Goal: Task Accomplishment & Management: Manage account settings

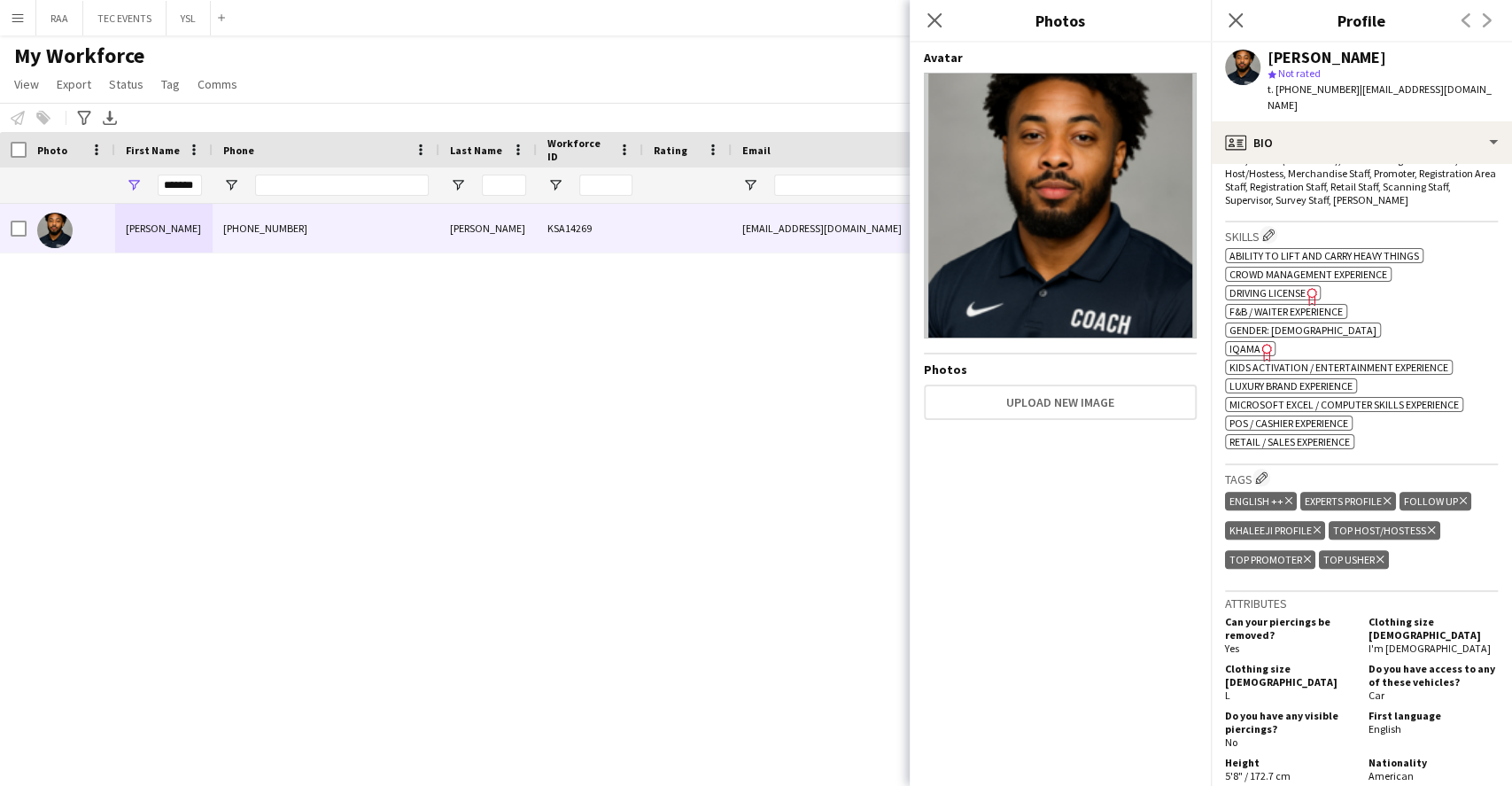
scroll to position [1098, 0]
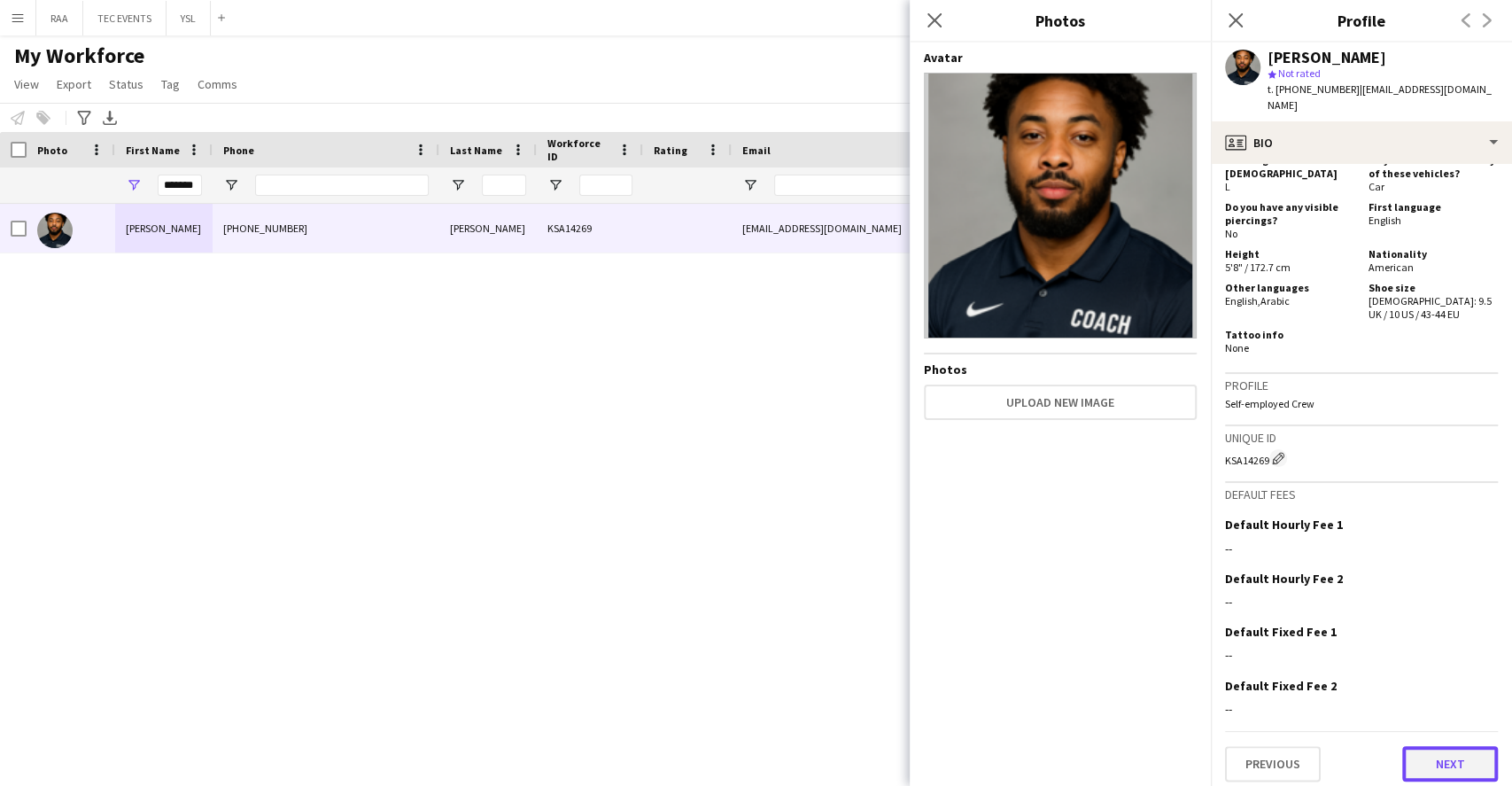
click at [1435, 749] on button "Next" at bounding box center [1449, 763] width 96 height 35
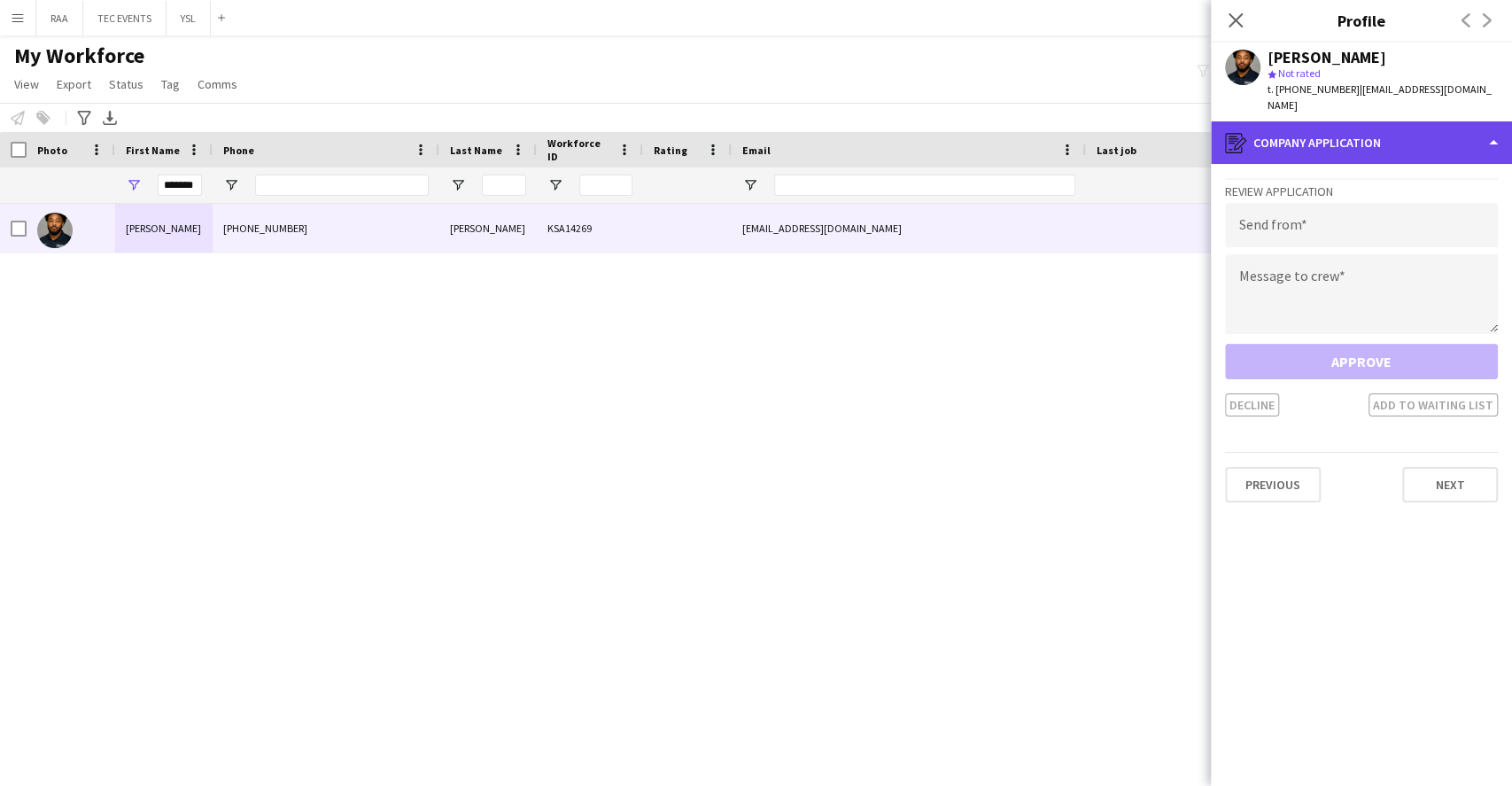
click at [1340, 142] on div "register Company application" at bounding box center [1361, 142] width 301 height 43
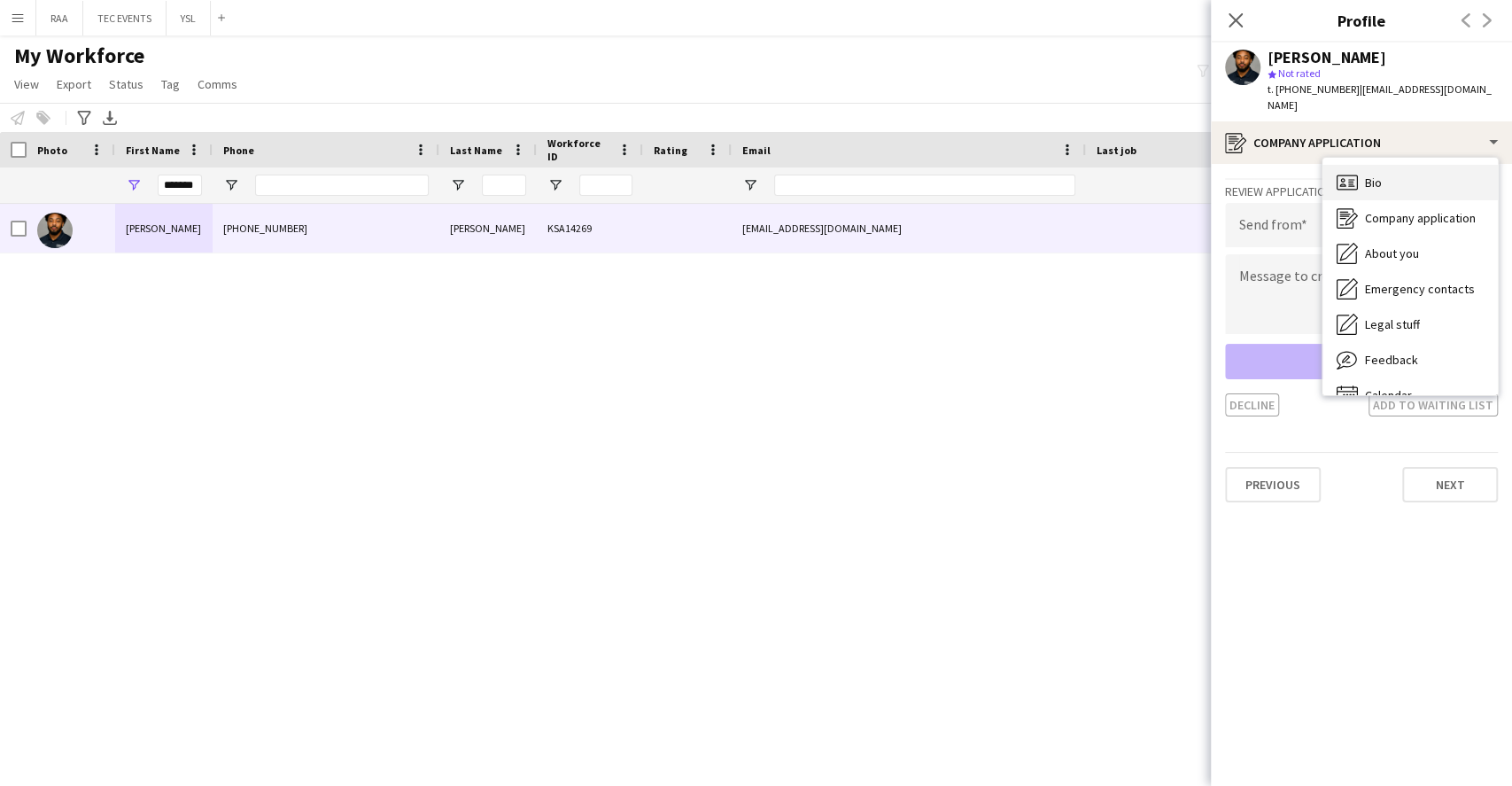
click at [1360, 170] on div "Bio Bio" at bounding box center [1410, 182] width 175 height 35
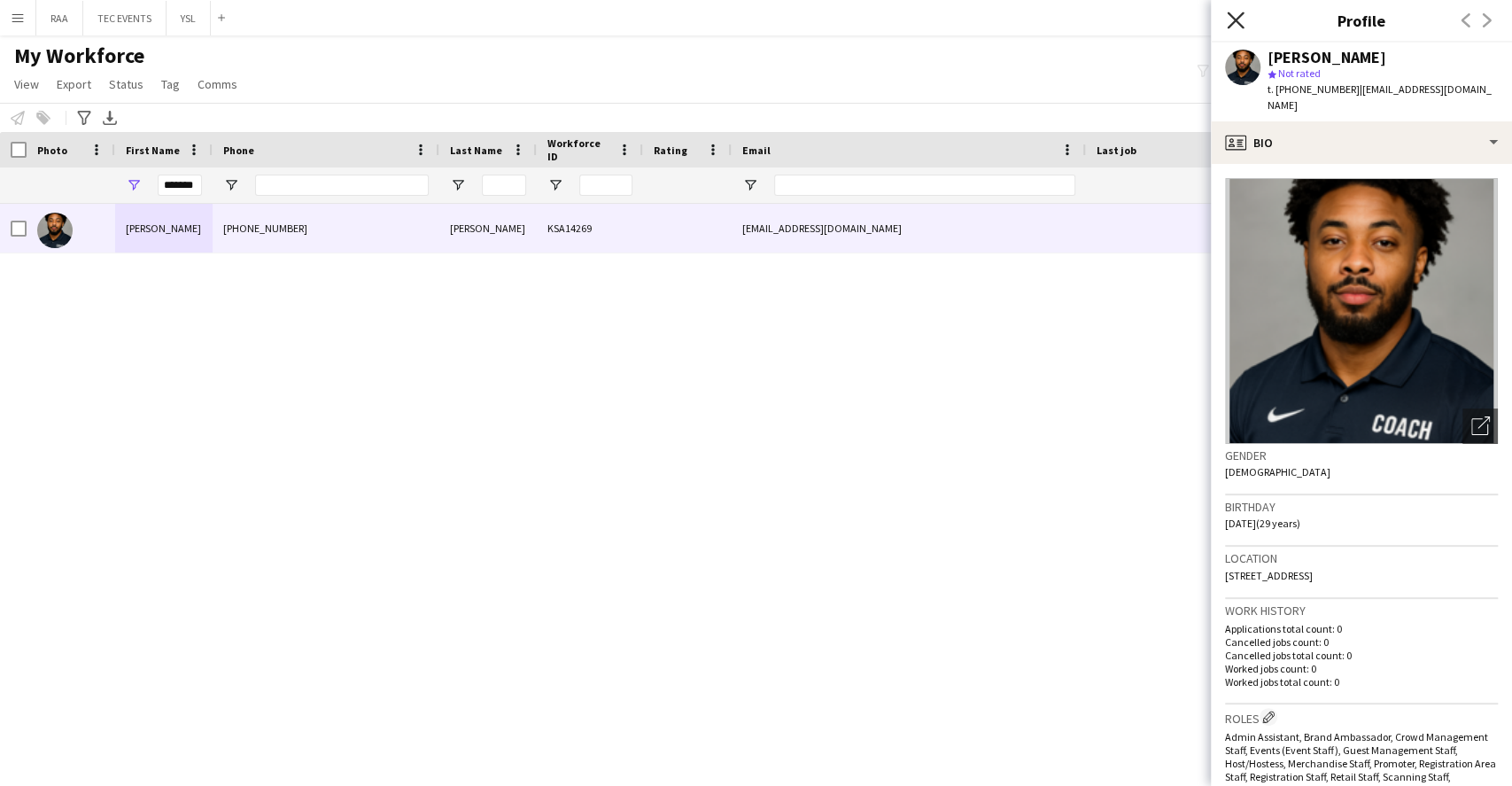
click at [1240, 22] on icon "Close pop-in" at bounding box center [1235, 20] width 17 height 17
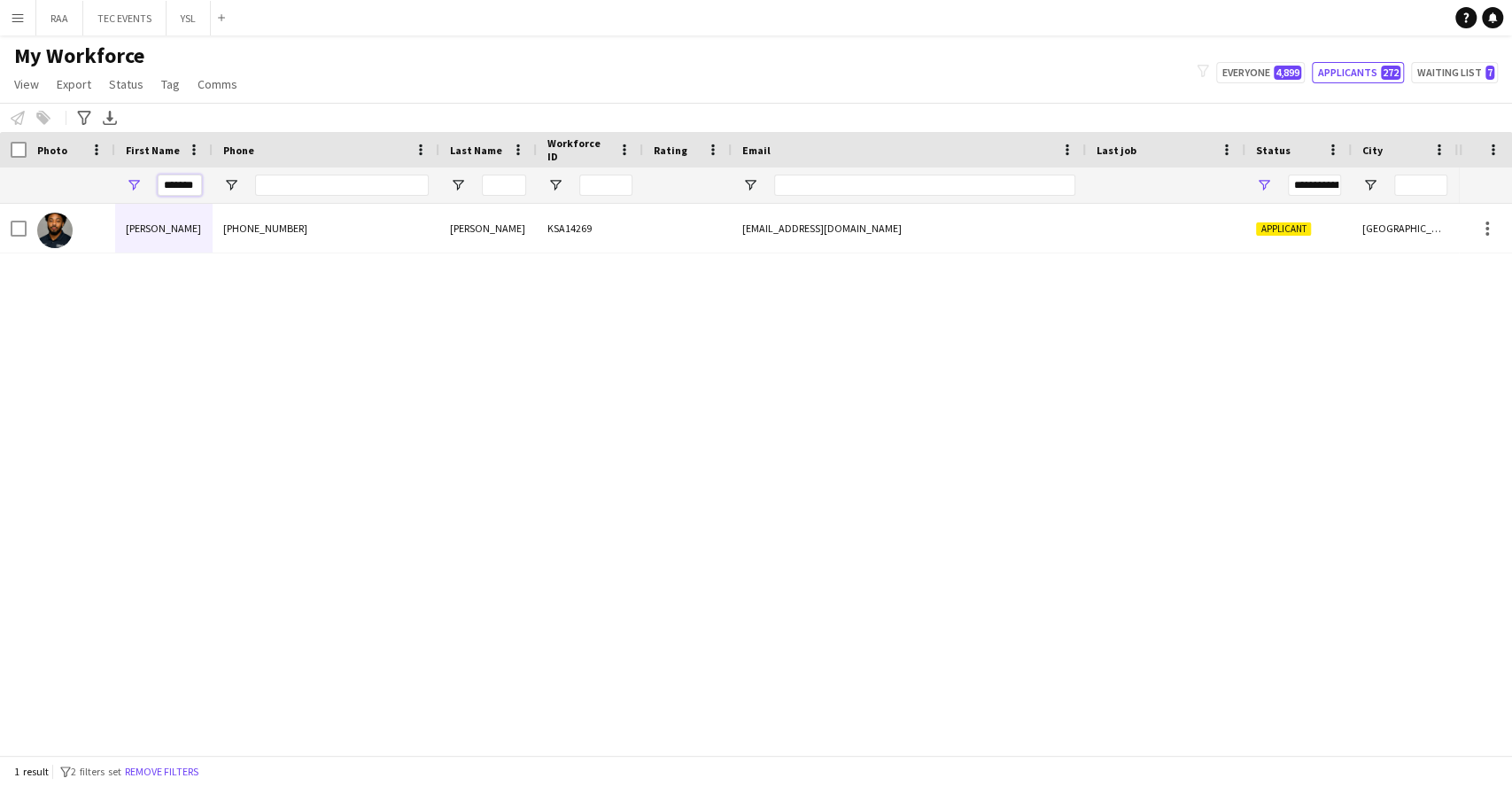
click at [185, 183] on input "*******" at bounding box center [179, 185] width 45 height 21
click at [185, 184] on input "*******" at bounding box center [179, 185] width 45 height 21
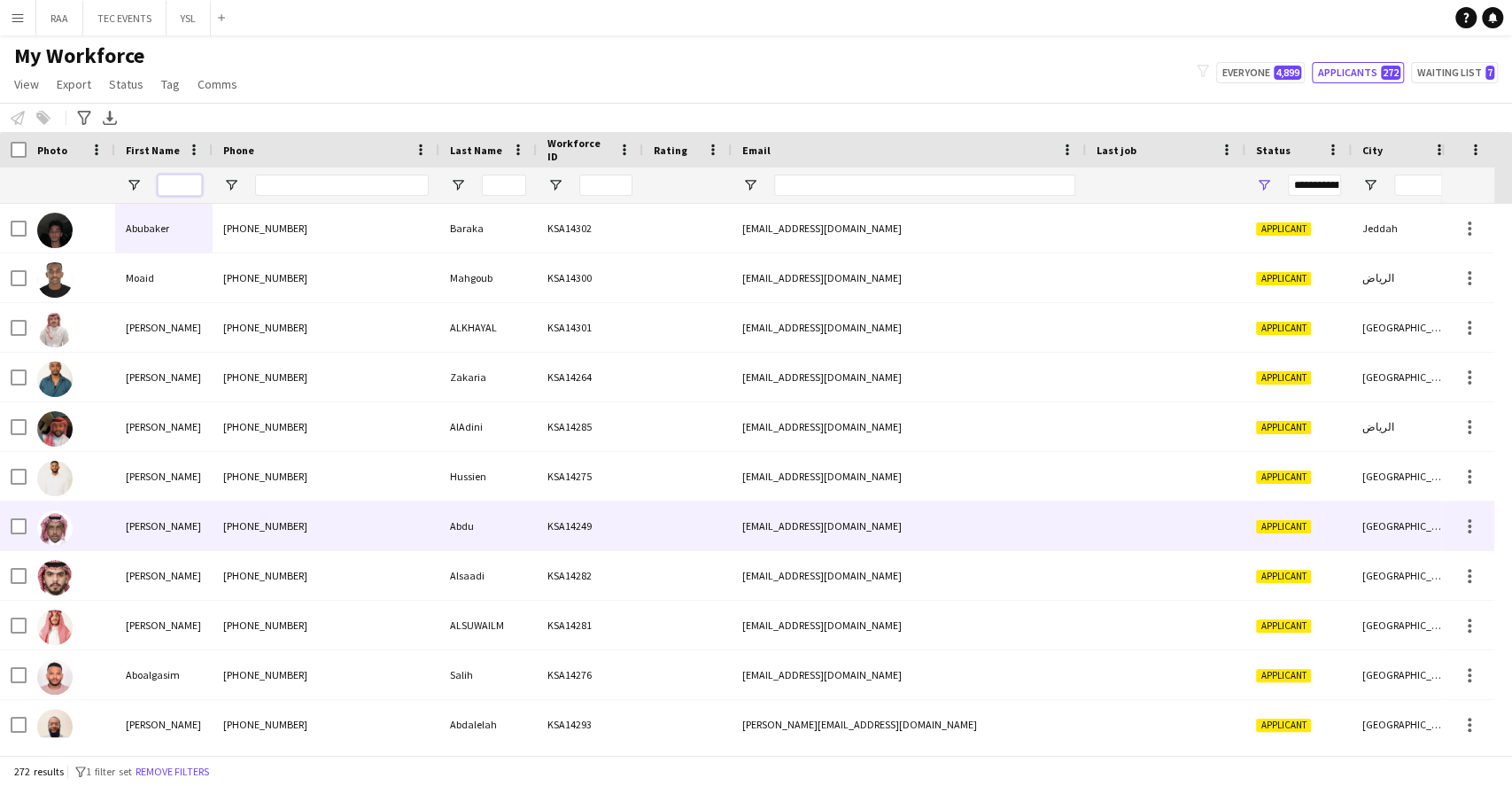
scroll to position [118, 0]
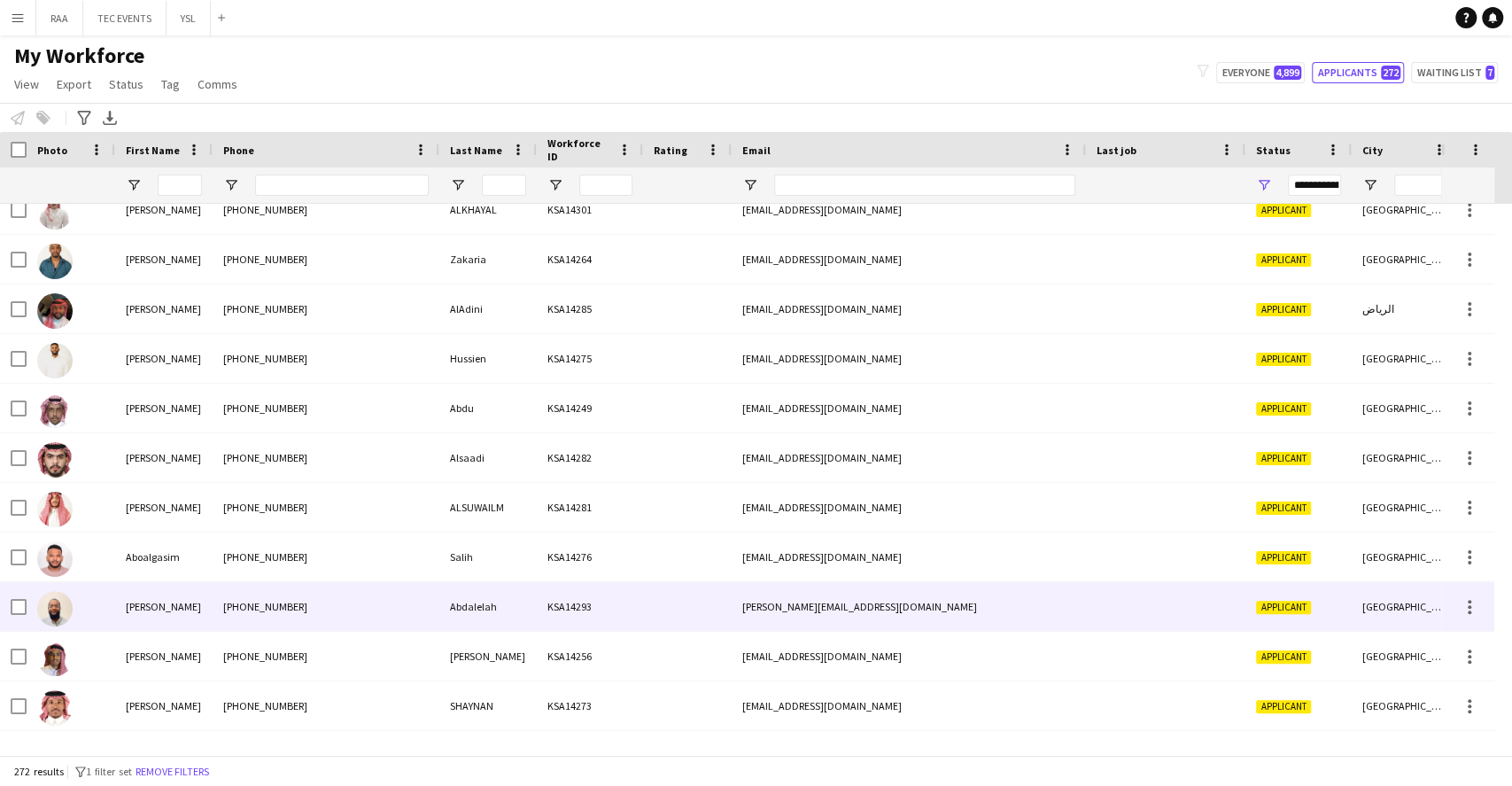
click at [162, 594] on div "[PERSON_NAME]" at bounding box center [163, 606] width 98 height 48
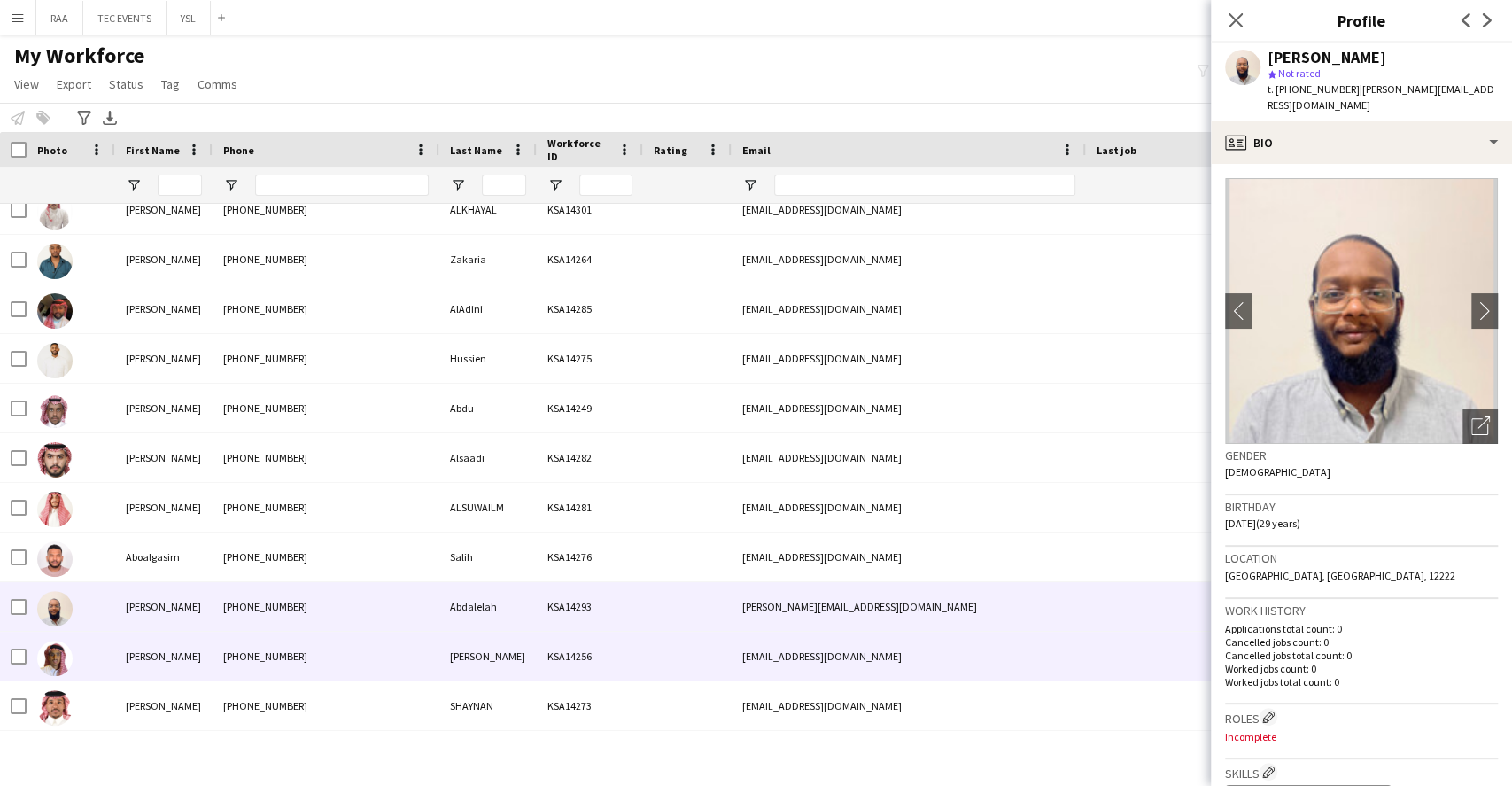
click at [181, 649] on div "[PERSON_NAME]" at bounding box center [163, 655] width 98 height 48
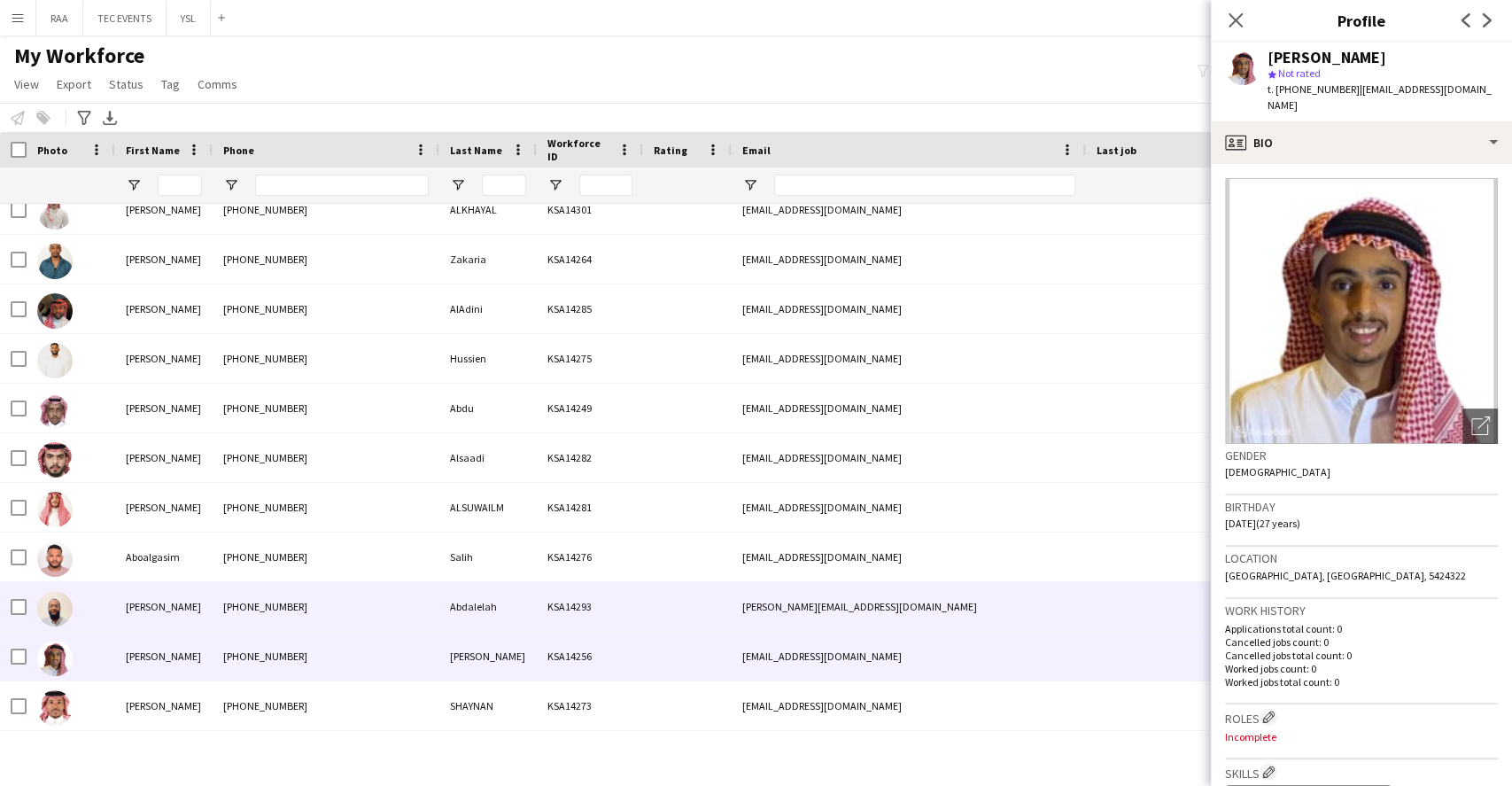
click at [198, 606] on div "[PERSON_NAME]" at bounding box center [163, 606] width 98 height 48
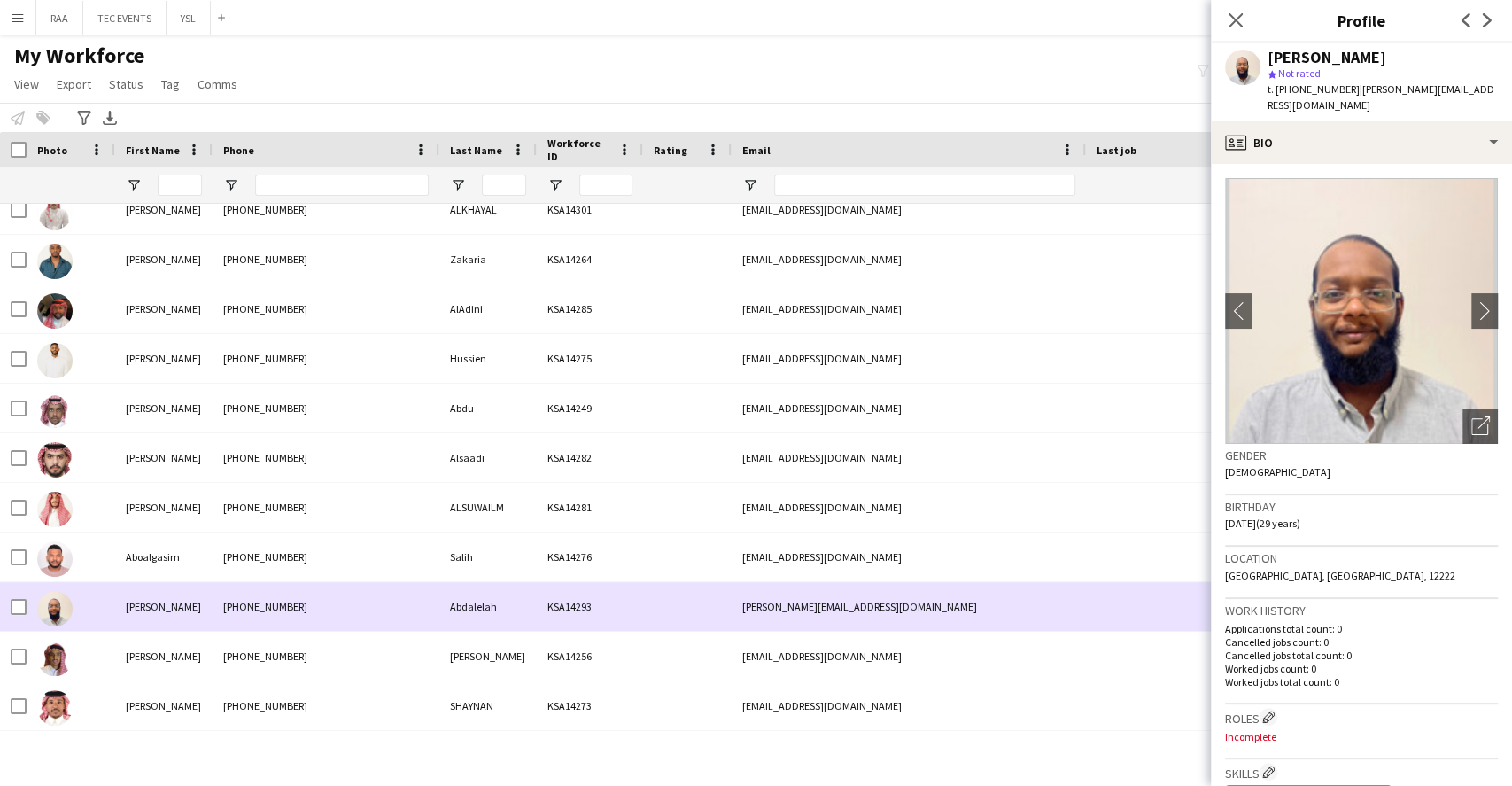
click at [199, 605] on div "[PERSON_NAME]" at bounding box center [163, 606] width 98 height 48
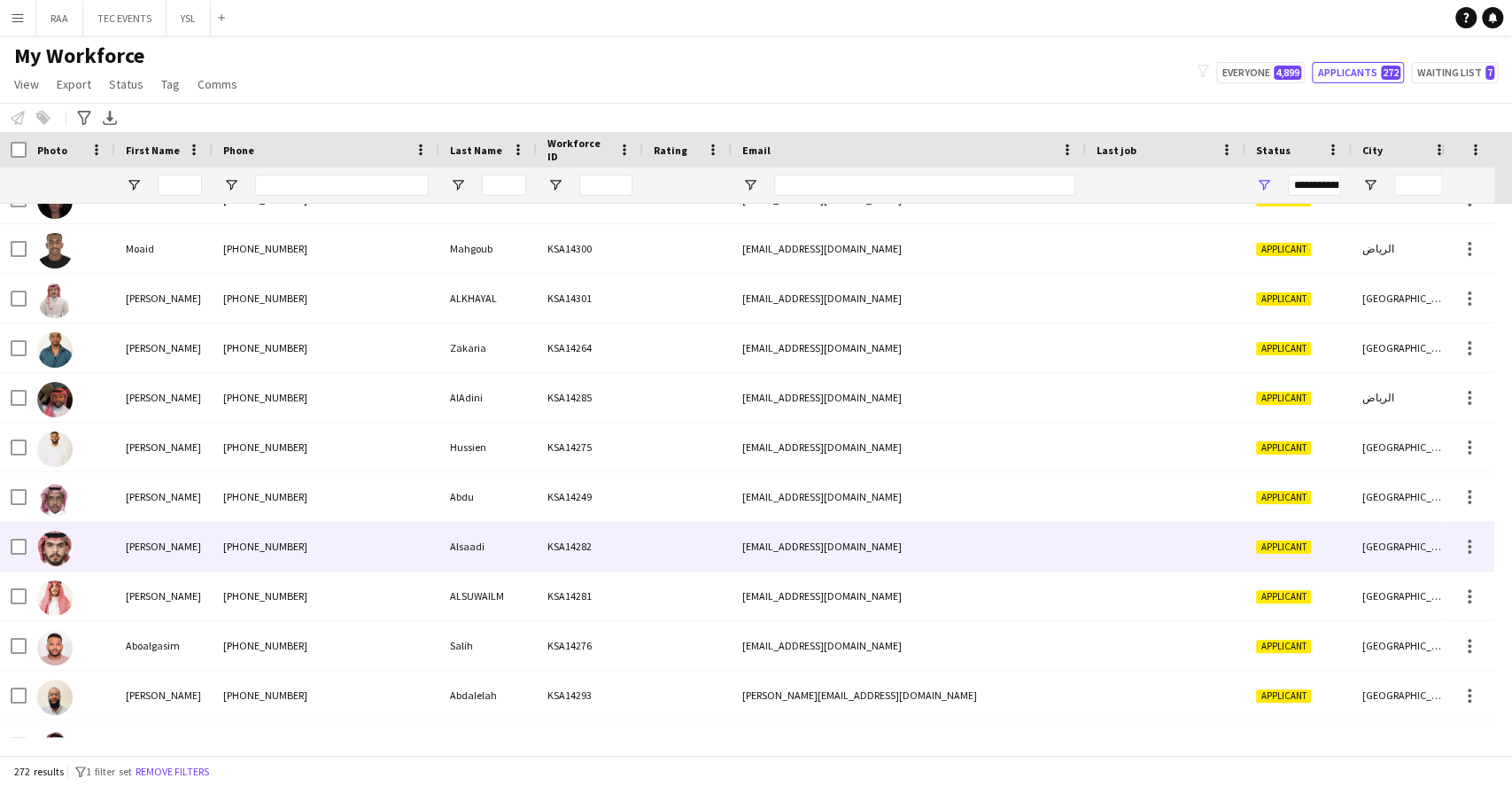
scroll to position [0, 0]
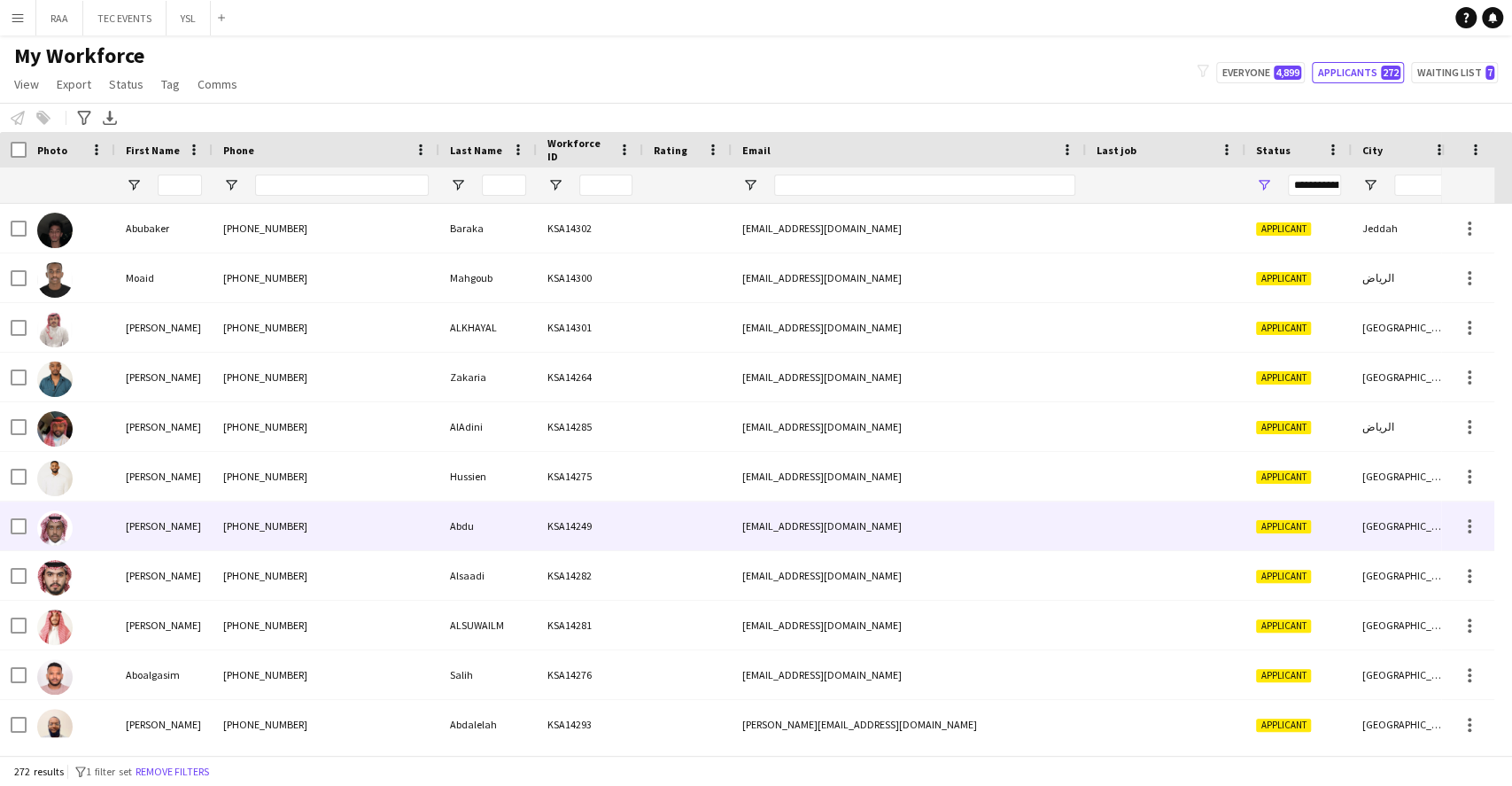
click at [248, 542] on div "[PHONE_NUMBER]" at bounding box center [325, 525] width 227 height 48
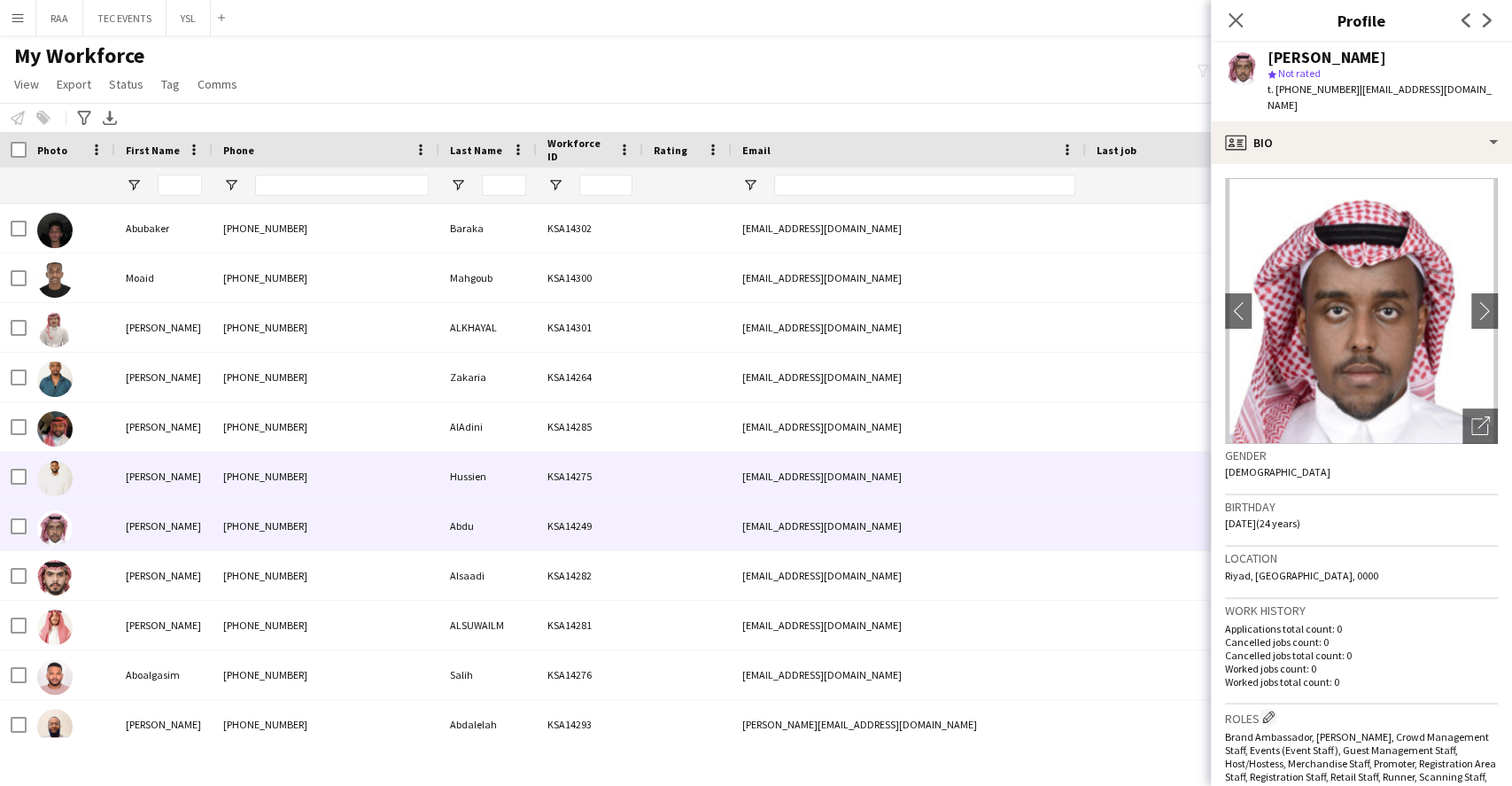
click at [263, 495] on div "[PHONE_NUMBER]" at bounding box center [325, 475] width 227 height 48
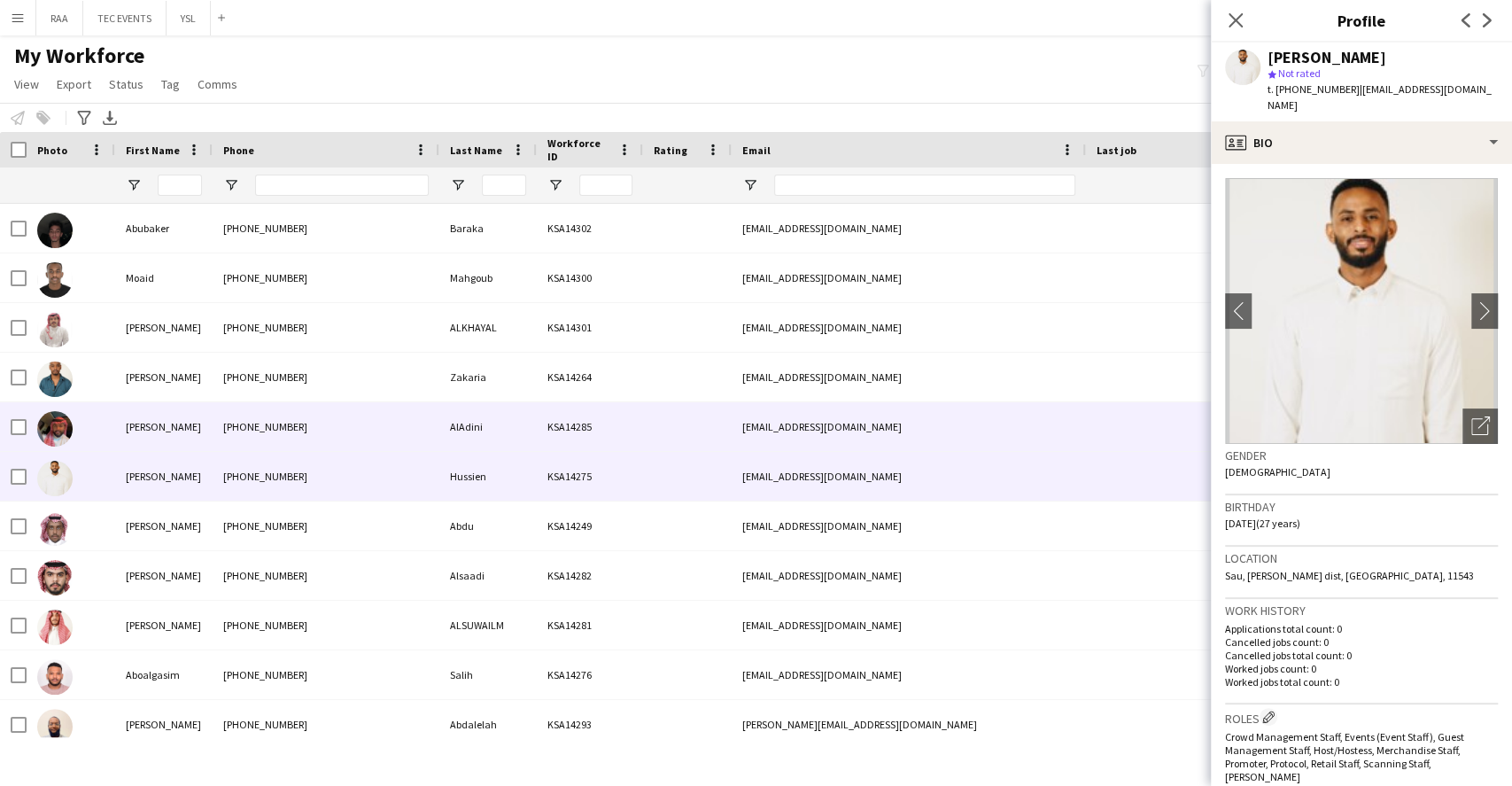
click at [255, 426] on div "[PHONE_NUMBER]" at bounding box center [325, 426] width 227 height 48
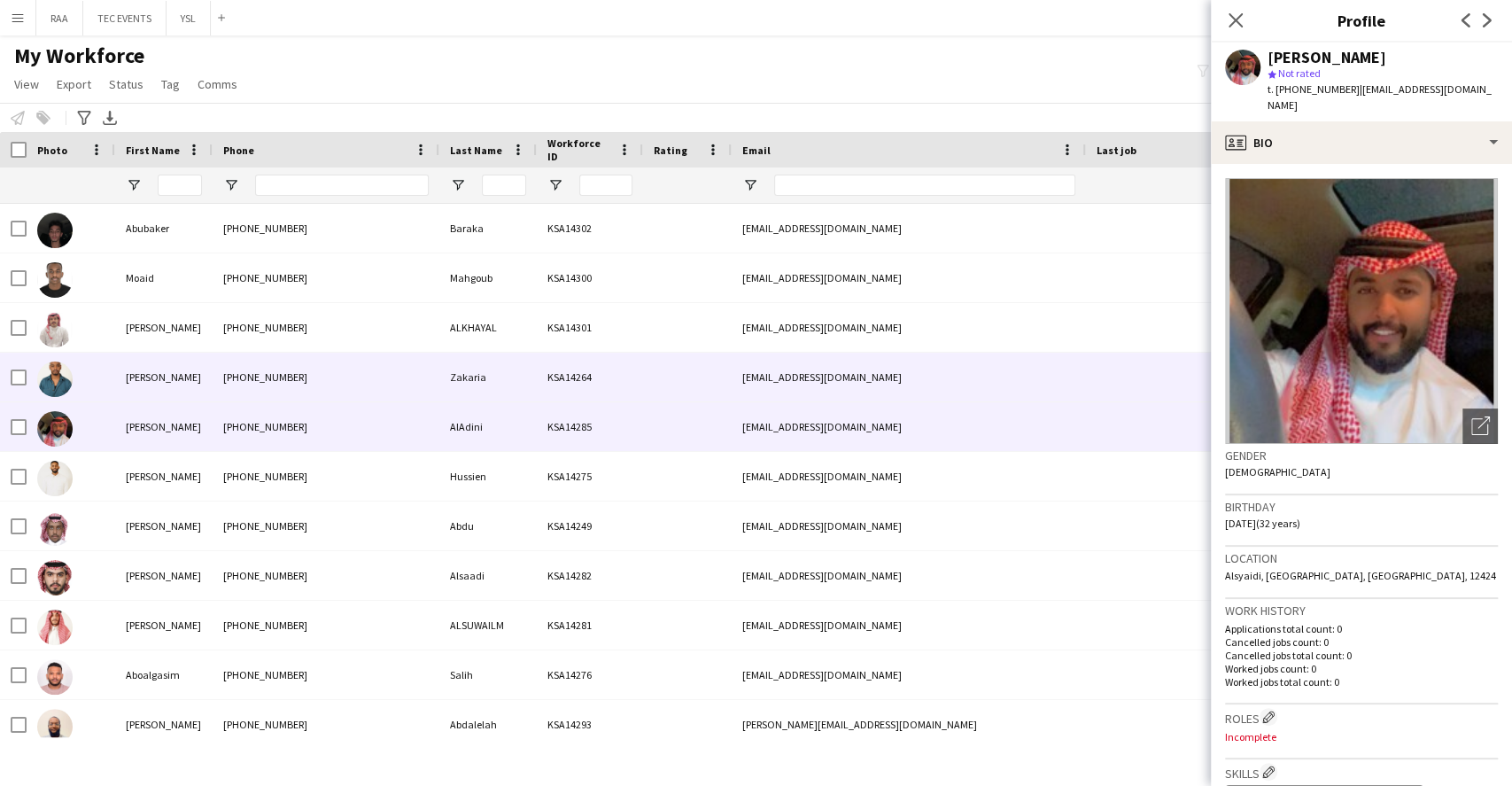
click at [272, 388] on div "[PHONE_NUMBER]" at bounding box center [325, 376] width 227 height 48
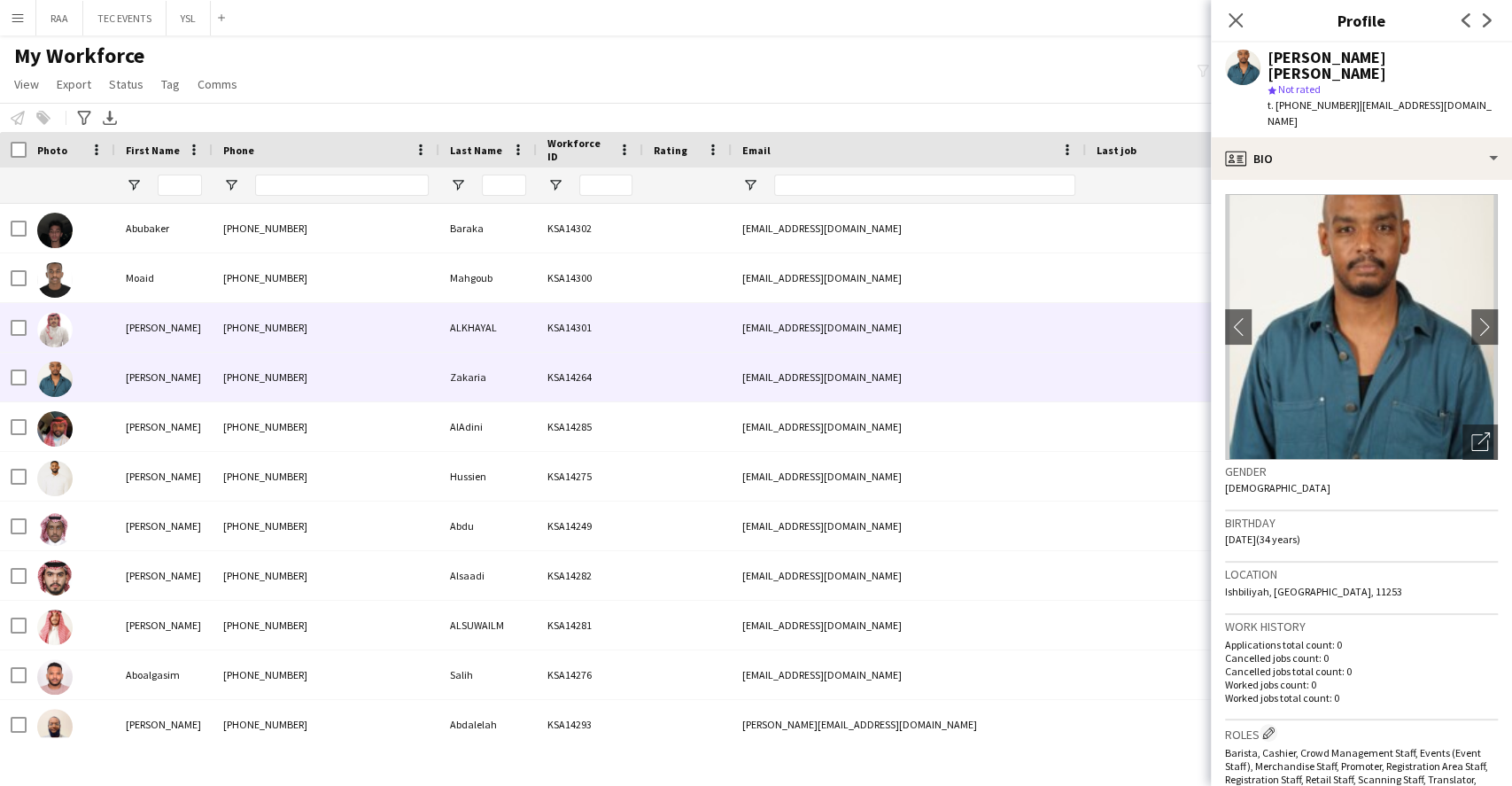
click at [288, 350] on div "[PHONE_NUMBER]" at bounding box center [325, 327] width 227 height 48
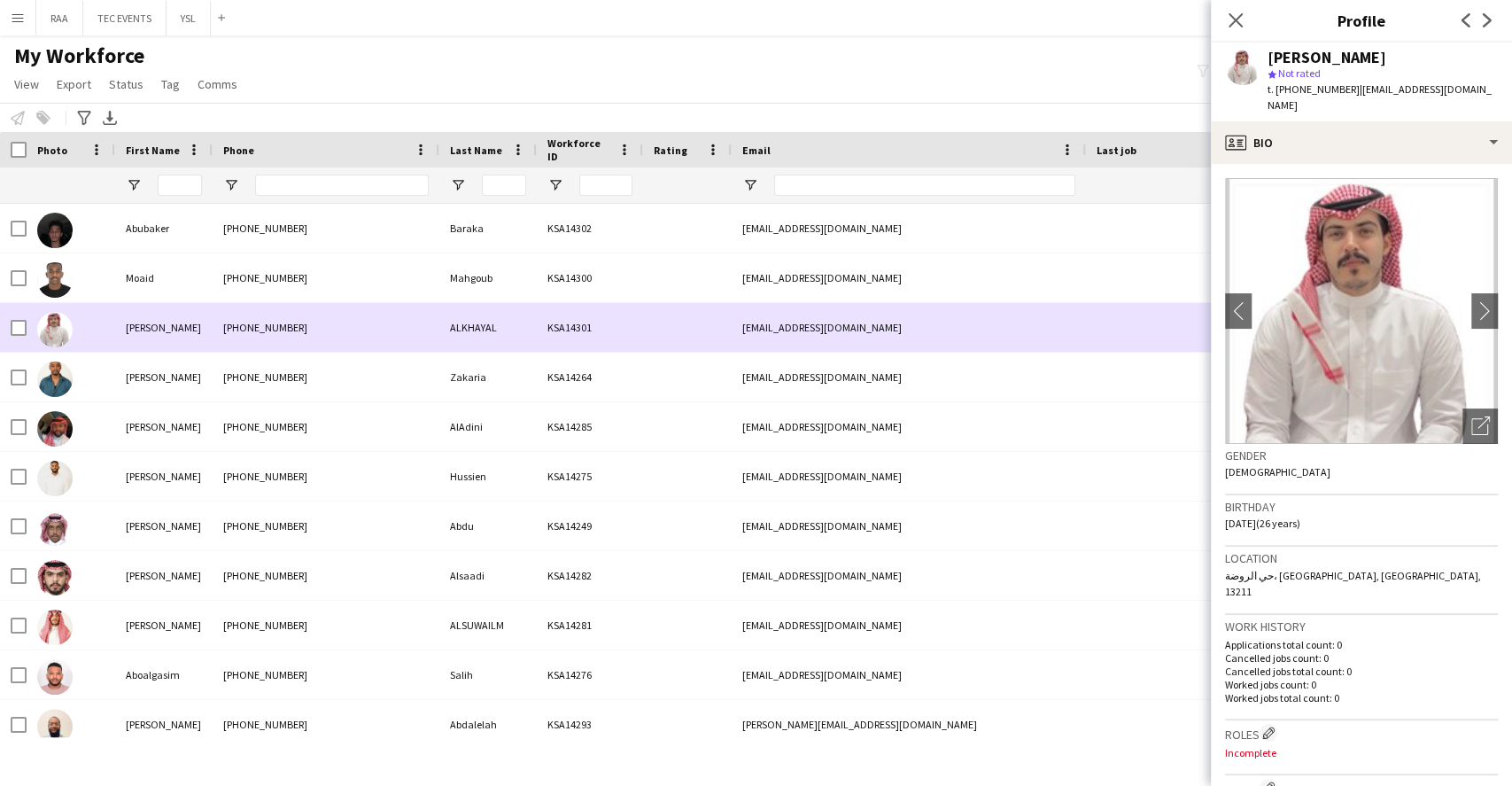
click at [437, 327] on div "[PHONE_NUMBER]" at bounding box center [325, 327] width 227 height 48
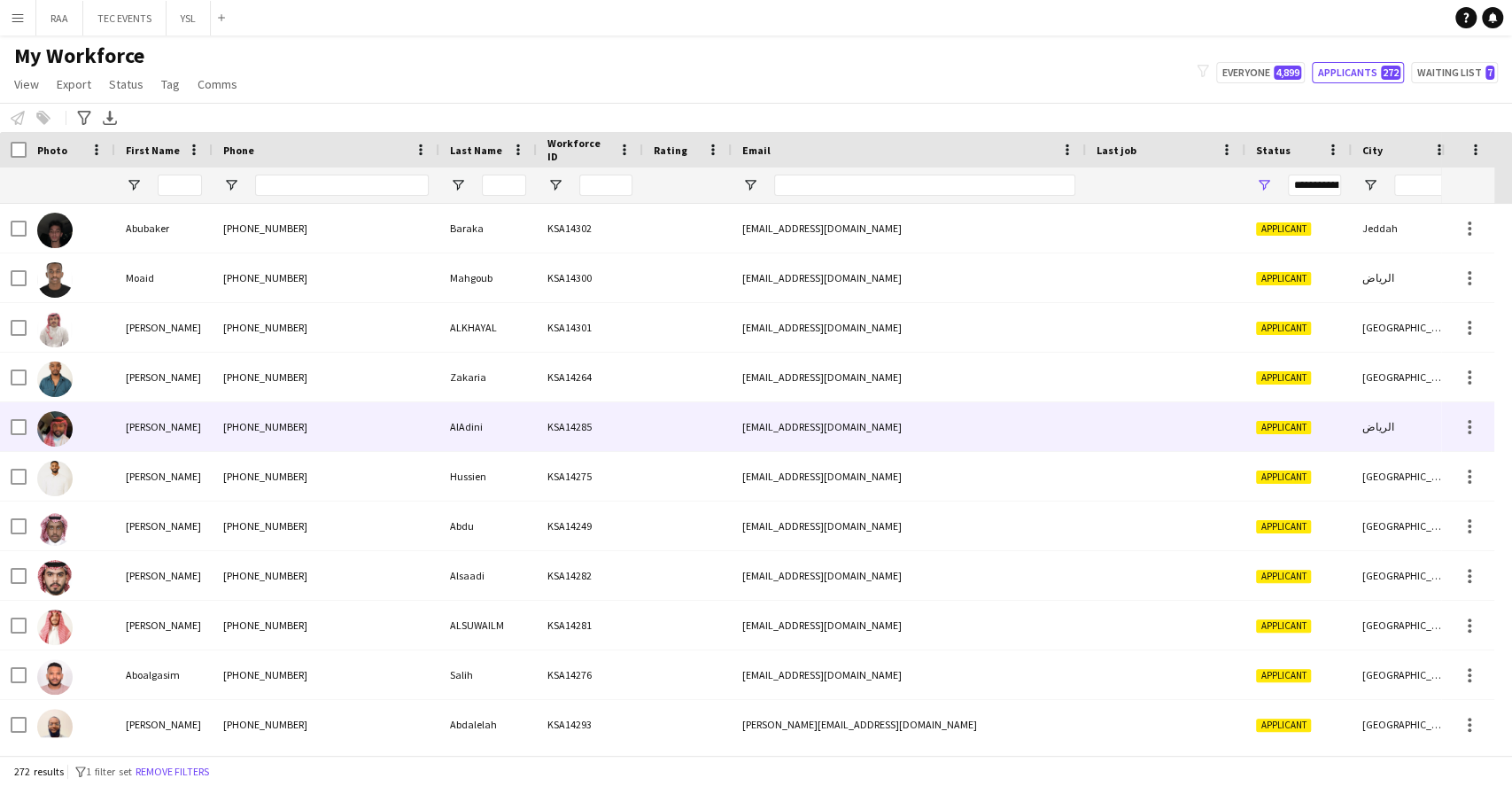
click at [421, 417] on div "[PHONE_NUMBER]" at bounding box center [325, 426] width 227 height 48
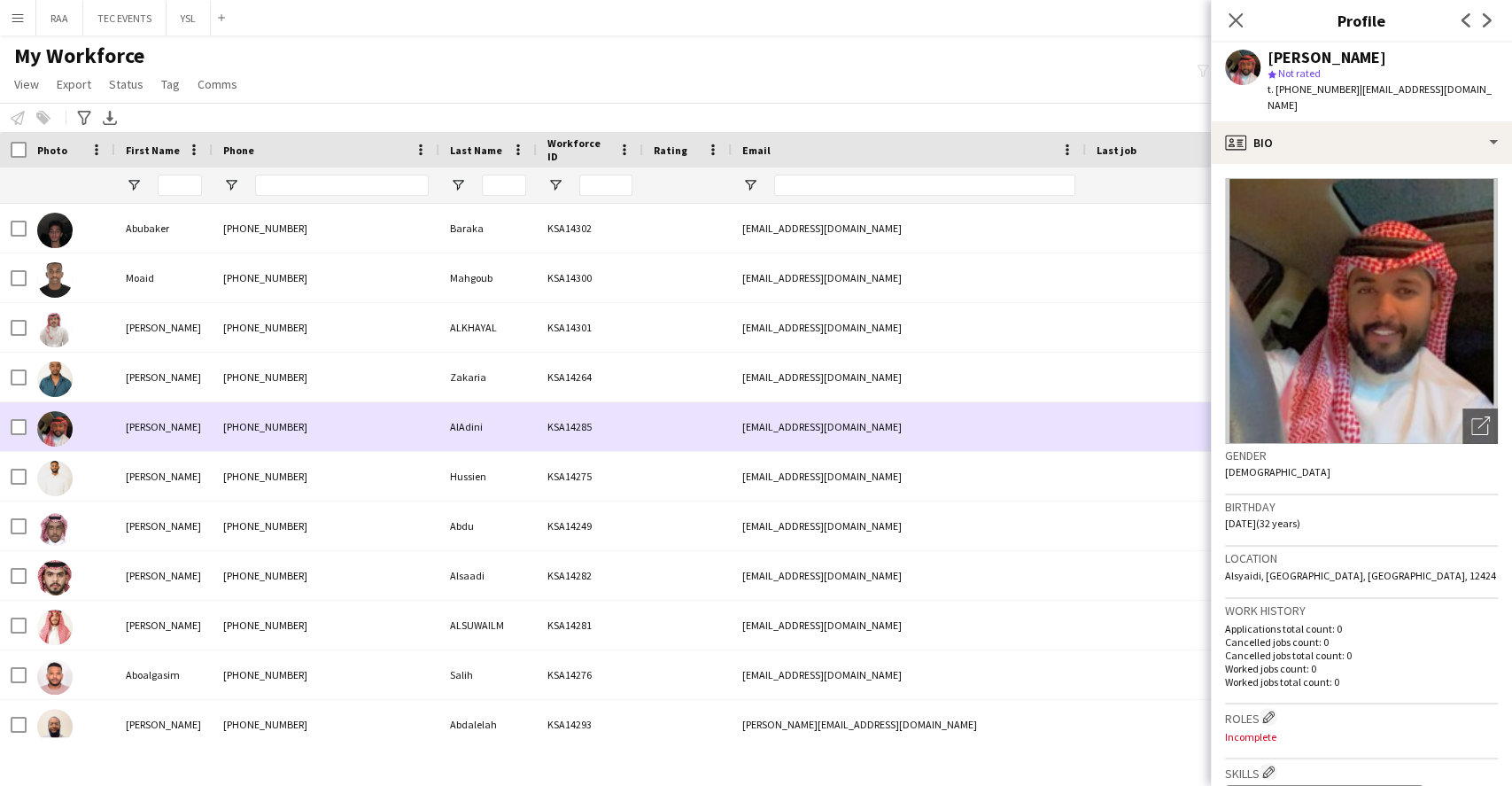
click at [421, 417] on div "[PHONE_NUMBER]" at bounding box center [325, 426] width 227 height 48
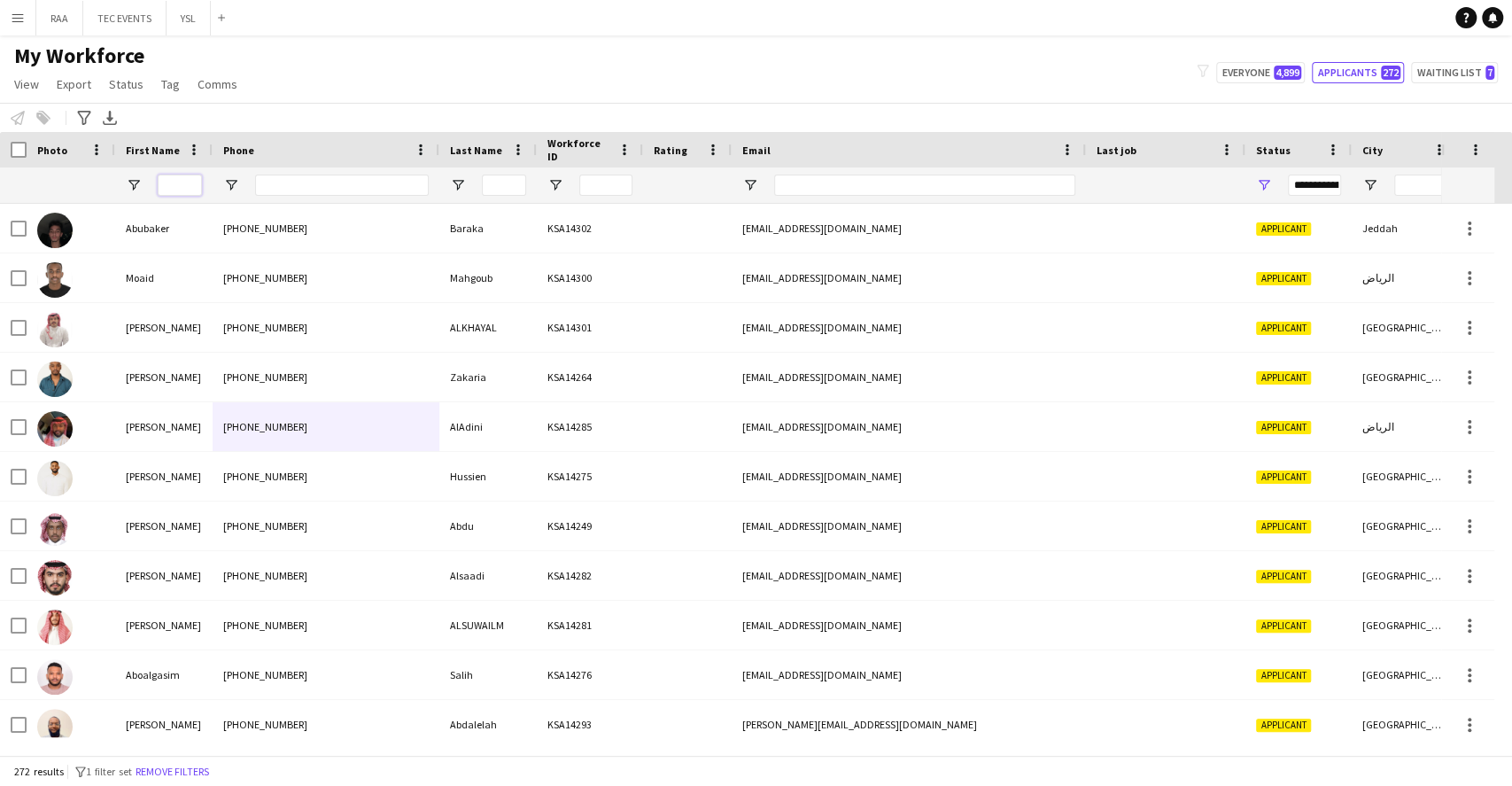
click at [188, 185] on input "First Name Filter Input" at bounding box center [179, 185] width 45 height 21
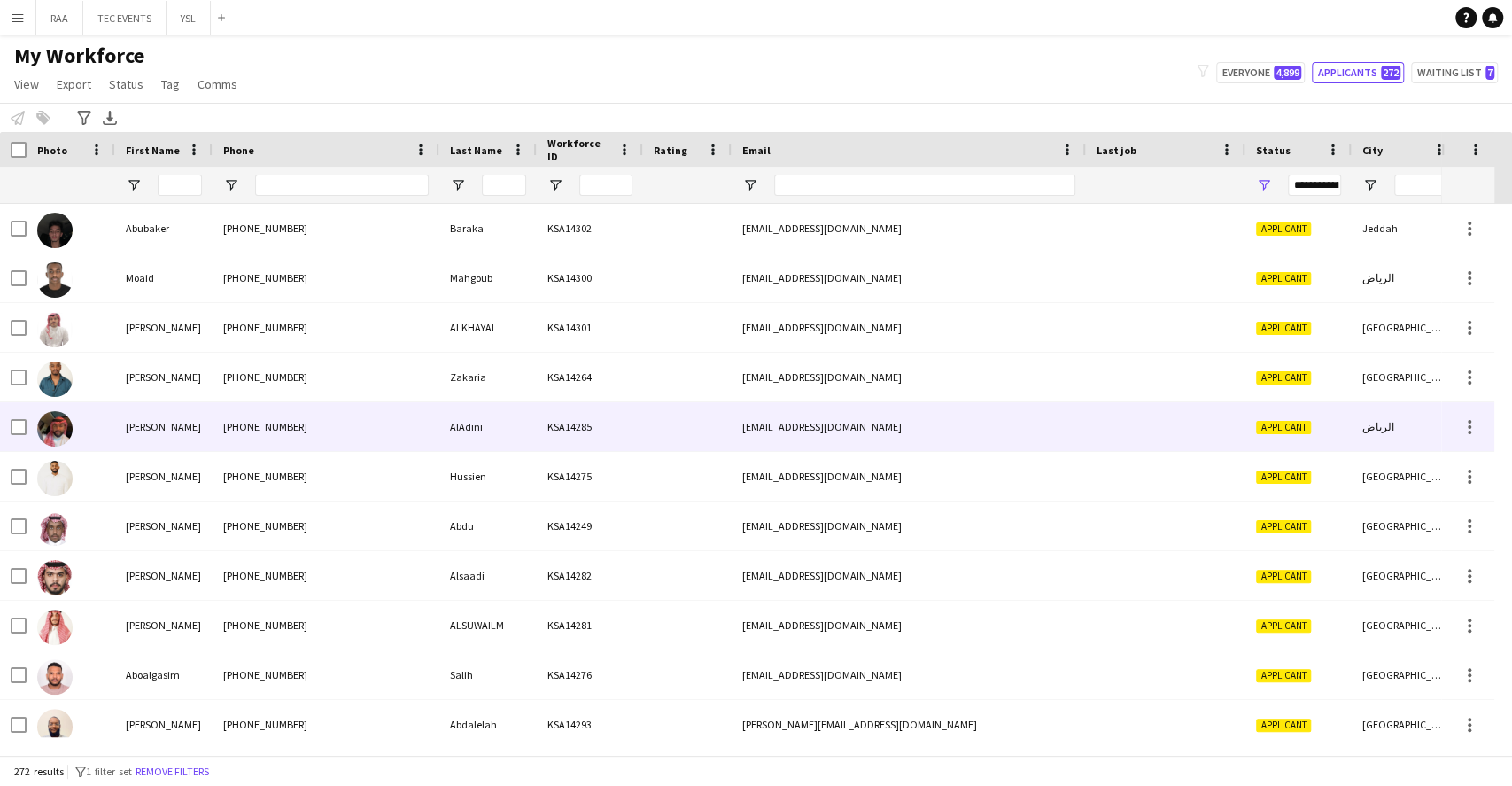
click at [480, 434] on div "AlAdini" at bounding box center [487, 426] width 98 height 48
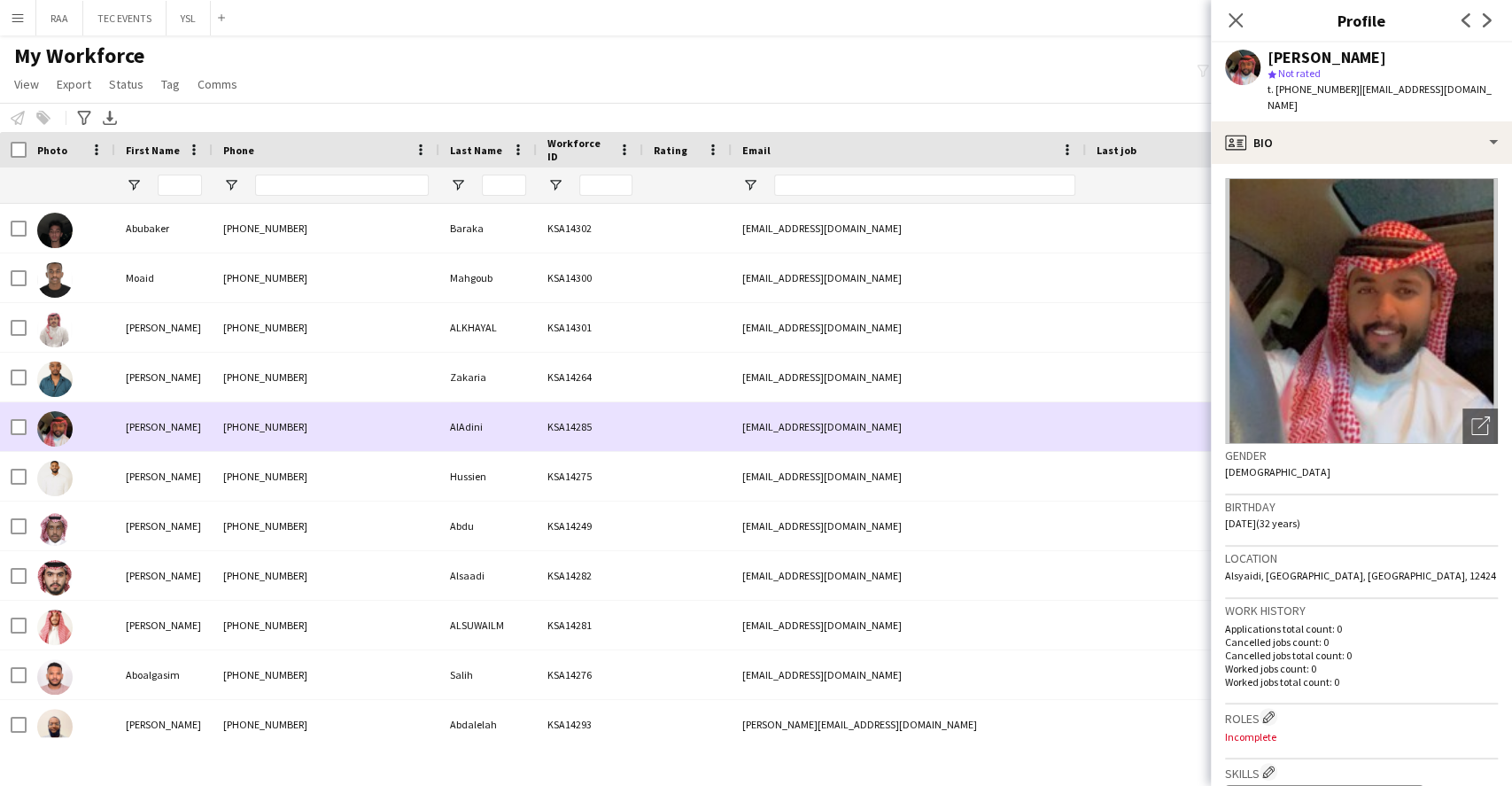
click at [480, 434] on div "AlAdini" at bounding box center [487, 426] width 98 height 48
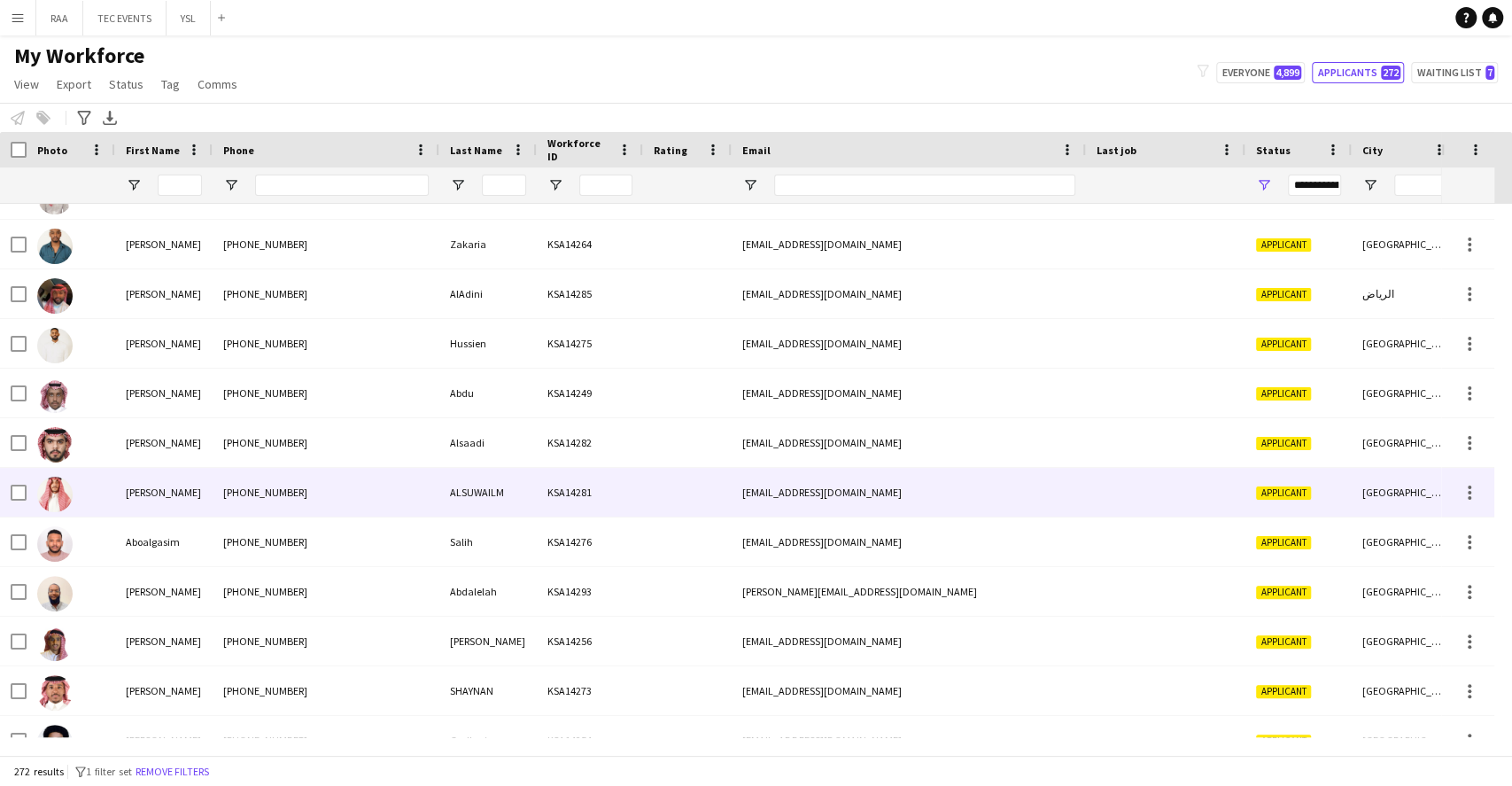
scroll to position [236, 0]
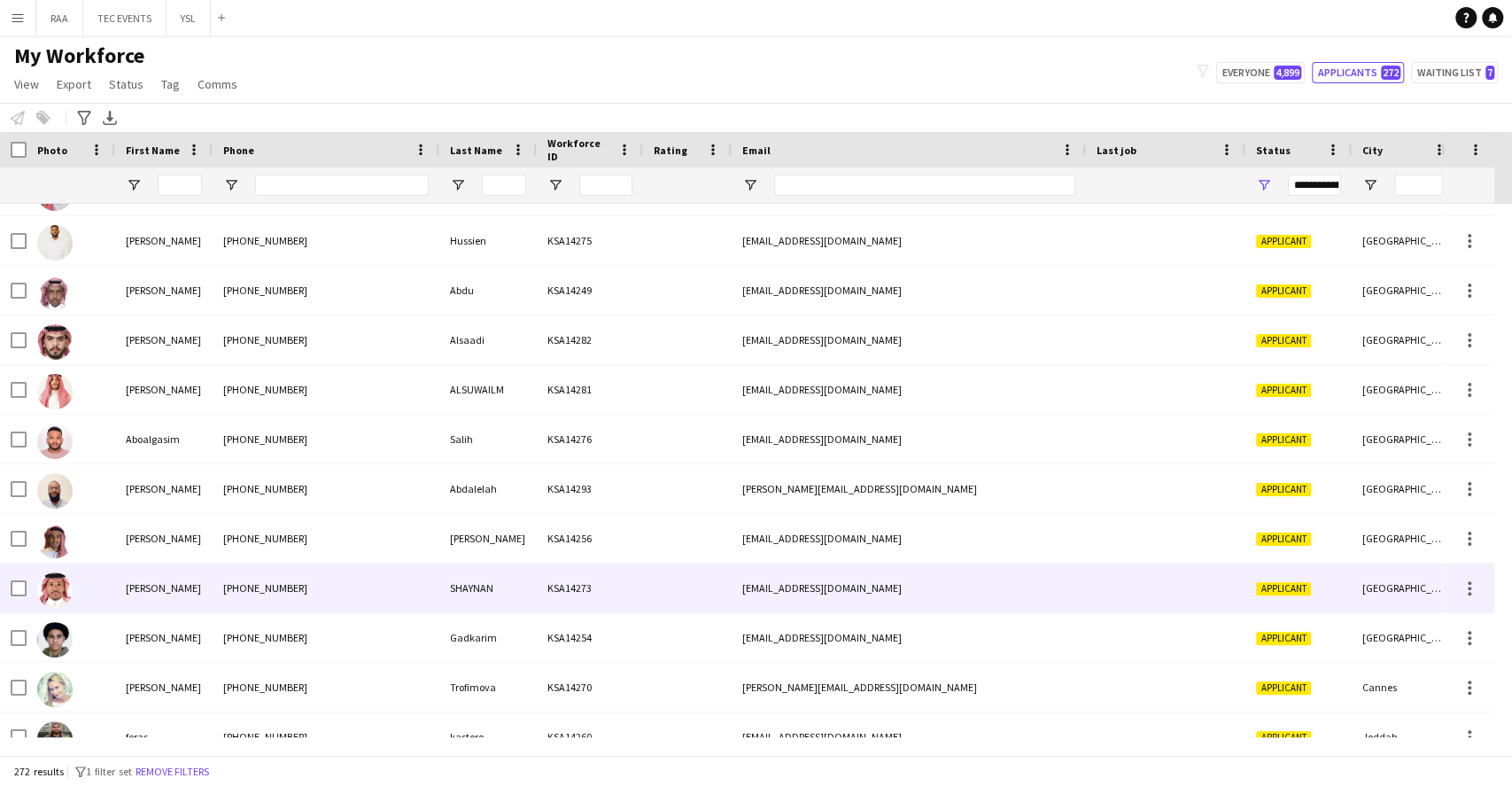
click at [575, 587] on div "KSA14273" at bounding box center [590, 587] width 106 height 48
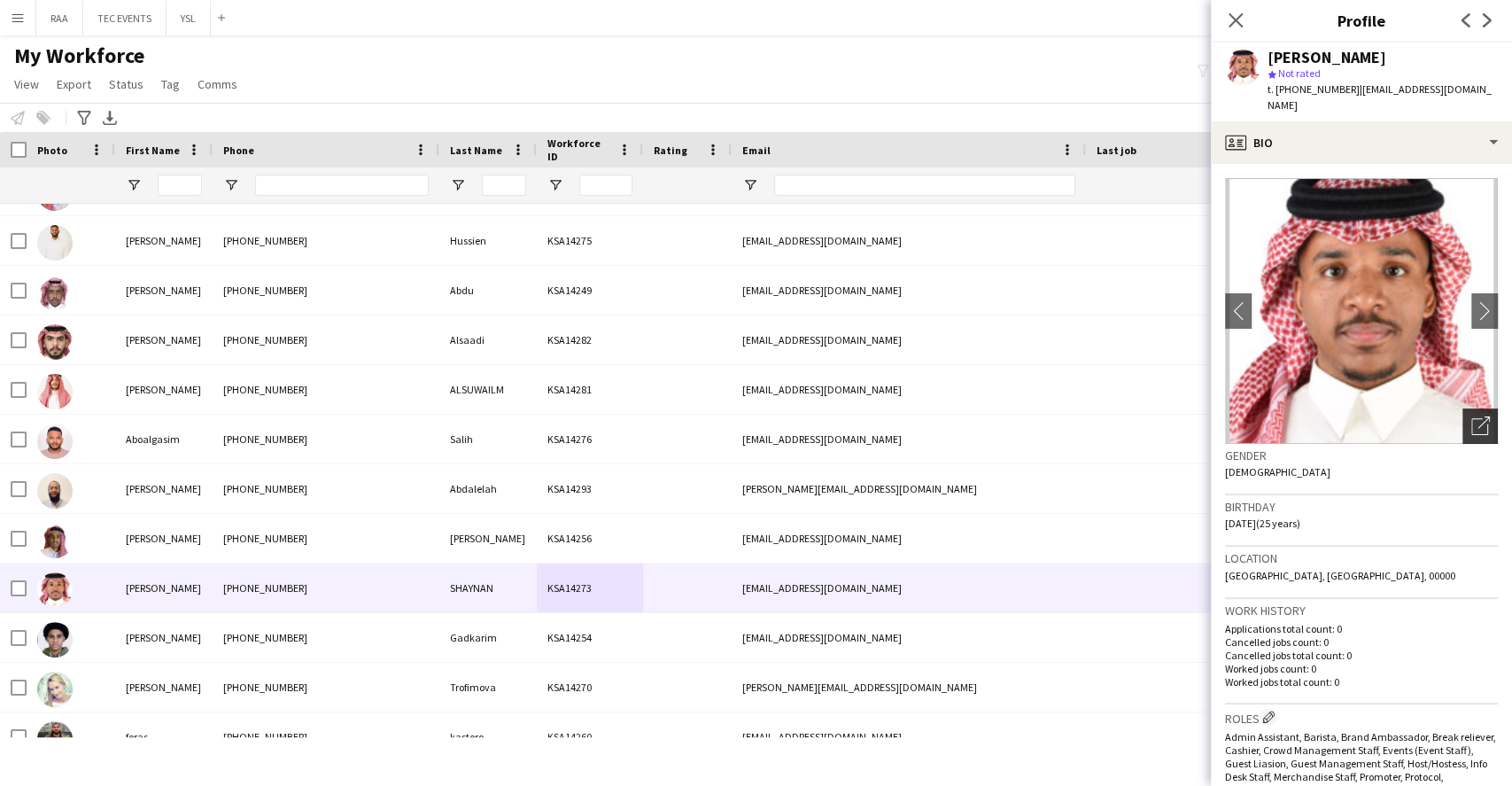
click at [1477, 416] on icon at bounding box center [1483, 422] width 12 height 12
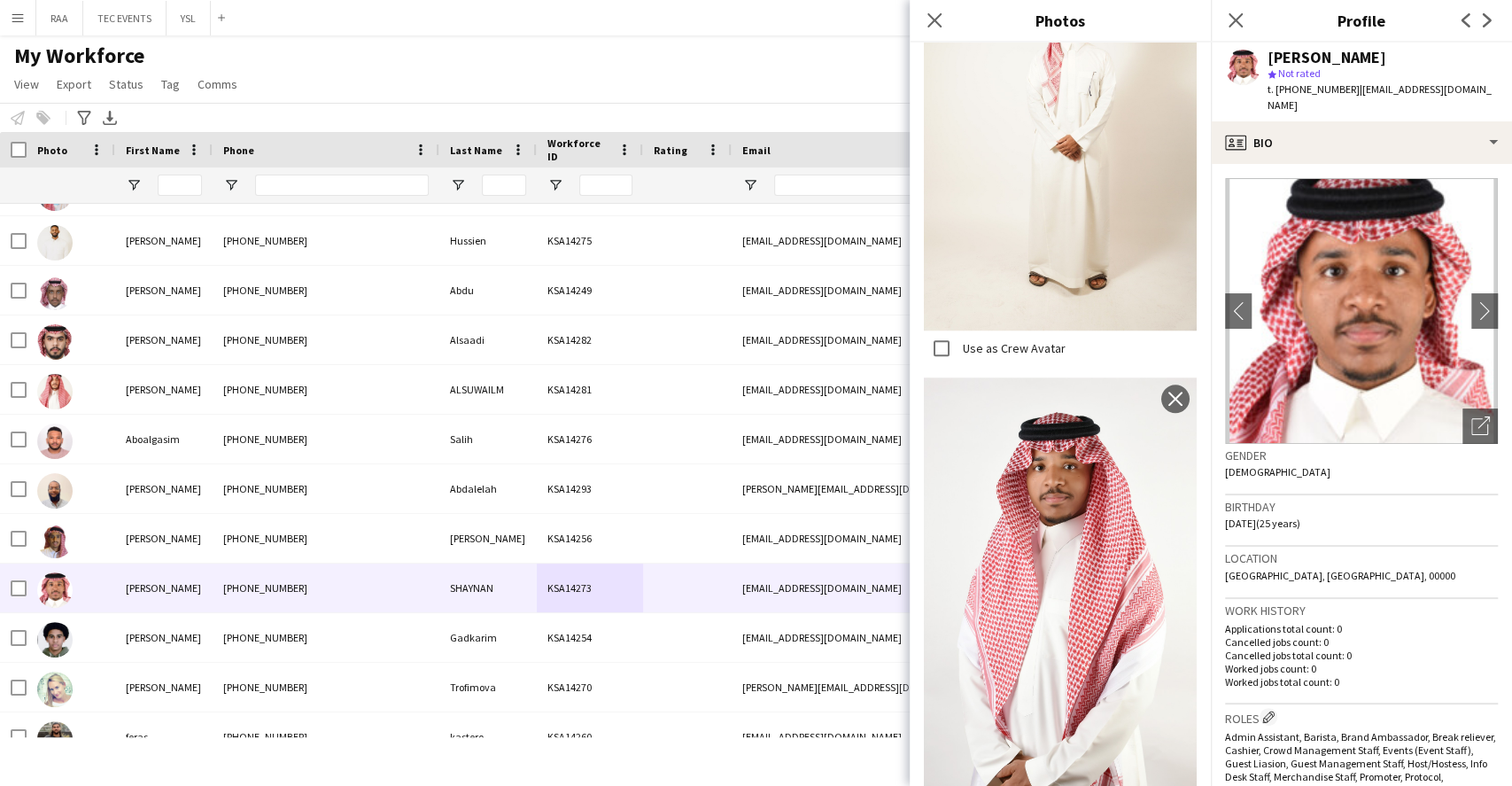
scroll to position [1336, 0]
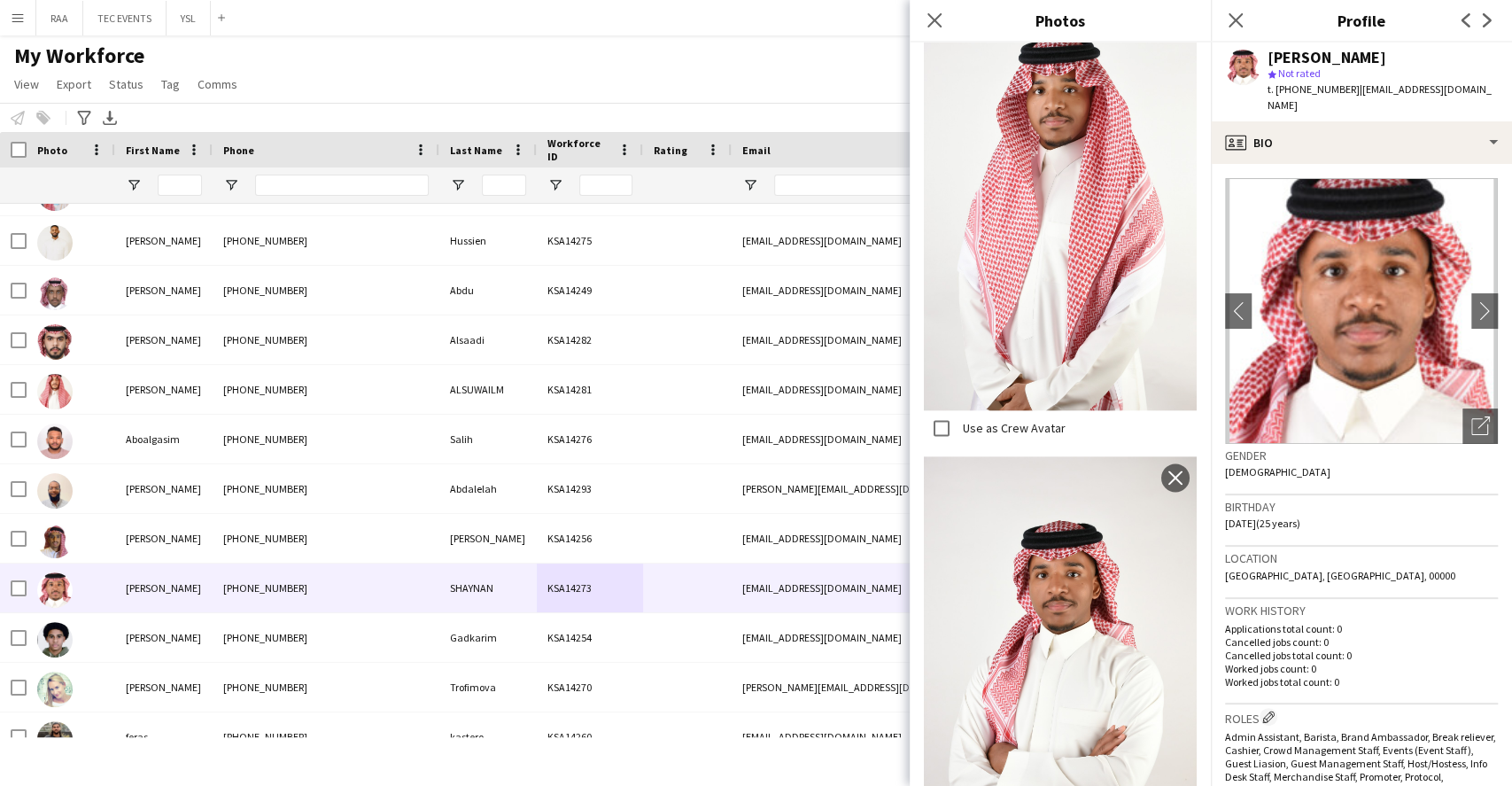
click at [1464, 662] on p "Worked jobs count: 0" at bounding box center [1361, 668] width 273 height 13
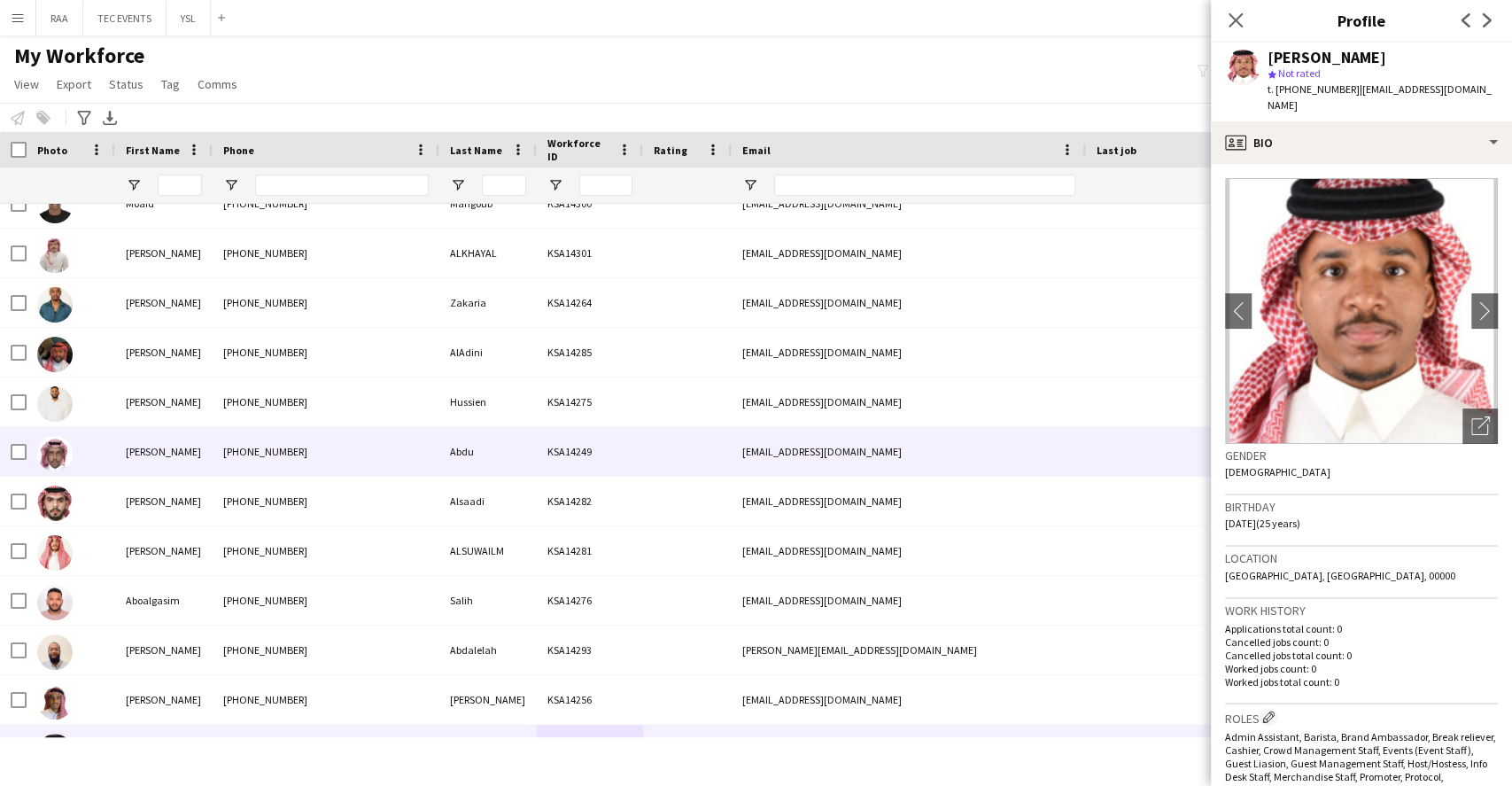
scroll to position [0, 0]
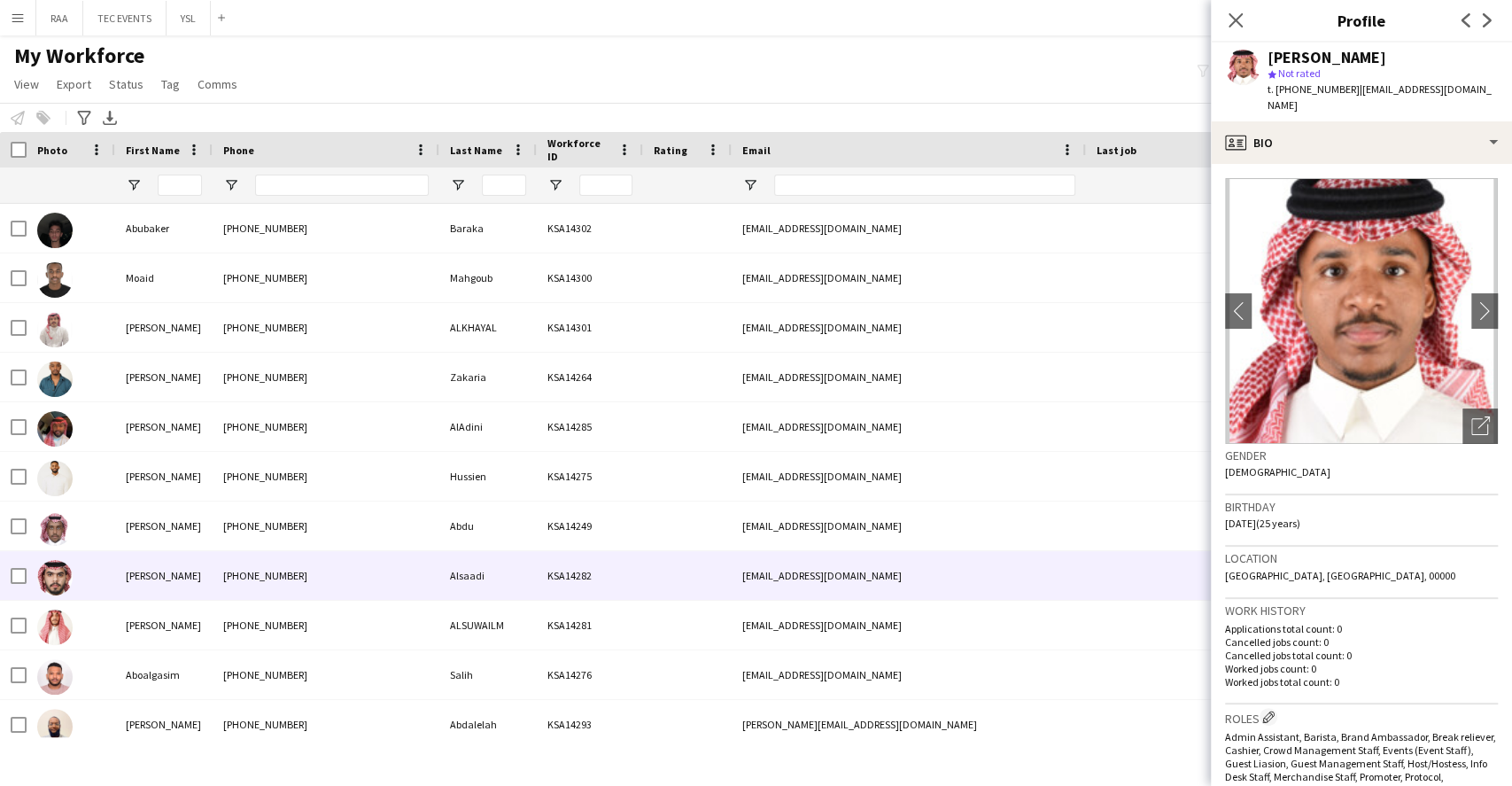
drag, startPoint x: 553, startPoint y: 575, endPoint x: 563, endPoint y: 573, distance: 10.2
click at [557, 575] on div "KSA14282" at bounding box center [590, 575] width 106 height 48
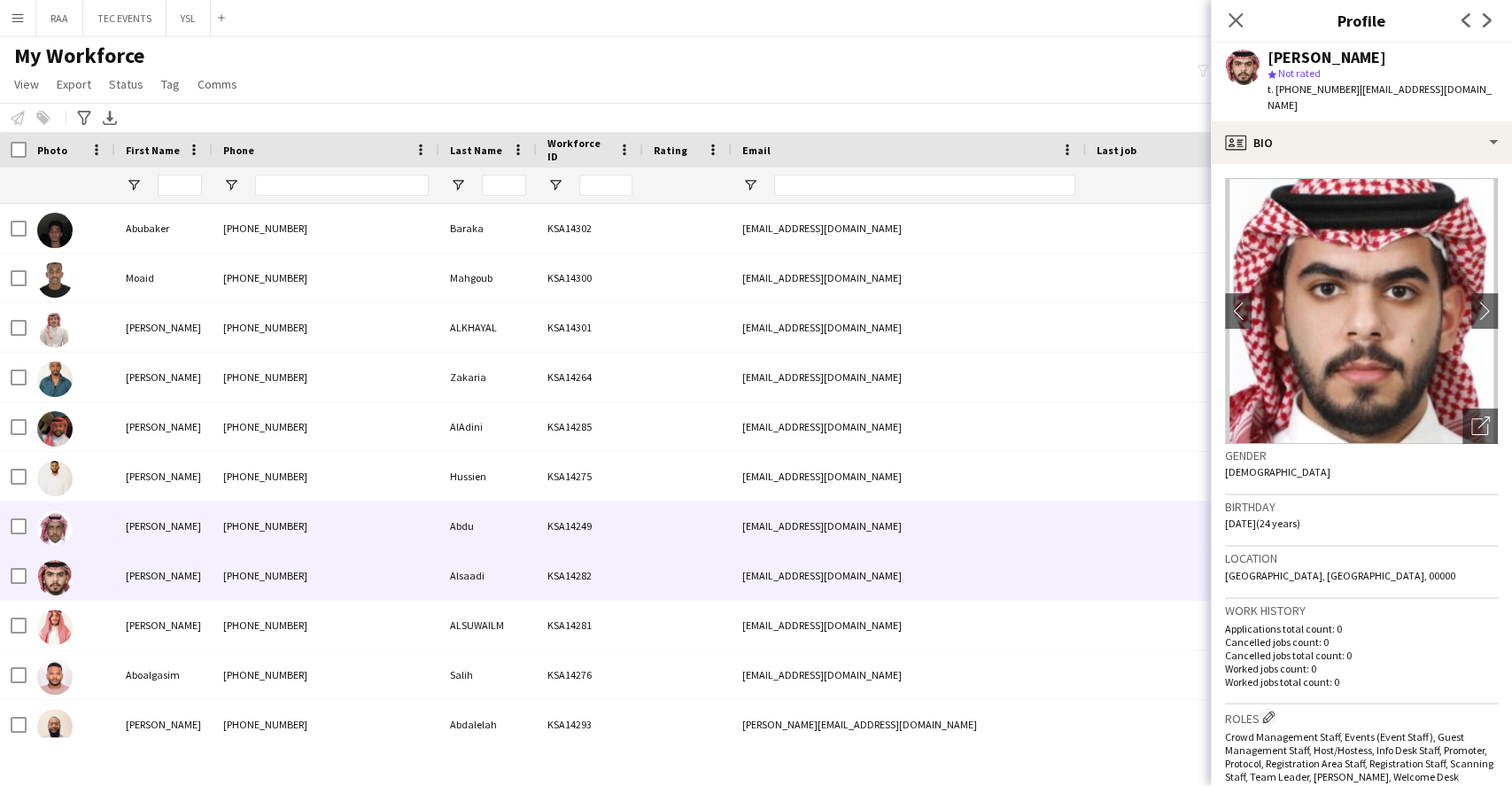
click at [452, 523] on div "Abdu" at bounding box center [487, 525] width 98 height 48
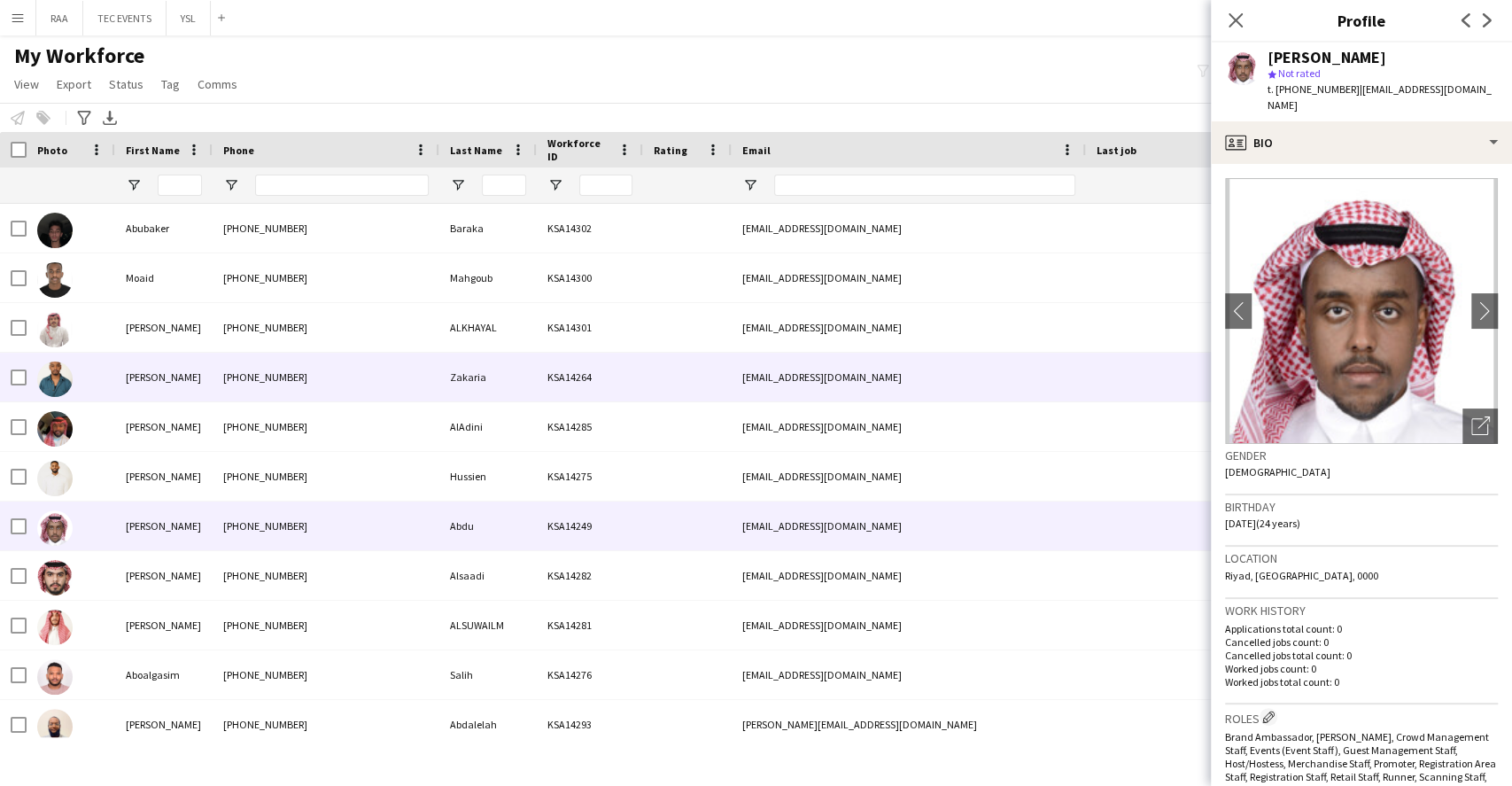
drag, startPoint x: 426, startPoint y: 399, endPoint x: 437, endPoint y: 399, distance: 11.0
click at [427, 399] on div "[PHONE_NUMBER]" at bounding box center [325, 376] width 227 height 48
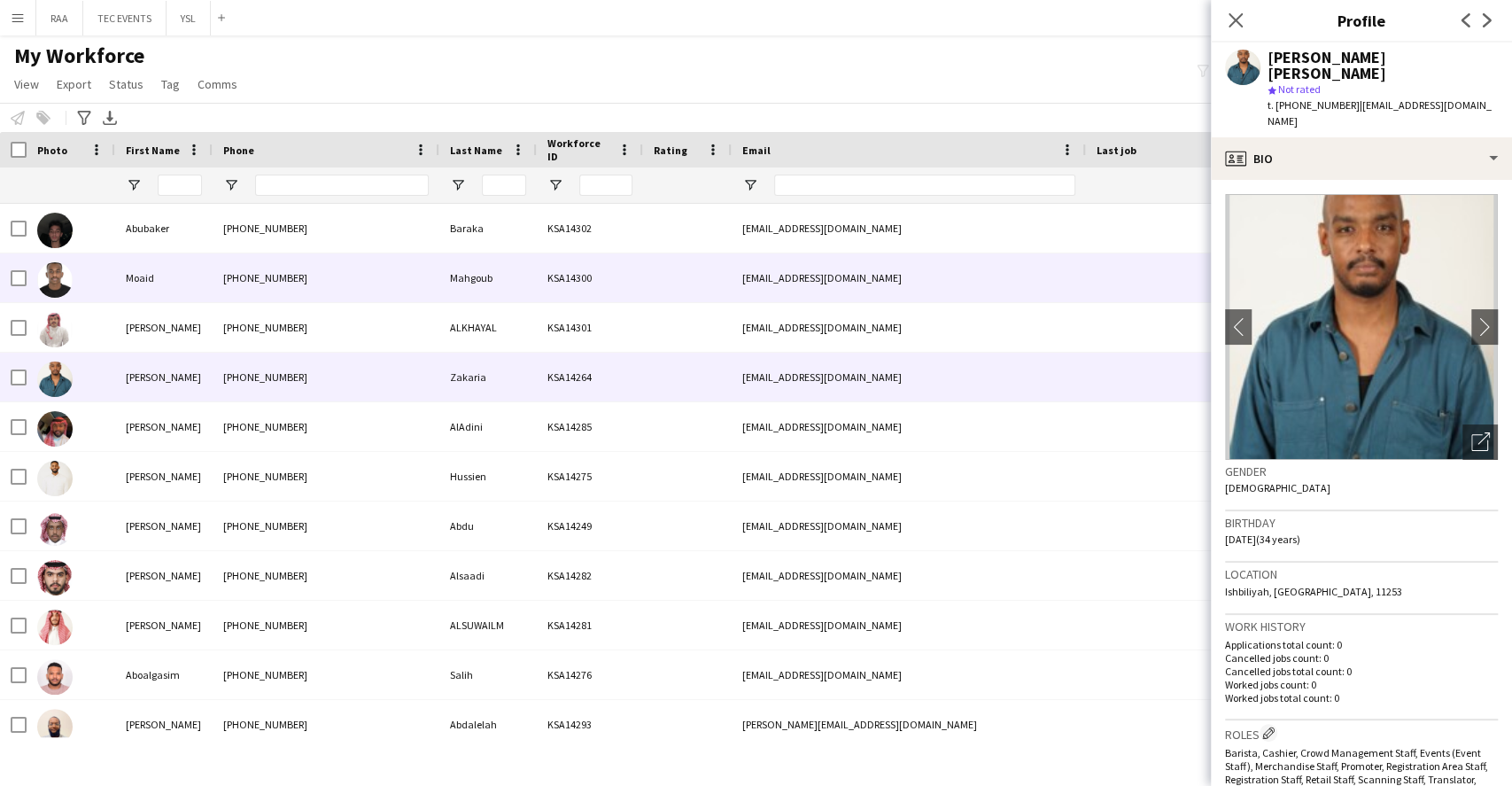
drag, startPoint x: 435, startPoint y: 287, endPoint x: 451, endPoint y: 290, distance: 16.3
click at [437, 287] on div "[PHONE_NUMBER]" at bounding box center [325, 277] width 227 height 48
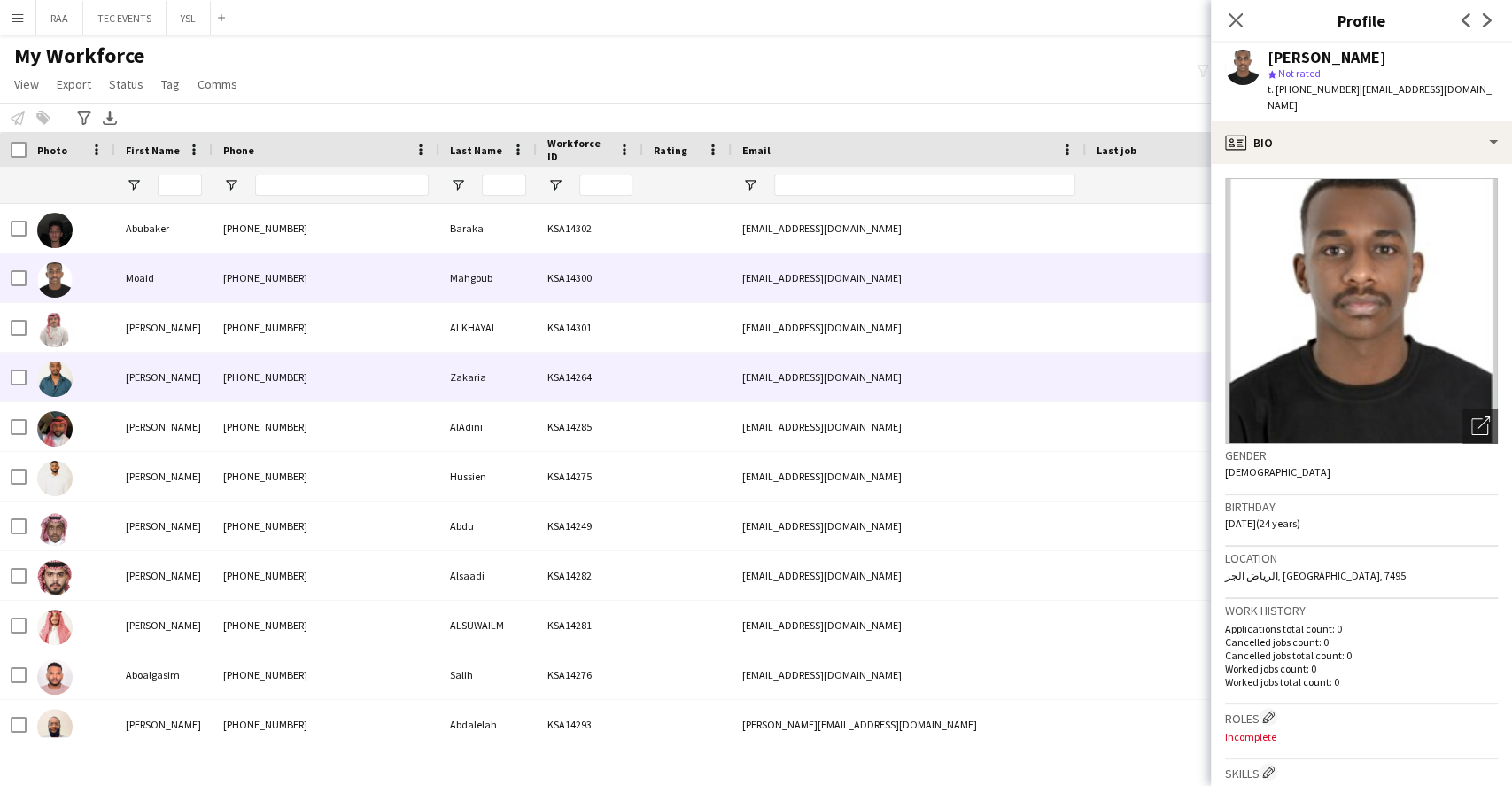
drag, startPoint x: 362, startPoint y: 388, endPoint x: 434, endPoint y: 408, distance: 74.7
click at [394, 393] on div "[PHONE_NUMBER]" at bounding box center [325, 376] width 227 height 48
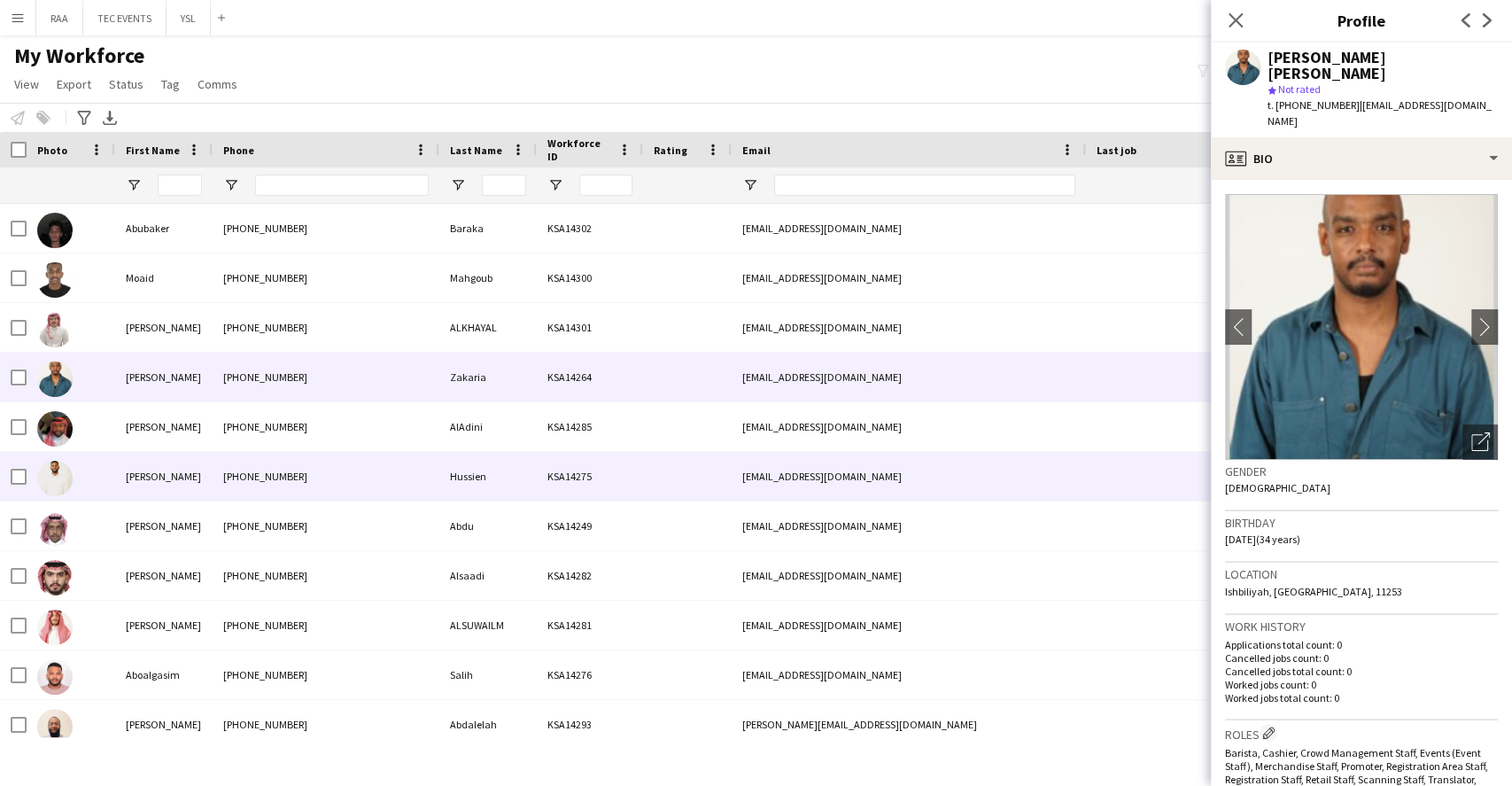
click at [472, 496] on div "Hussien" at bounding box center [487, 475] width 98 height 48
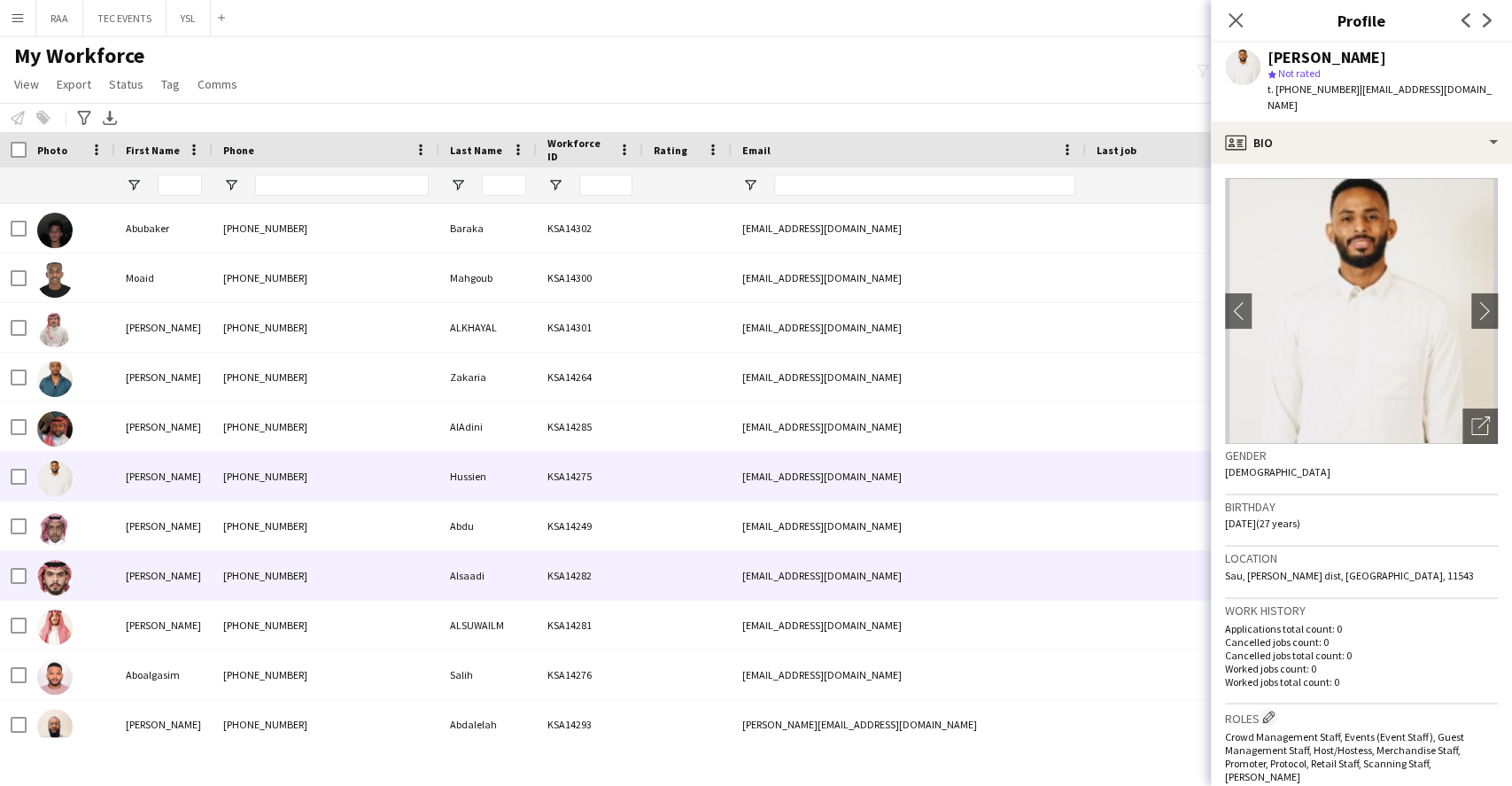
click at [489, 559] on div "Alsaadi" at bounding box center [487, 575] width 98 height 48
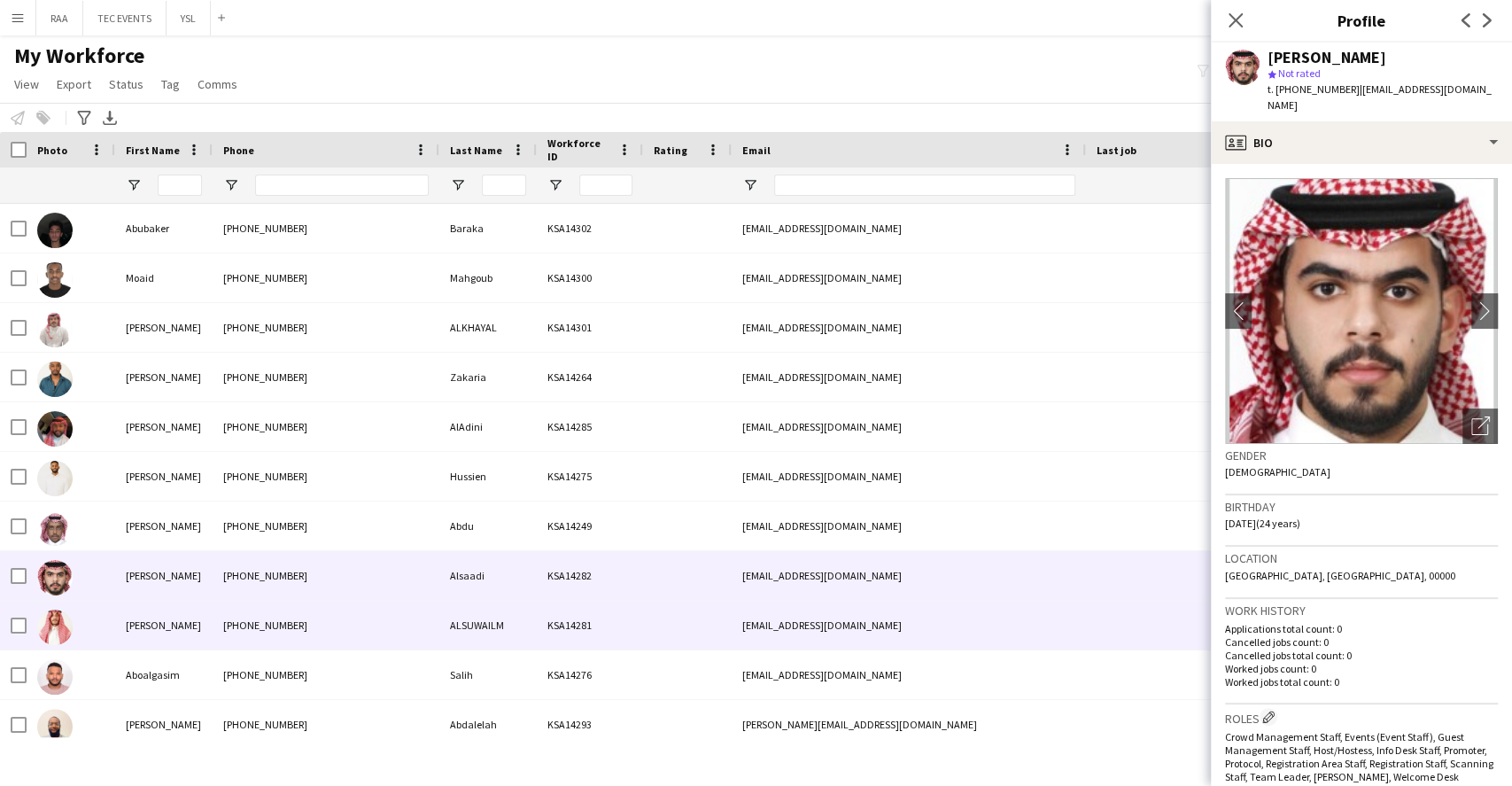
drag, startPoint x: 399, startPoint y: 615, endPoint x: 443, endPoint y: 621, distance: 44.4
click at [400, 615] on div "[PHONE_NUMBER]" at bounding box center [325, 624] width 227 height 48
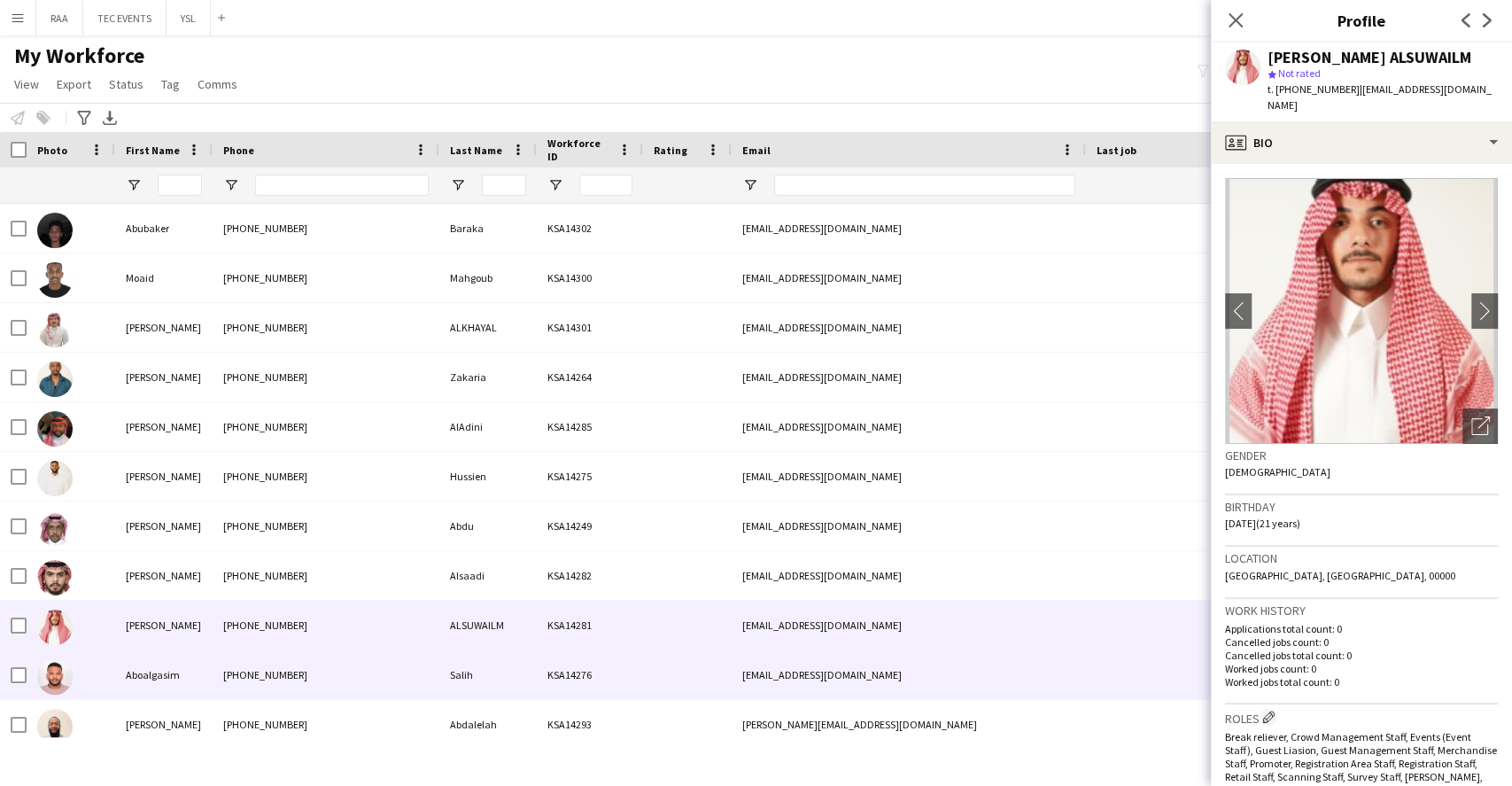
click at [422, 685] on div "[PHONE_NUMBER]" at bounding box center [325, 674] width 227 height 48
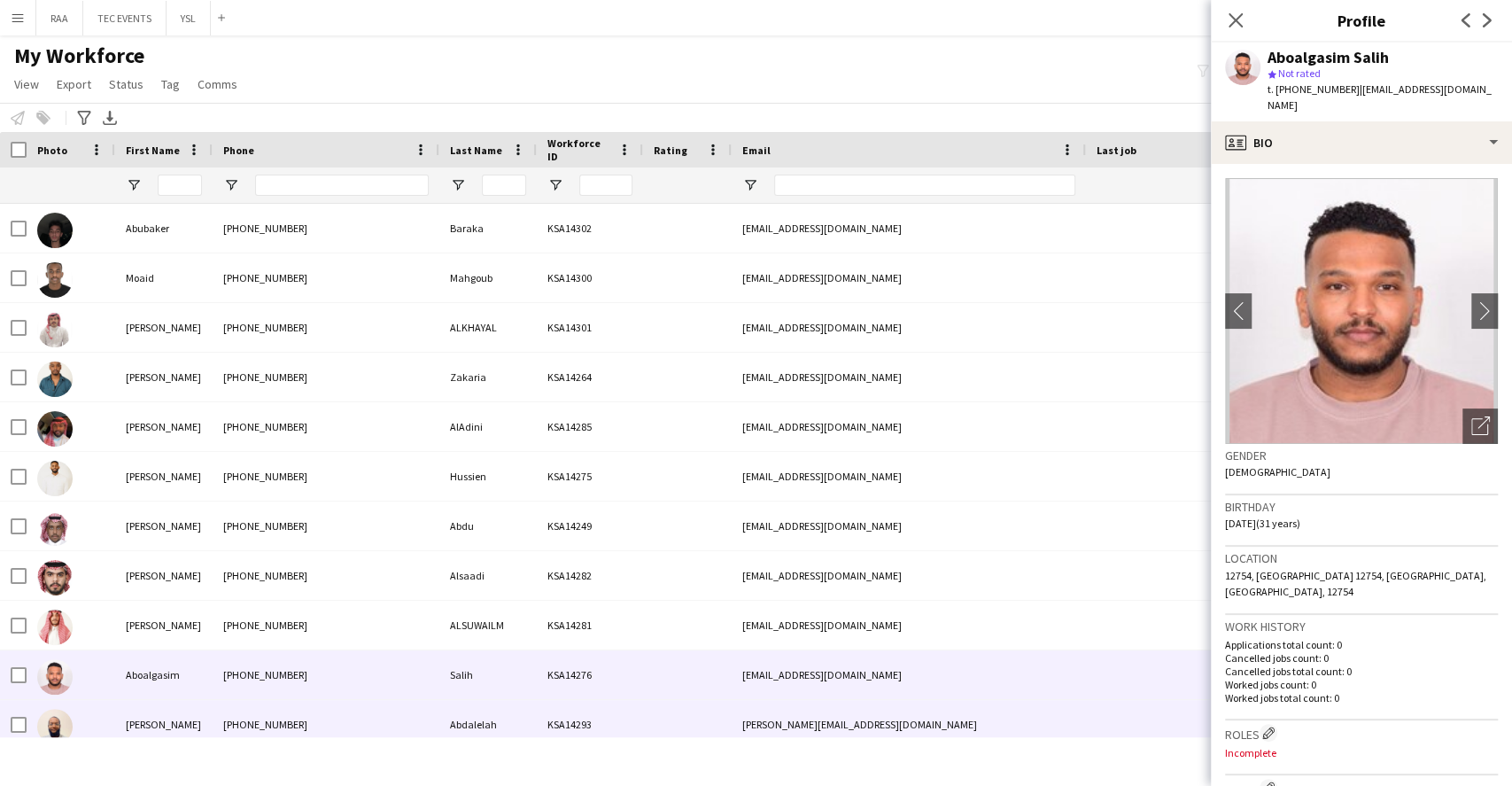
drag, startPoint x: 425, startPoint y: 720, endPoint x: 440, endPoint y: 716, distance: 15.5
click at [425, 720] on div "[PERSON_NAME] [PHONE_NUMBER] Abdalelah KSA14293 [PERSON_NAME][EMAIL_ADDRESS][DO…" at bounding box center [987, 724] width 1974 height 49
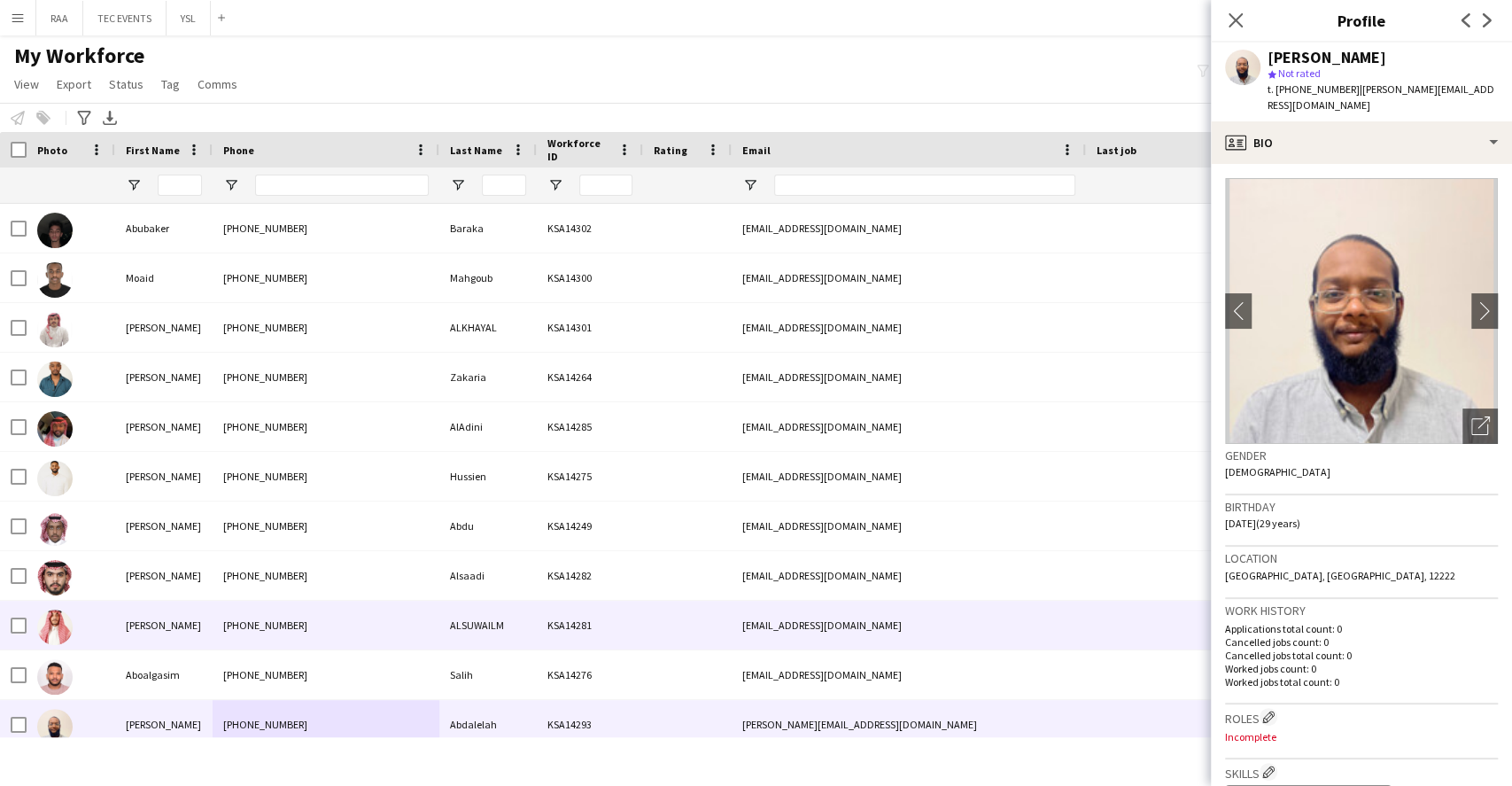
drag, startPoint x: 373, startPoint y: 602, endPoint x: 417, endPoint y: 598, distance: 44.2
click at [375, 602] on div "[PHONE_NUMBER]" at bounding box center [325, 624] width 227 height 48
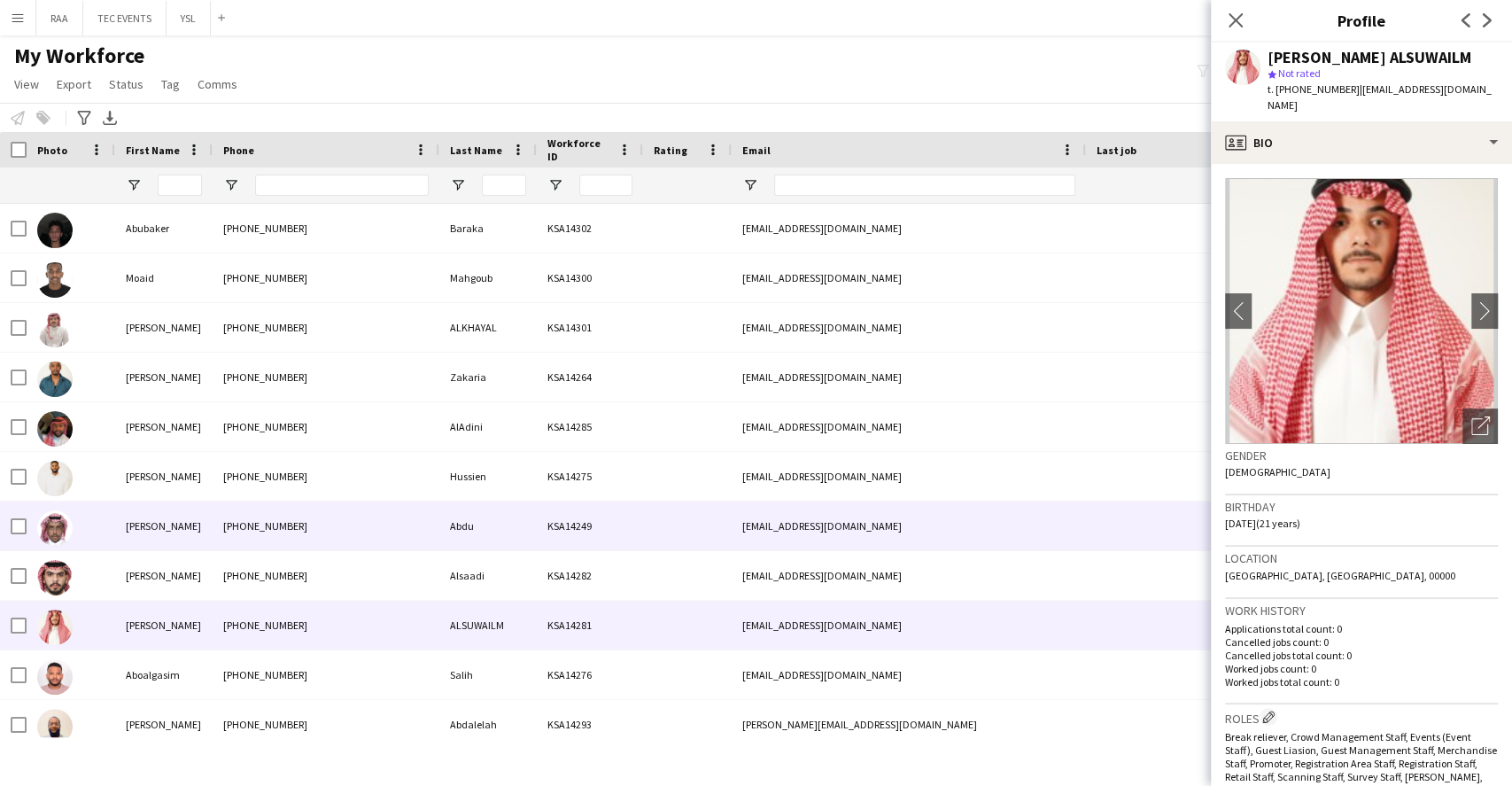
click at [429, 506] on div "[PHONE_NUMBER]" at bounding box center [325, 525] width 227 height 48
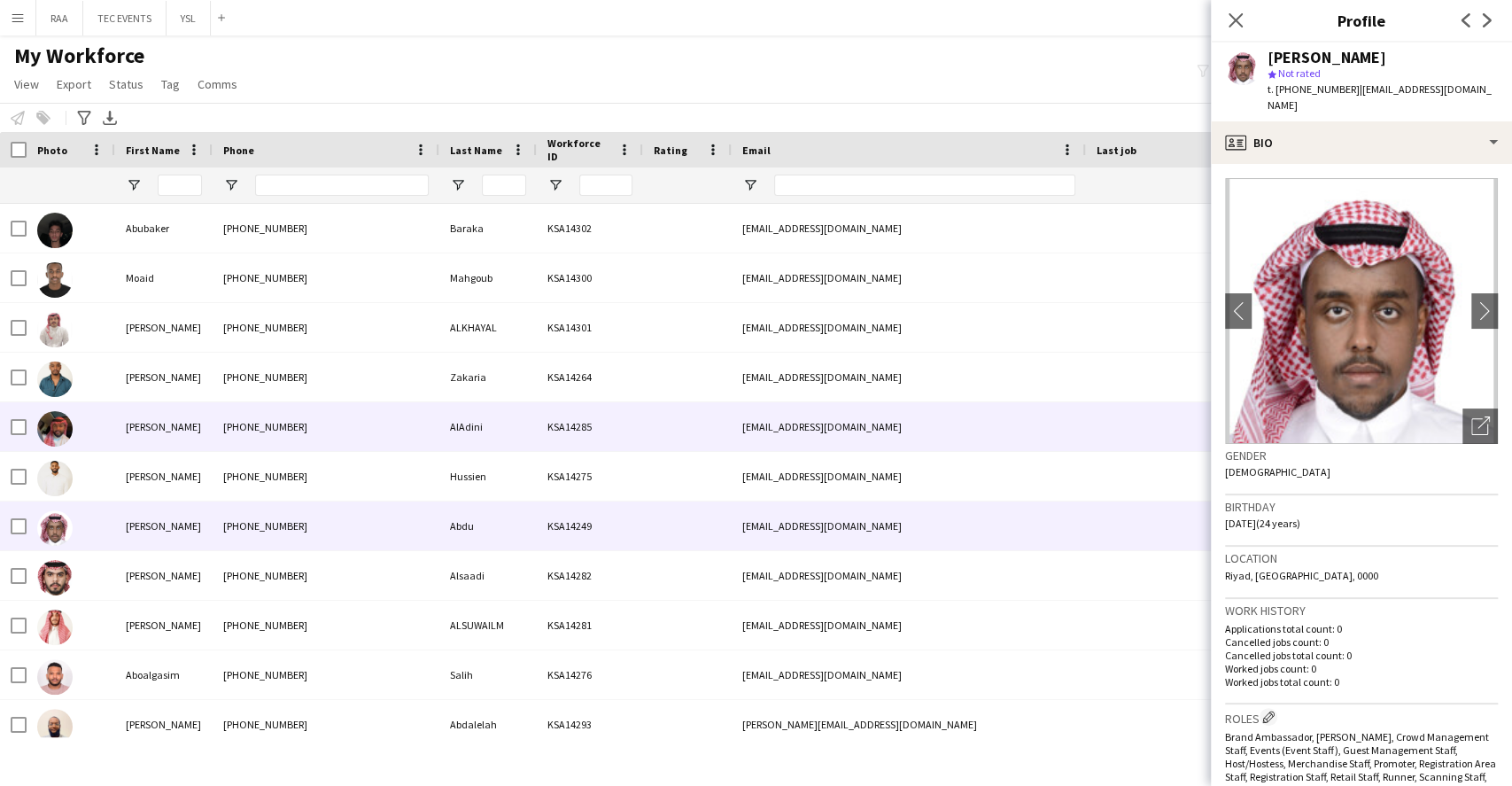
drag, startPoint x: 419, startPoint y: 432, endPoint x: 519, endPoint y: 436, distance: 100.1
click at [420, 432] on div "[PHONE_NUMBER]" at bounding box center [325, 426] width 227 height 48
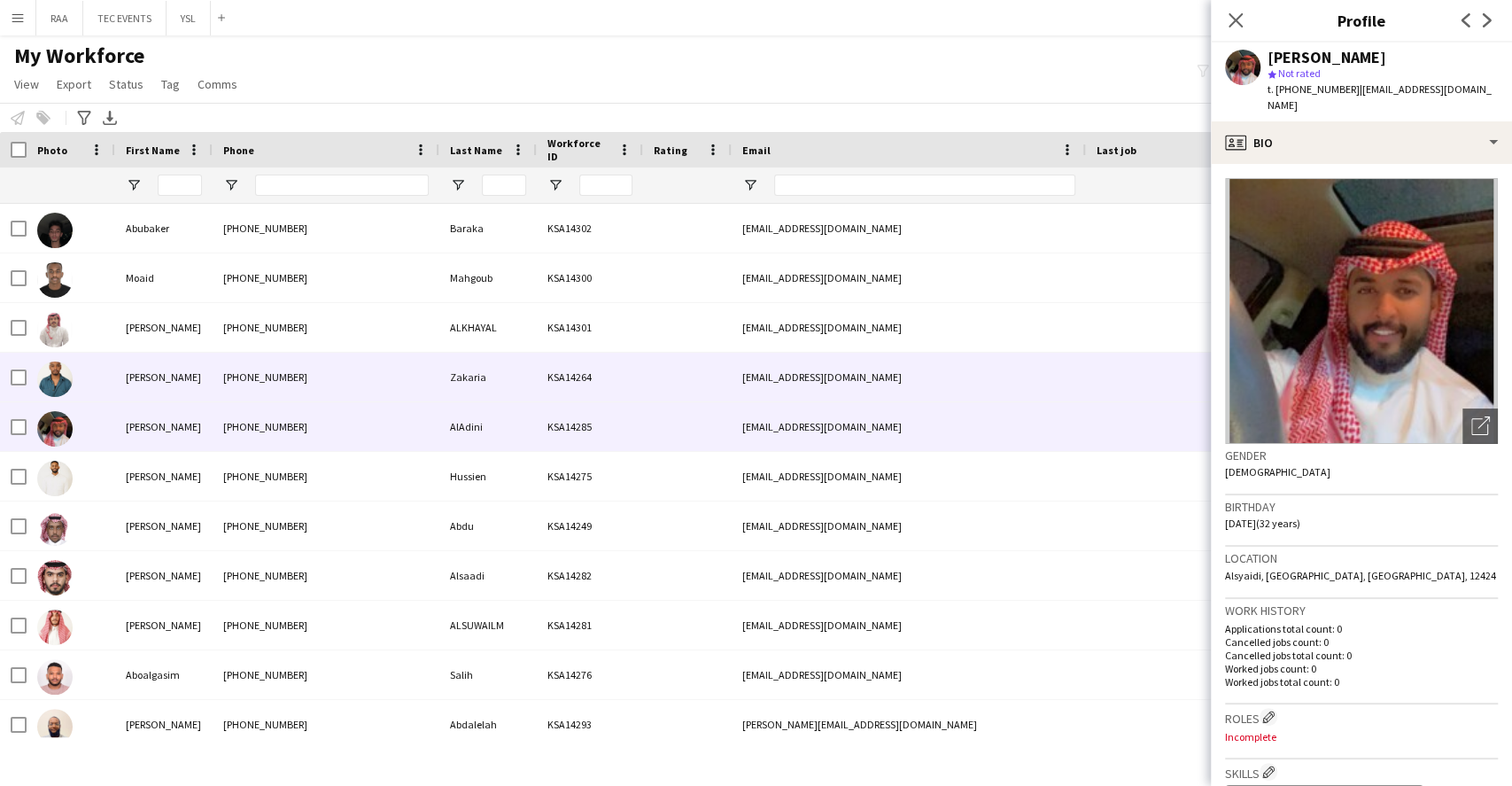
click at [523, 356] on div "Zakaria" at bounding box center [487, 376] width 98 height 48
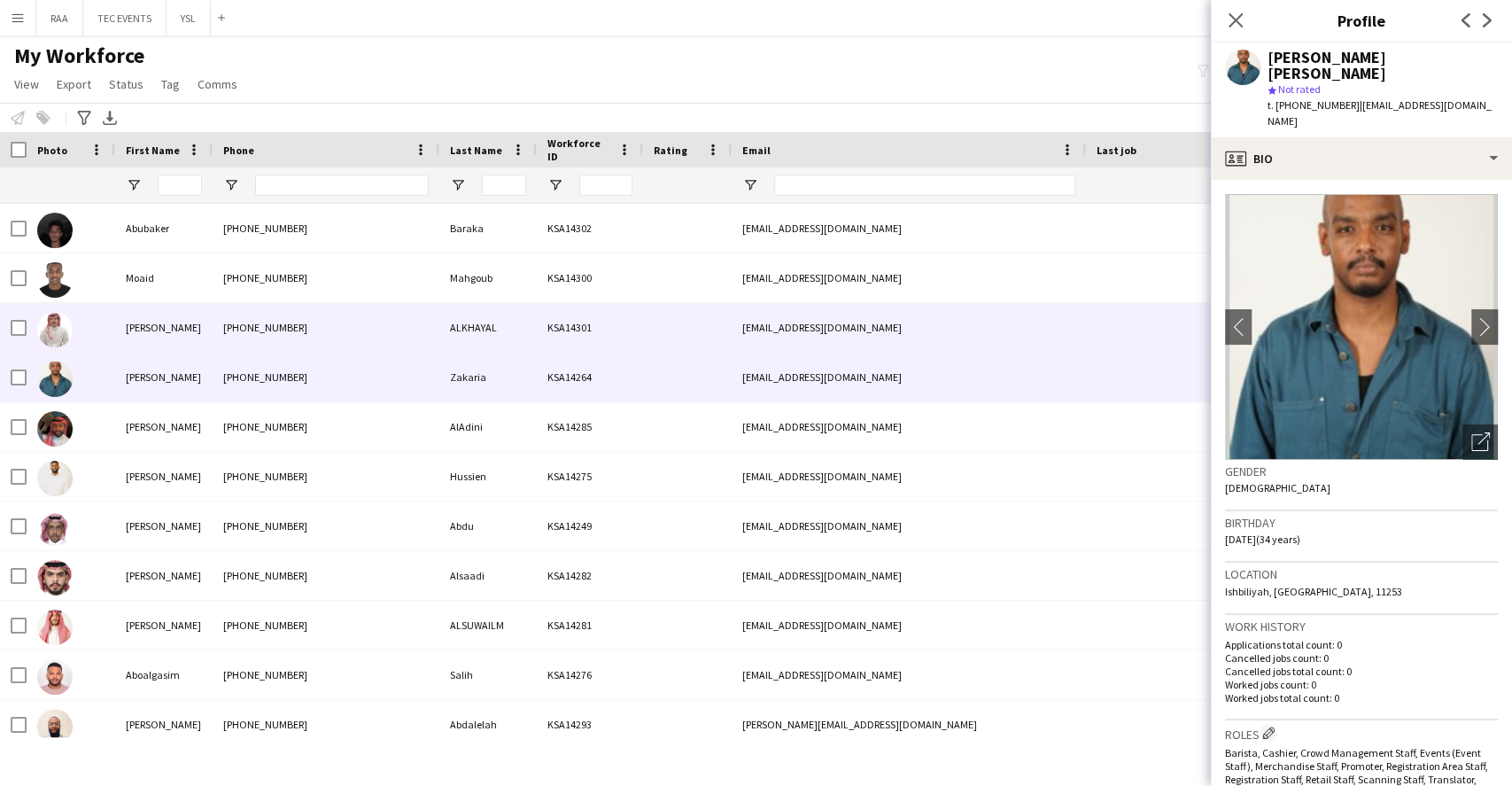
click at [575, 311] on div "KSA14301" at bounding box center [590, 327] width 106 height 48
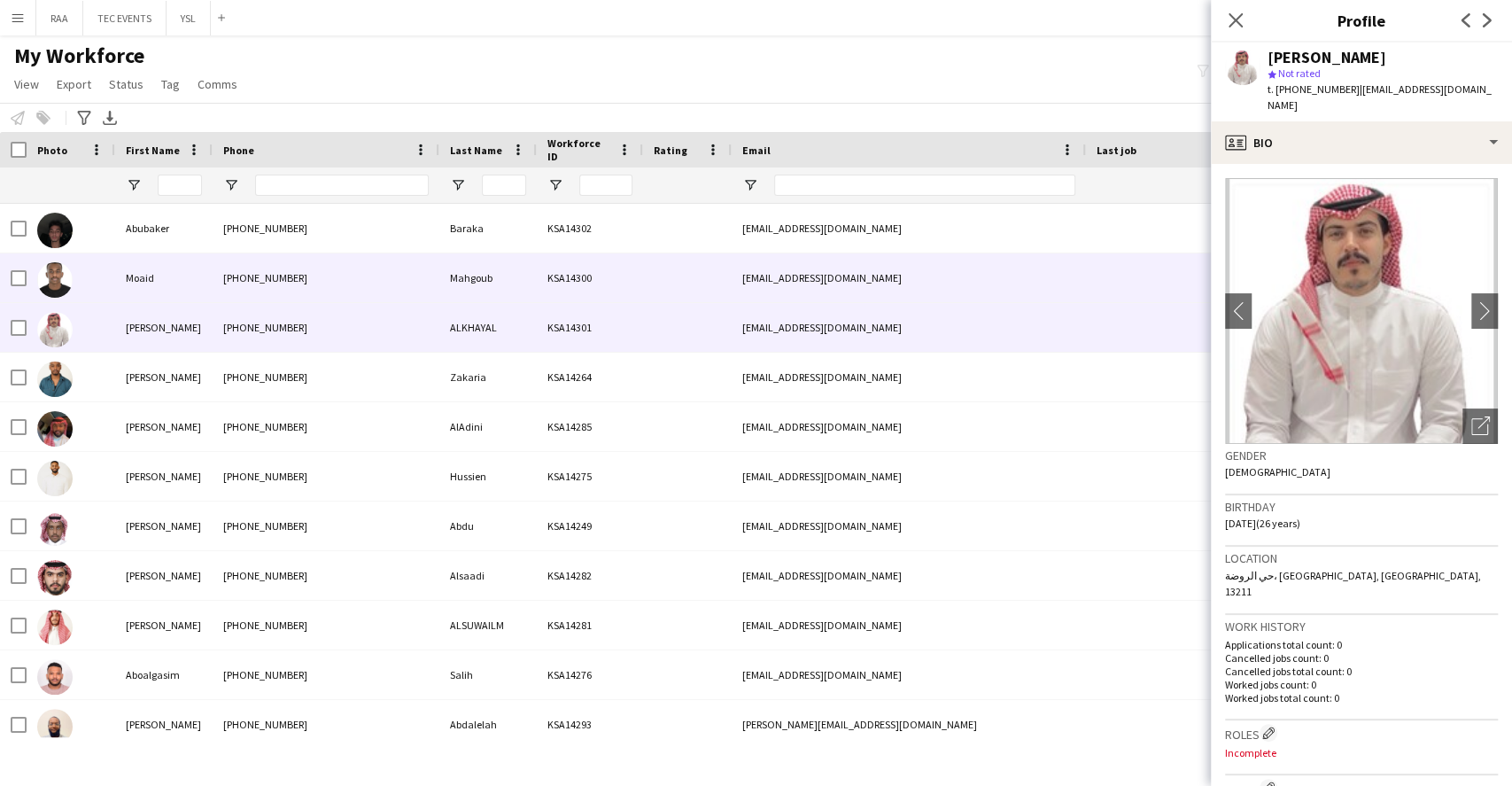
click at [650, 285] on div at bounding box center [686, 277] width 88 height 48
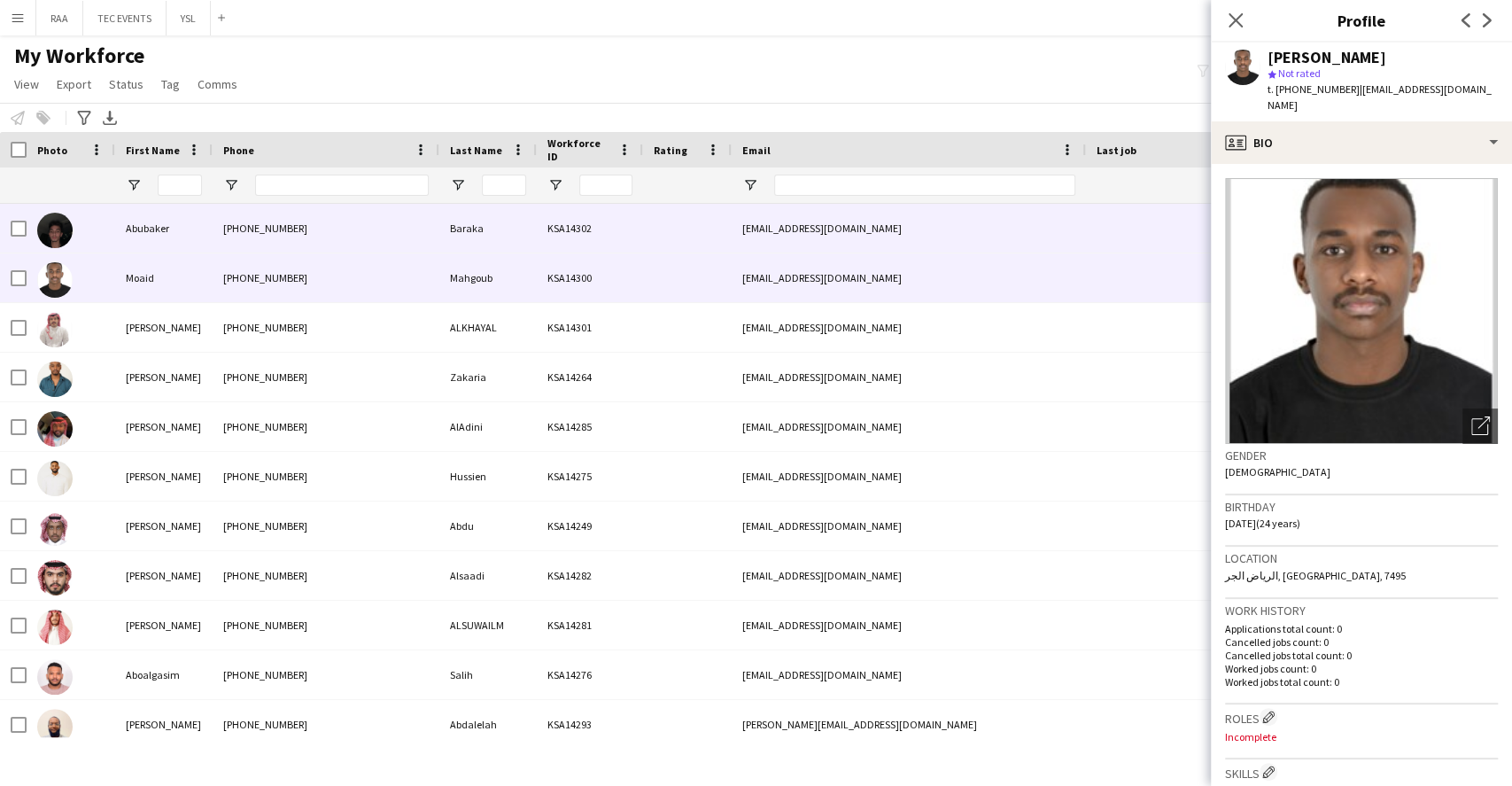
click at [725, 211] on div at bounding box center [686, 228] width 88 height 48
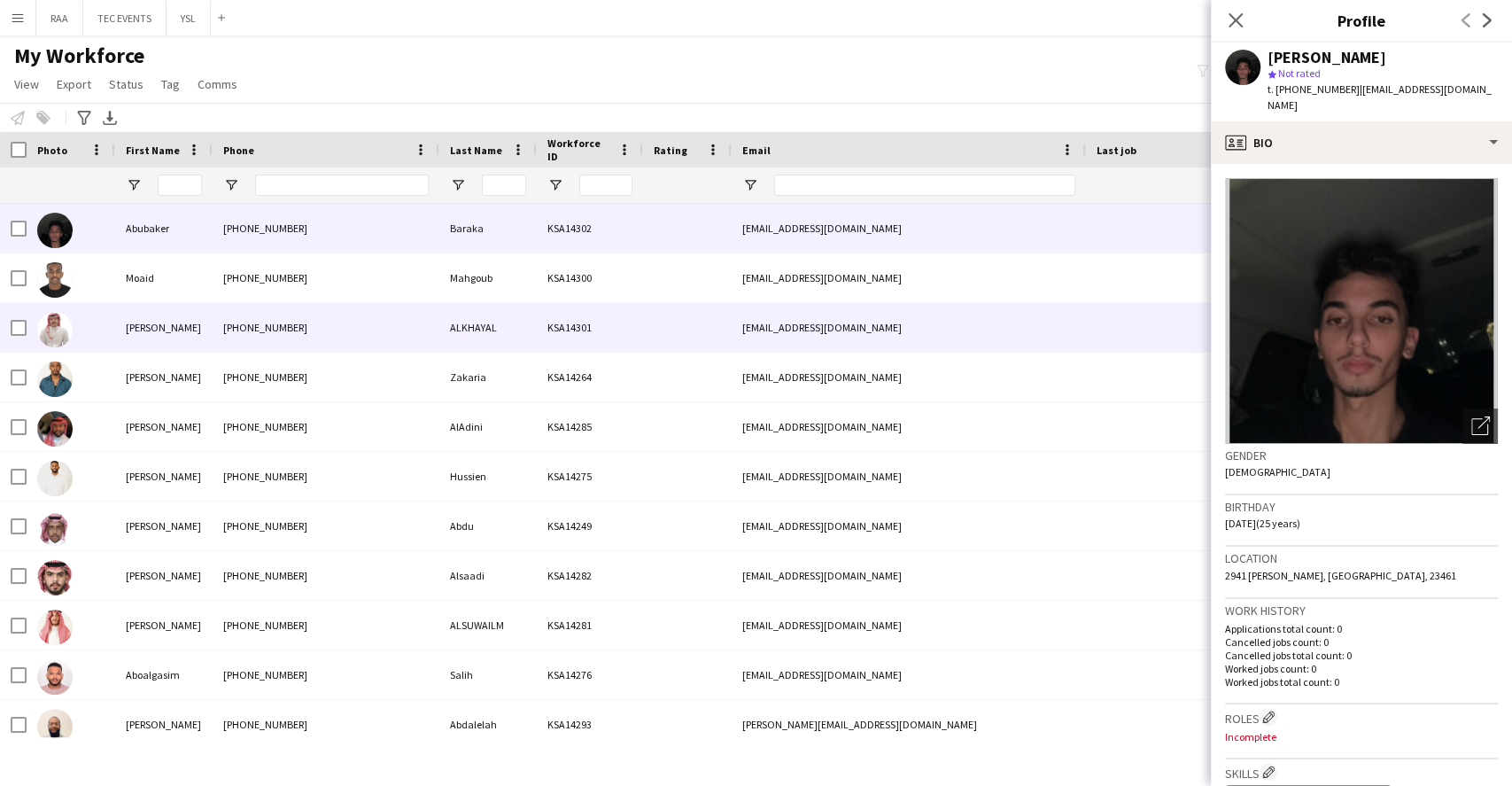
click at [694, 340] on div at bounding box center [686, 327] width 88 height 48
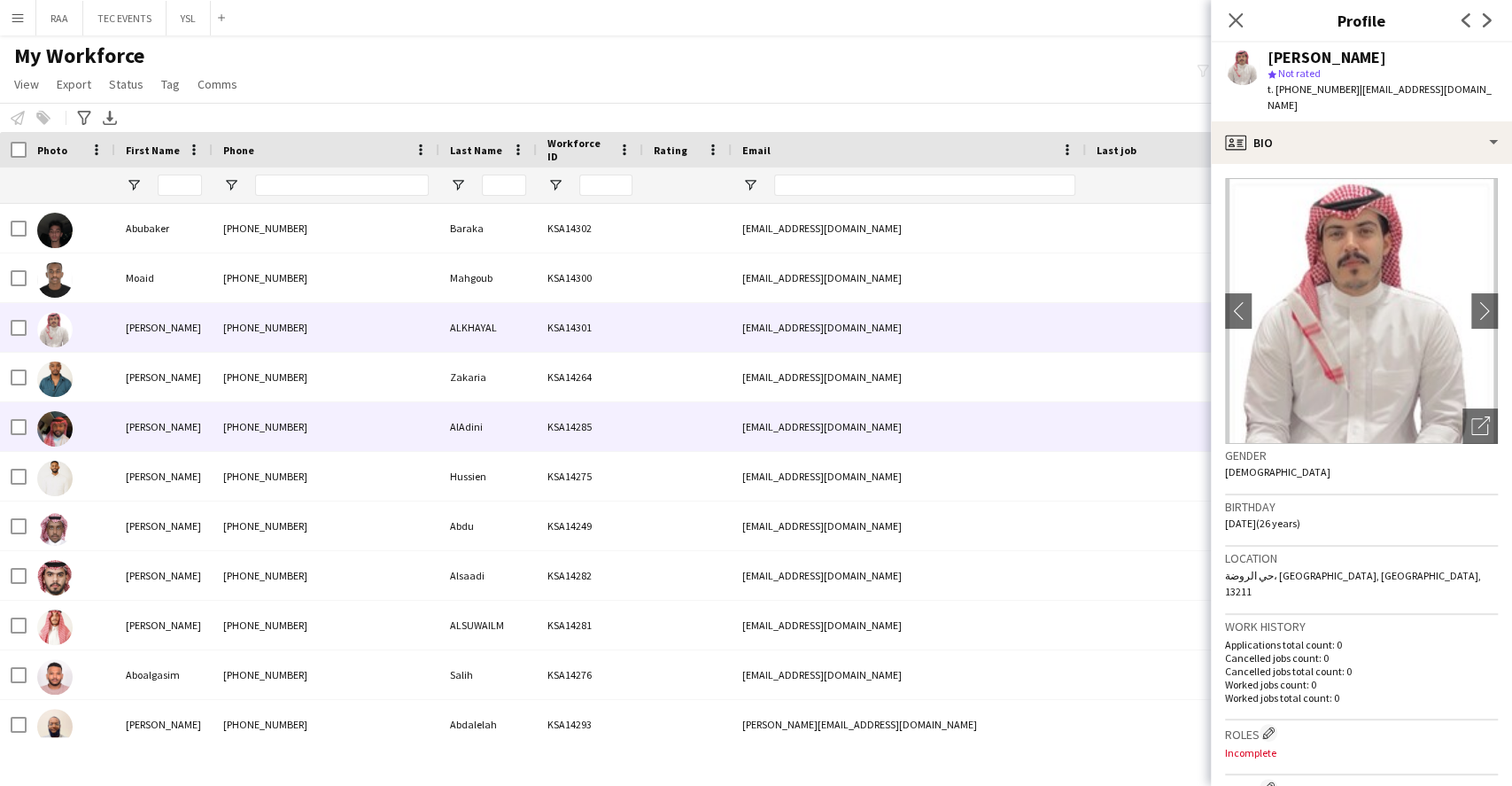
click at [735, 418] on div "[EMAIL_ADDRESS][DOMAIN_NAME]" at bounding box center [909, 426] width 355 height 48
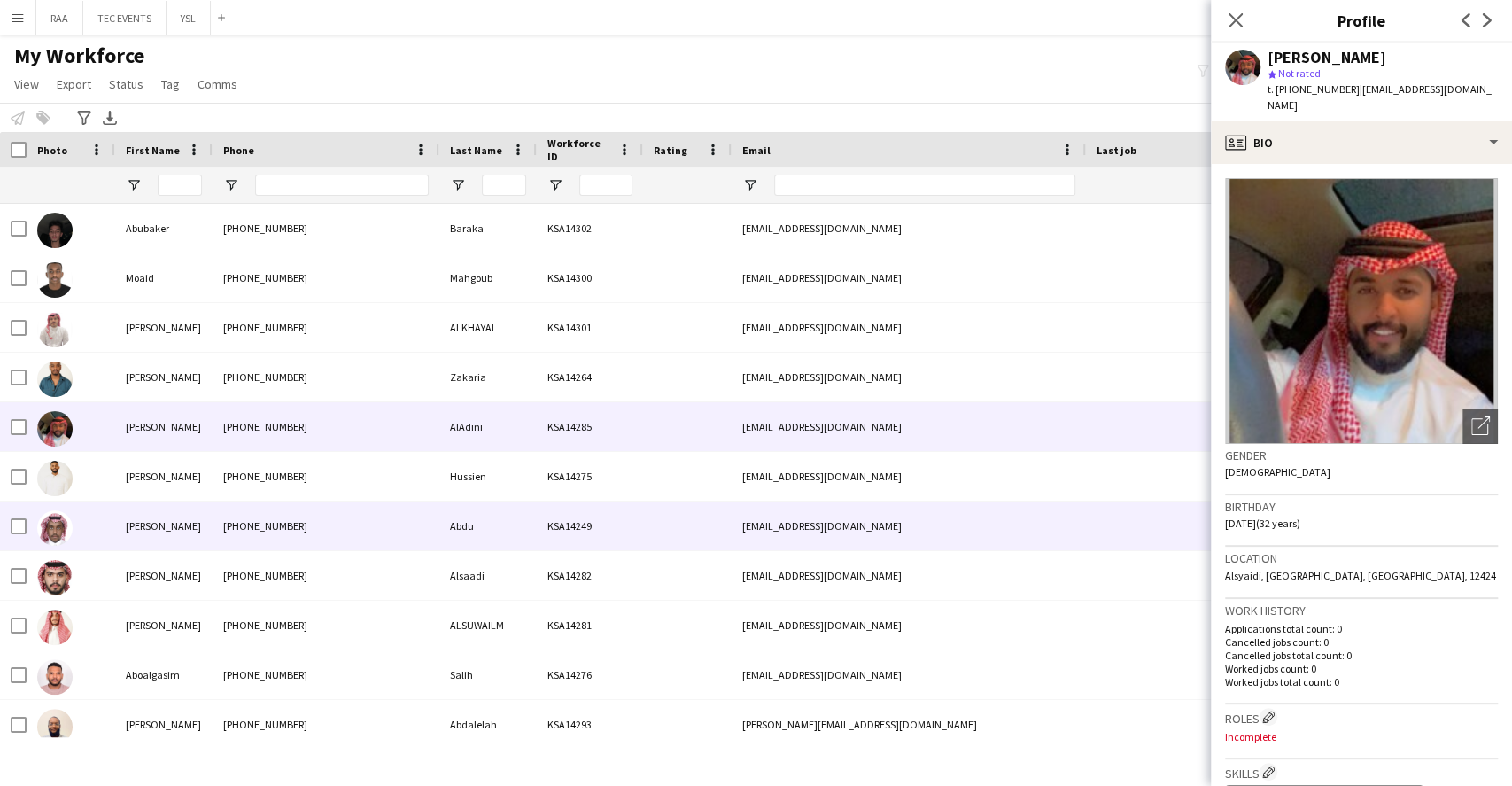
click at [750, 515] on div "[EMAIL_ADDRESS][DOMAIN_NAME]" at bounding box center [909, 525] width 355 height 48
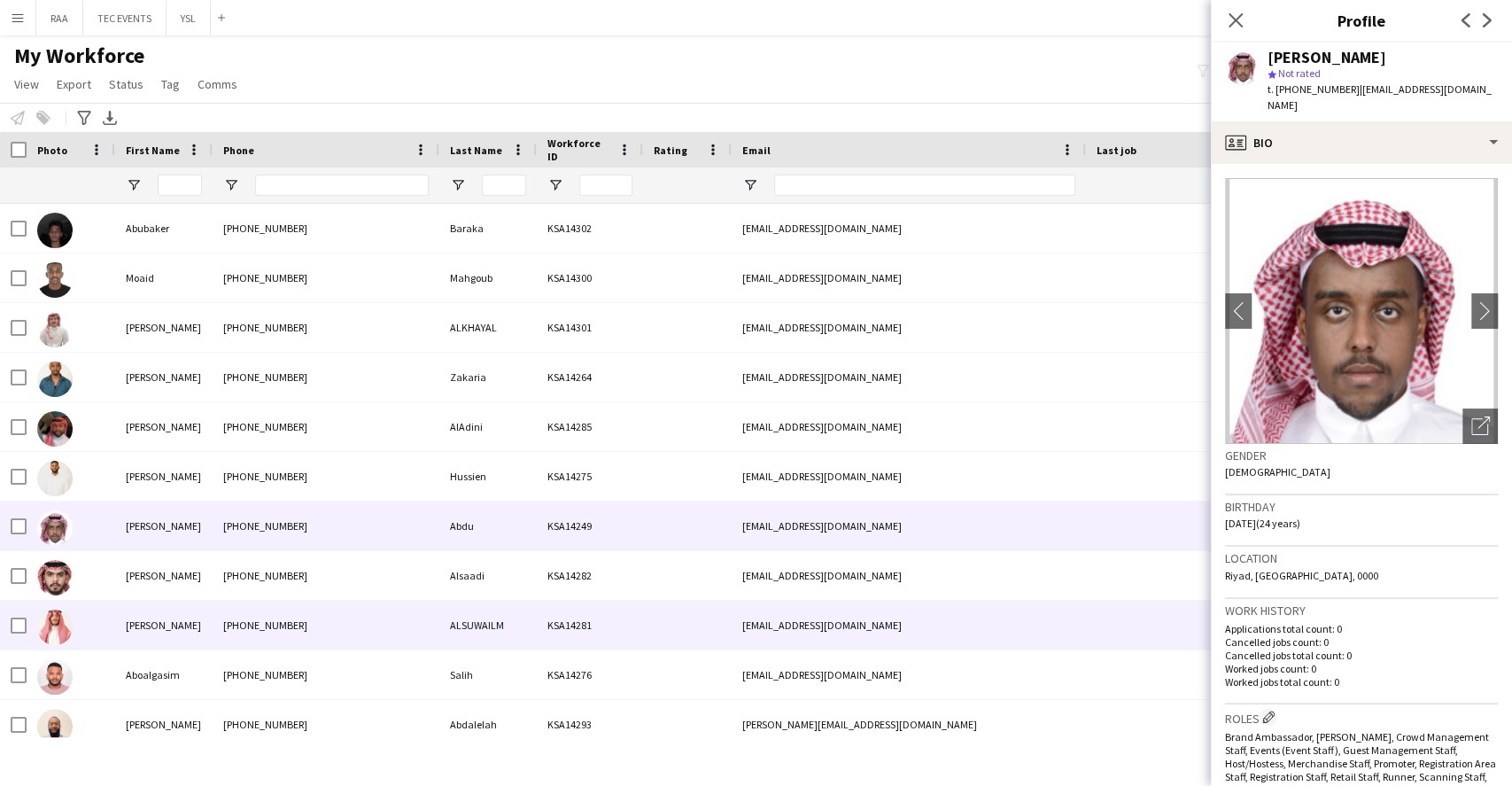
click at [740, 610] on div "[EMAIL_ADDRESS][DOMAIN_NAME]" at bounding box center [909, 624] width 355 height 48
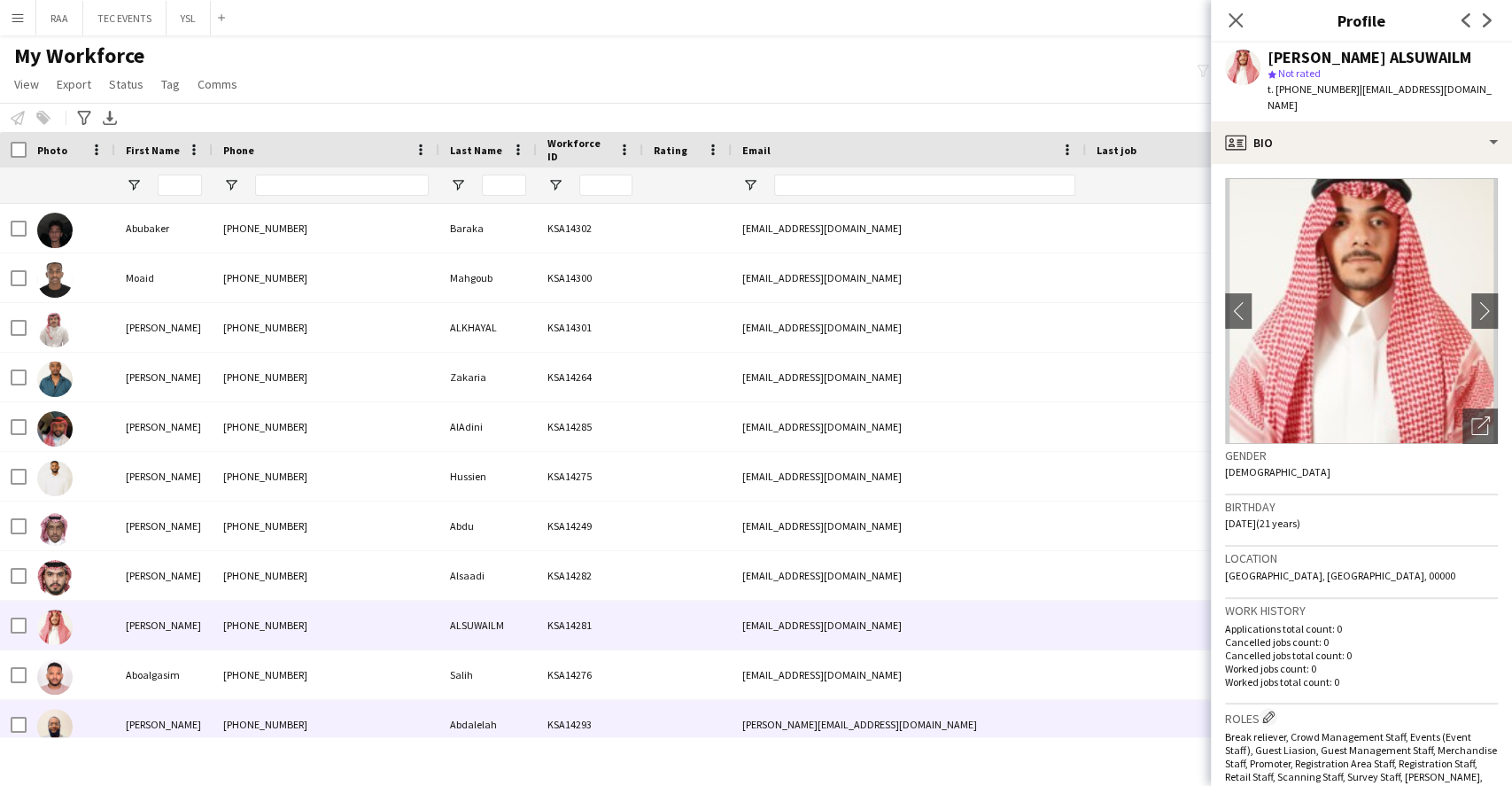
click at [828, 715] on div "[PERSON_NAME][EMAIL_ADDRESS][DOMAIN_NAME]" at bounding box center [909, 723] width 355 height 48
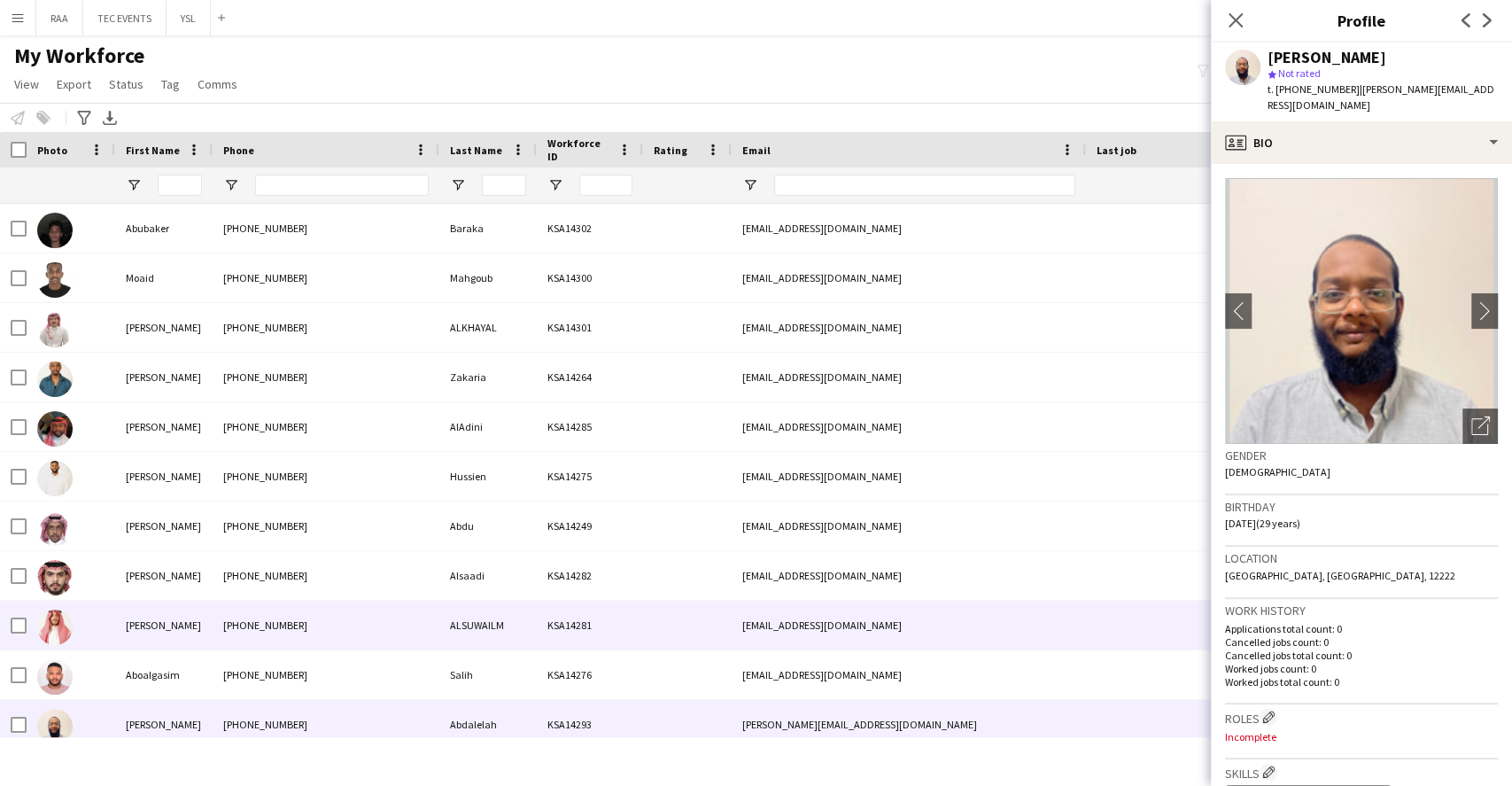
click at [902, 614] on div "[EMAIL_ADDRESS][DOMAIN_NAME]" at bounding box center [909, 624] width 355 height 48
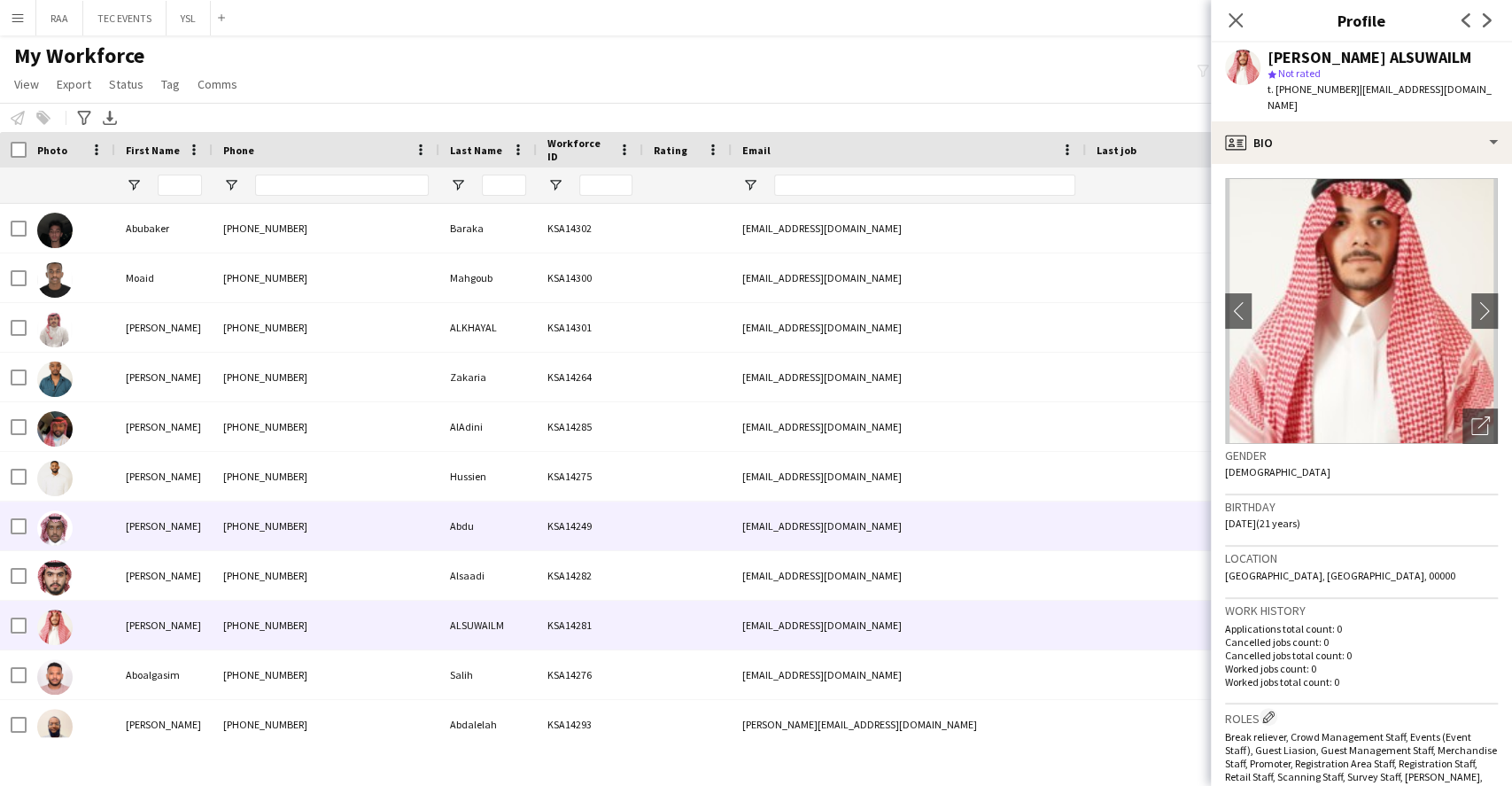
click at [898, 502] on div "[EMAIL_ADDRESS][DOMAIN_NAME]" at bounding box center [909, 525] width 355 height 48
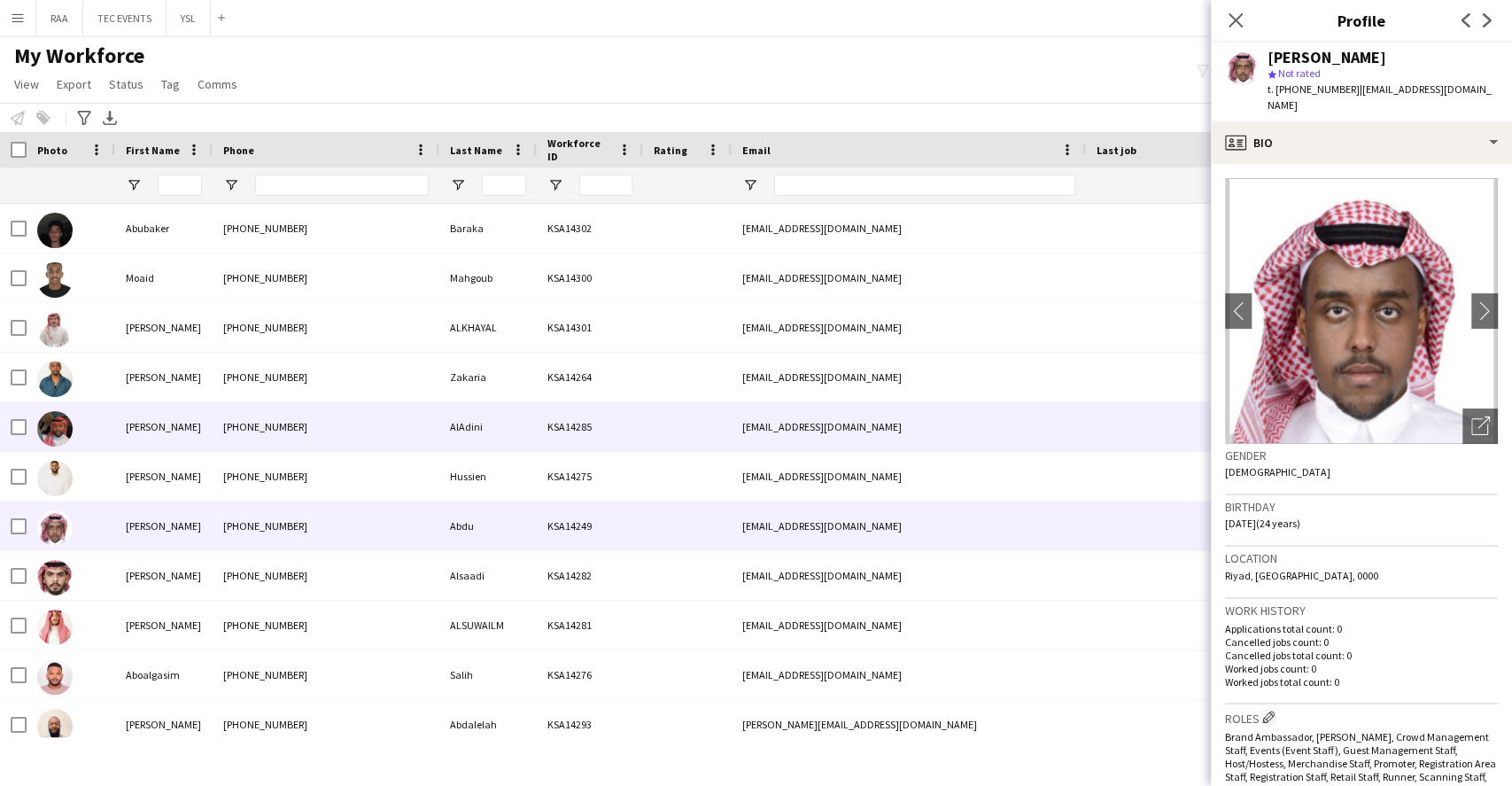
click at [876, 447] on div "[EMAIL_ADDRESS][DOMAIN_NAME]" at bounding box center [909, 426] width 355 height 48
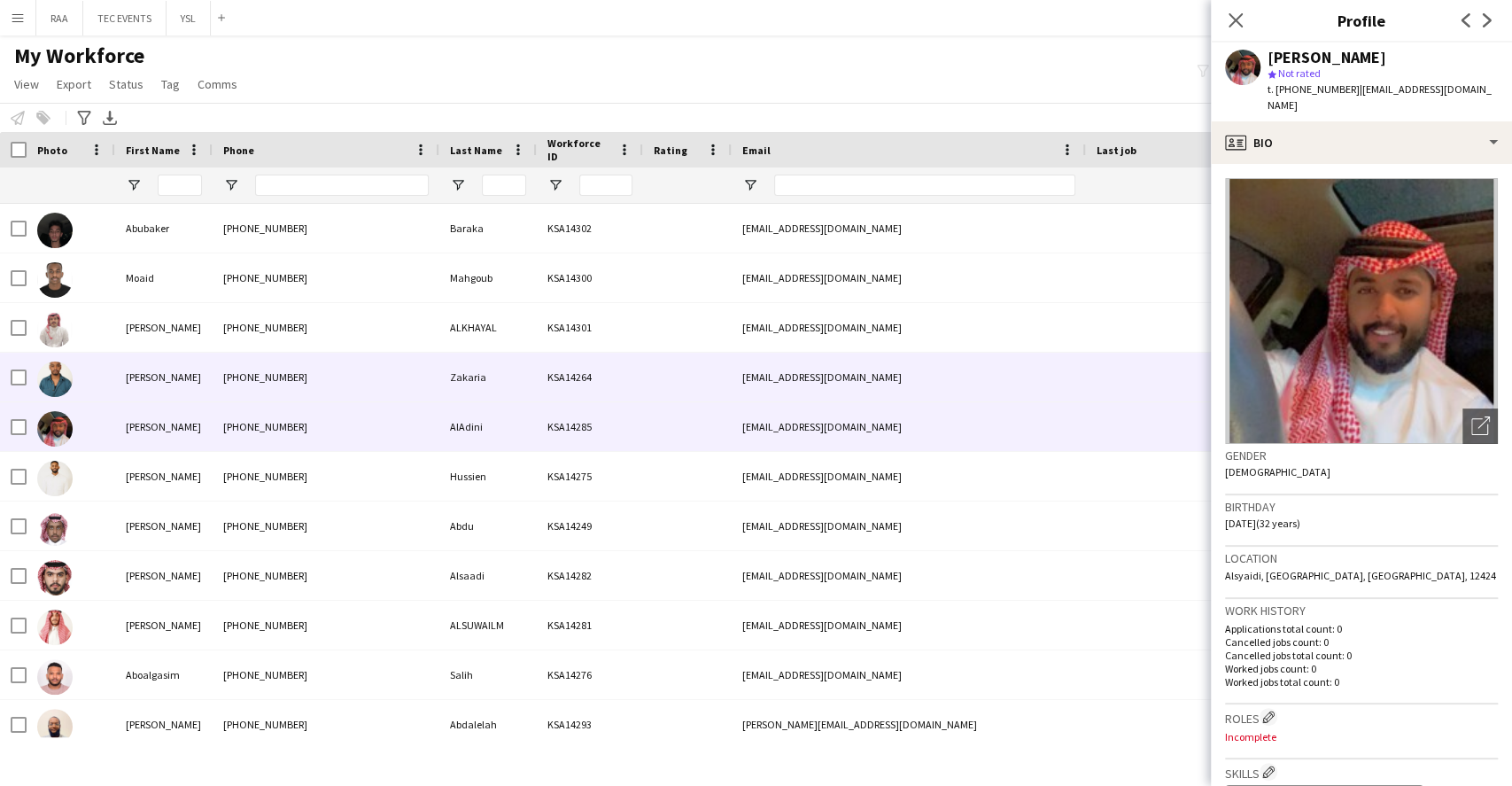
click at [895, 357] on div "[EMAIL_ADDRESS][DOMAIN_NAME]" at bounding box center [909, 376] width 355 height 48
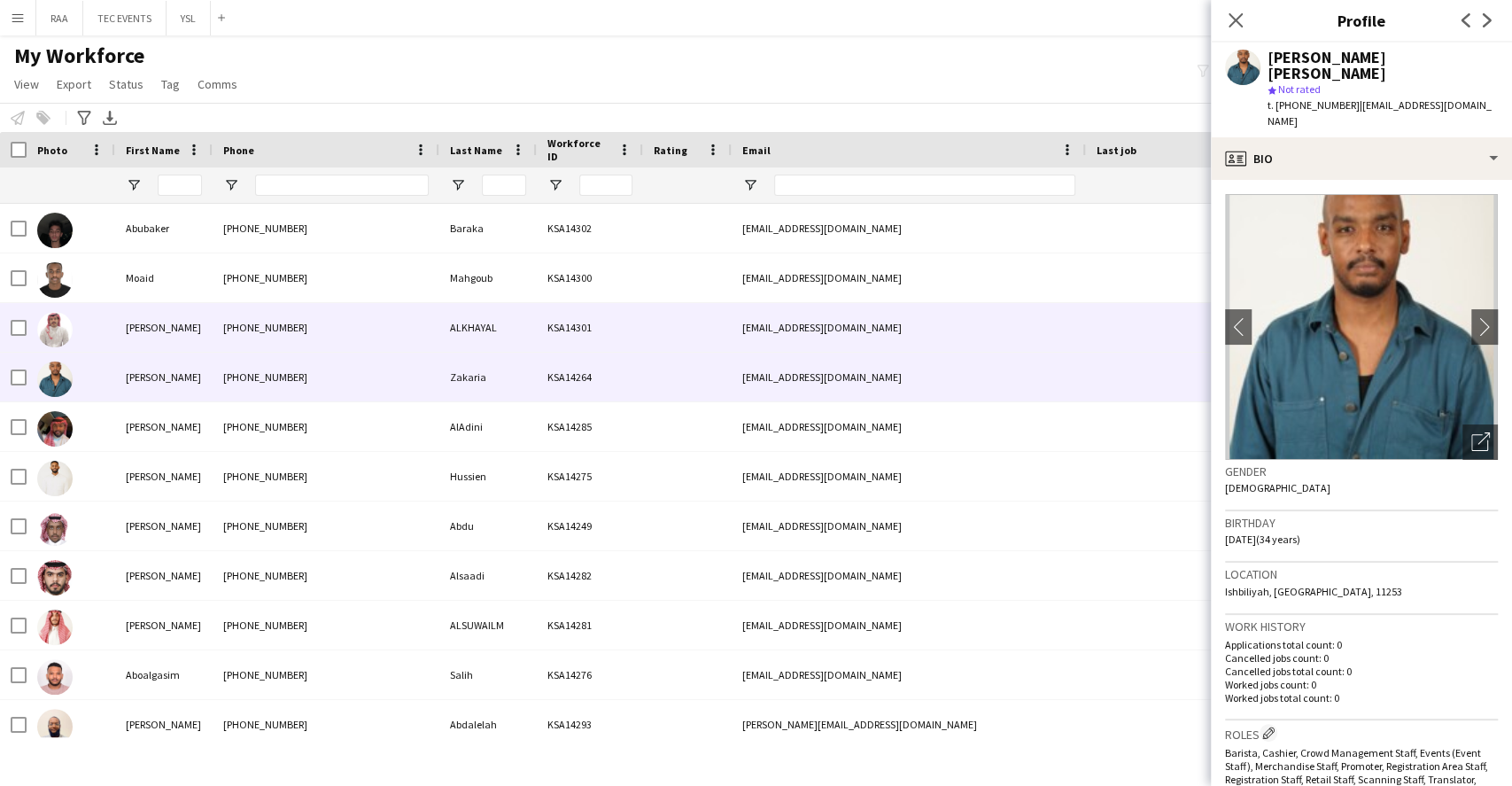
click at [881, 319] on div "[EMAIL_ADDRESS][DOMAIN_NAME]" at bounding box center [909, 327] width 355 height 48
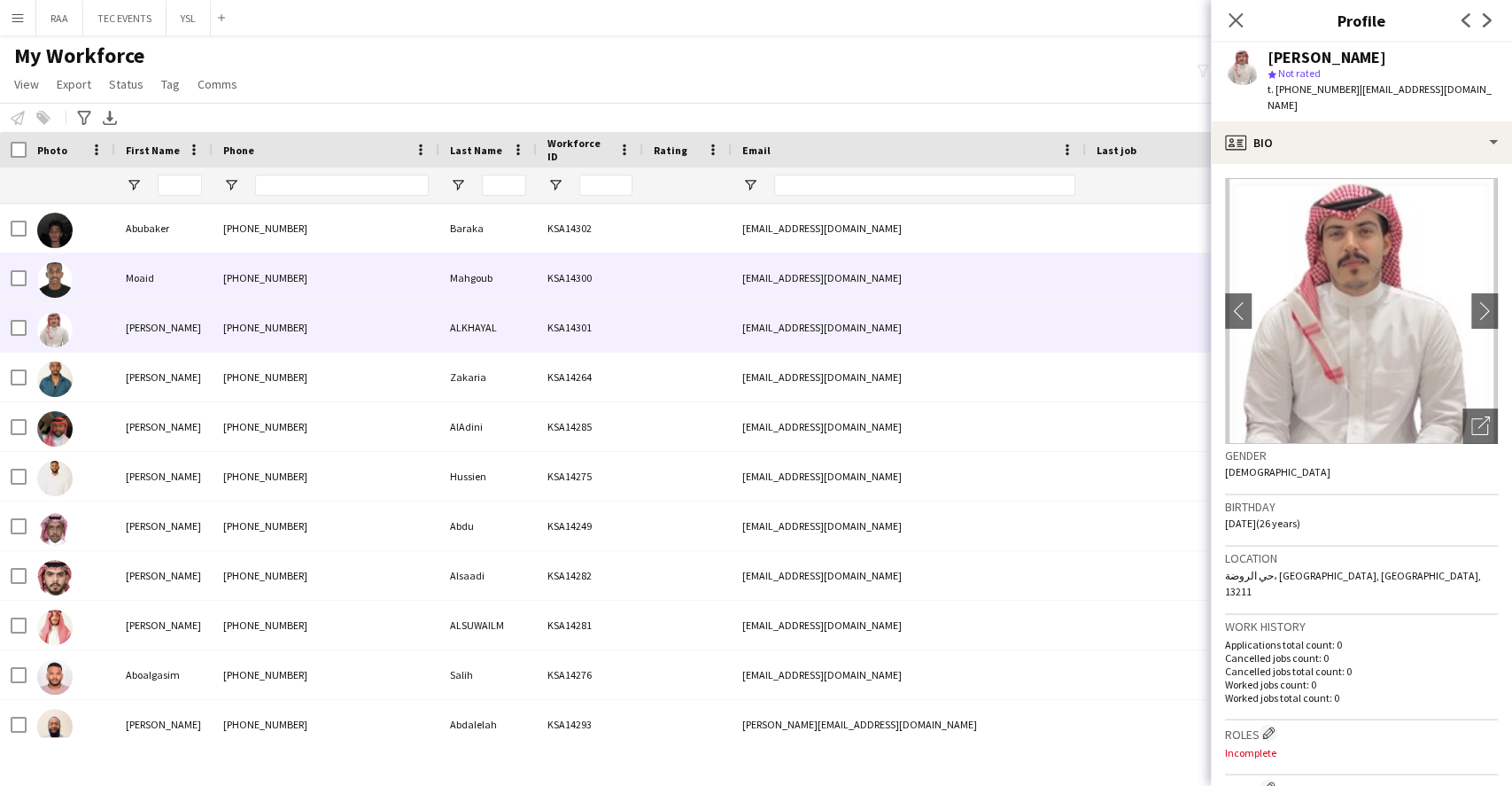
click at [865, 264] on div "[EMAIL_ADDRESS][DOMAIN_NAME]" at bounding box center [909, 277] width 355 height 48
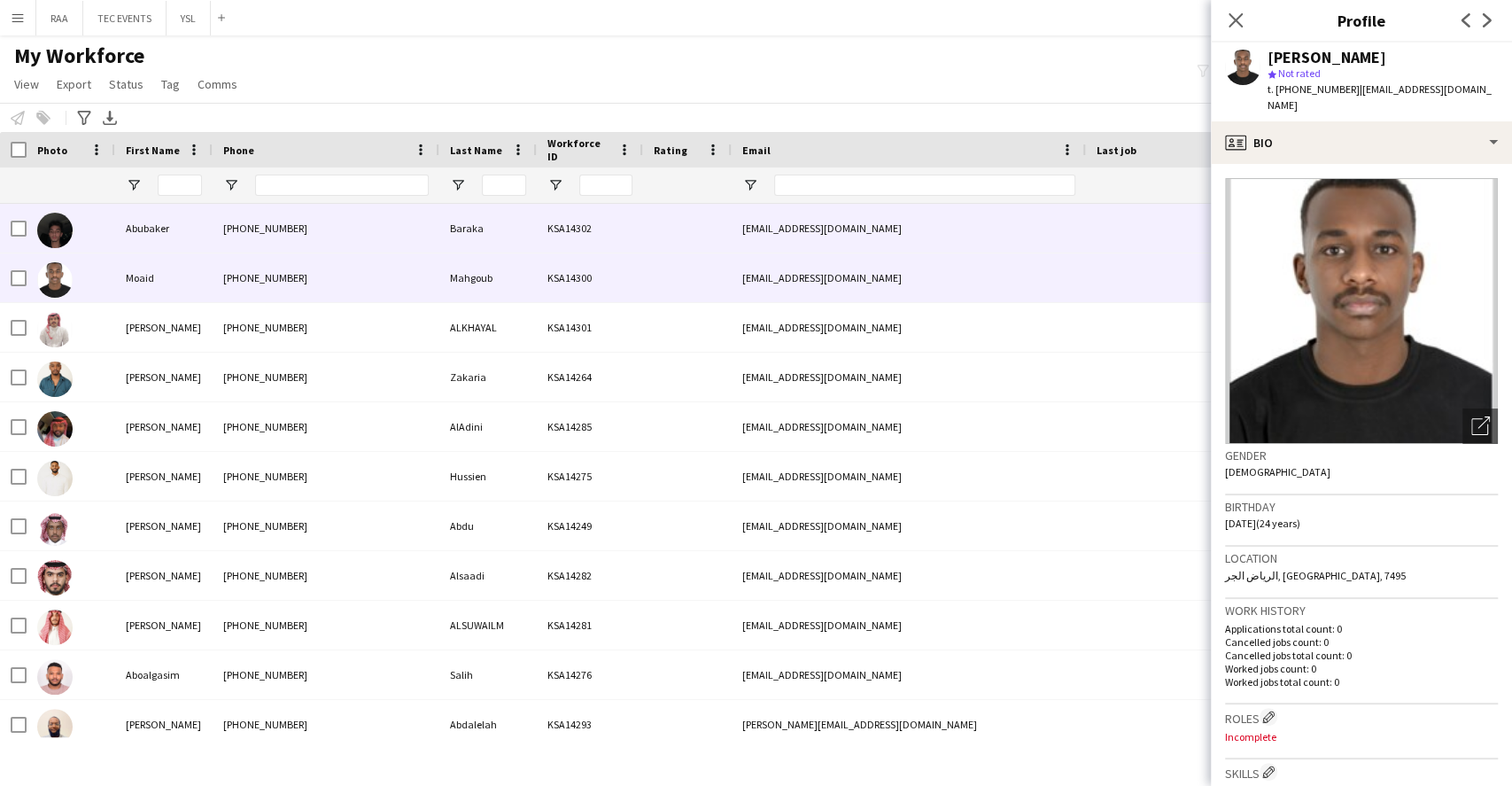
click at [848, 245] on div "[EMAIL_ADDRESS][DOMAIN_NAME]" at bounding box center [909, 228] width 355 height 48
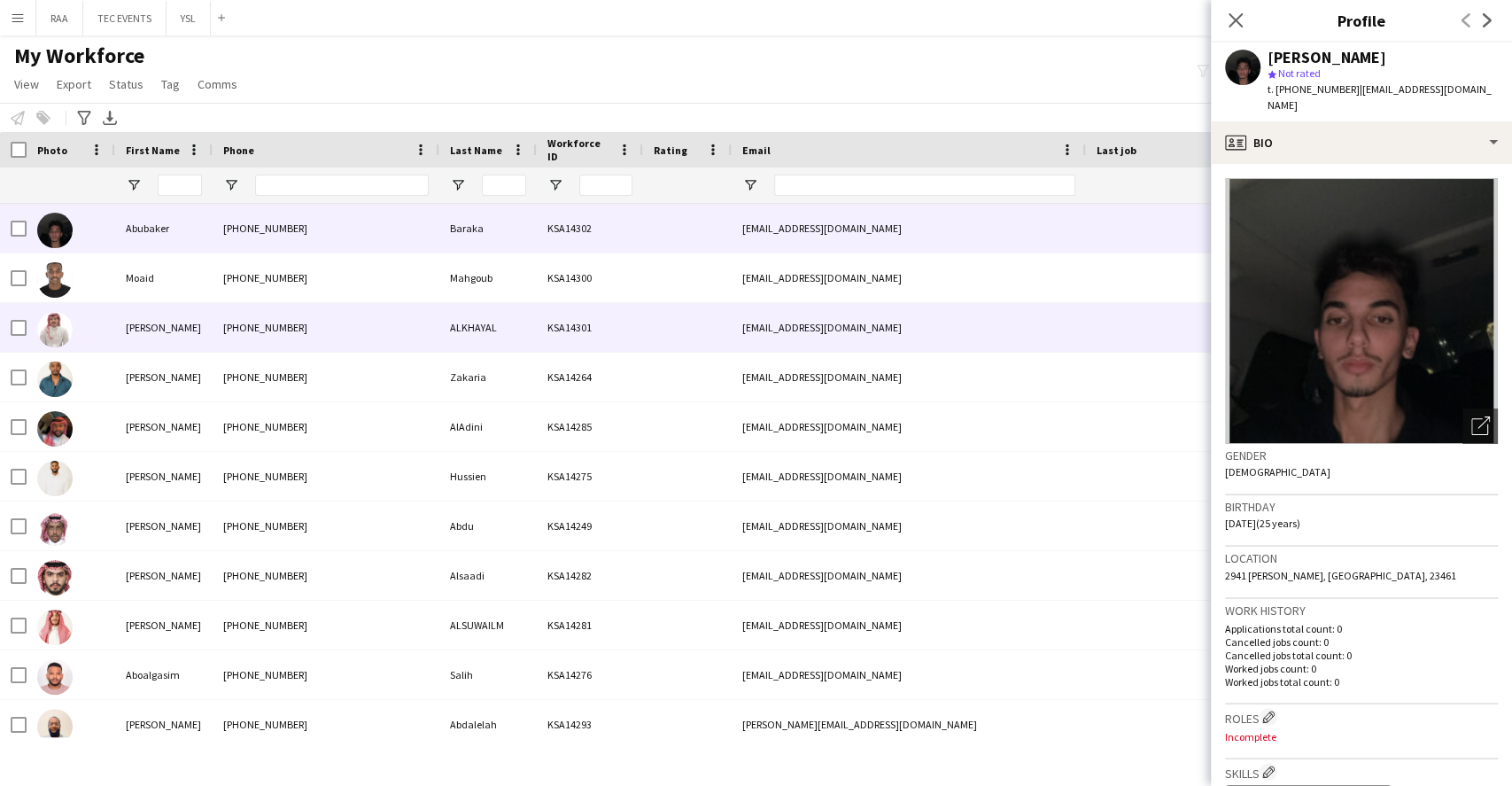
click at [923, 347] on div "[EMAIL_ADDRESS][DOMAIN_NAME]" at bounding box center [909, 327] width 355 height 48
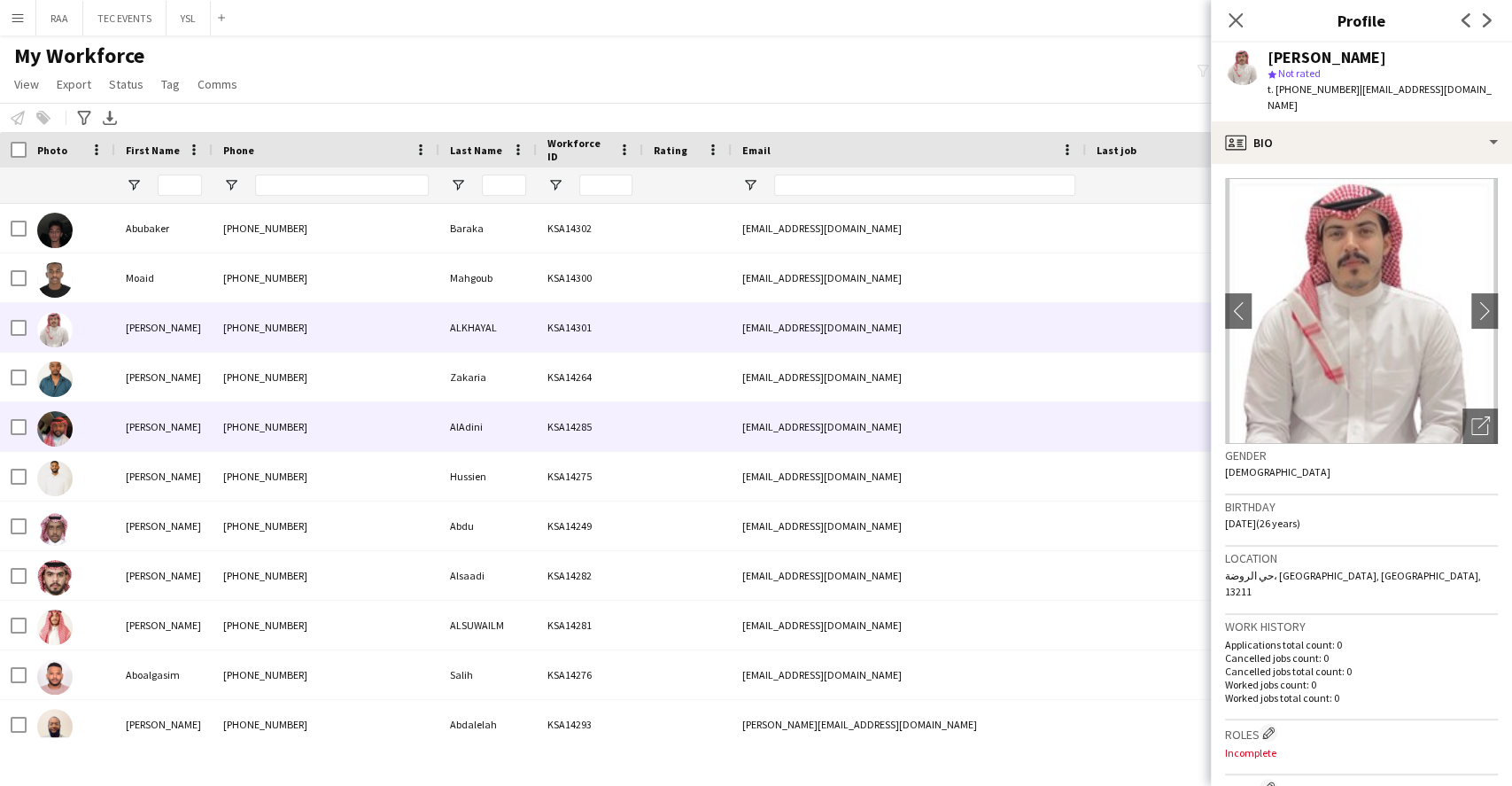
click at [884, 427] on div "[EMAIL_ADDRESS][DOMAIN_NAME]" at bounding box center [909, 426] width 355 height 48
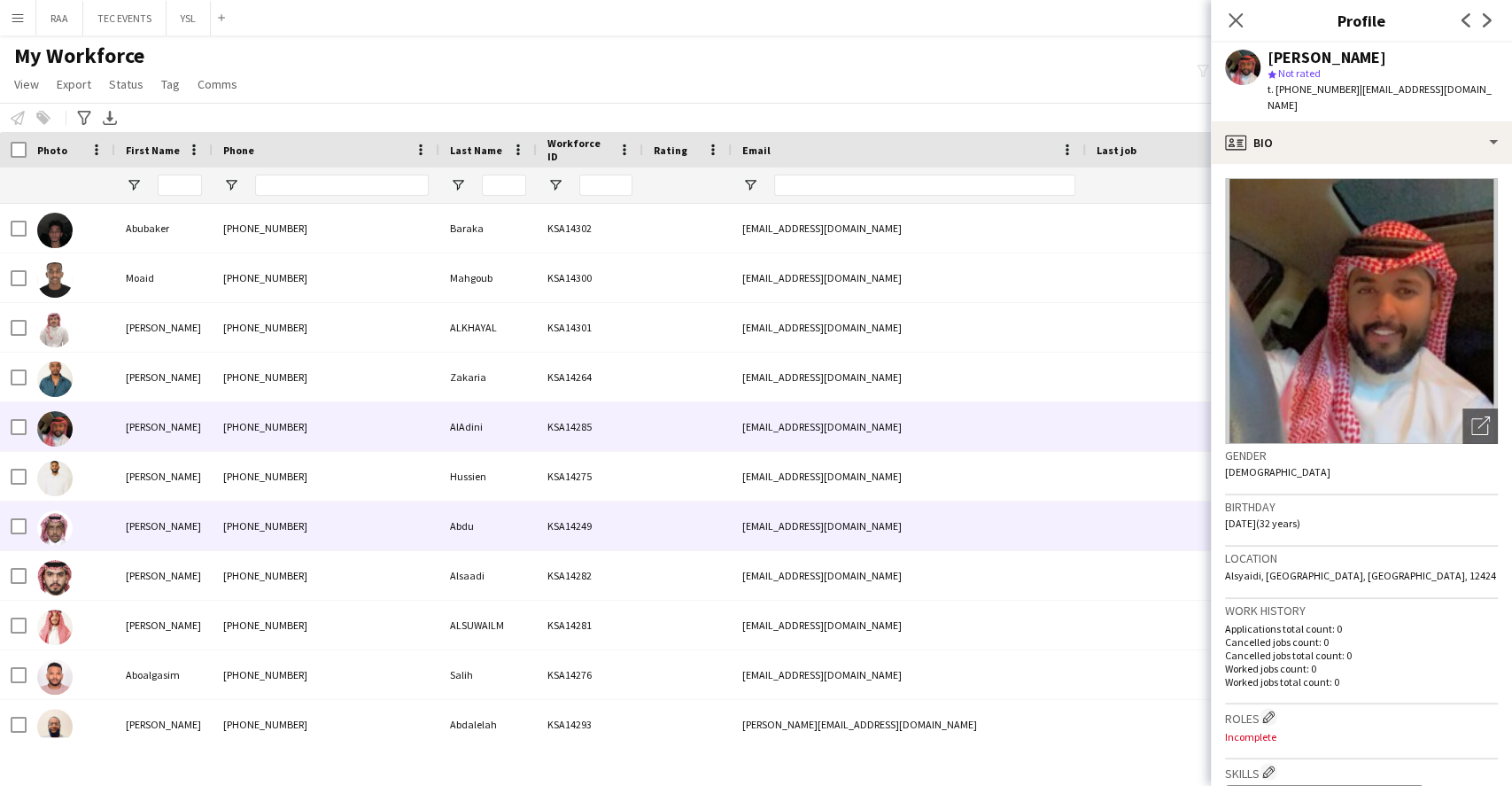
click at [849, 511] on div "[EMAIL_ADDRESS][DOMAIN_NAME]" at bounding box center [909, 525] width 355 height 48
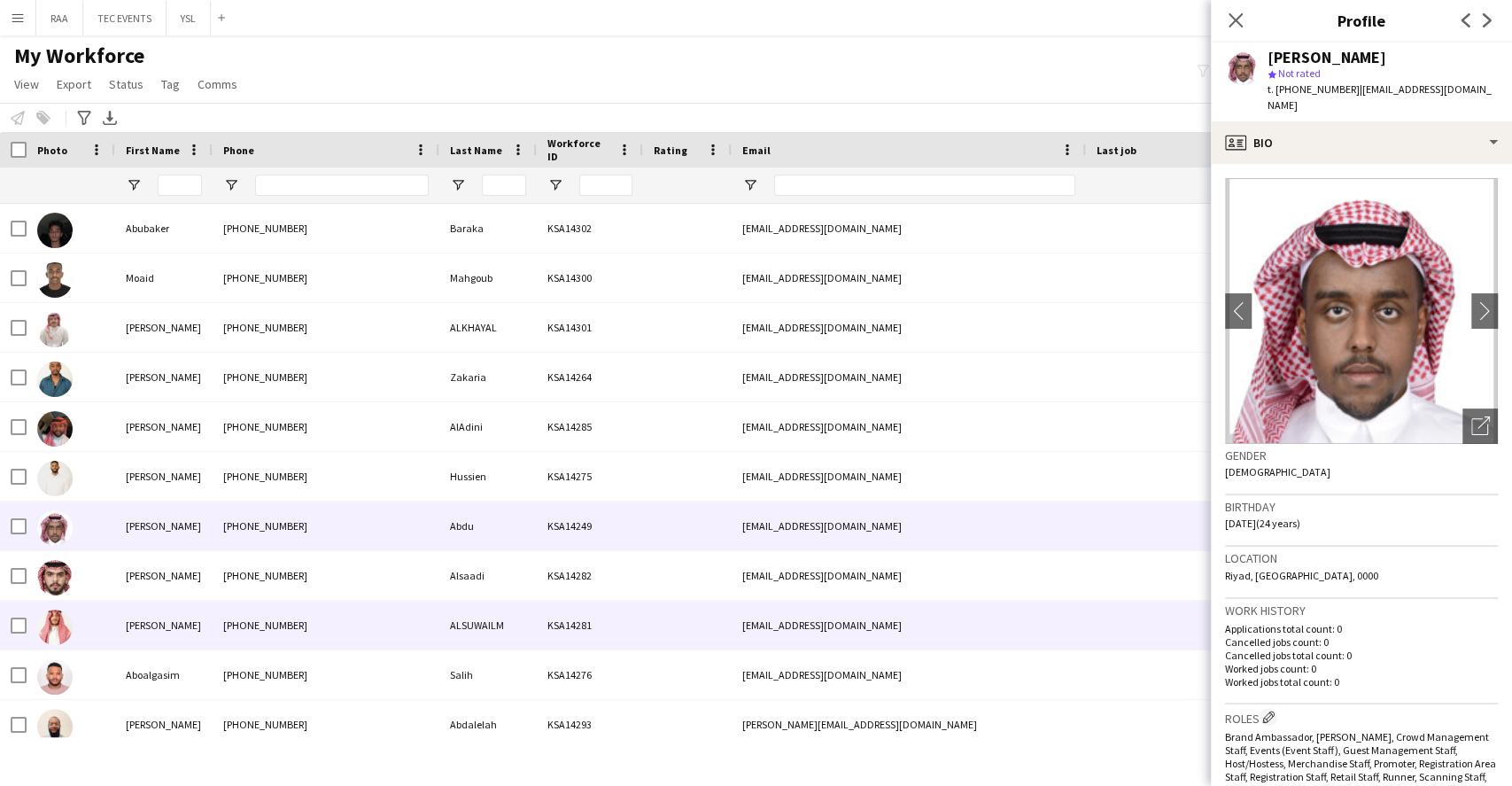
click at [795, 609] on div "[EMAIL_ADDRESS][DOMAIN_NAME]" at bounding box center [909, 624] width 355 height 48
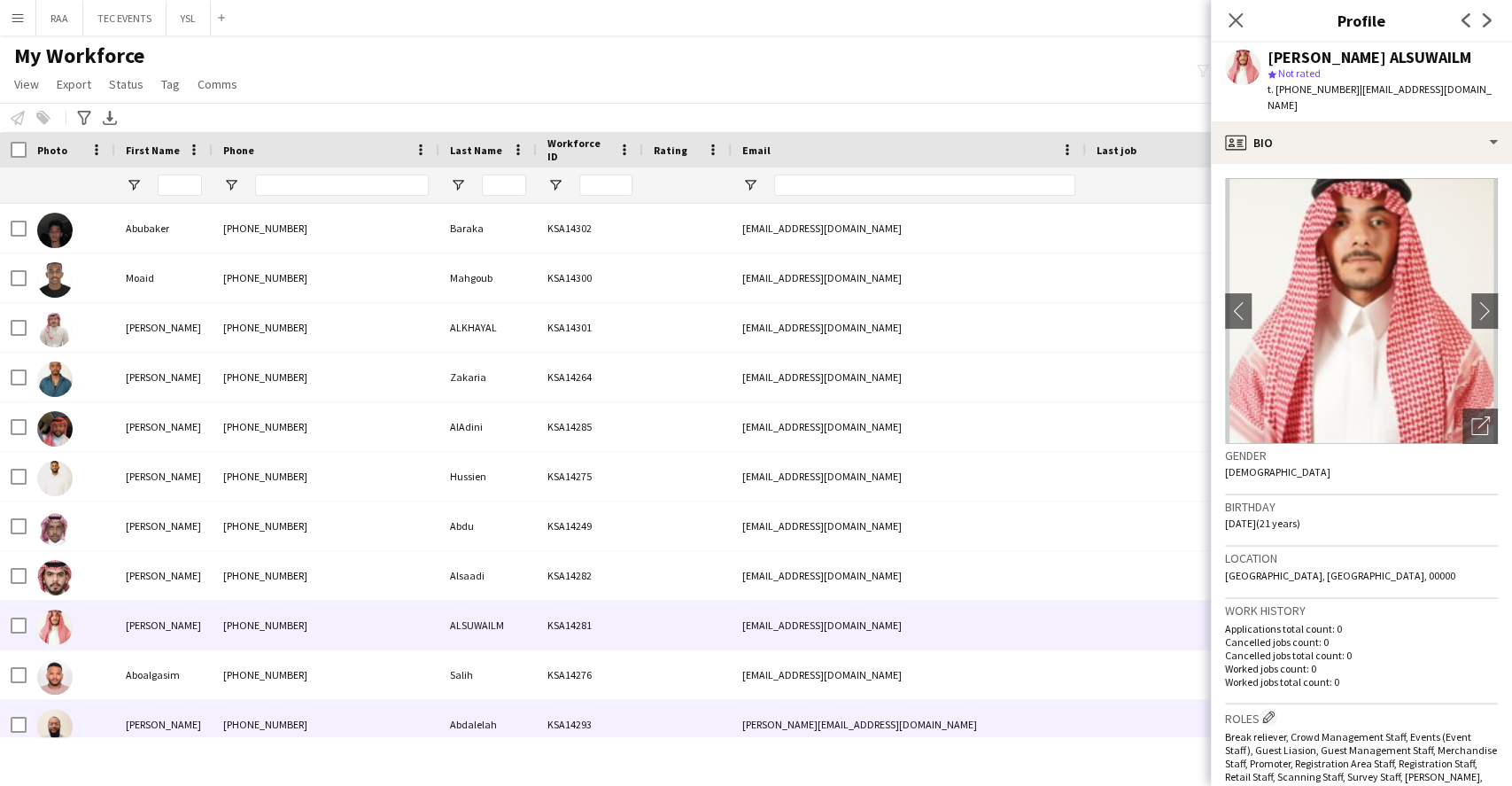
click at [717, 726] on div at bounding box center [686, 723] width 88 height 48
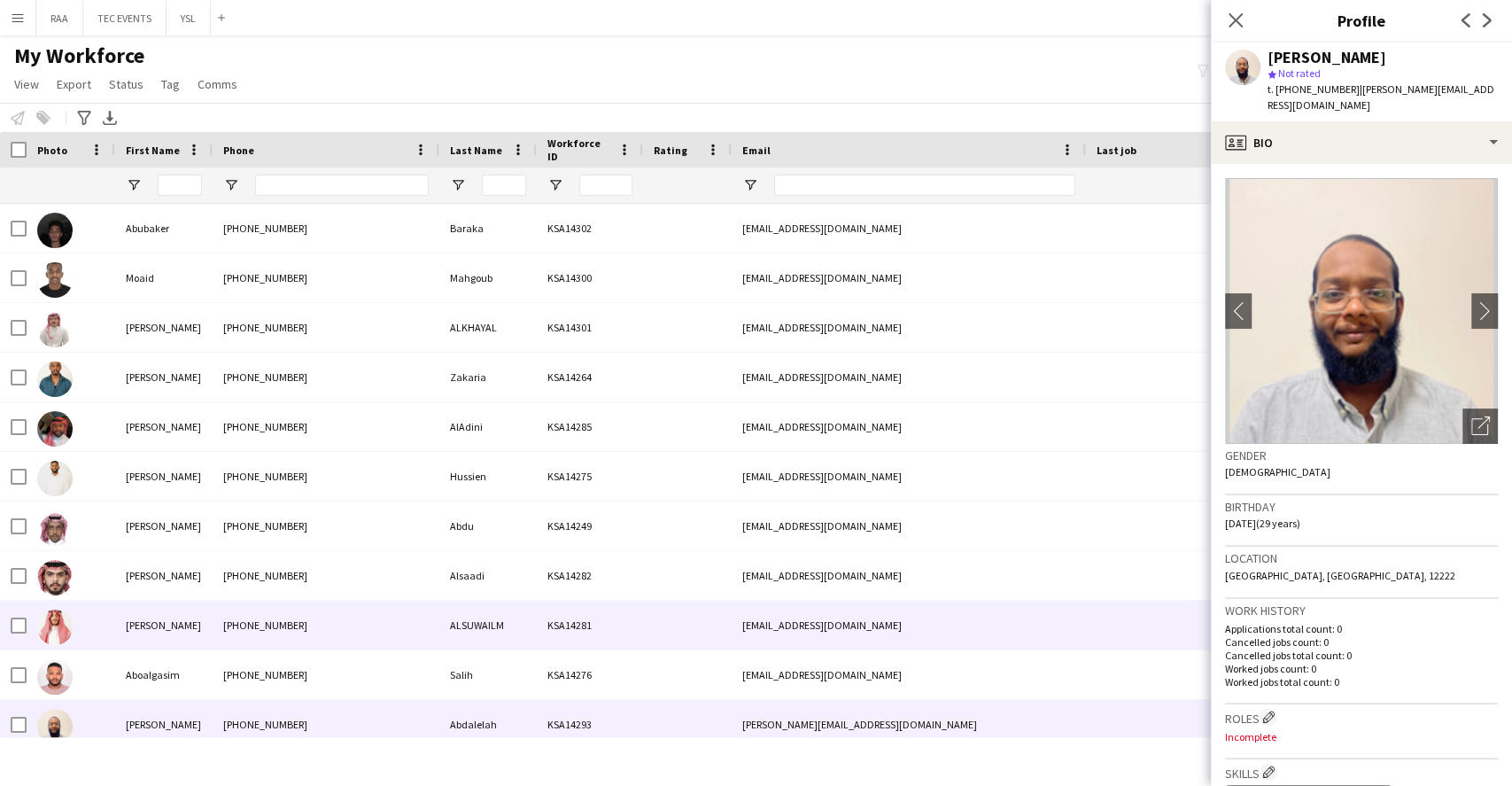
click at [787, 633] on div "[EMAIL_ADDRESS][DOMAIN_NAME]" at bounding box center [909, 624] width 355 height 48
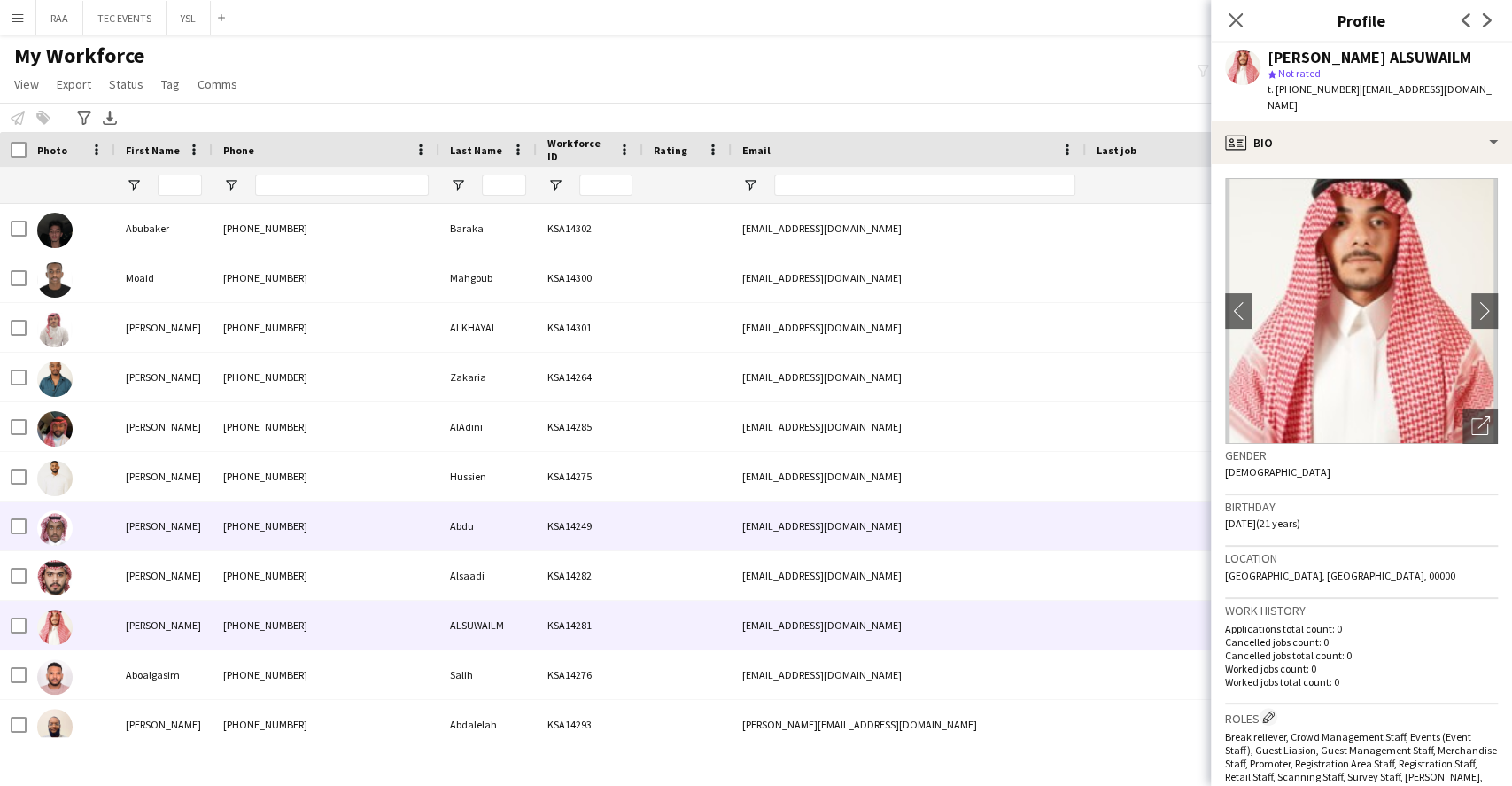
click at [839, 523] on div "[EMAIL_ADDRESS][DOMAIN_NAME]" at bounding box center [909, 525] width 355 height 48
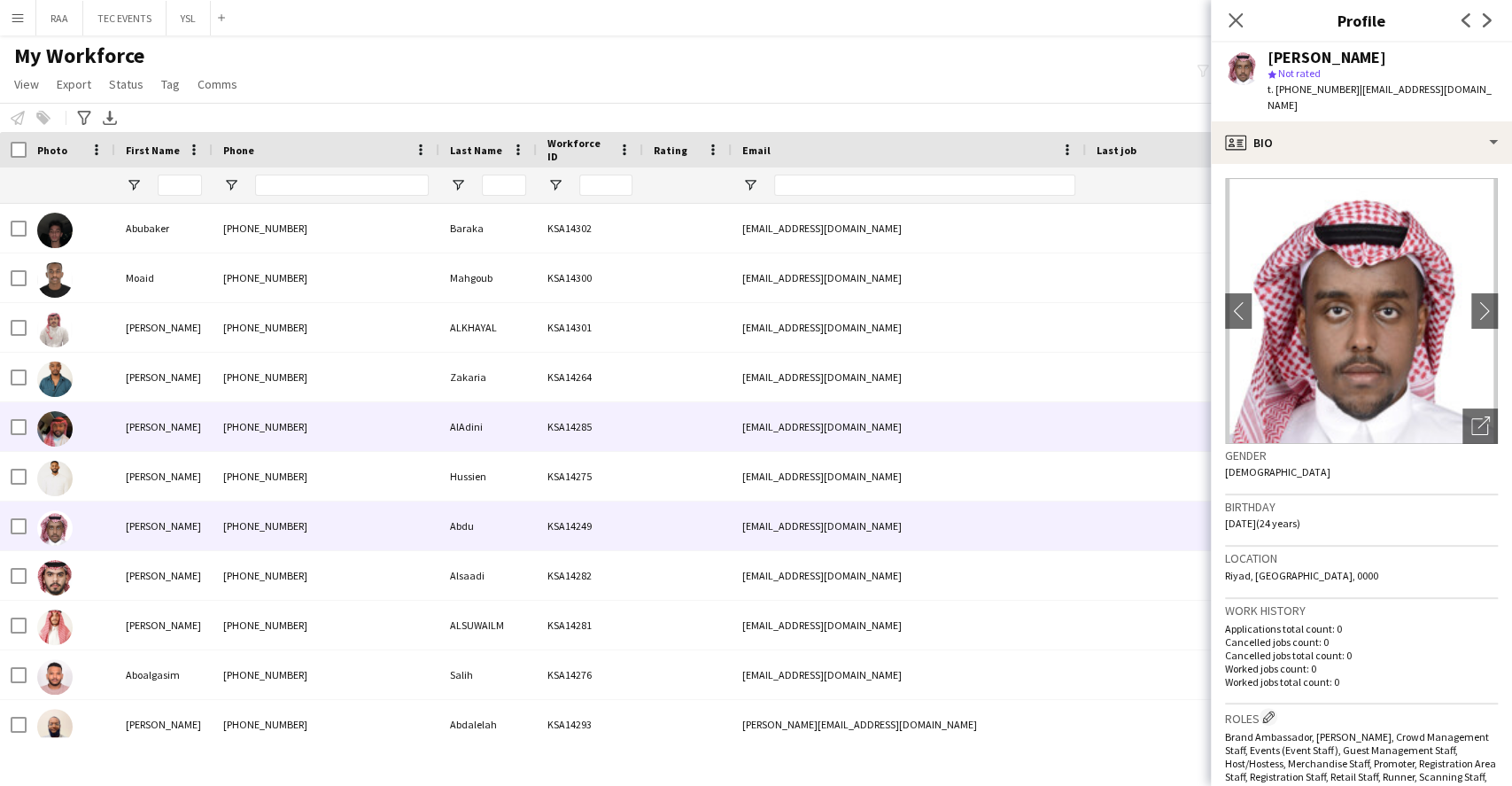
click at [850, 412] on div "[EMAIL_ADDRESS][DOMAIN_NAME]" at bounding box center [909, 426] width 355 height 48
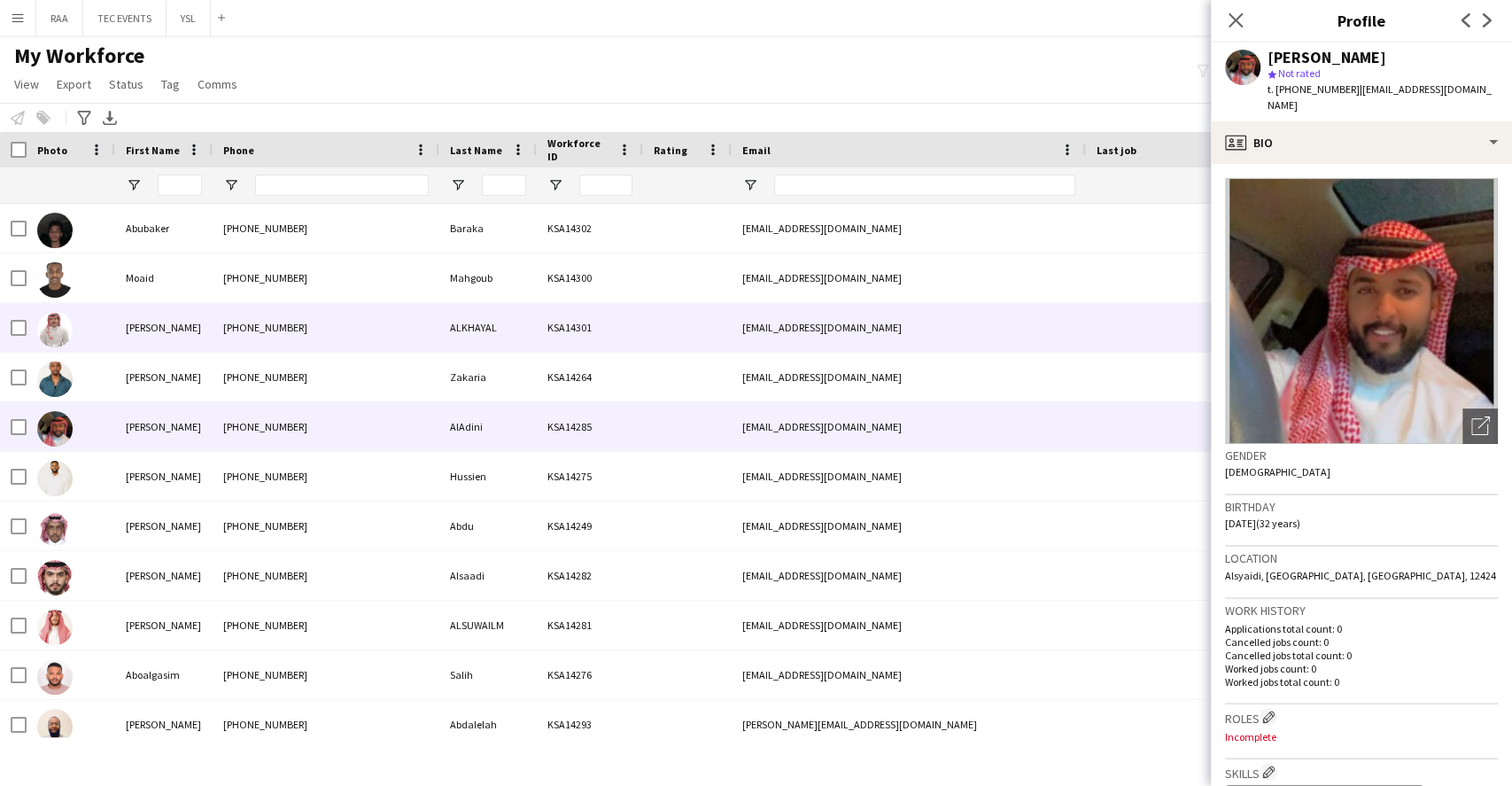
click at [898, 335] on div "[EMAIL_ADDRESS][DOMAIN_NAME]" at bounding box center [909, 327] width 355 height 48
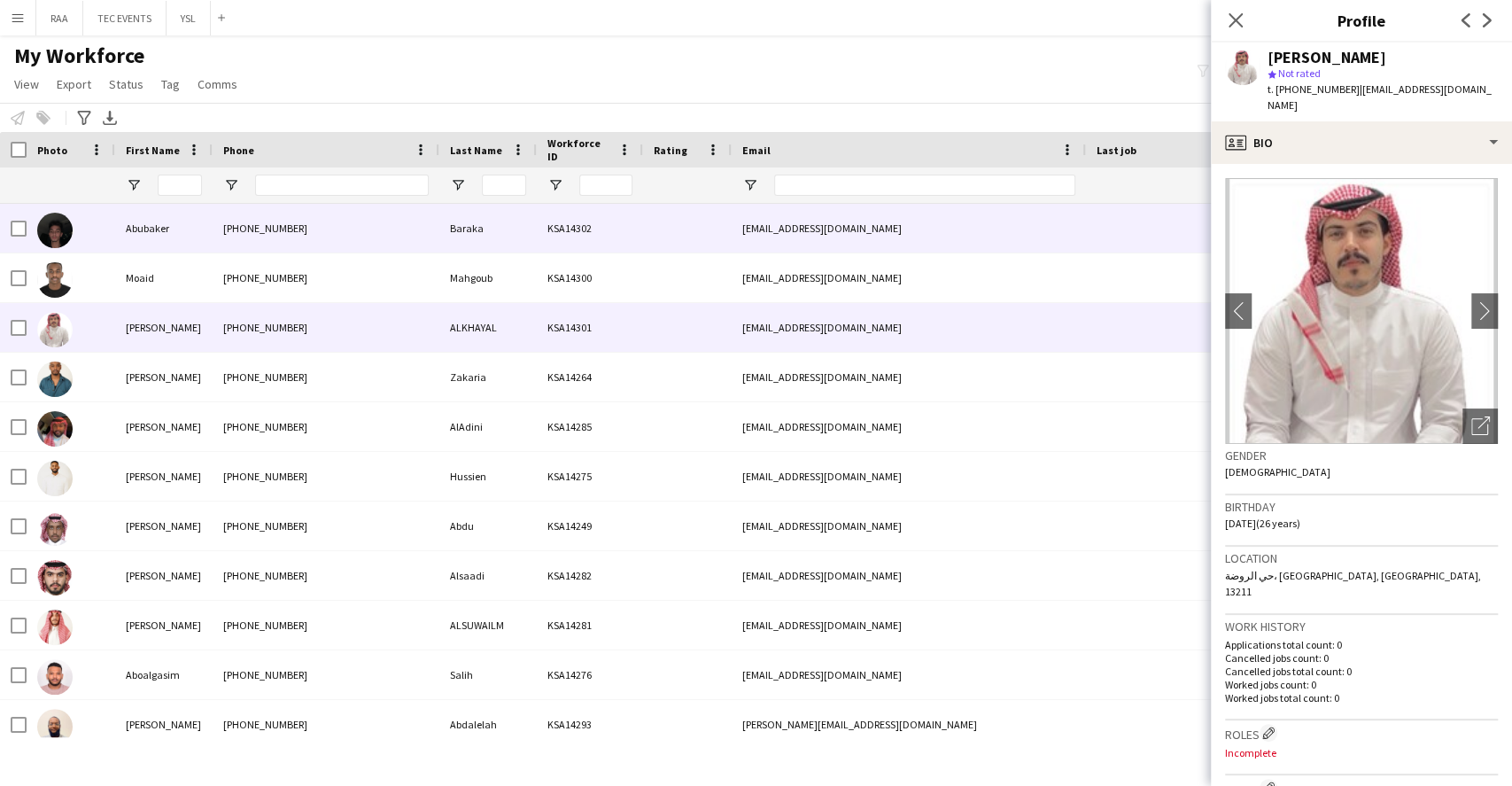
click at [932, 249] on div "[EMAIL_ADDRESS][DOMAIN_NAME]" at bounding box center [909, 228] width 355 height 48
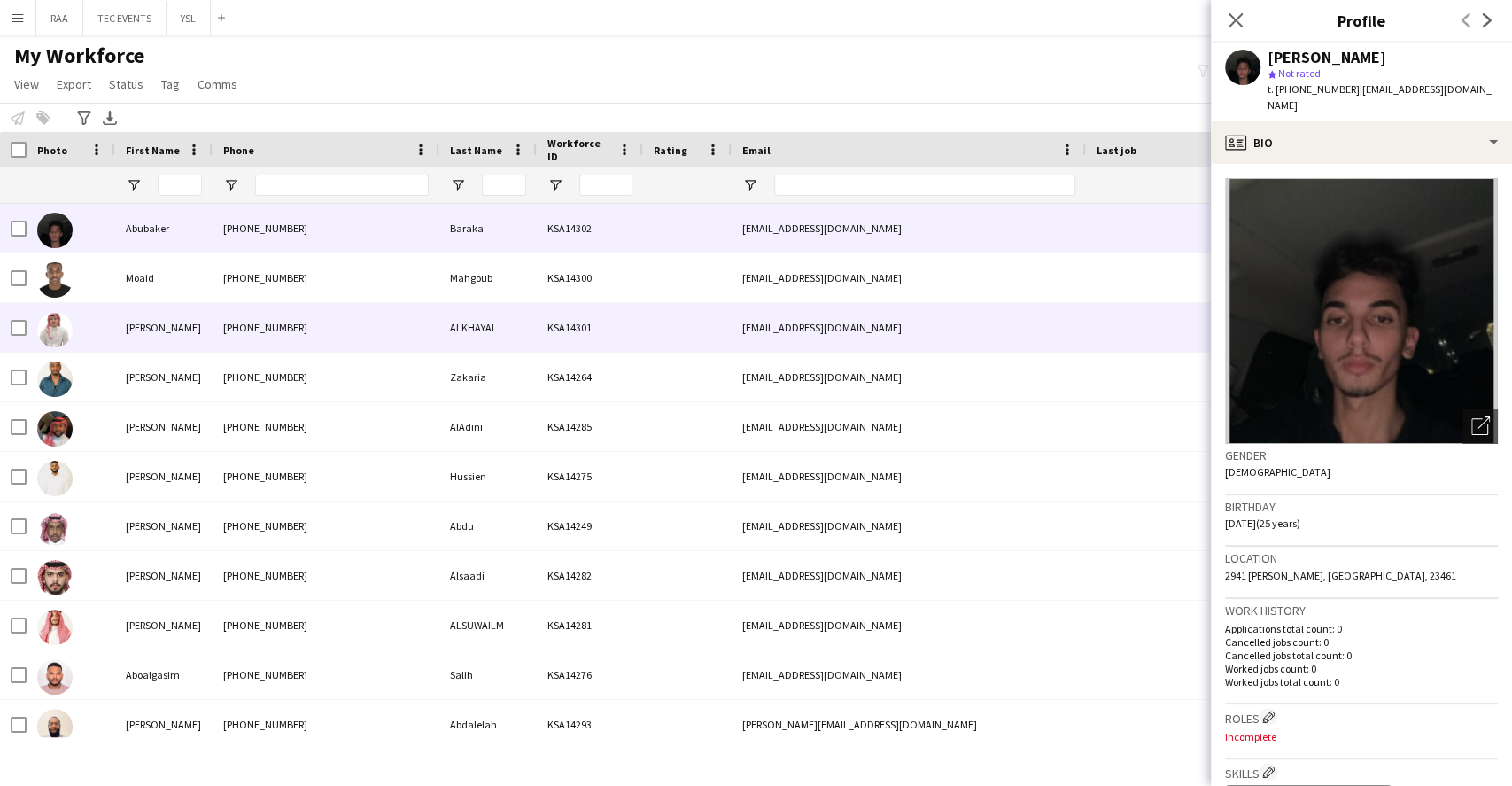
click at [900, 338] on div "[EMAIL_ADDRESS][DOMAIN_NAME]" at bounding box center [909, 327] width 355 height 48
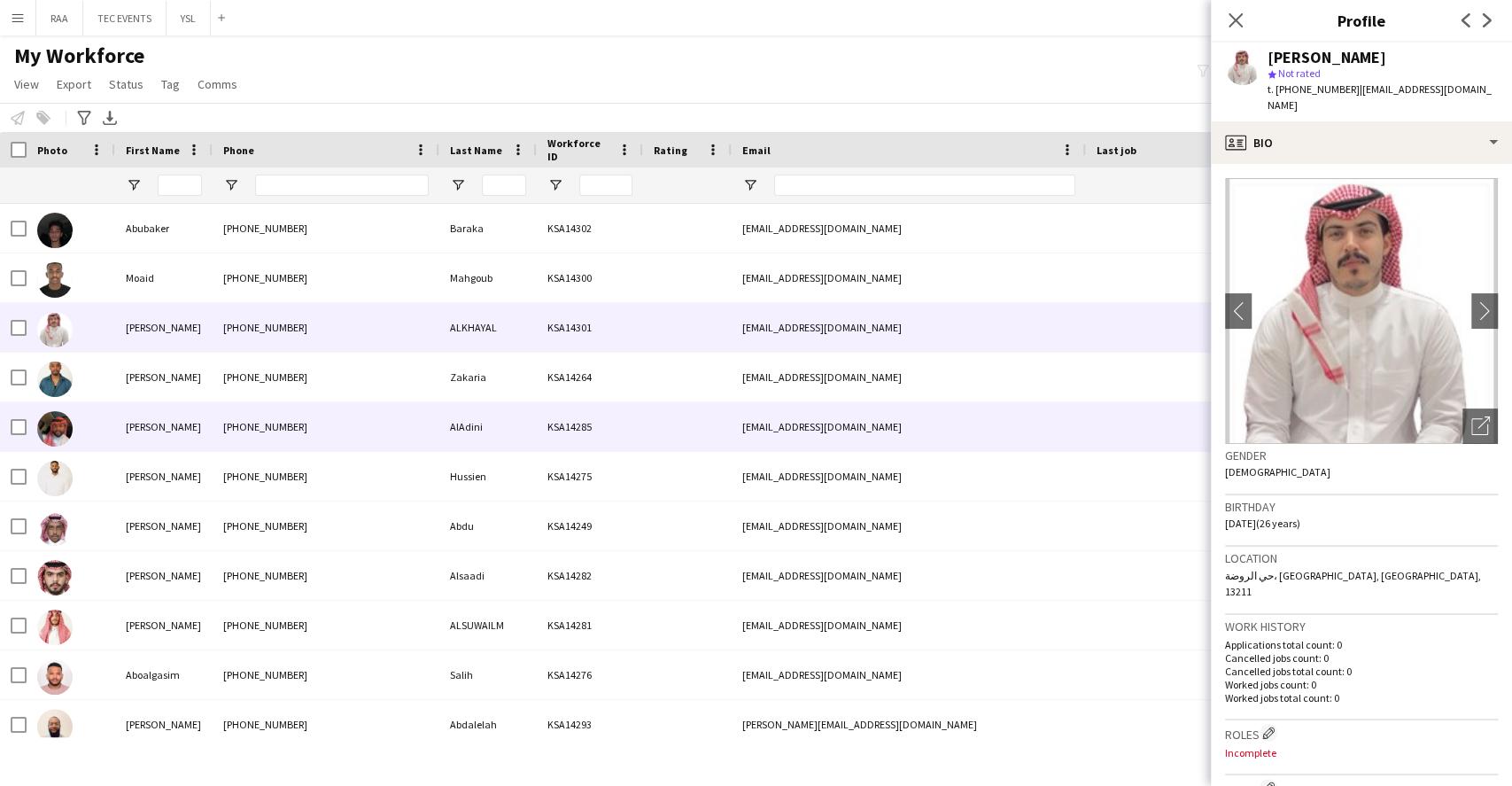
click at [815, 421] on div "[EMAIL_ADDRESS][DOMAIN_NAME]" at bounding box center [909, 426] width 355 height 48
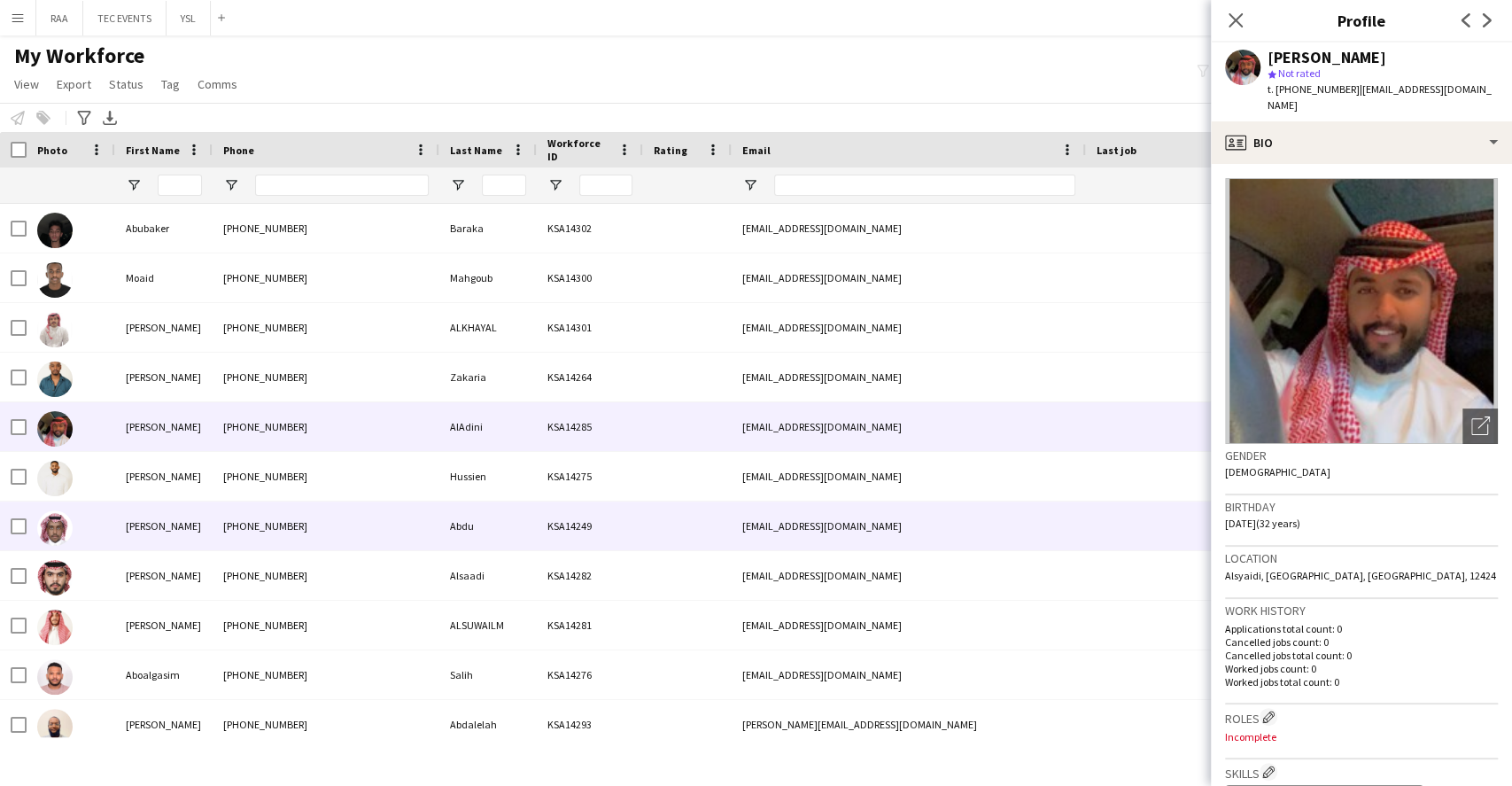
click at [722, 521] on div at bounding box center [686, 525] width 88 height 48
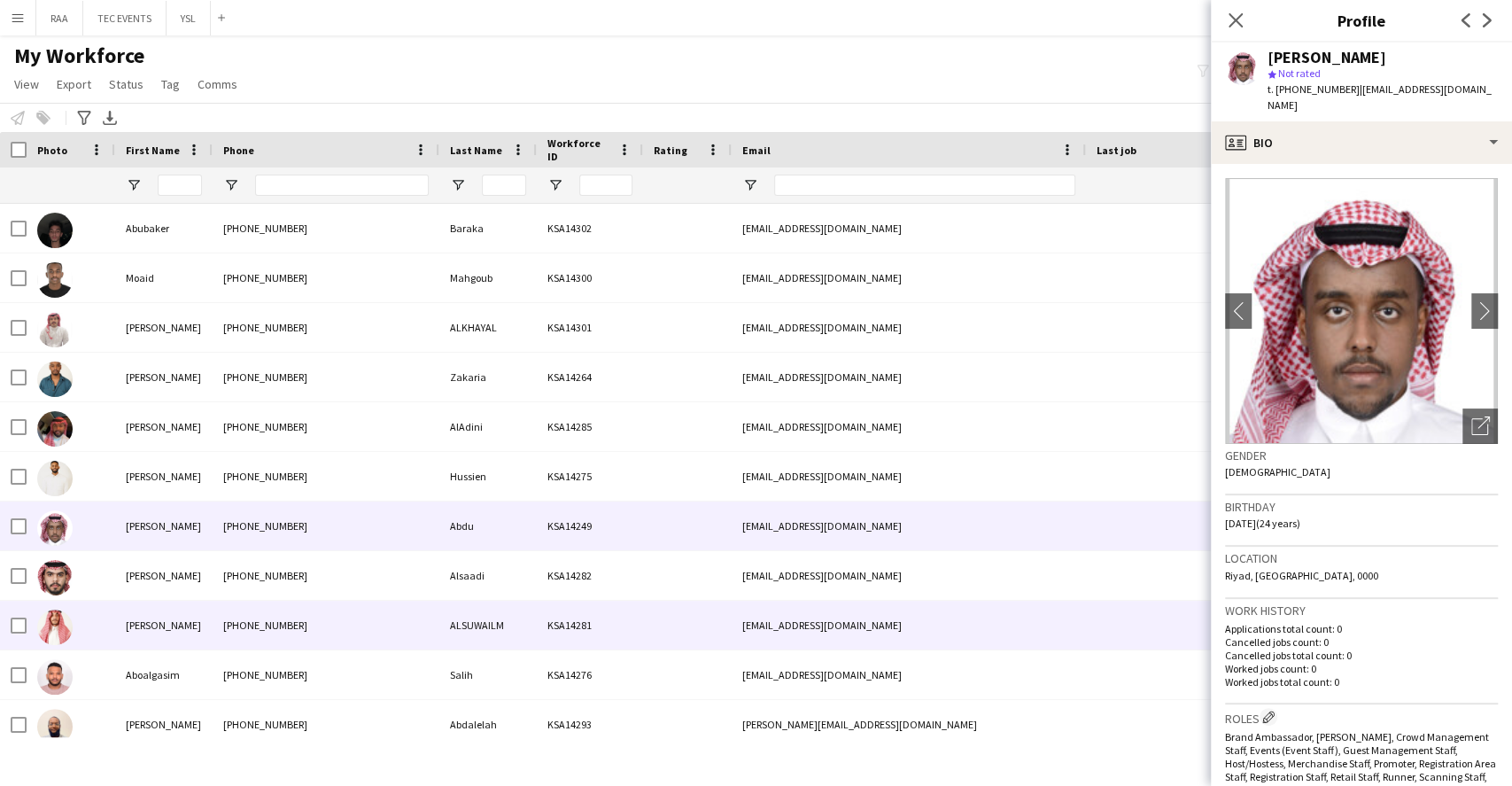
click at [683, 624] on div at bounding box center [686, 624] width 88 height 48
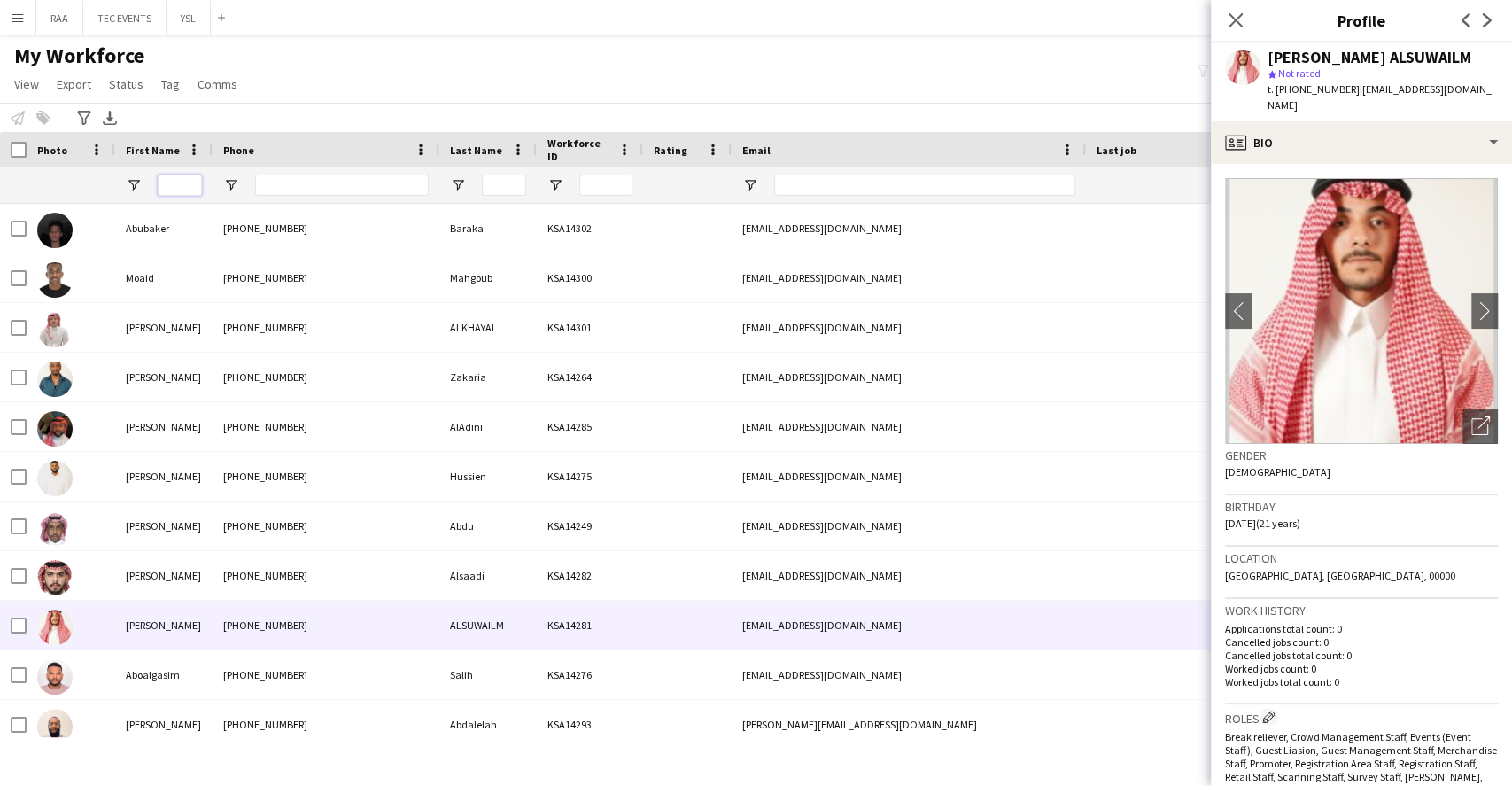
click at [184, 188] on input "First Name Filter Input" at bounding box center [179, 185] width 45 height 21
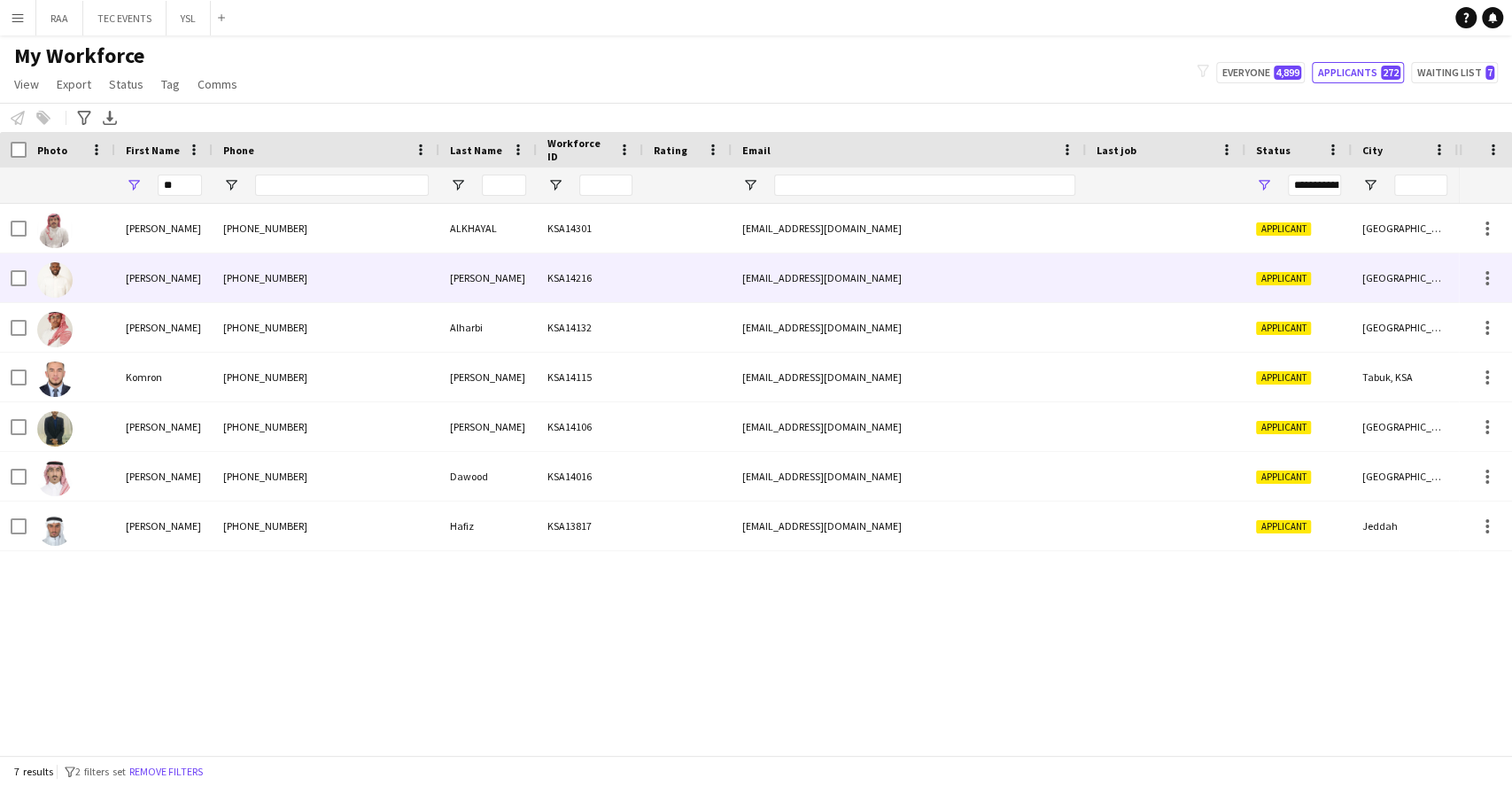
click at [249, 282] on div "[PHONE_NUMBER]" at bounding box center [325, 277] width 227 height 48
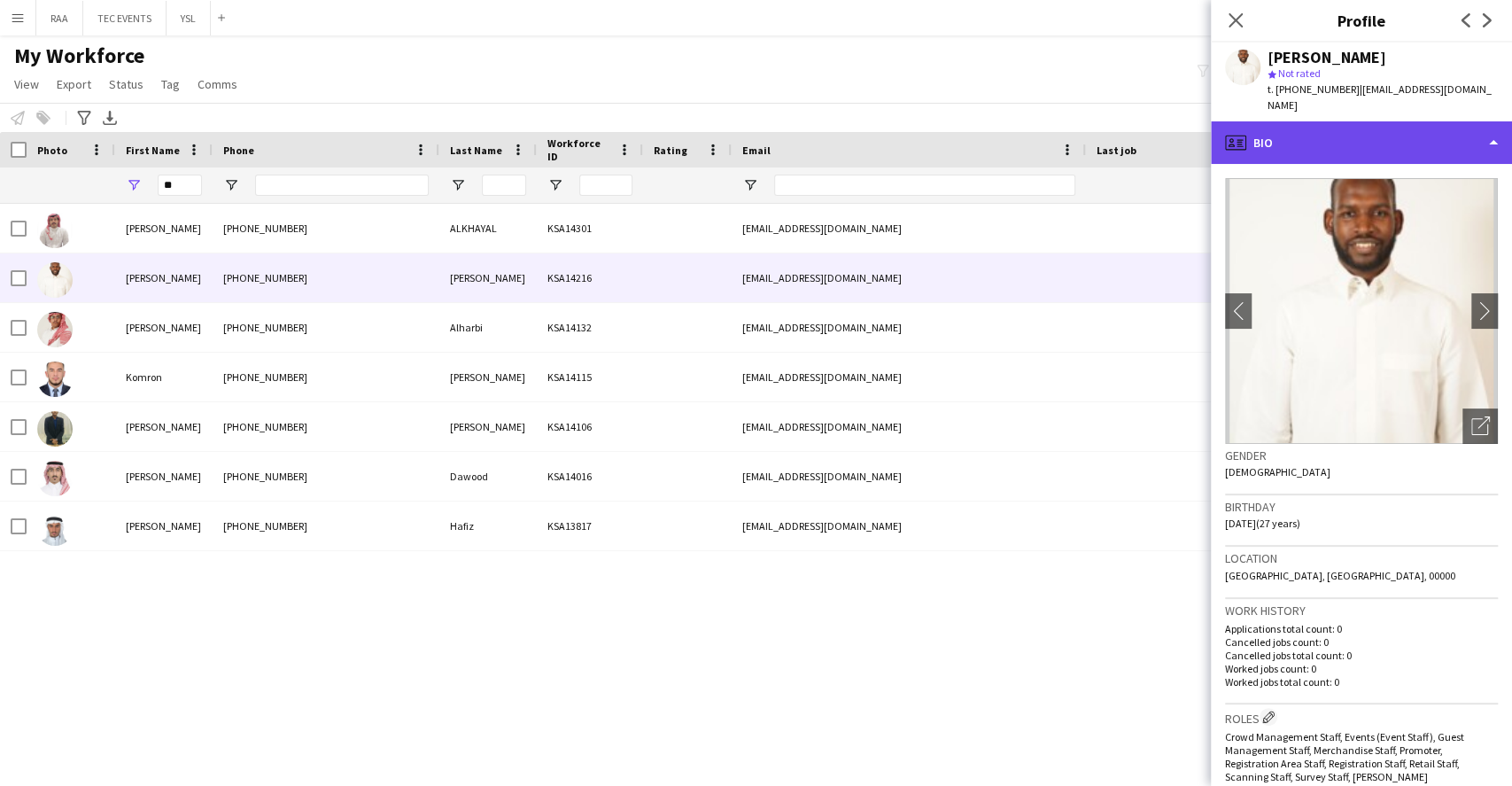
click at [1440, 121] on div "profile Bio" at bounding box center [1361, 142] width 301 height 43
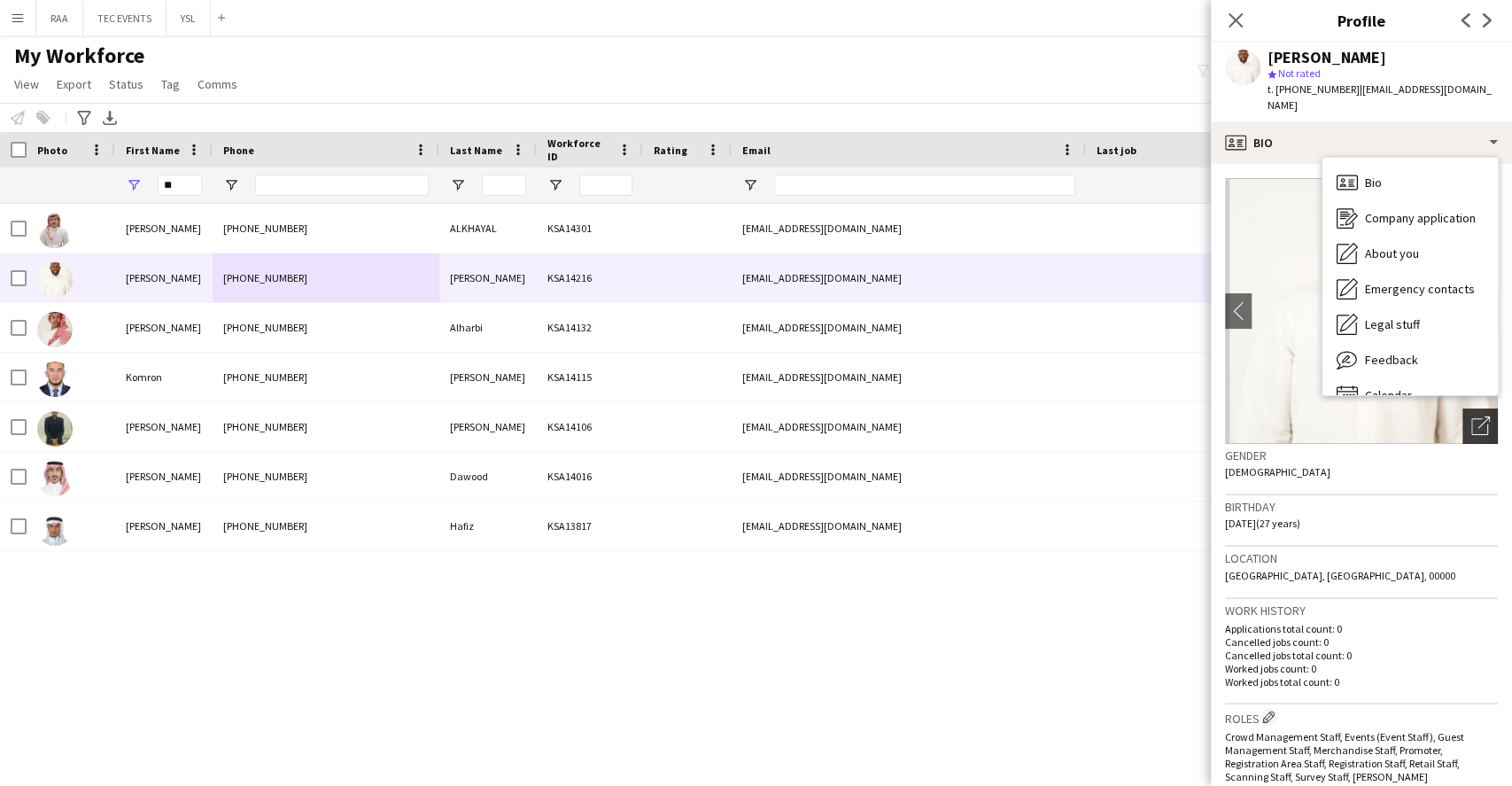
click at [1462, 425] on div "Open photos pop-in" at bounding box center [1479, 426] width 35 height 35
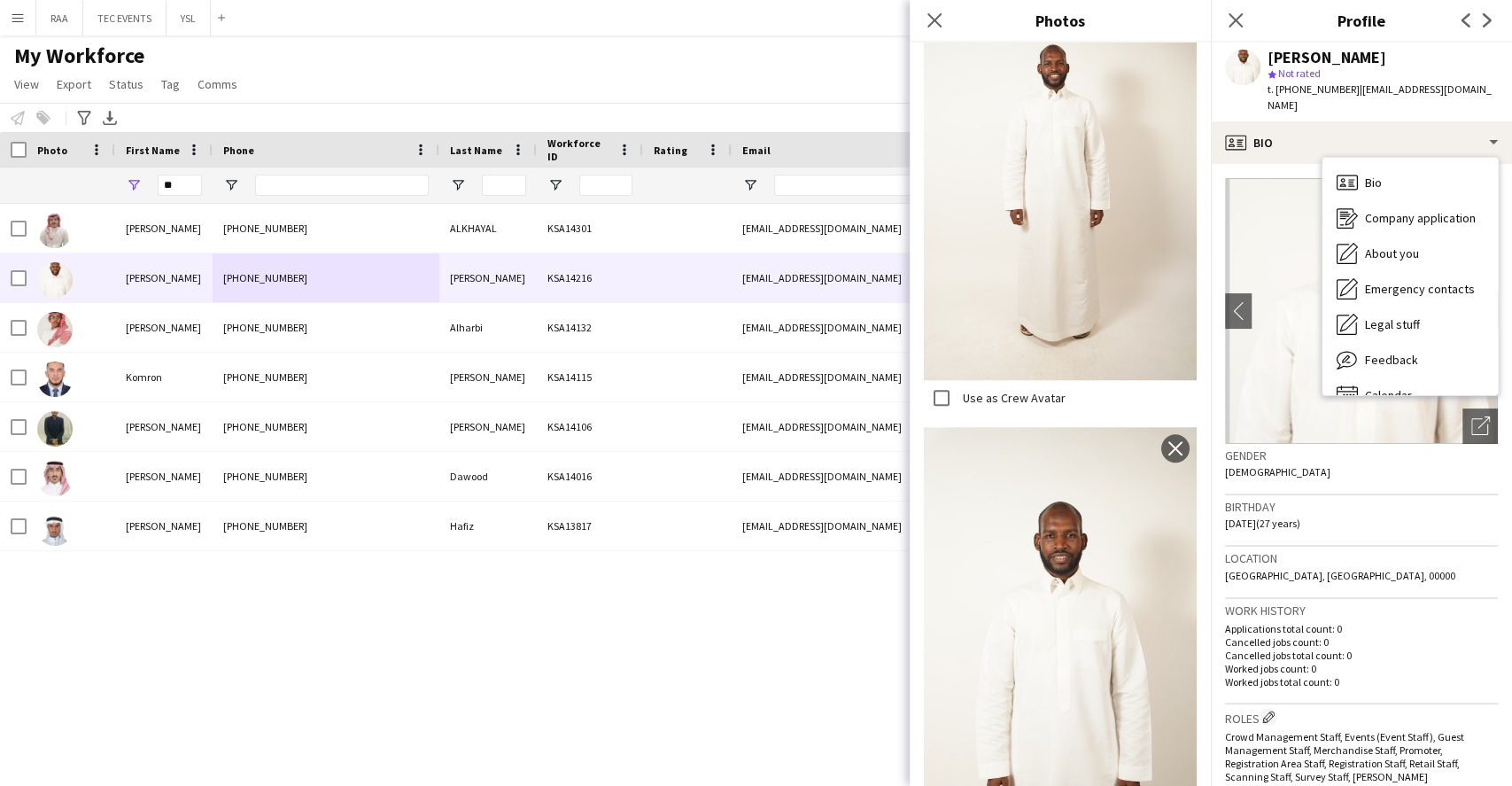
scroll to position [616, 0]
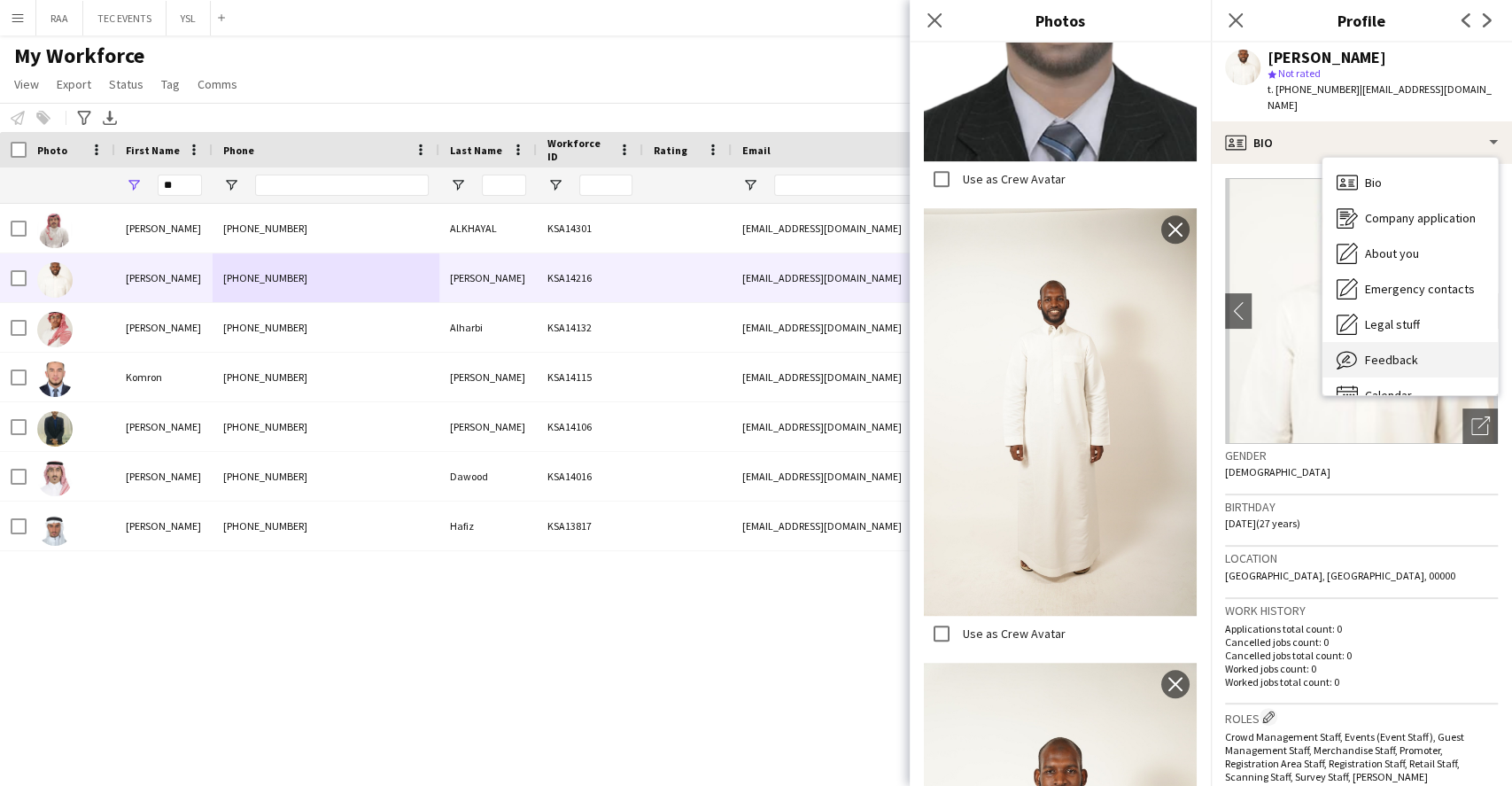
click at [1395, 352] on span "Feedback" at bounding box center [1392, 359] width 53 height 16
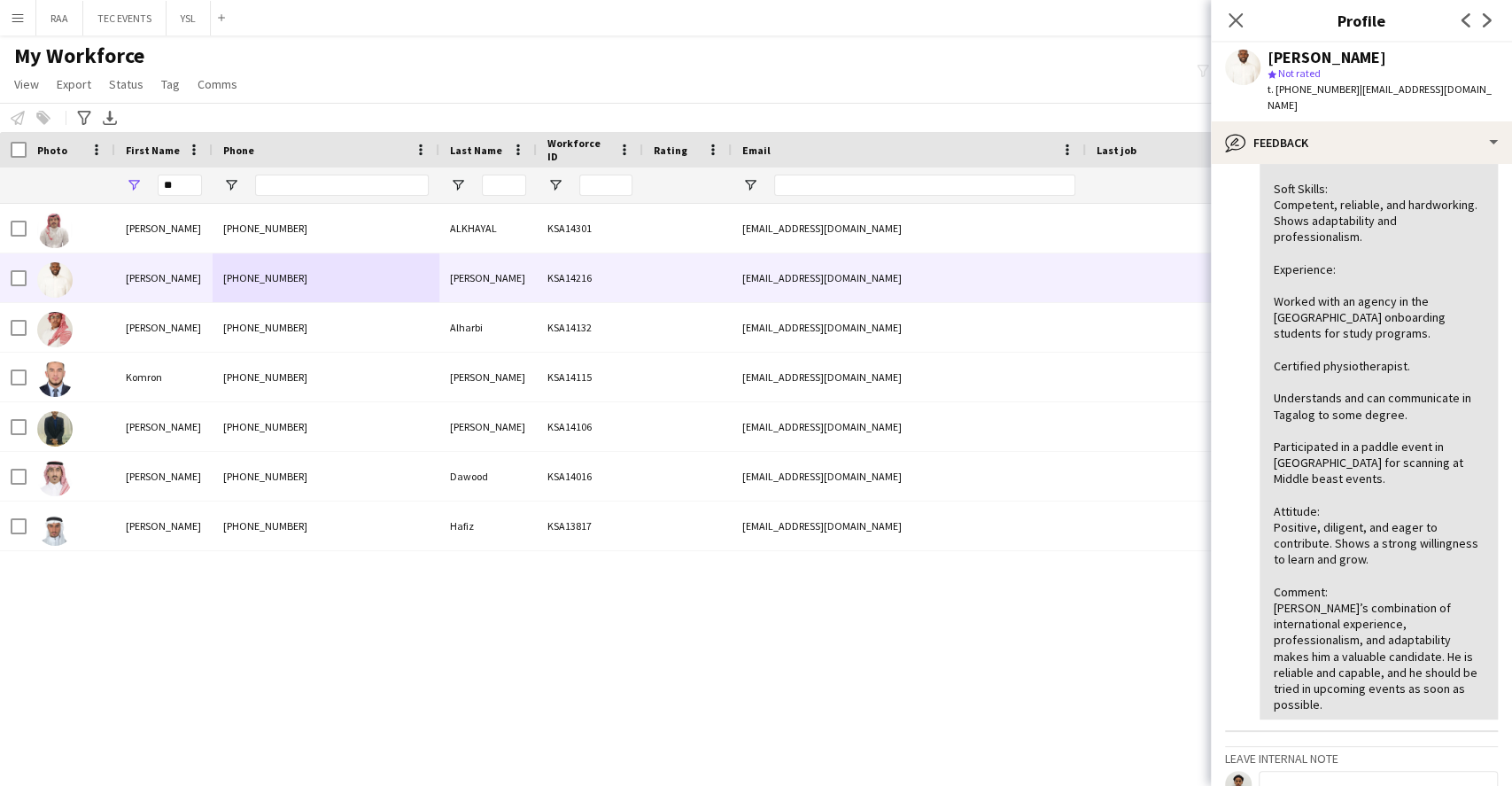
scroll to position [0, 0]
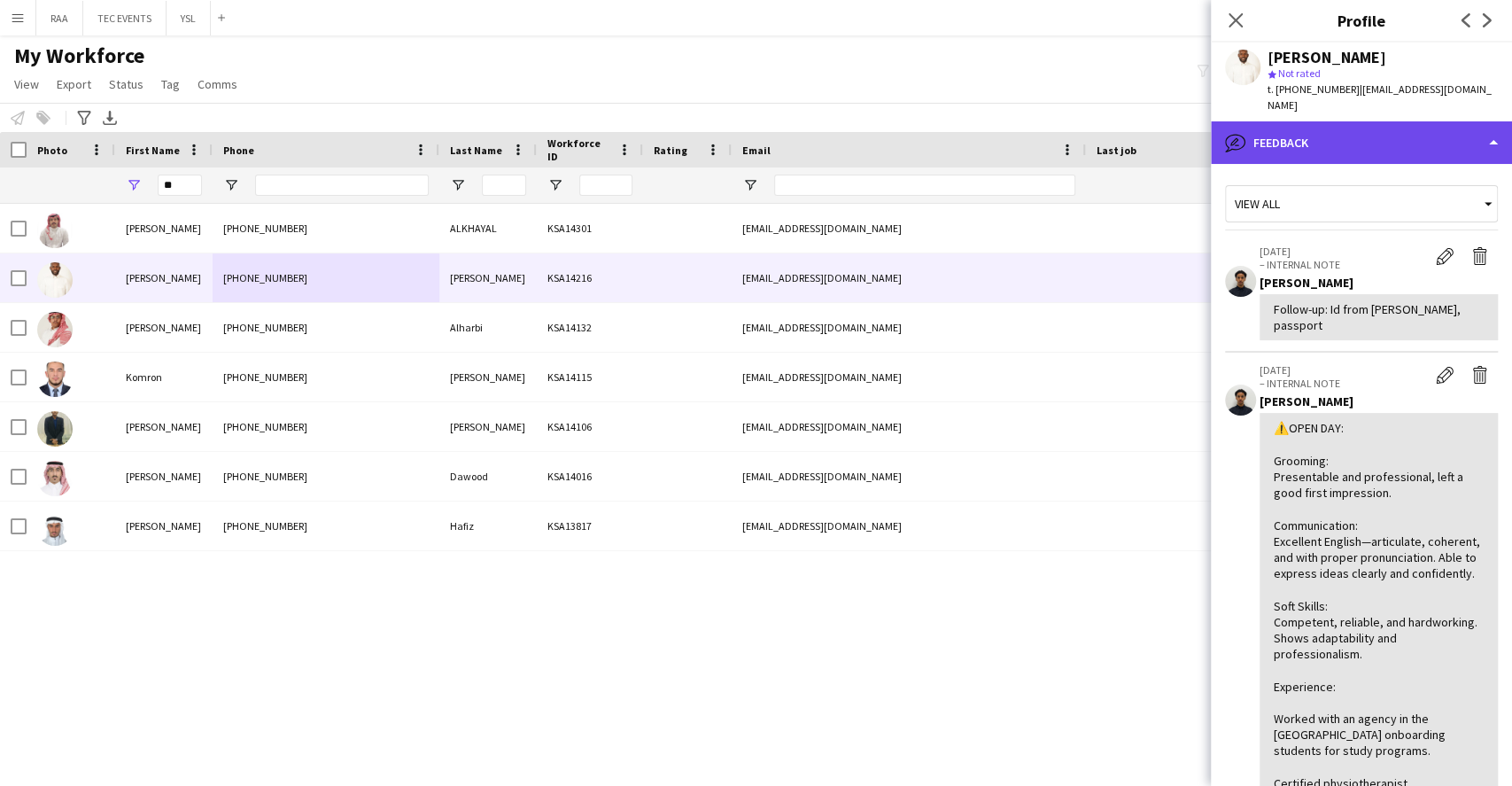
click at [1361, 145] on div "bubble-pencil Feedback" at bounding box center [1361, 142] width 301 height 43
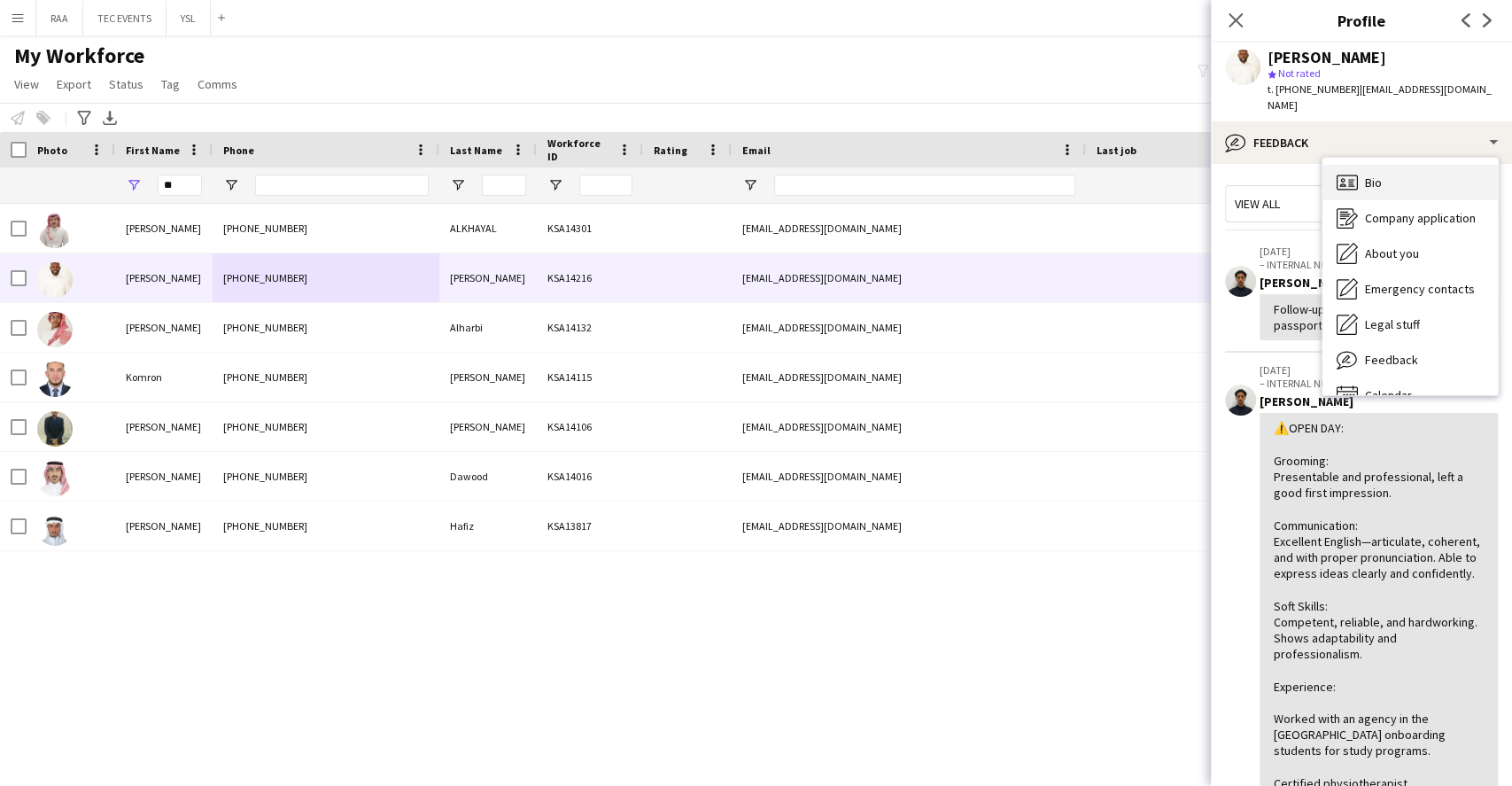
click at [1388, 171] on div "Bio Bio" at bounding box center [1410, 182] width 175 height 35
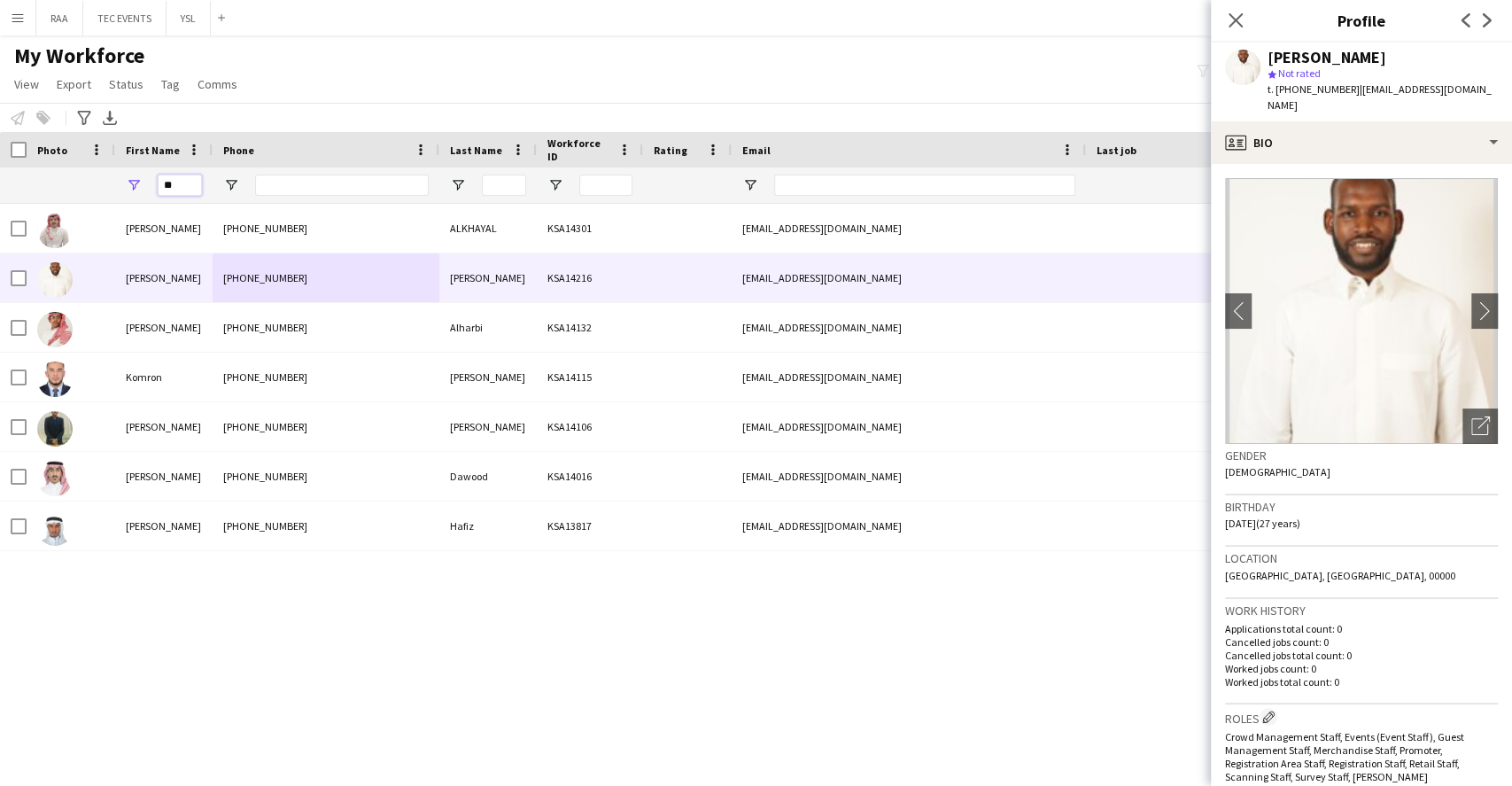
drag, startPoint x: 163, startPoint y: 182, endPoint x: 30, endPoint y: 179, distance: 133.0
click at [30, 179] on div "**********" at bounding box center [987, 185] width 1974 height 35
type input "*"
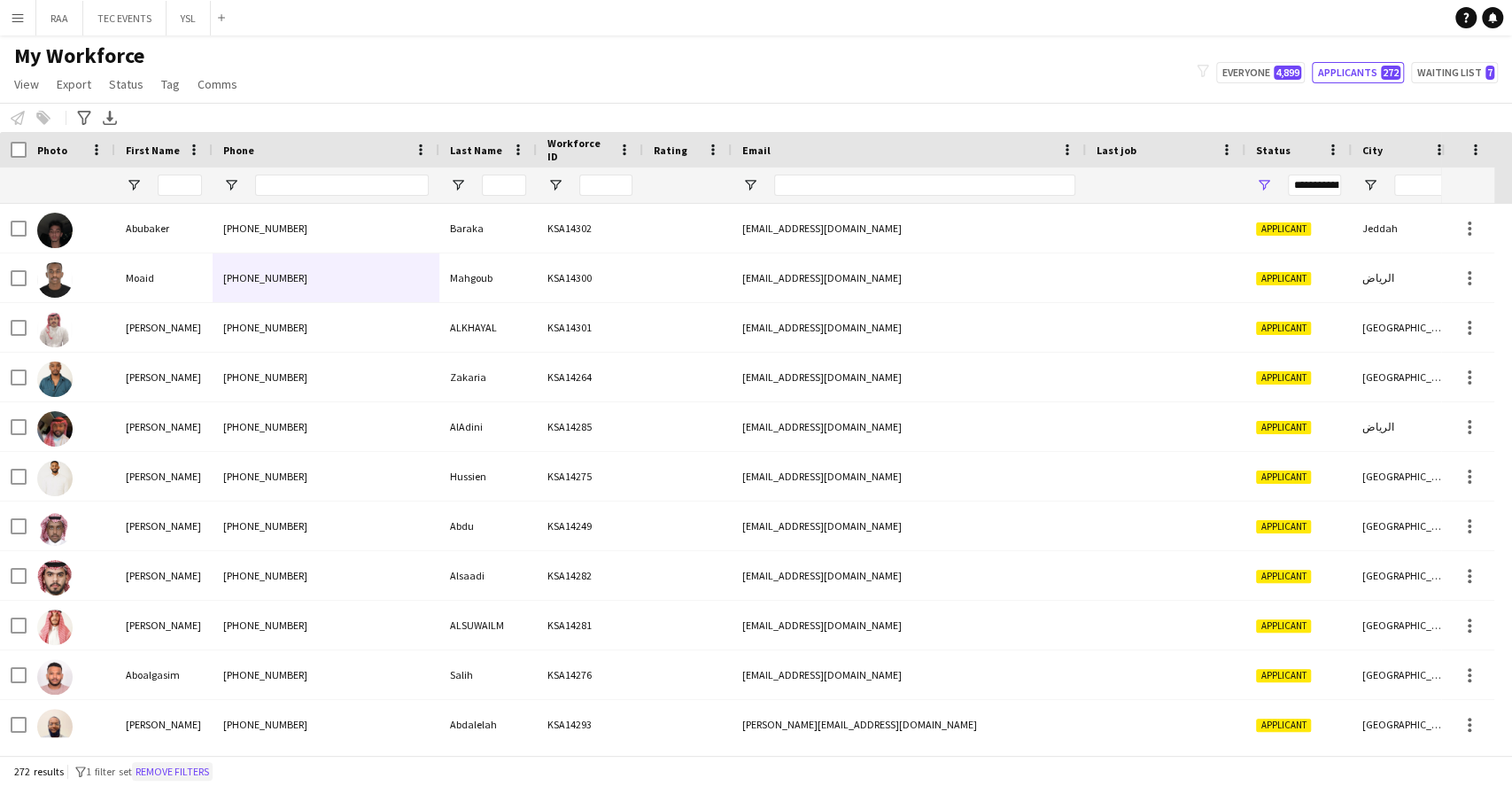
click at [200, 775] on button "Remove filters" at bounding box center [172, 771] width 81 height 20
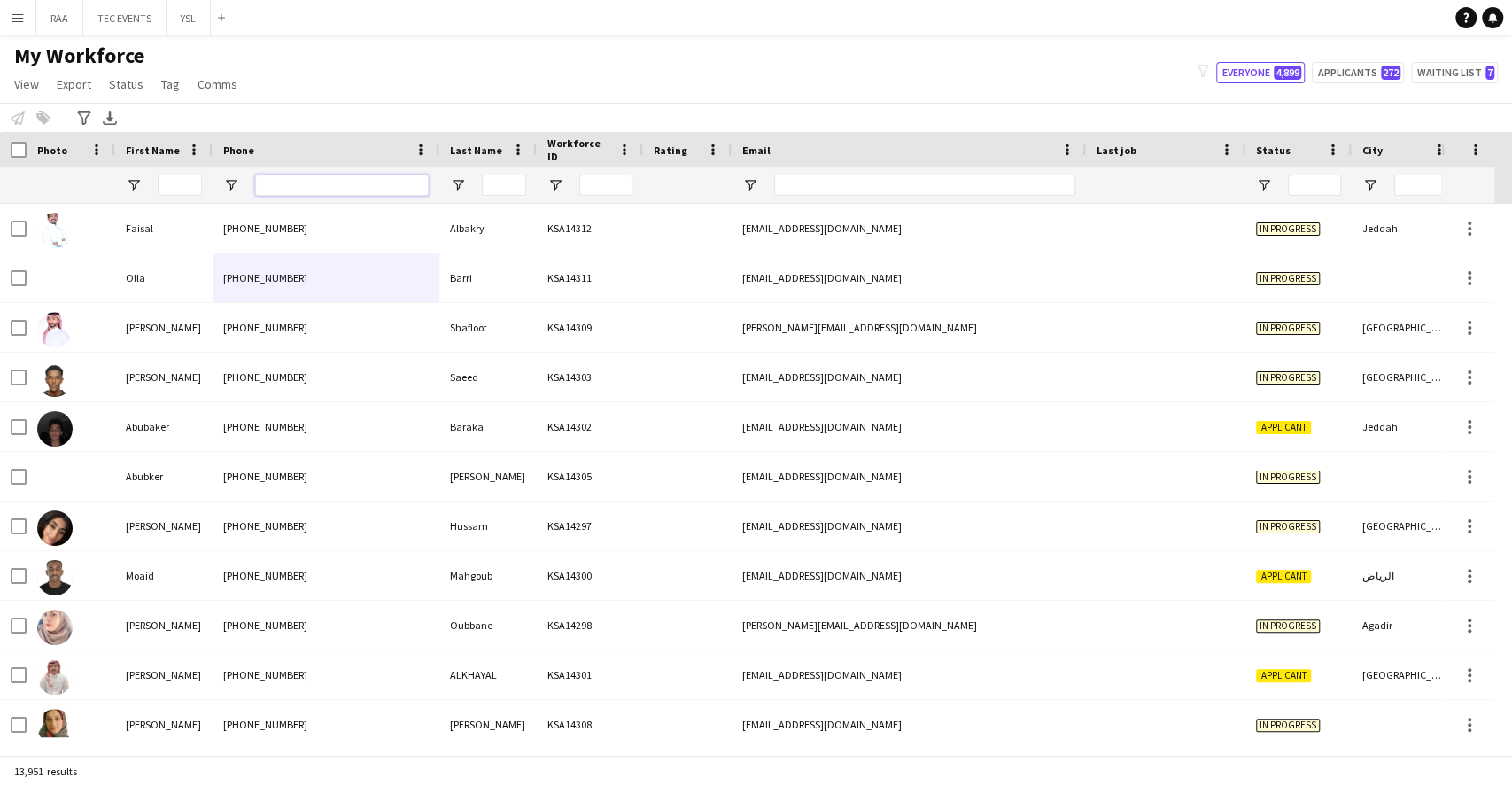
click at [383, 183] on input "Phone Filter Input" at bounding box center [341, 185] width 173 height 21
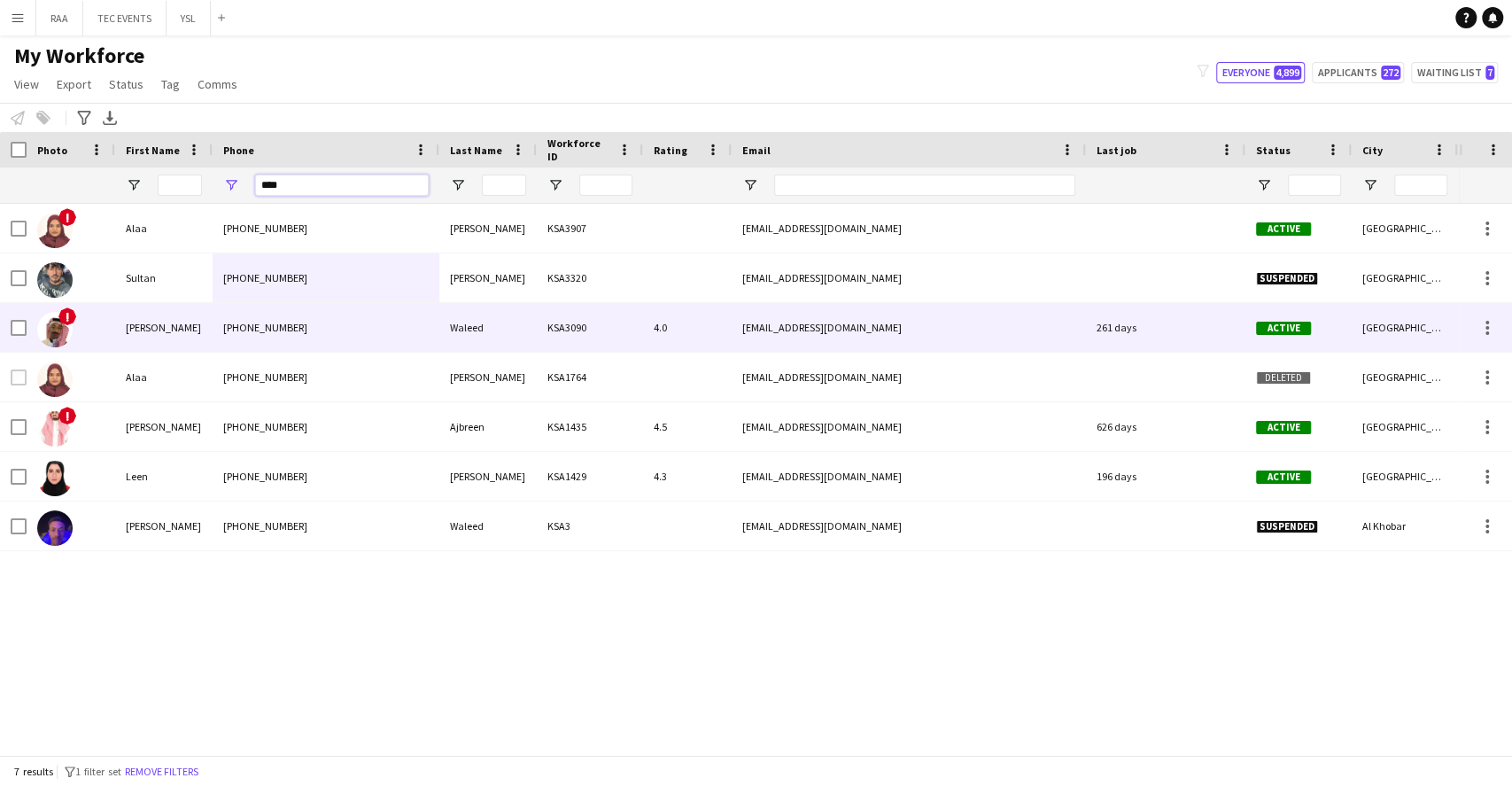
type input "****"
click at [355, 326] on div "[PHONE_NUMBER]" at bounding box center [325, 327] width 227 height 48
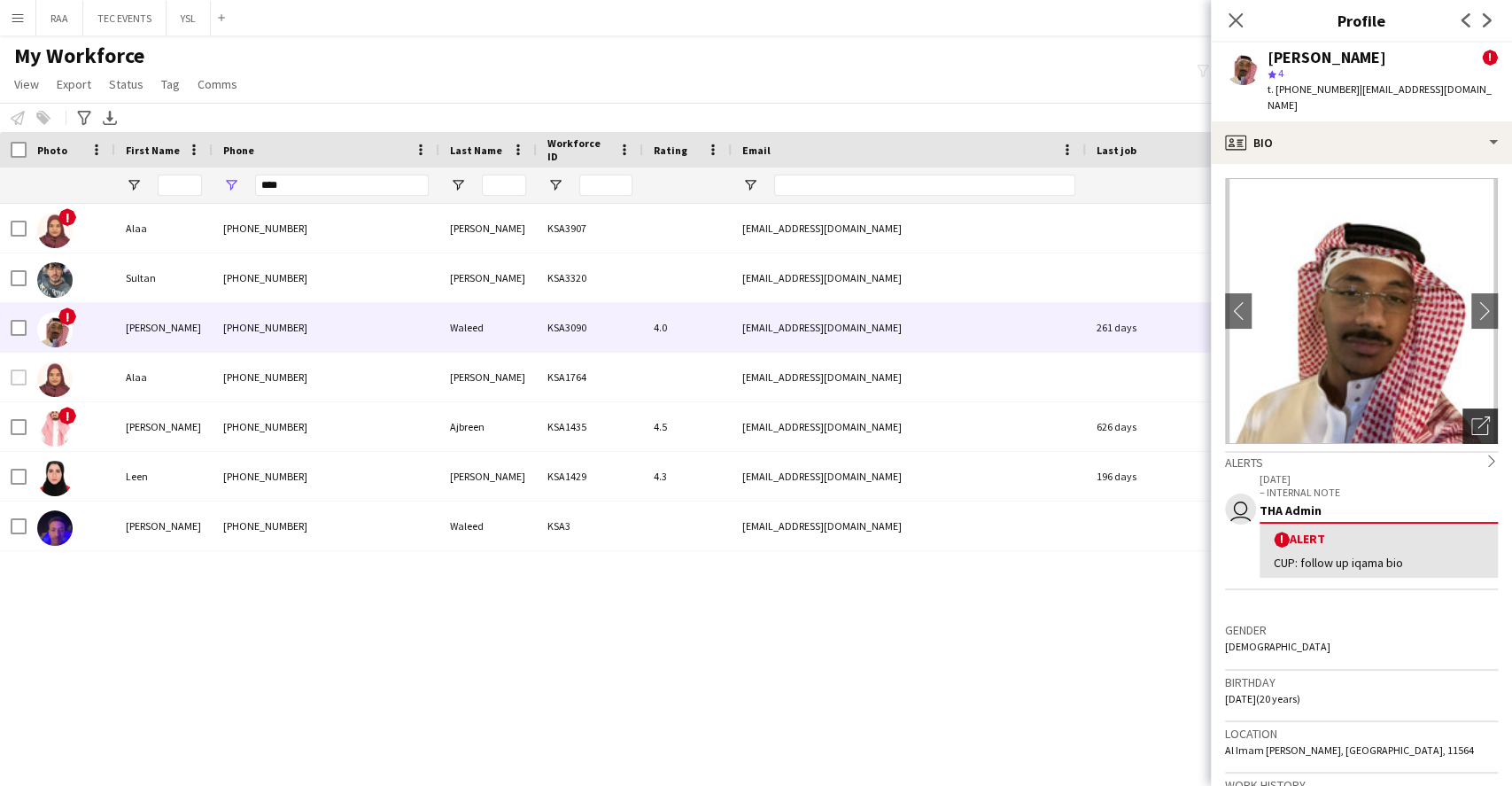
click at [1463, 423] on div "Open photos pop-in" at bounding box center [1479, 426] width 35 height 35
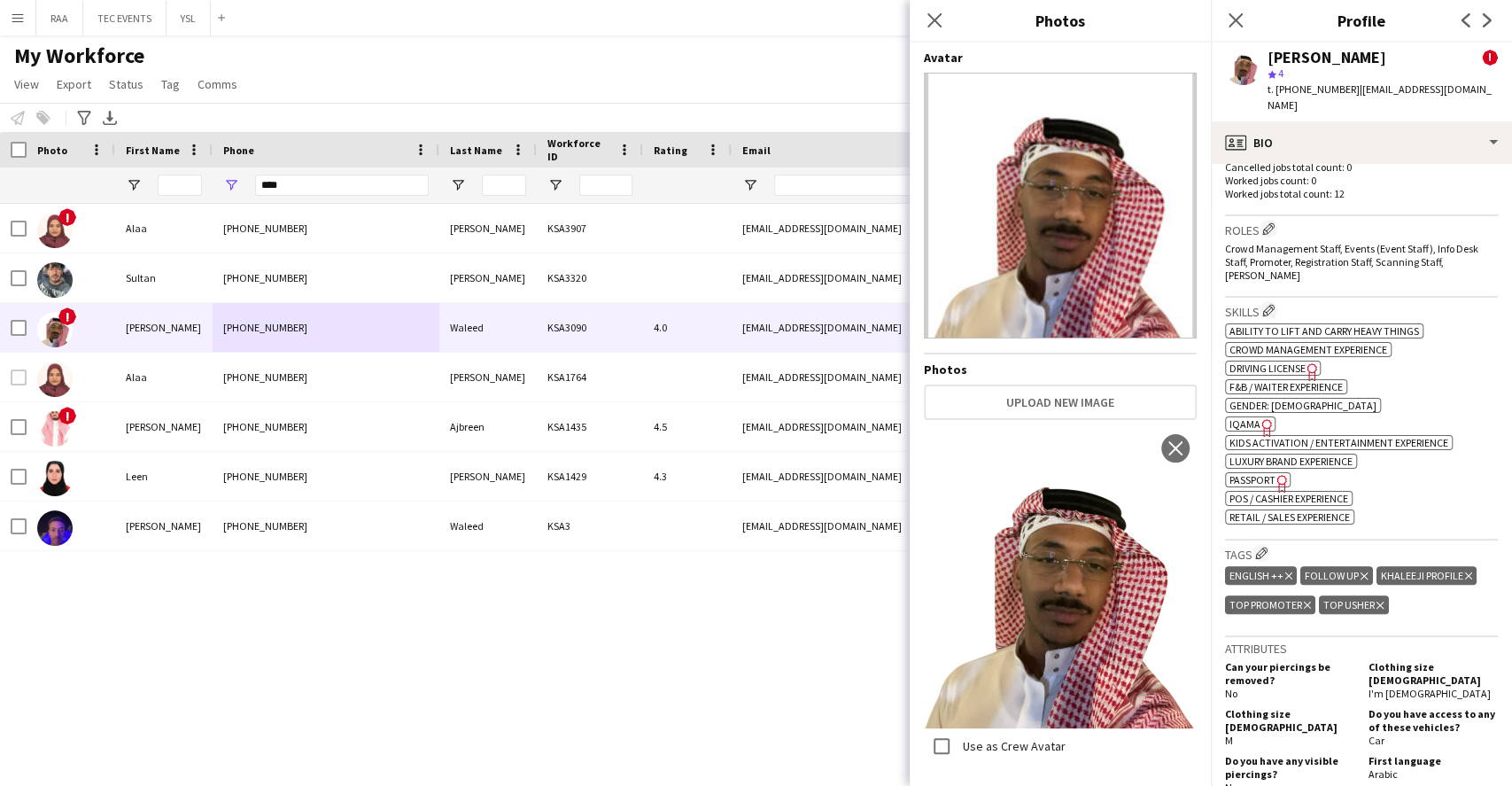
scroll to position [708, 0]
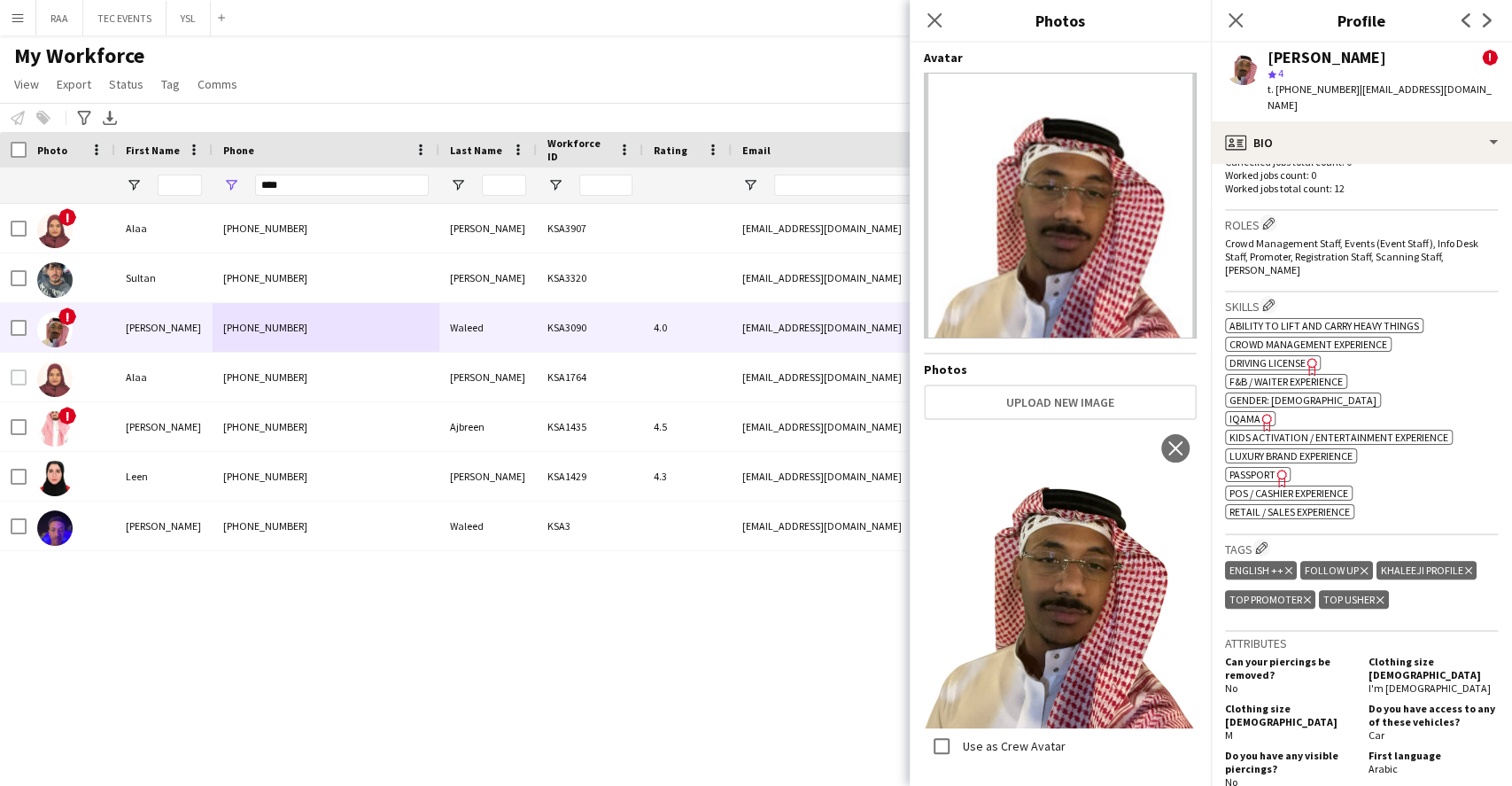
click at [1388, 447] on div "ok-circled2 background Layer 1 cross-circle-red background Layer 1 Ability to l…" at bounding box center [1361, 417] width 273 height 205
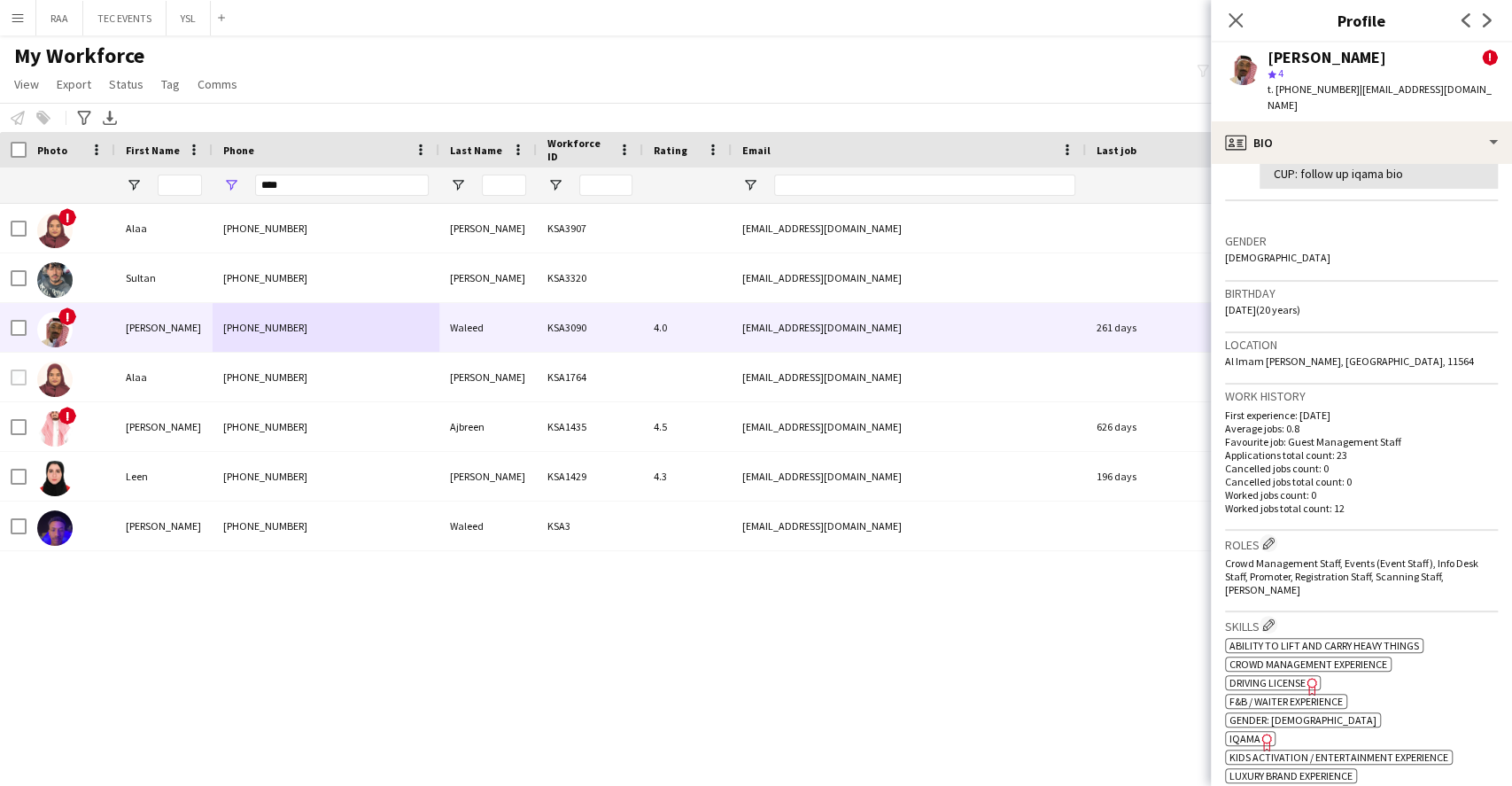
scroll to position [0, 0]
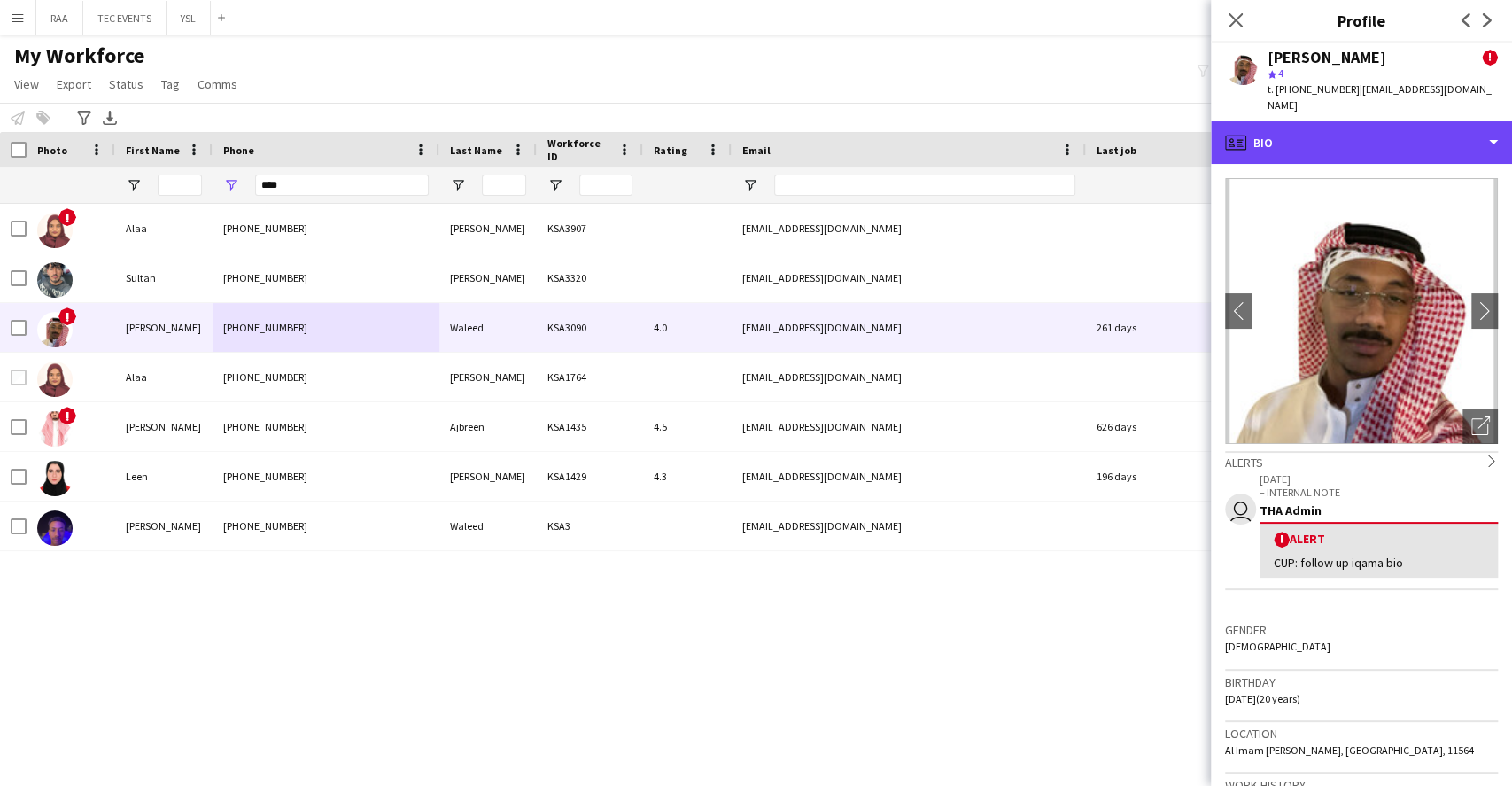
drag, startPoint x: 1348, startPoint y: 132, endPoint x: 1359, endPoint y: 154, distance: 24.6
click at [1347, 133] on div "profile Bio" at bounding box center [1361, 142] width 301 height 43
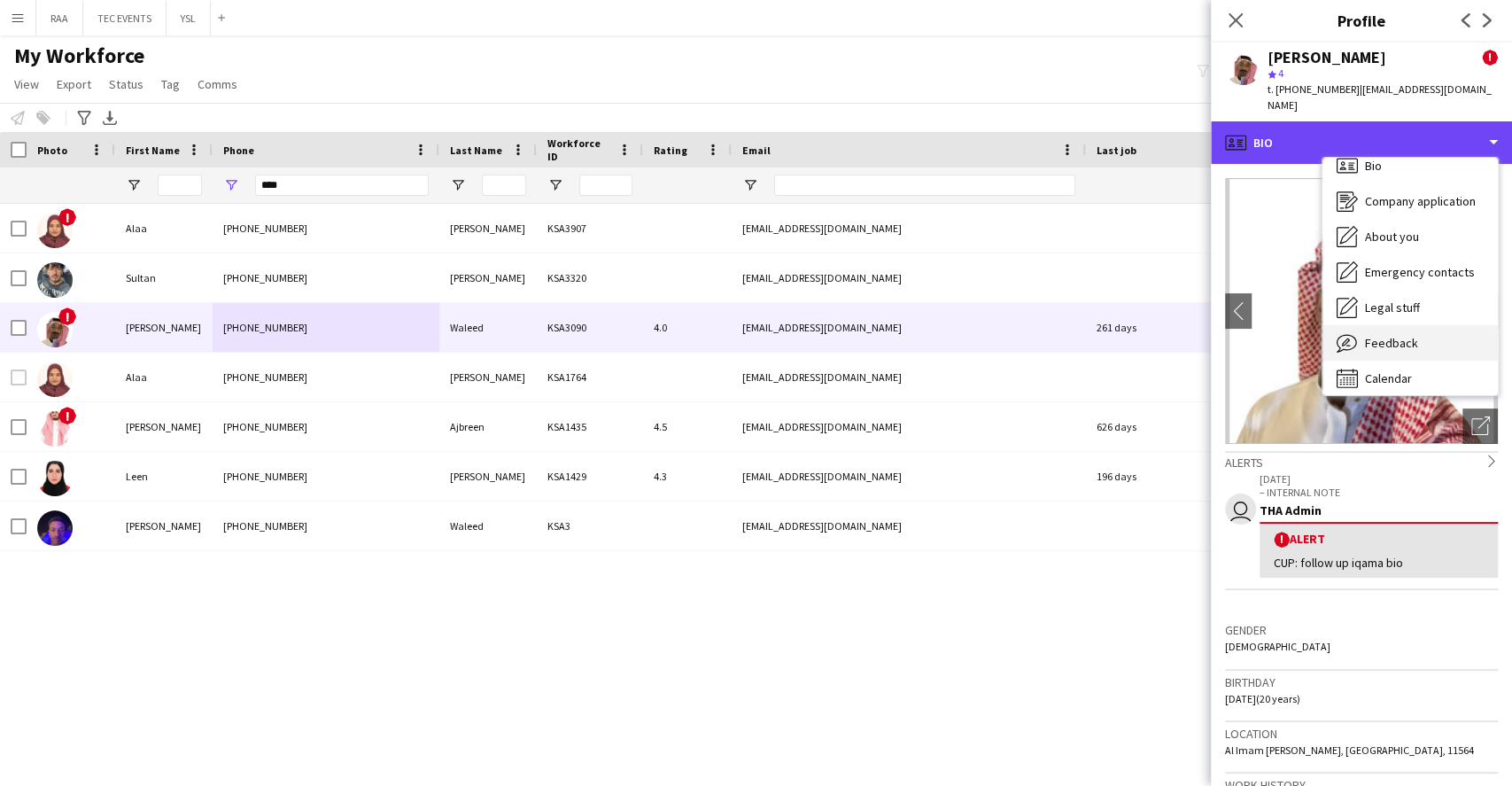
scroll to position [24, 0]
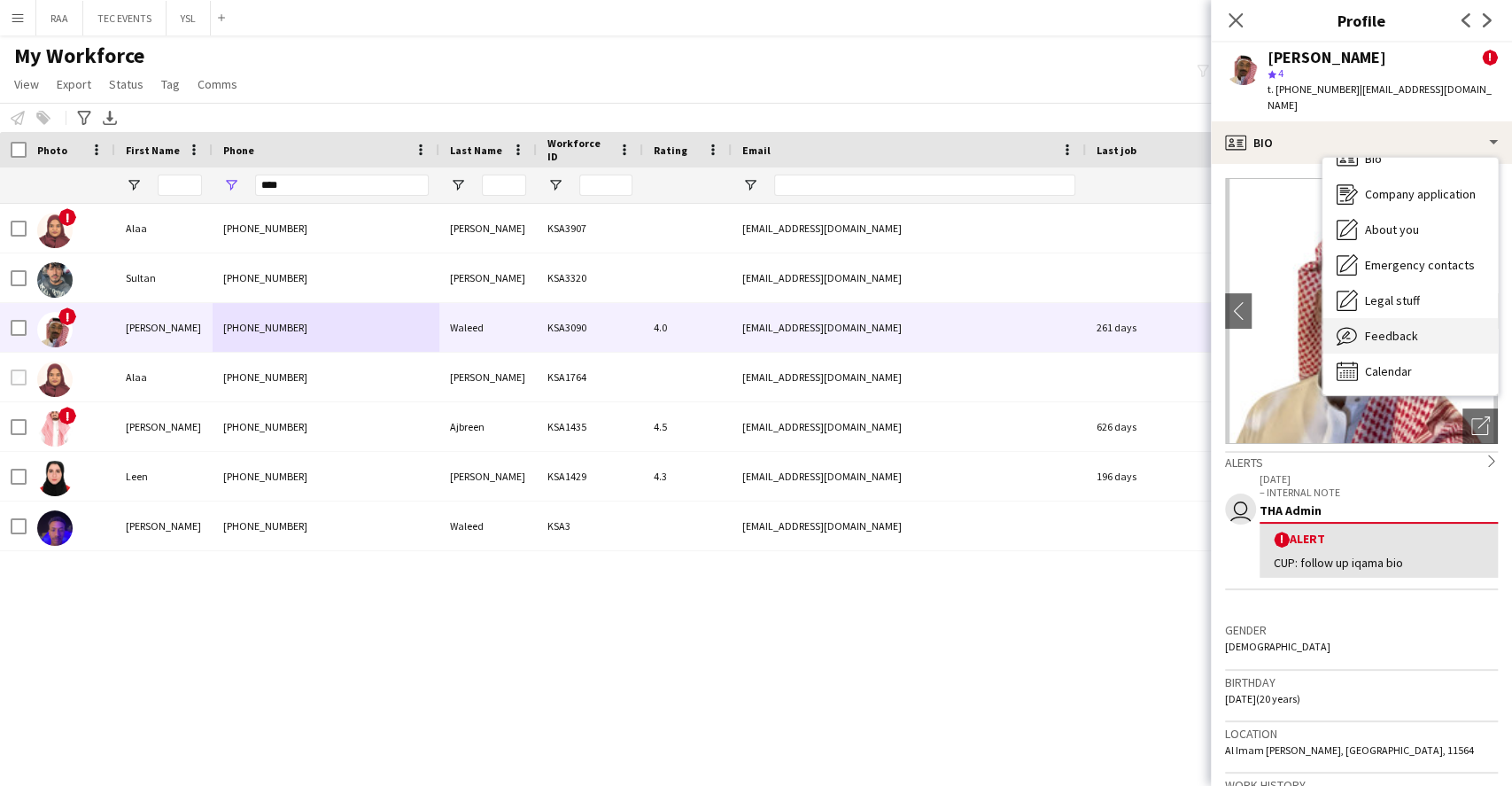
click at [1398, 328] on span "Feedback" at bounding box center [1392, 336] width 53 height 16
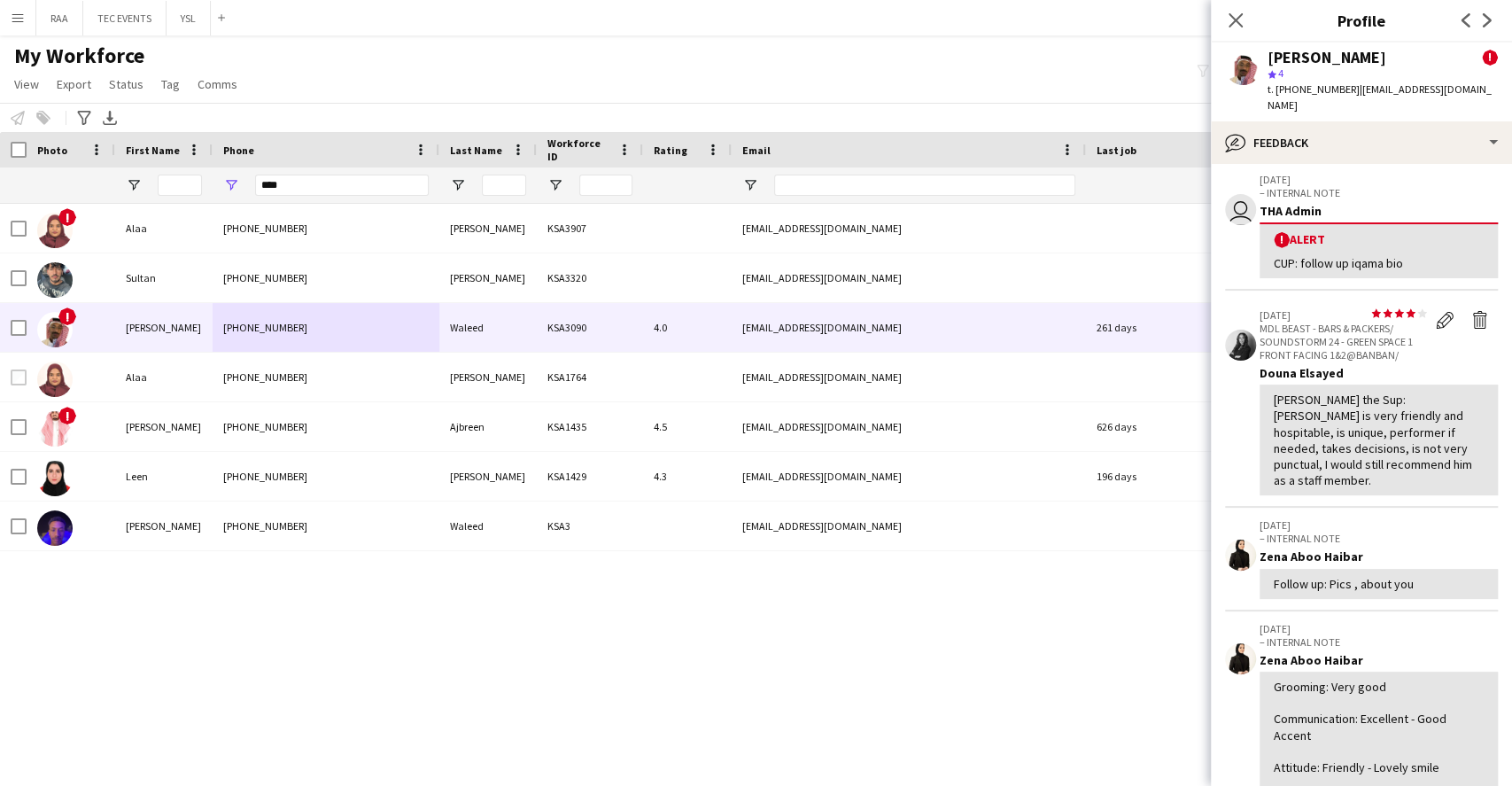
scroll to position [0, 0]
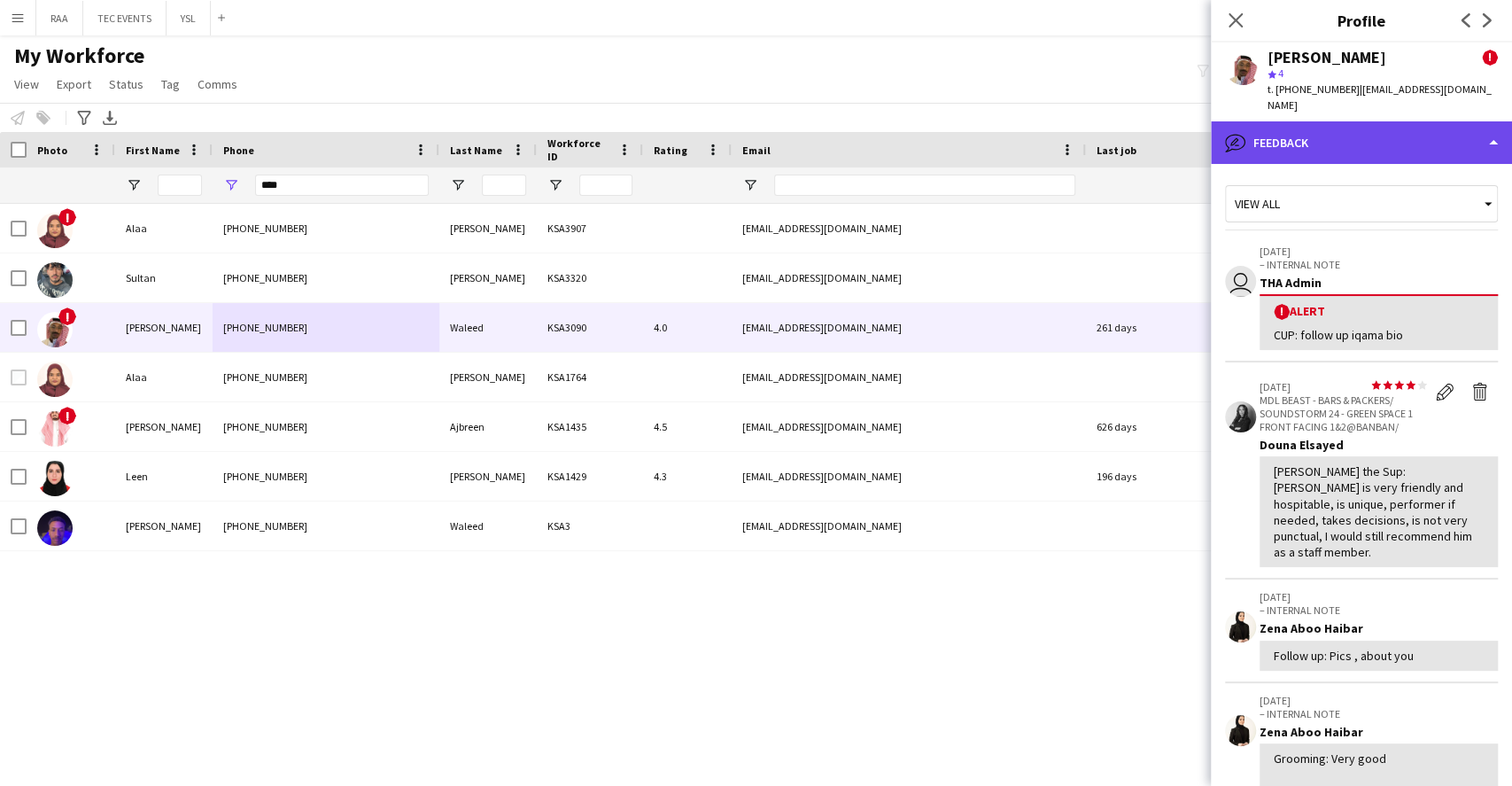
click at [1390, 132] on div "bubble-pencil Feedback" at bounding box center [1361, 142] width 301 height 43
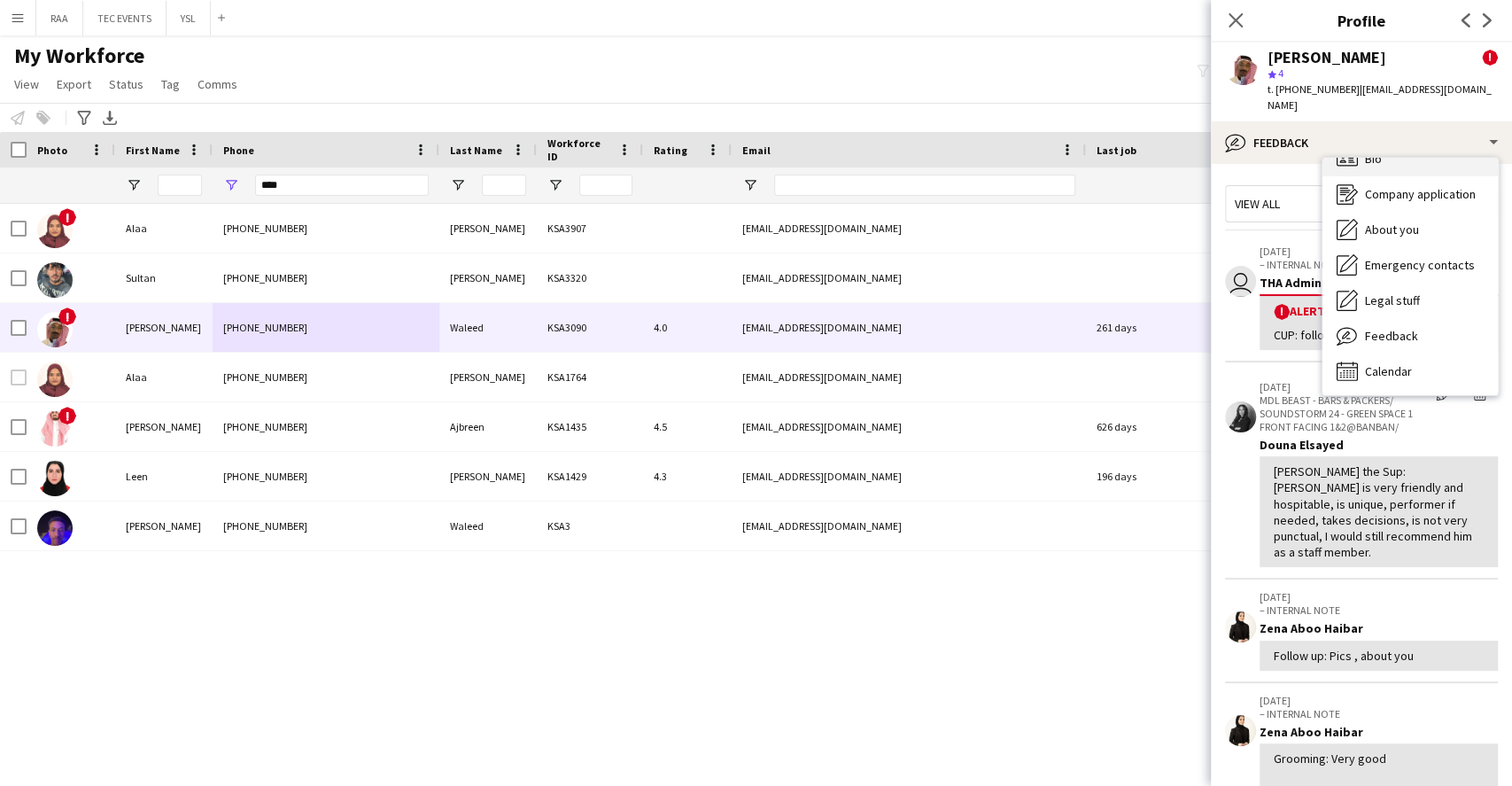
click at [1407, 155] on div "Bio Bio" at bounding box center [1410, 158] width 175 height 35
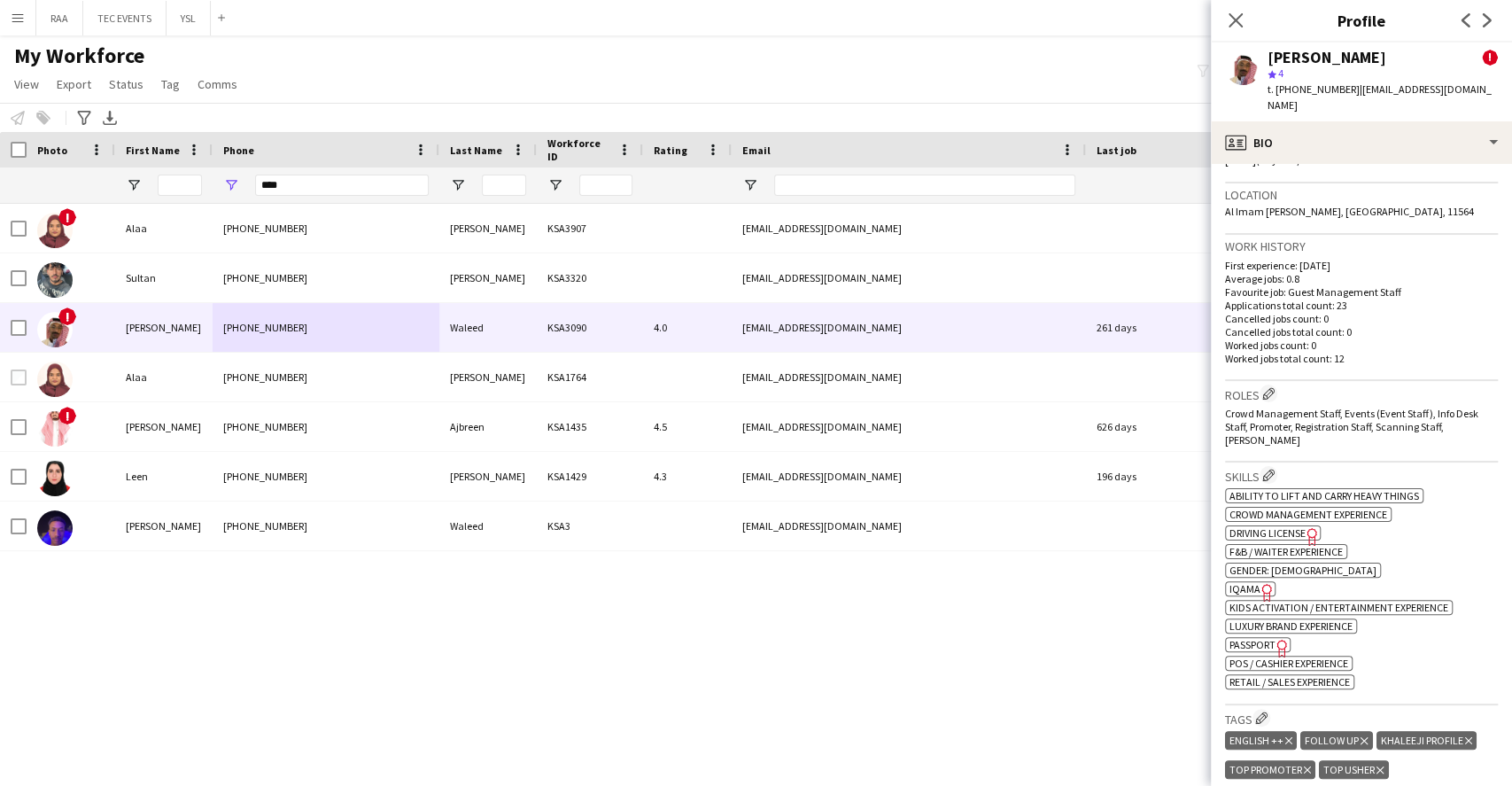
scroll to position [590, 0]
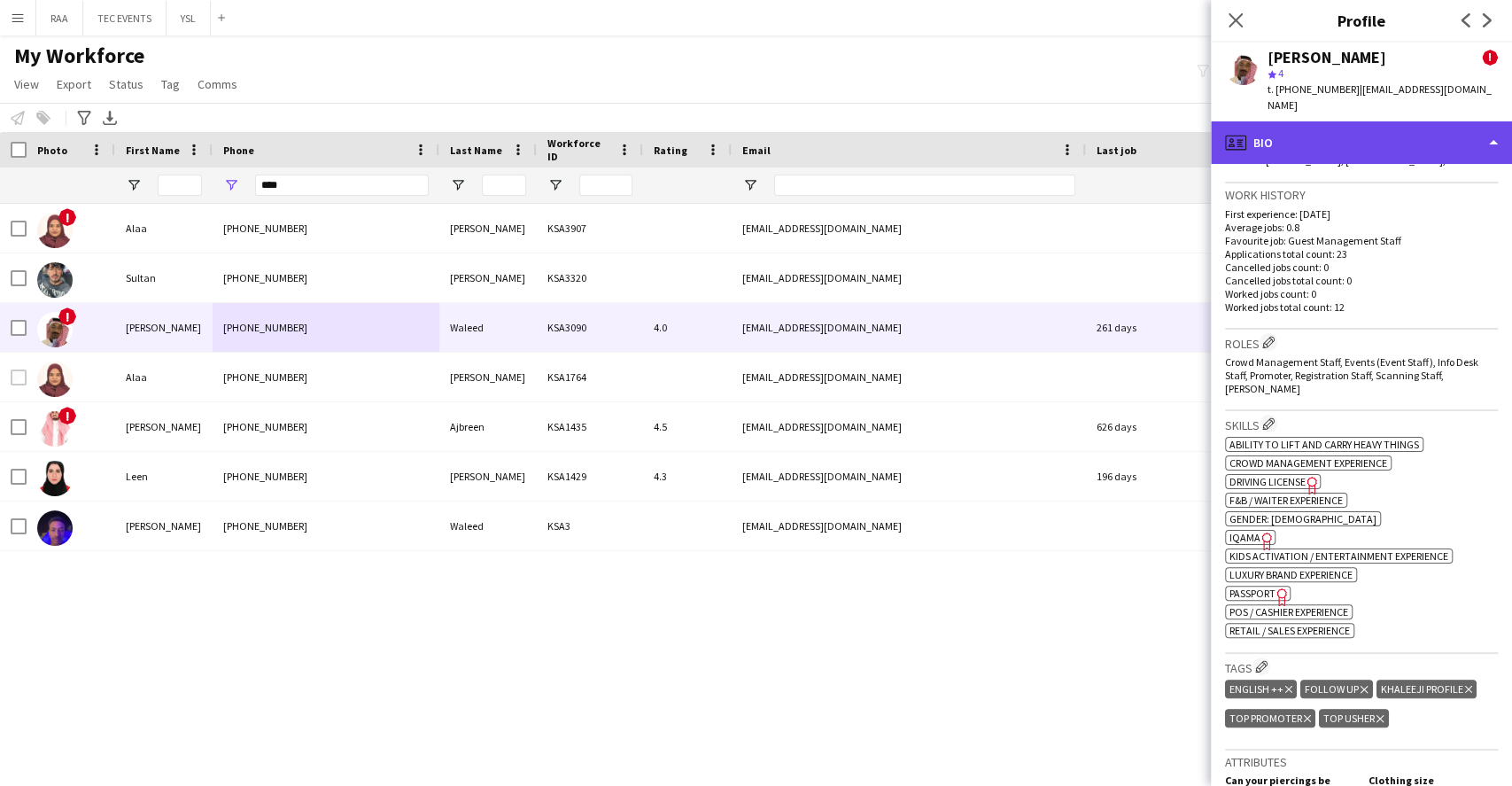
click at [1367, 125] on div "profile Bio" at bounding box center [1361, 142] width 301 height 43
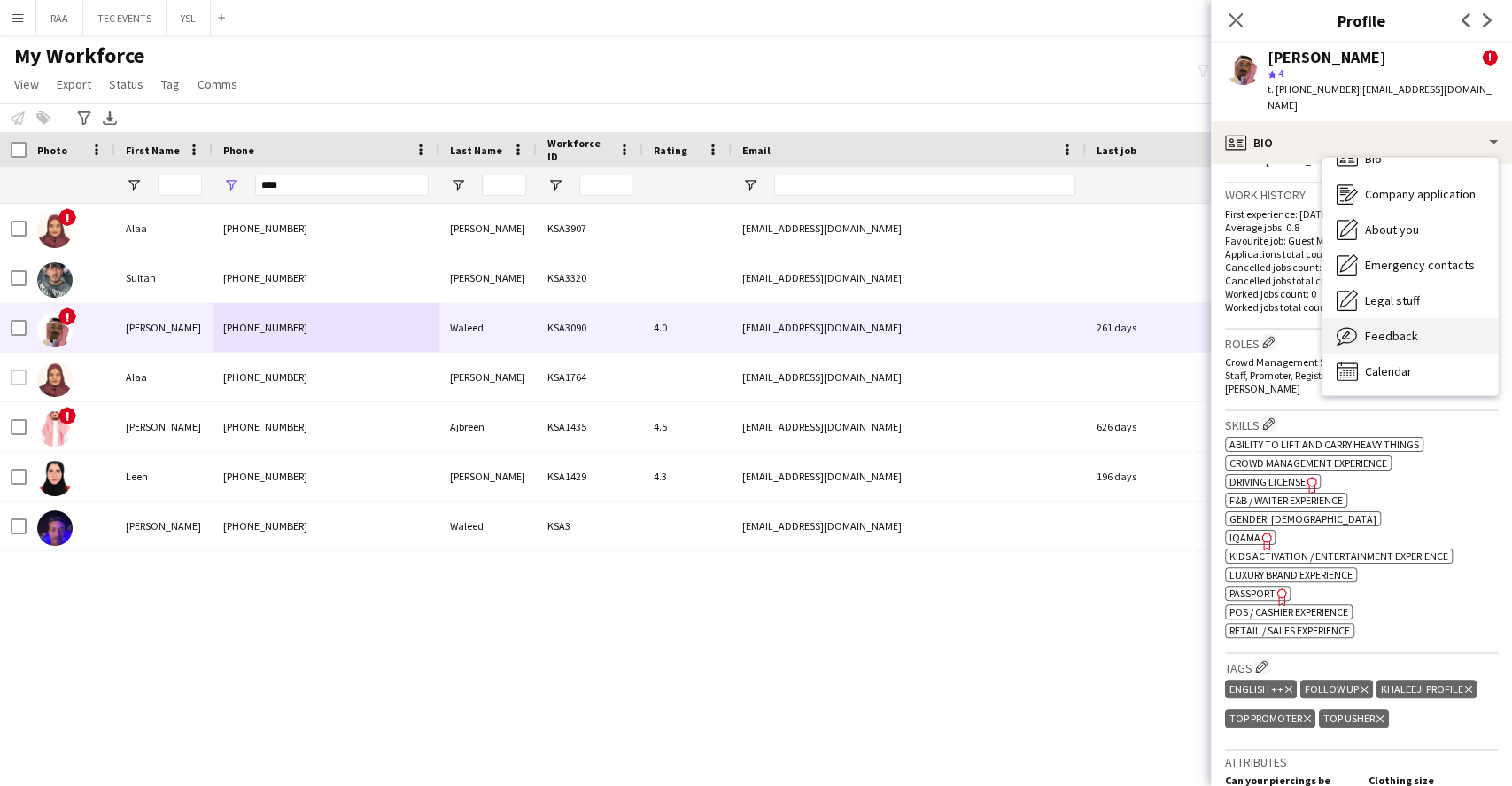
click at [1421, 318] on div "Feedback Feedback" at bounding box center [1410, 335] width 175 height 35
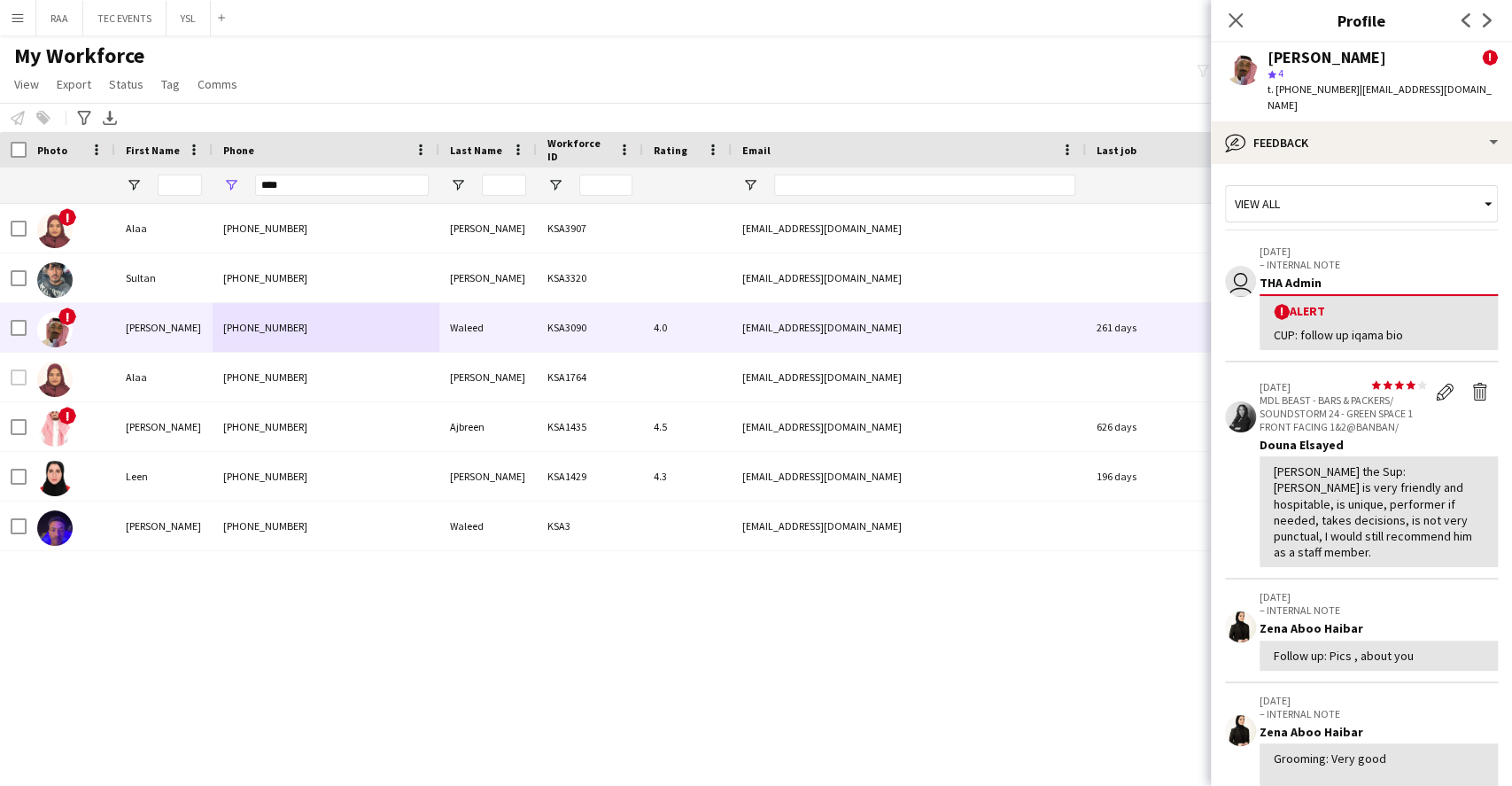
scroll to position [472, 0]
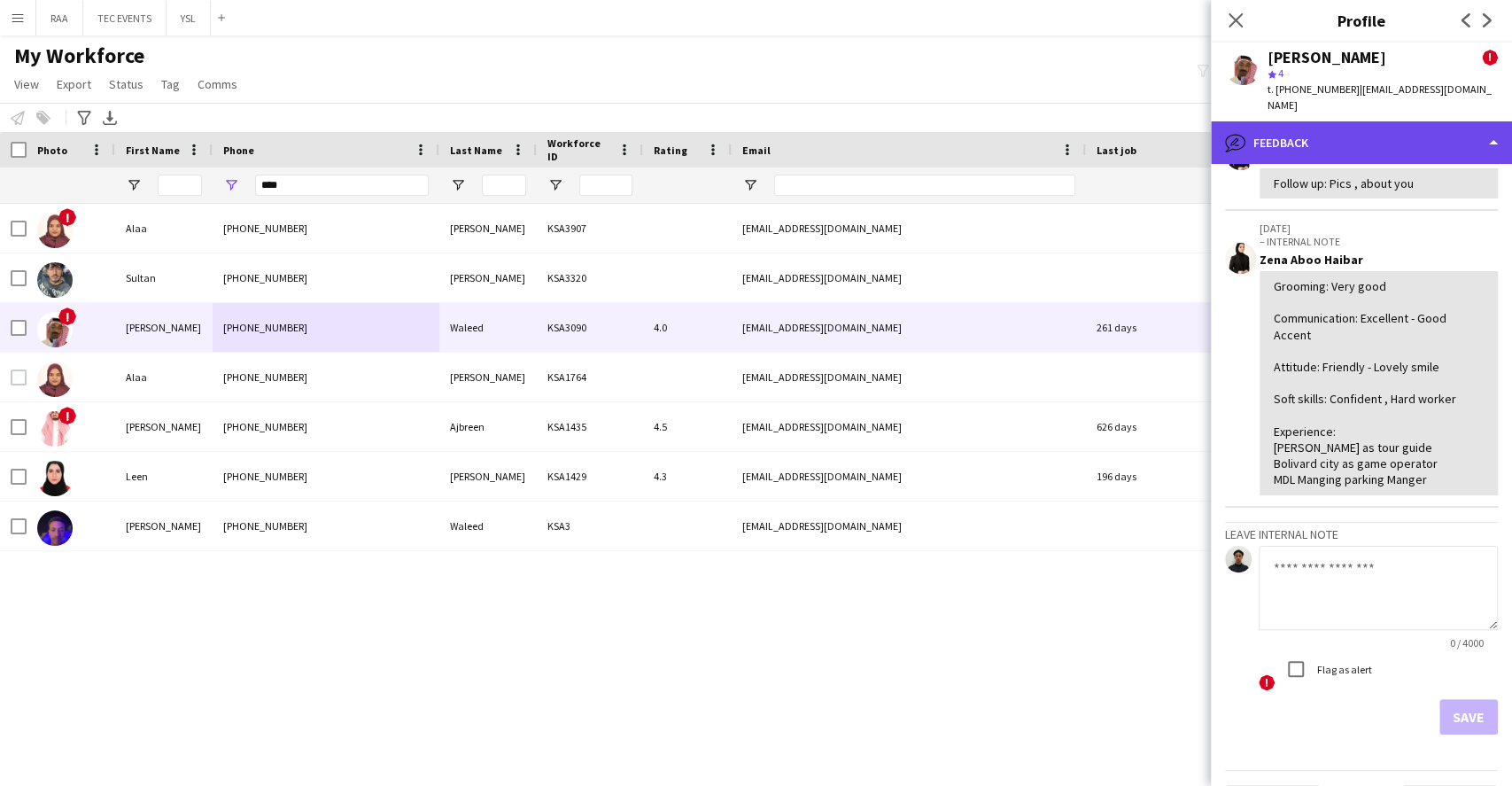
click at [1383, 130] on div "bubble-pencil Feedback" at bounding box center [1361, 142] width 301 height 43
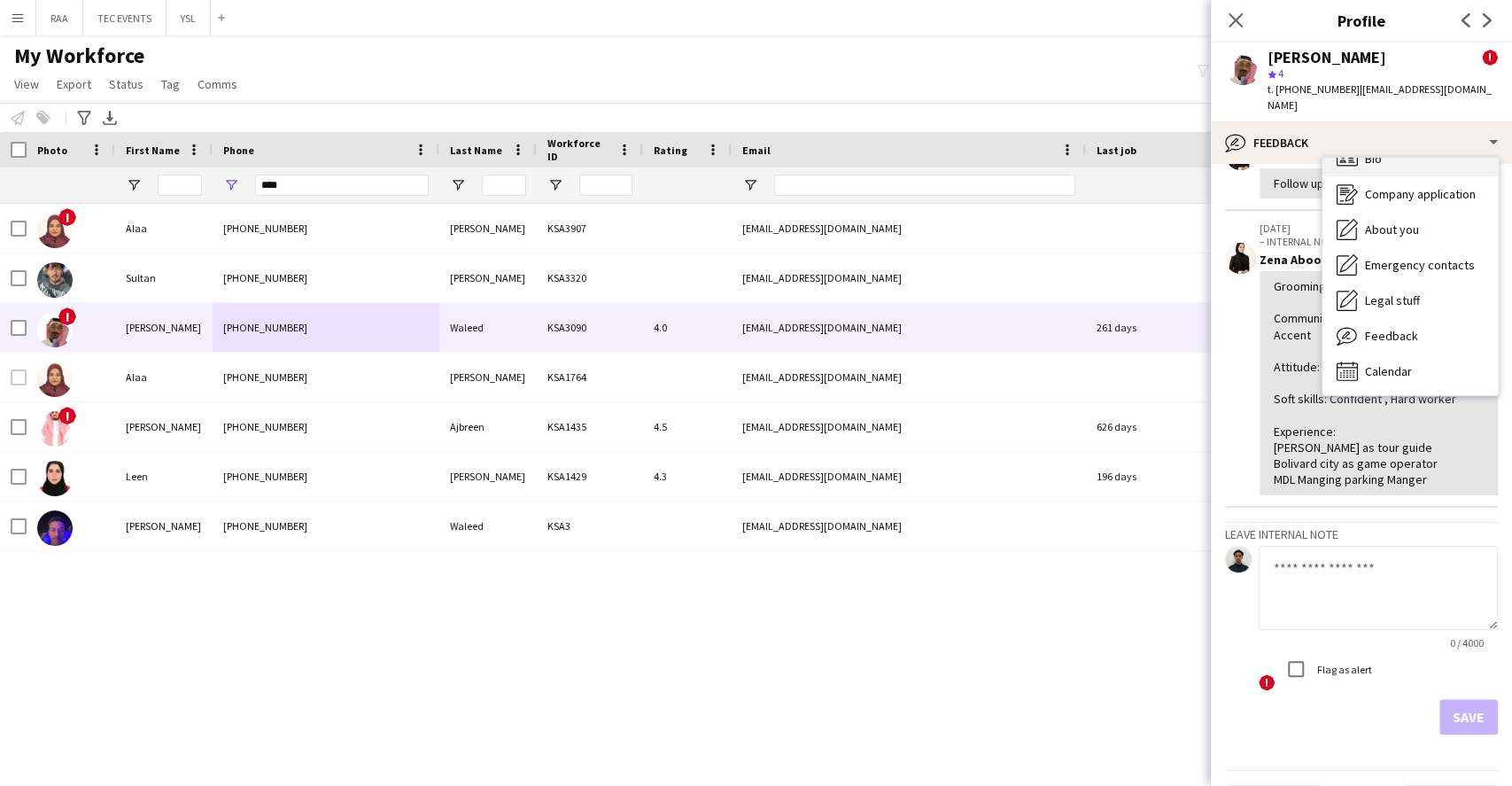
click at [1410, 152] on div "Bio Bio" at bounding box center [1410, 158] width 175 height 35
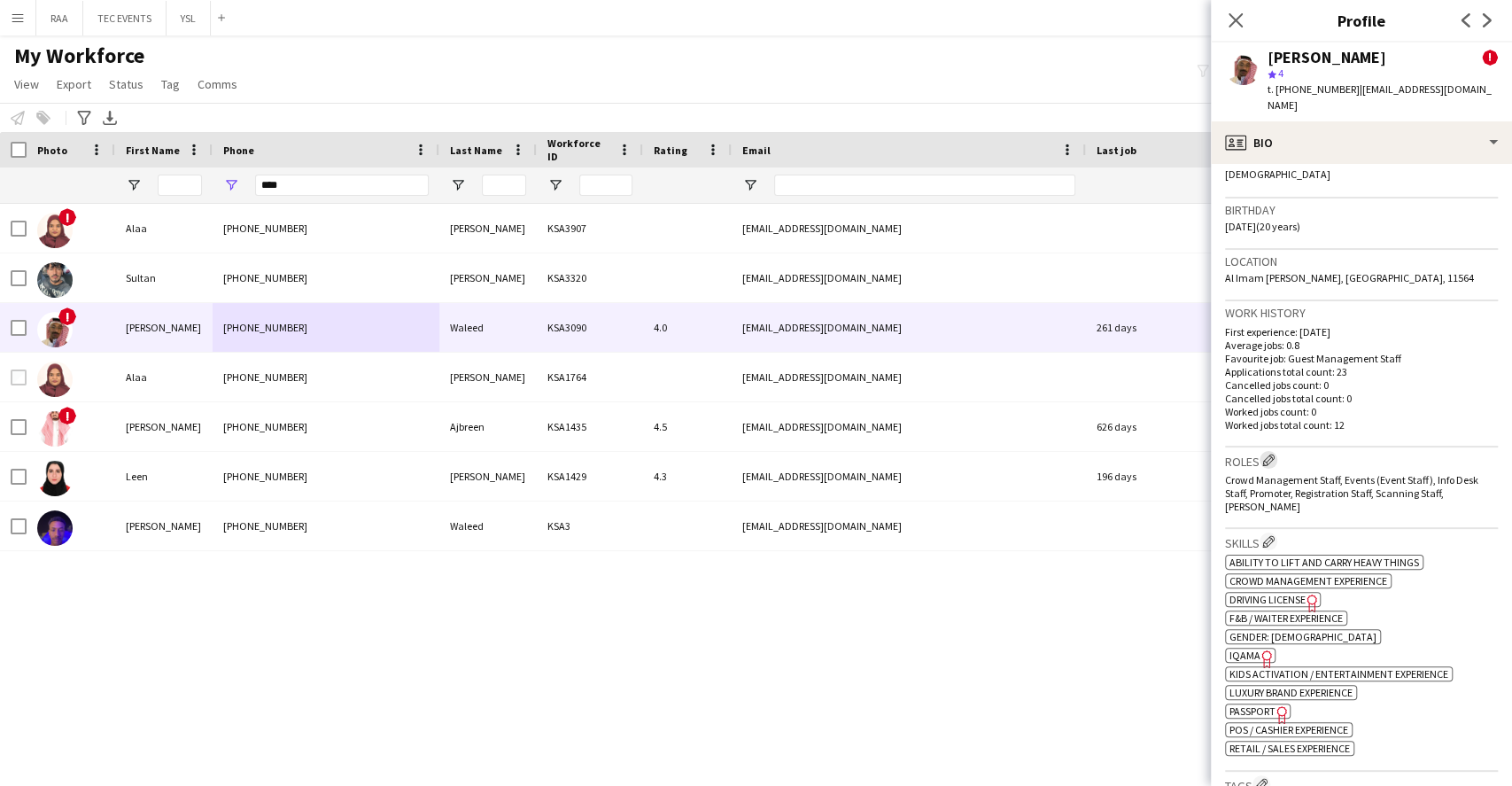
click at [1266, 453] on app-icon "Edit crew company roles" at bounding box center [1267, 459] width 12 height 12
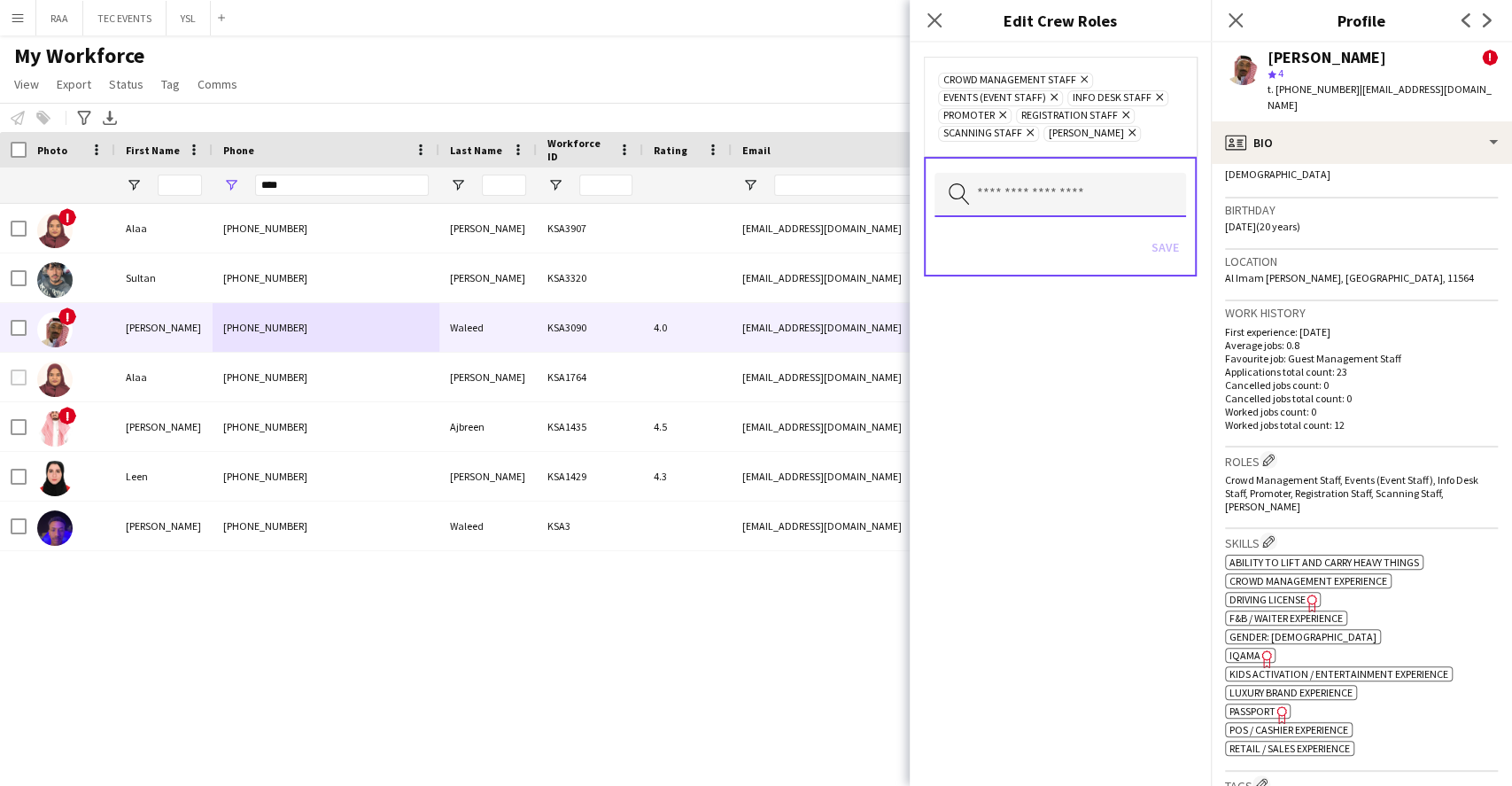
click at [1118, 185] on input "text" at bounding box center [1060, 194] width 251 height 45
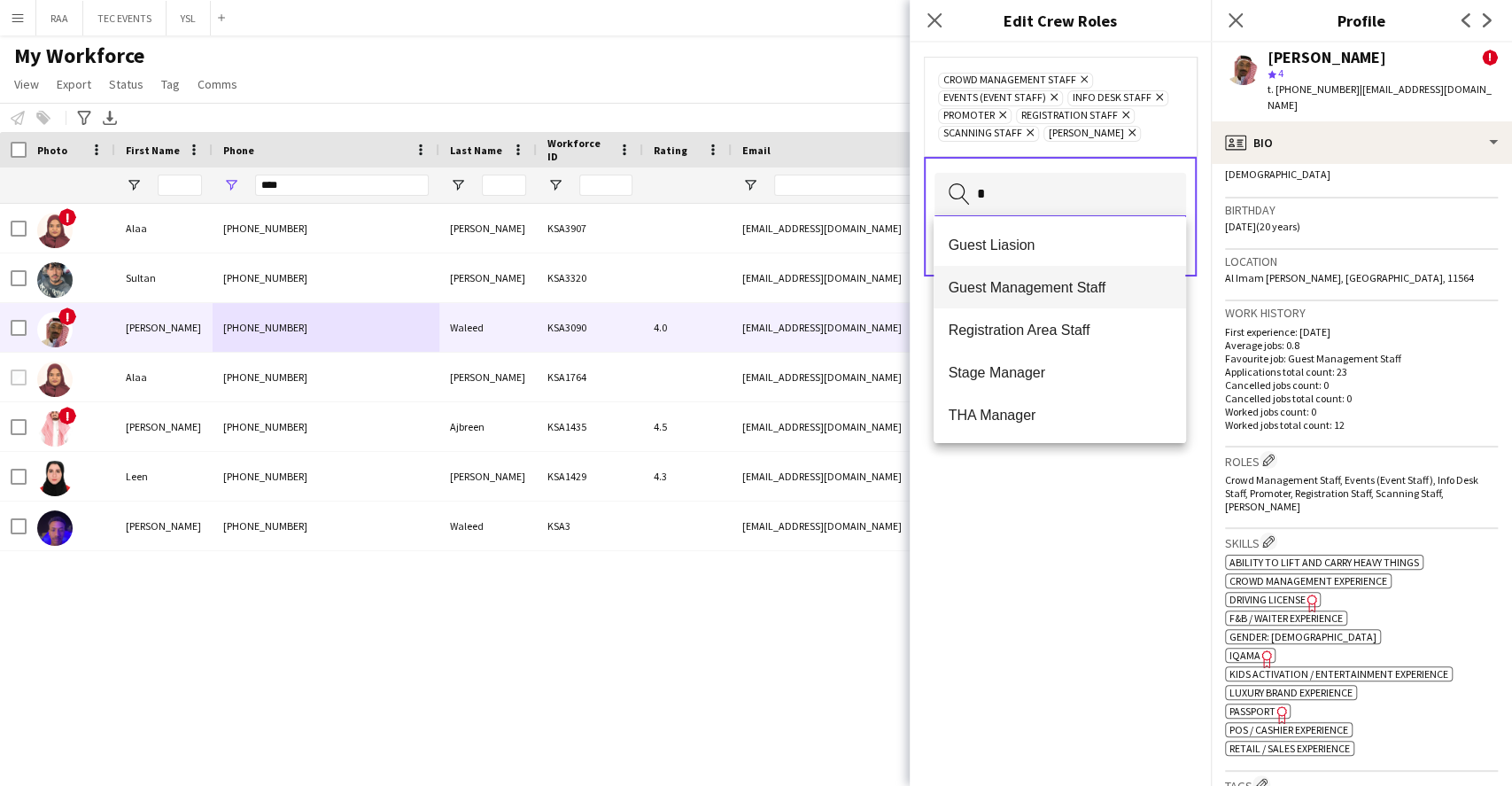
type input "*"
click at [1098, 279] on span "Guest Management Staff" at bounding box center [1059, 287] width 223 height 17
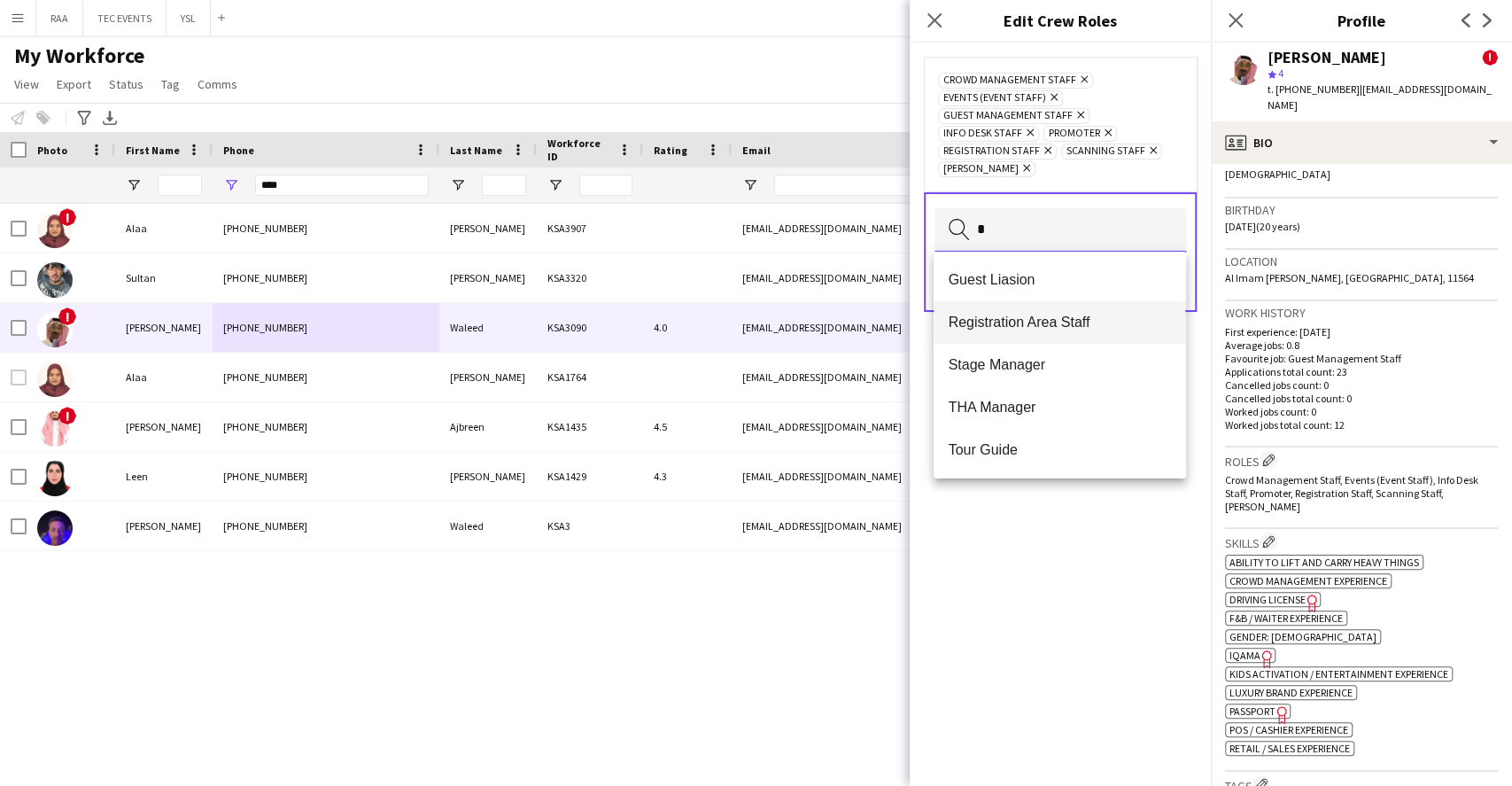
type input "*"
click at [1080, 322] on span "Registration Area Staff" at bounding box center [1059, 322] width 223 height 17
type input "*"
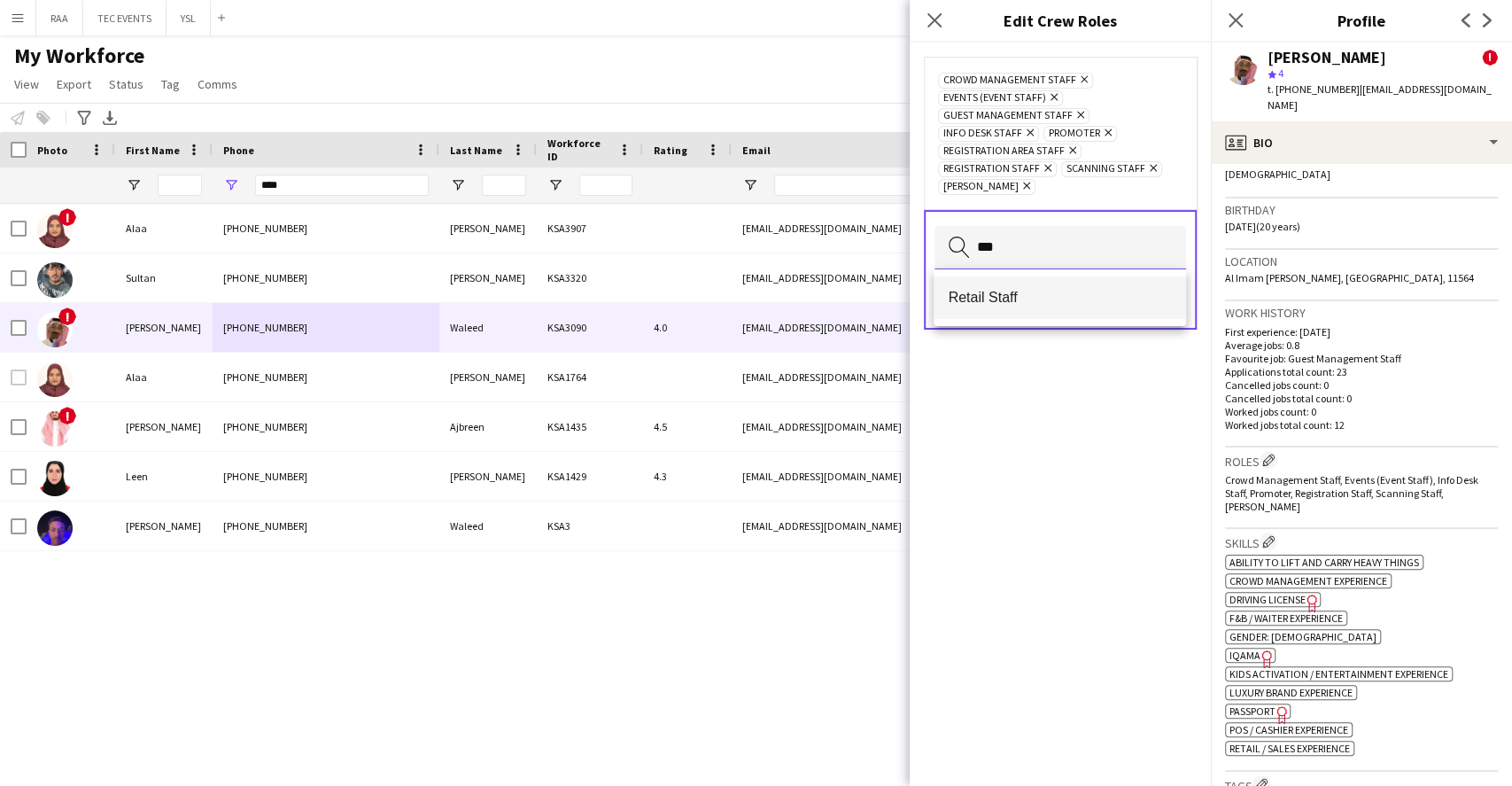
type input "***"
click at [1066, 281] on mat-option "Retail Staff" at bounding box center [1059, 297] width 251 height 43
type input "***"
click at [1058, 290] on span "Merchandise Staff" at bounding box center [1059, 298] width 223 height 17
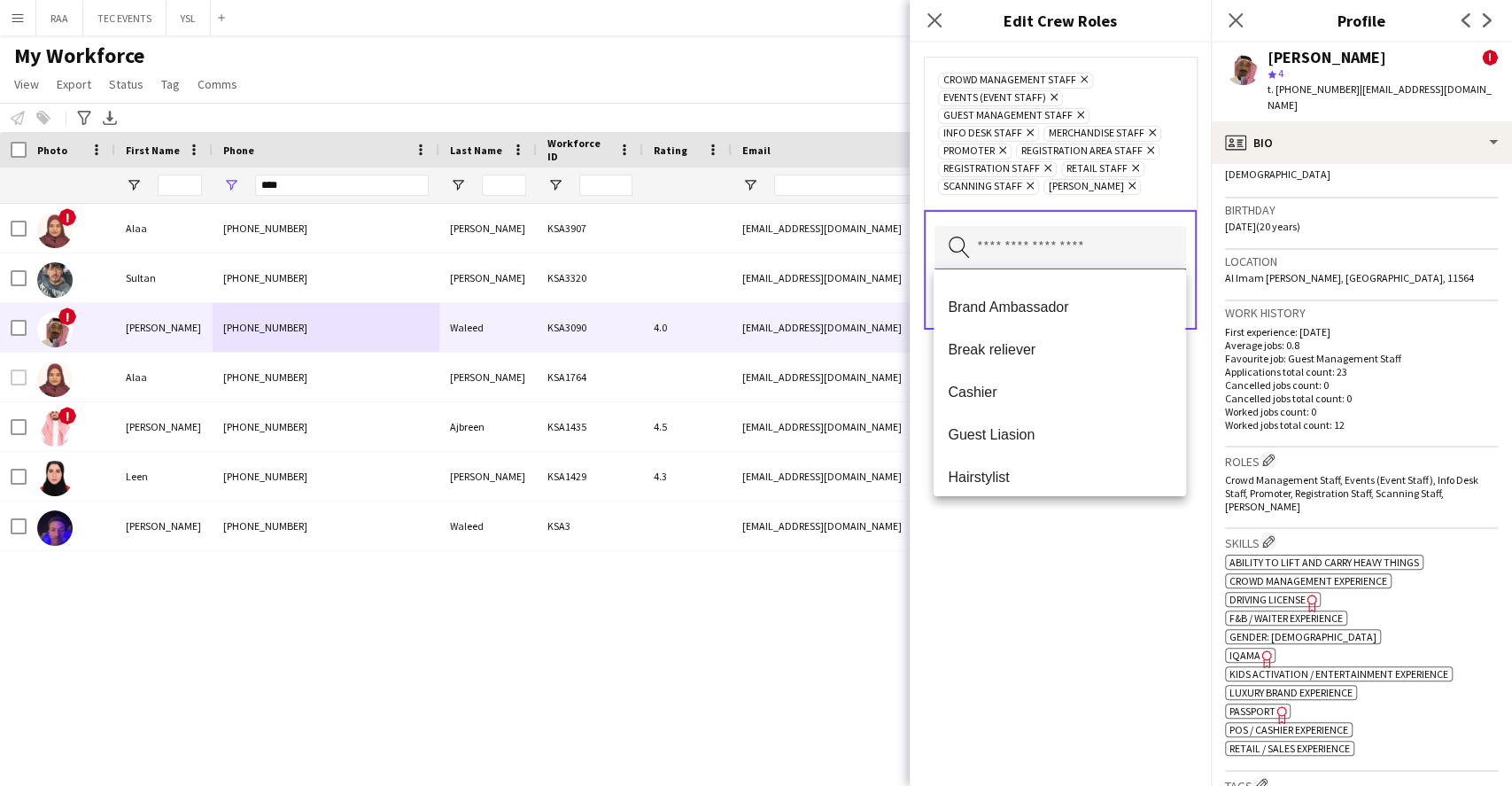
scroll to position [0, 0]
click at [1047, 570] on div "Crowd Management Staff Remove Events (Event Staff) Remove Guest Management Staf…" at bounding box center [1060, 414] width 301 height 743
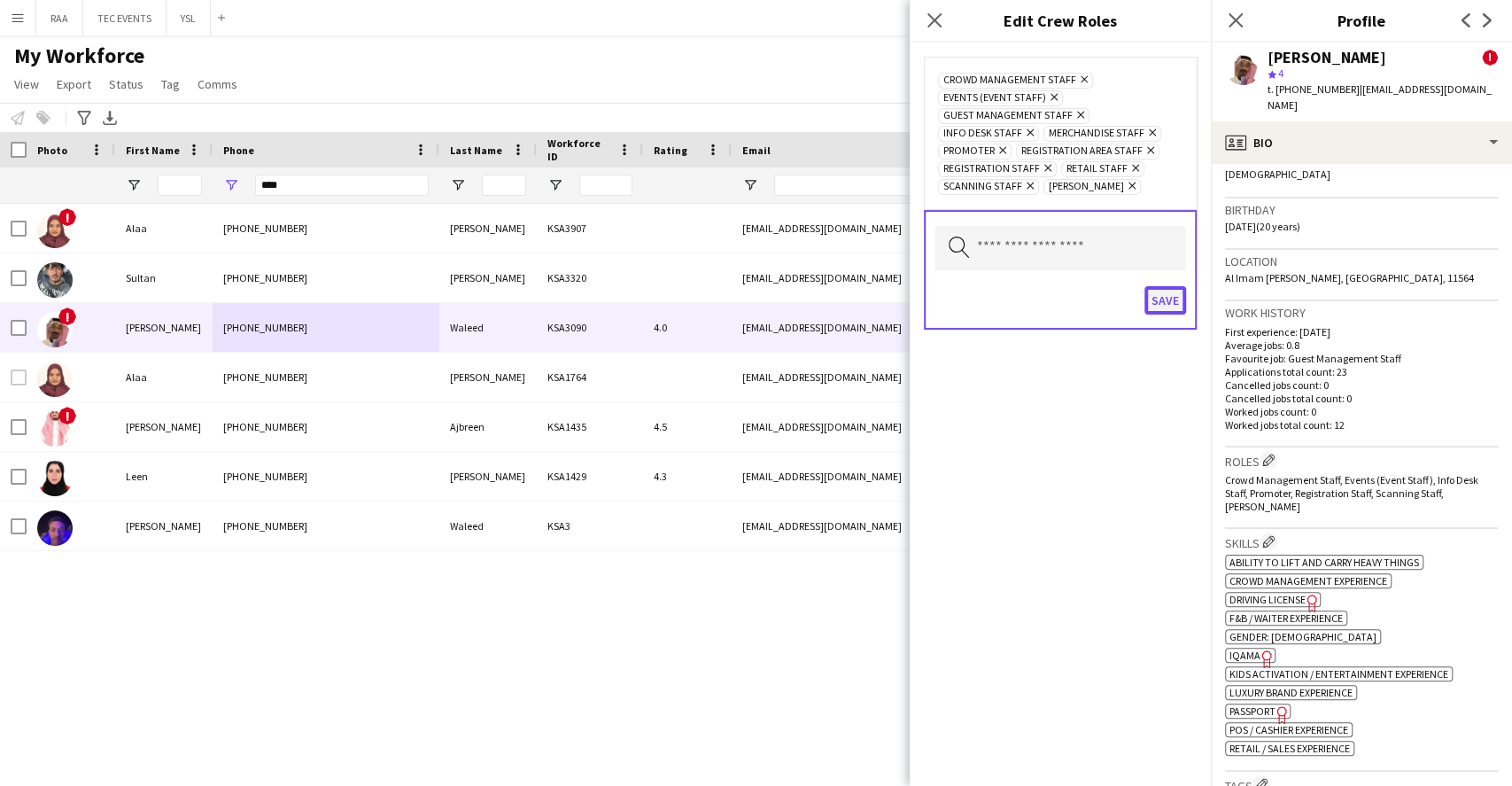
click at [1169, 300] on button "Save" at bounding box center [1165, 301] width 42 height 28
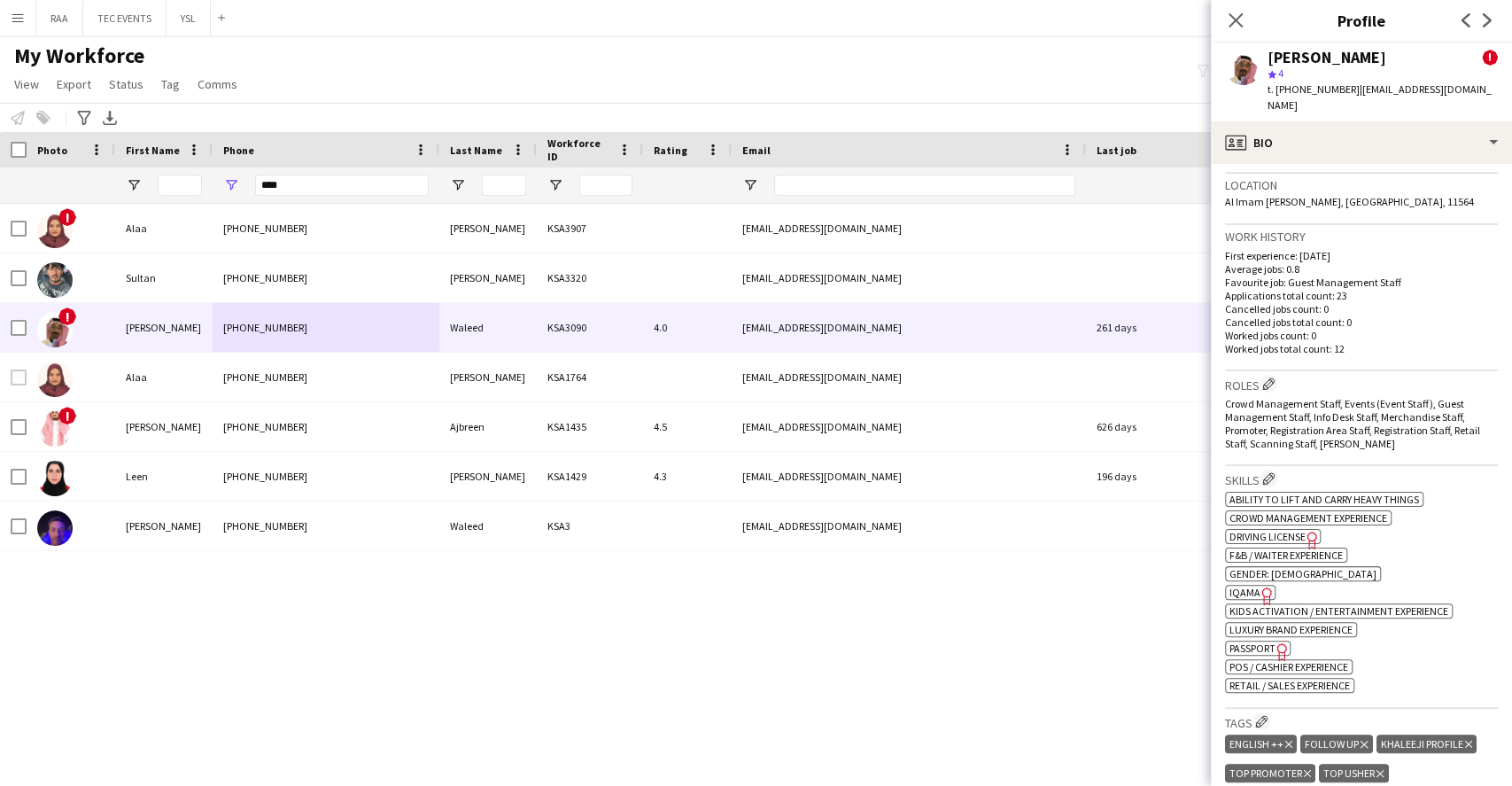
scroll to position [590, 0]
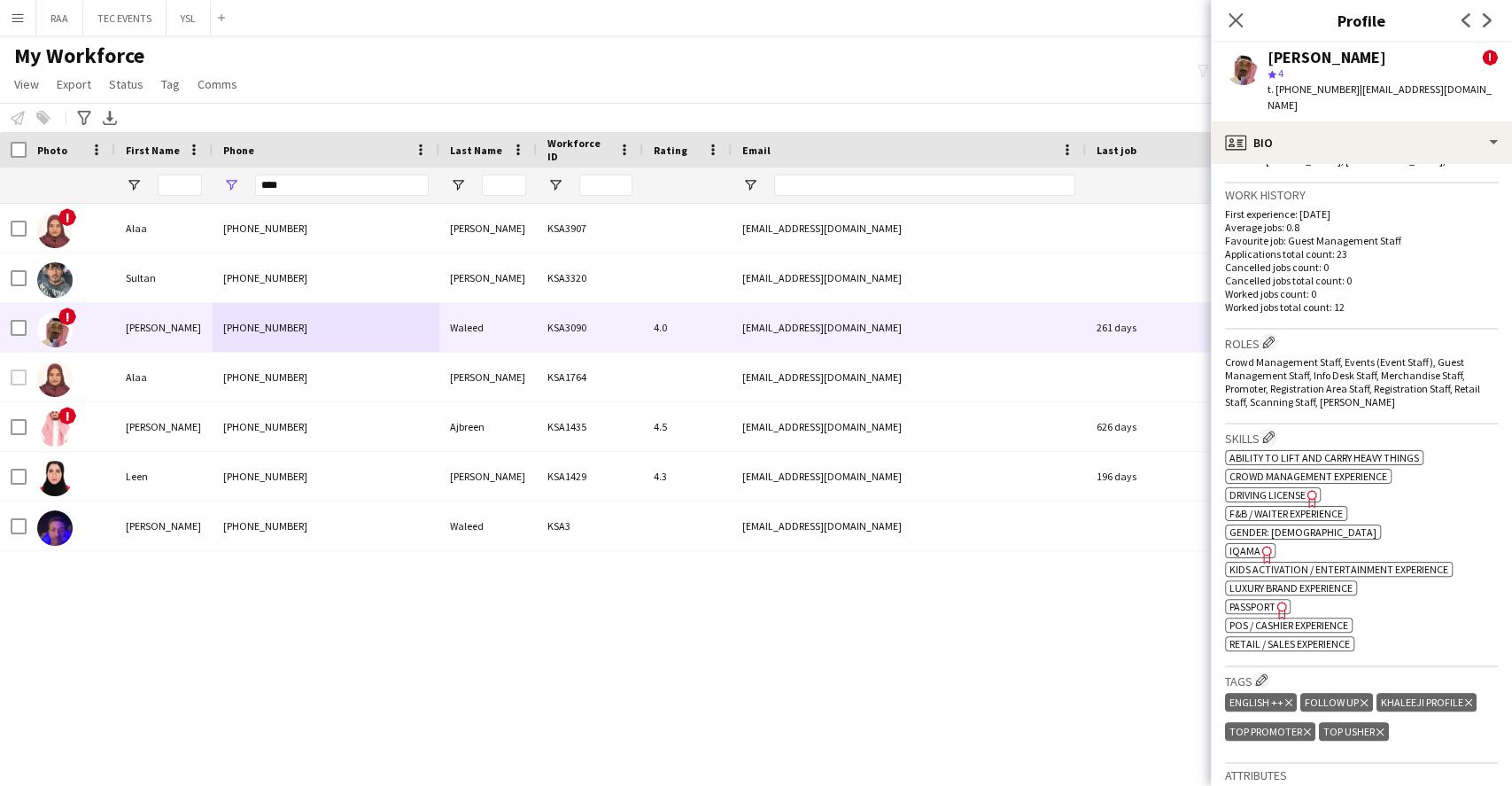
click at [1253, 544] on span "IQAMA" at bounding box center [1245, 551] width 31 height 13
click at [1260, 599] on span "Passport" at bounding box center [1252, 606] width 46 height 13
click at [1292, 488] on span "Driving License" at bounding box center [1267, 495] width 76 height 13
click at [1265, 545] on icon "Freelancer has uploaded a photo validation of skill. Click to see" at bounding box center [1267, 555] width 19 height 19
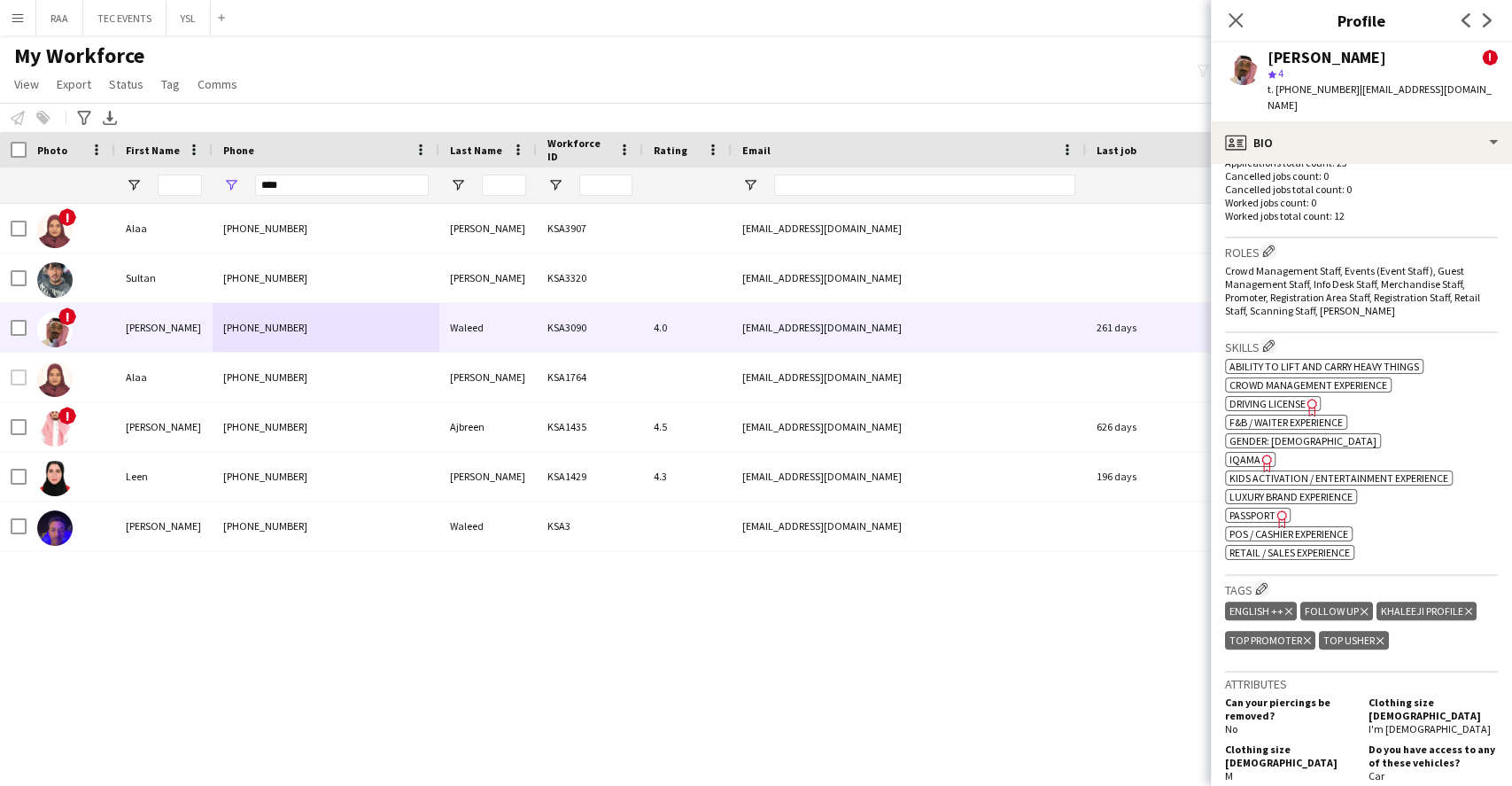
scroll to position [708, 0]
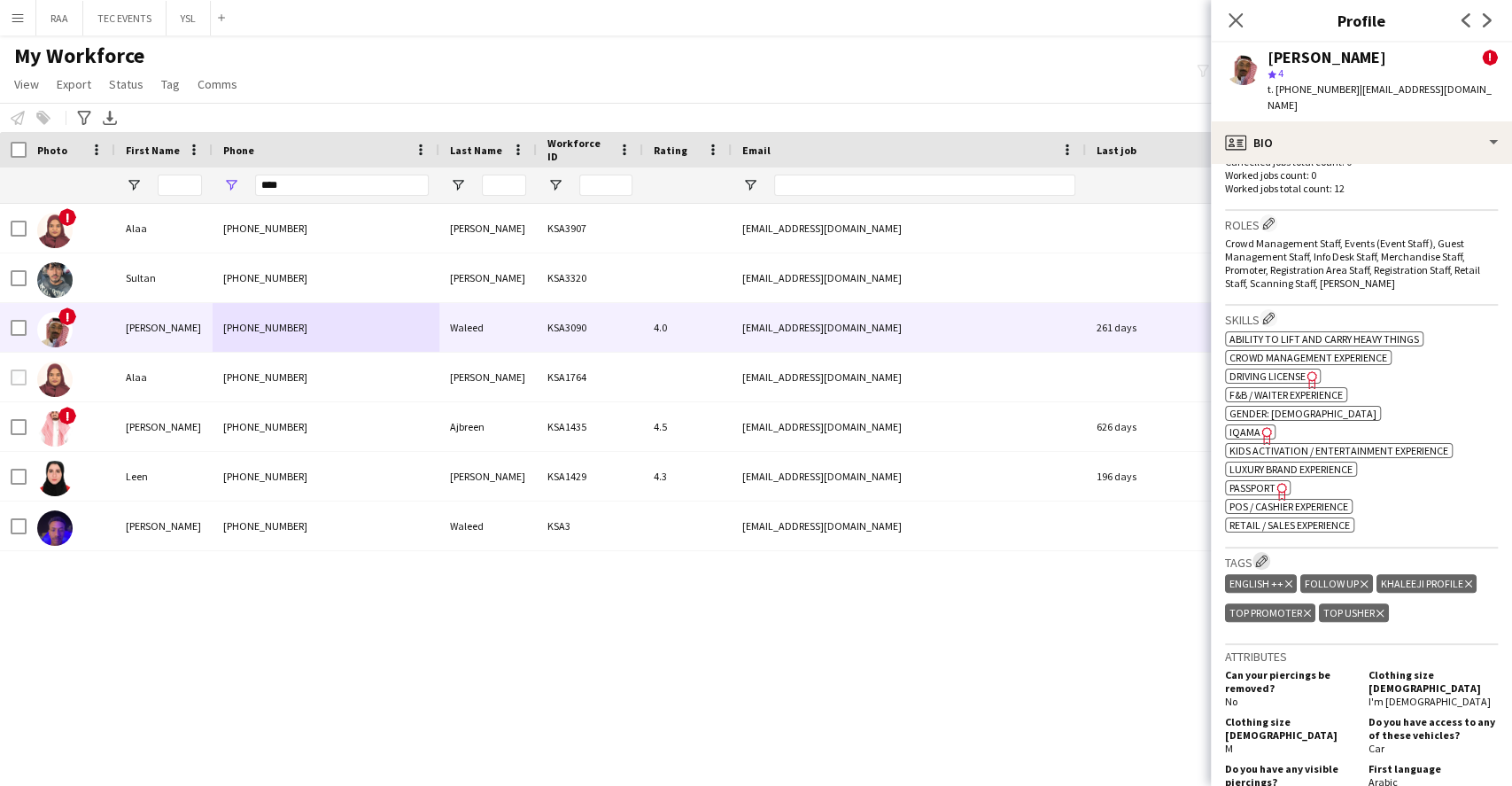
click at [1267, 555] on app-icon "Edit crew company tags" at bounding box center [1261, 560] width 12 height 12
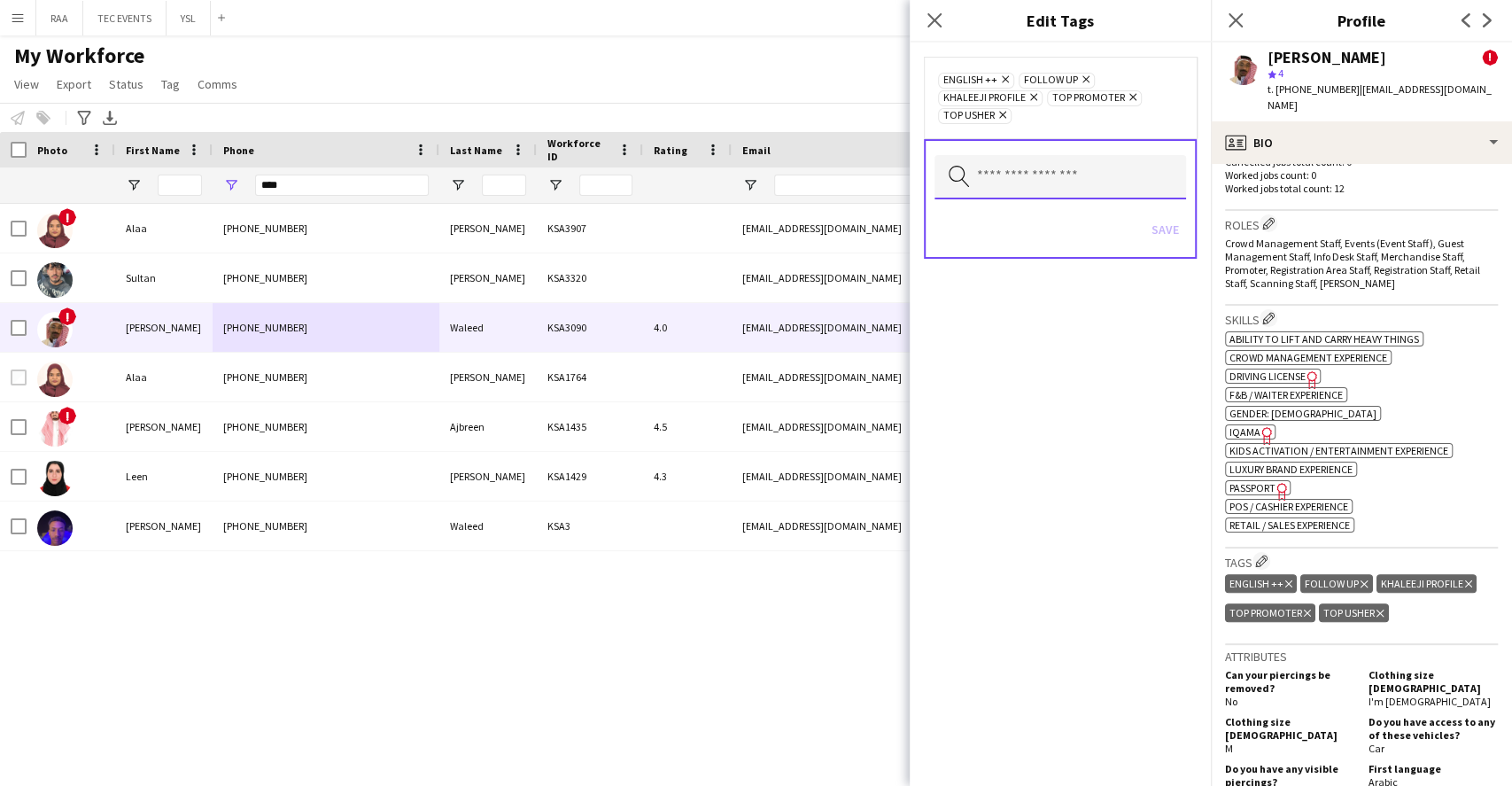
click at [1048, 176] on input "text" at bounding box center [1060, 176] width 251 height 45
type input "*****"
click at [1101, 216] on mat-option "TOP HOST/HOSTESS" at bounding box center [1059, 227] width 251 height 43
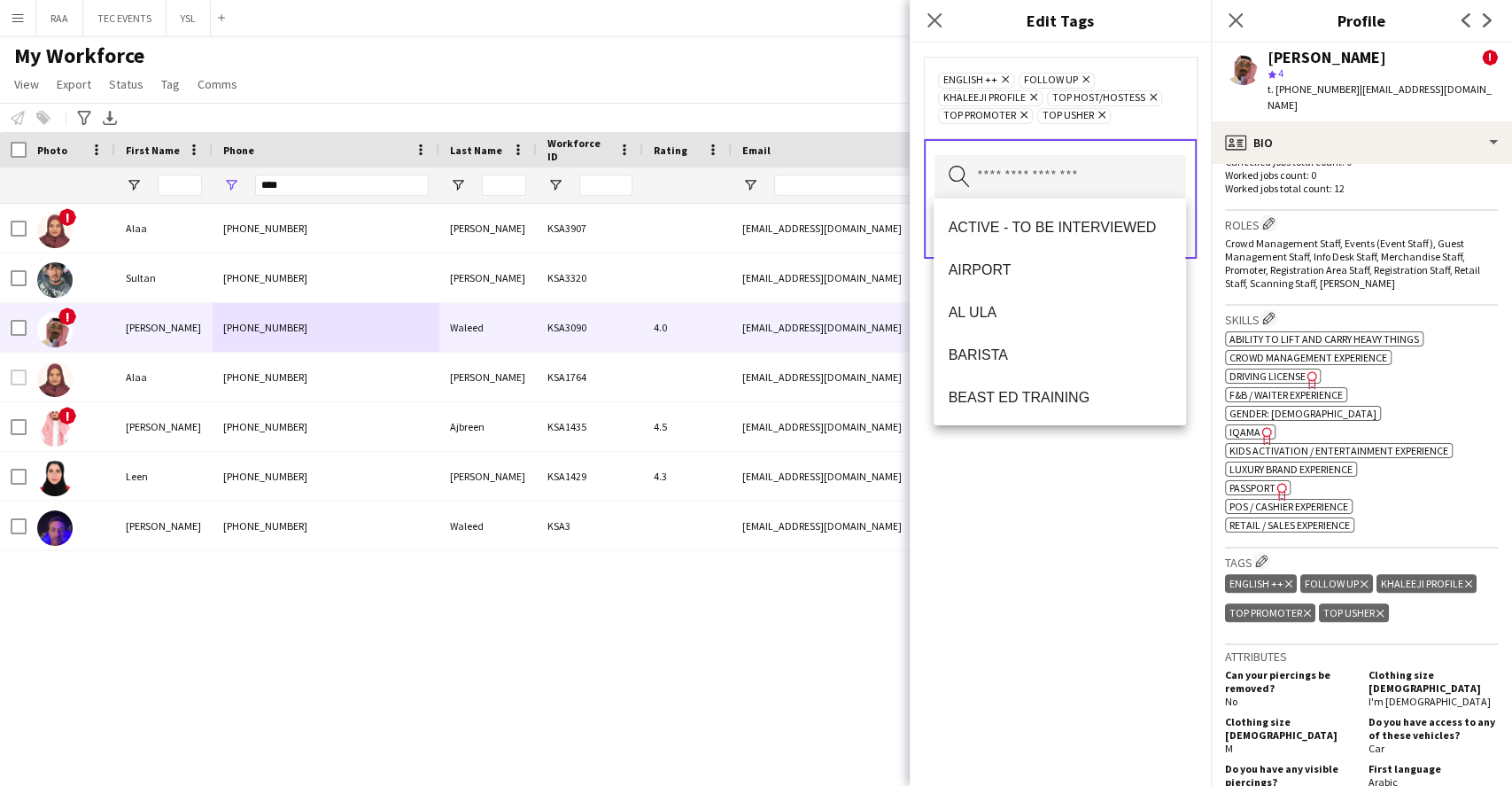
click at [1063, 484] on div "ENGLISH ++ Remove FOLLOW UP Remove KHALEEJI PROFILE Remove TOP HOST/HOSTESS Rem…" at bounding box center [1060, 414] width 301 height 743
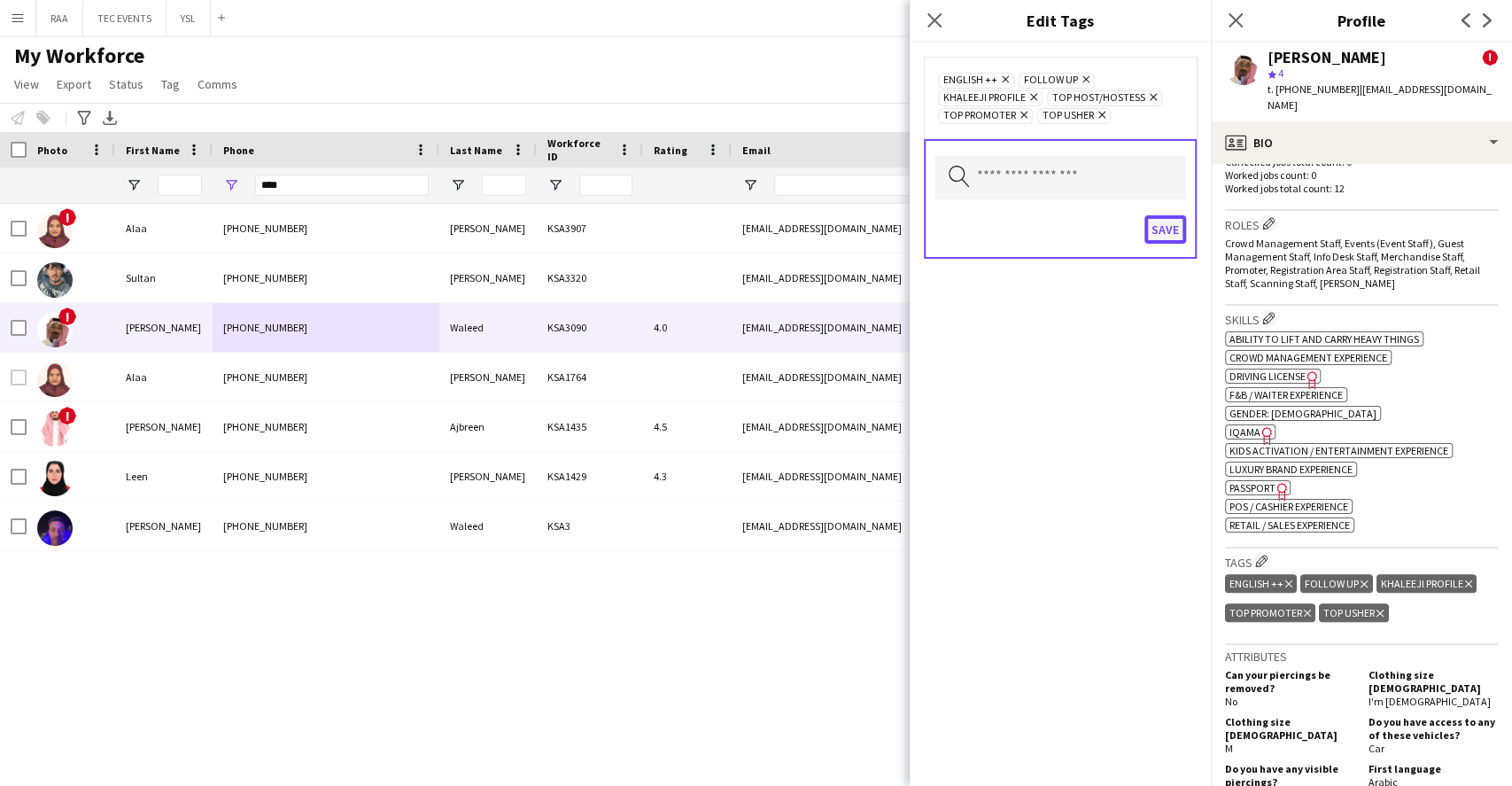
click at [1167, 233] on button "Save" at bounding box center [1165, 229] width 42 height 28
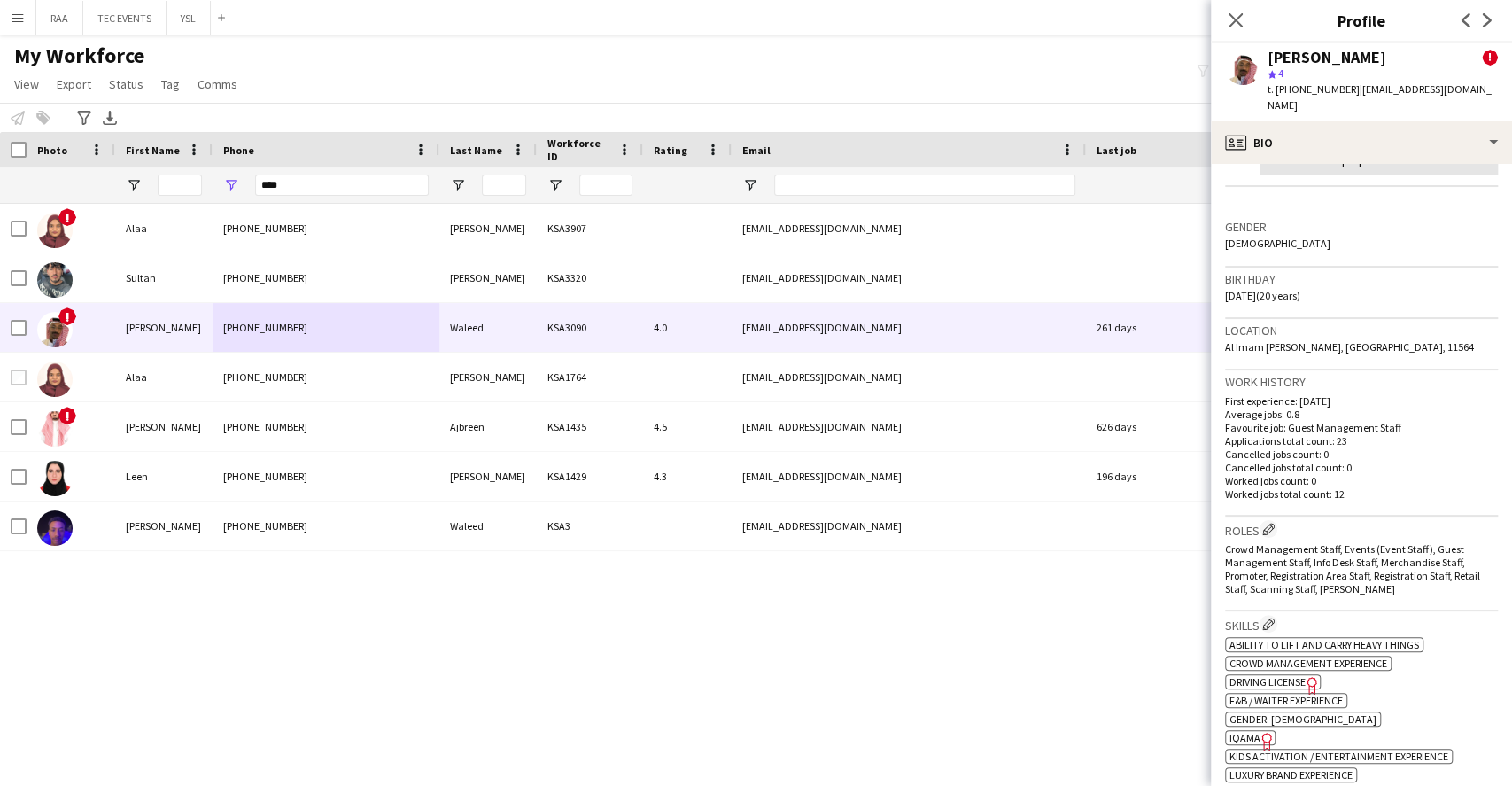
scroll to position [118, 0]
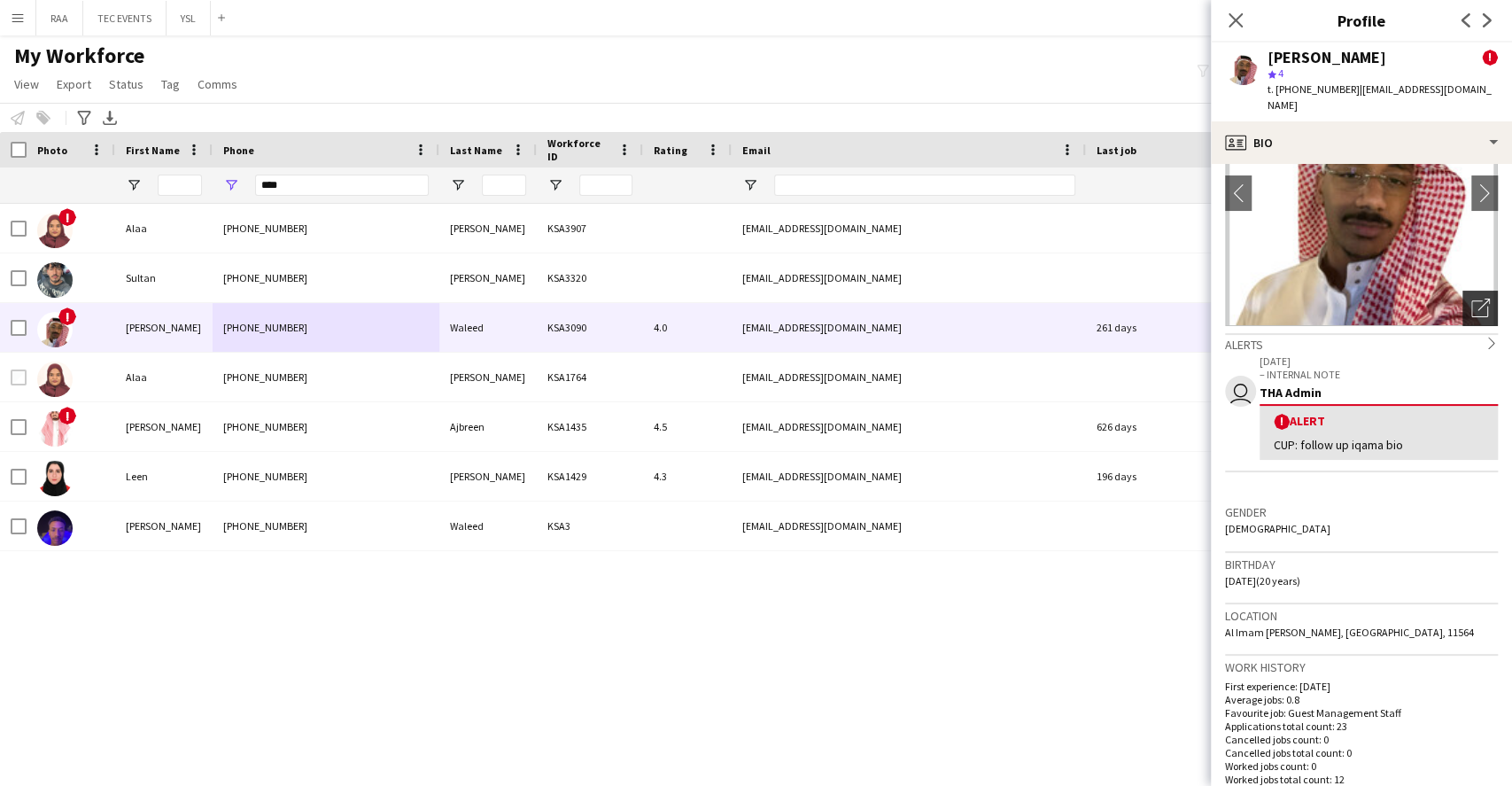
click at [1471, 299] on icon "Open photos pop-in" at bounding box center [1481, 308] width 19 height 19
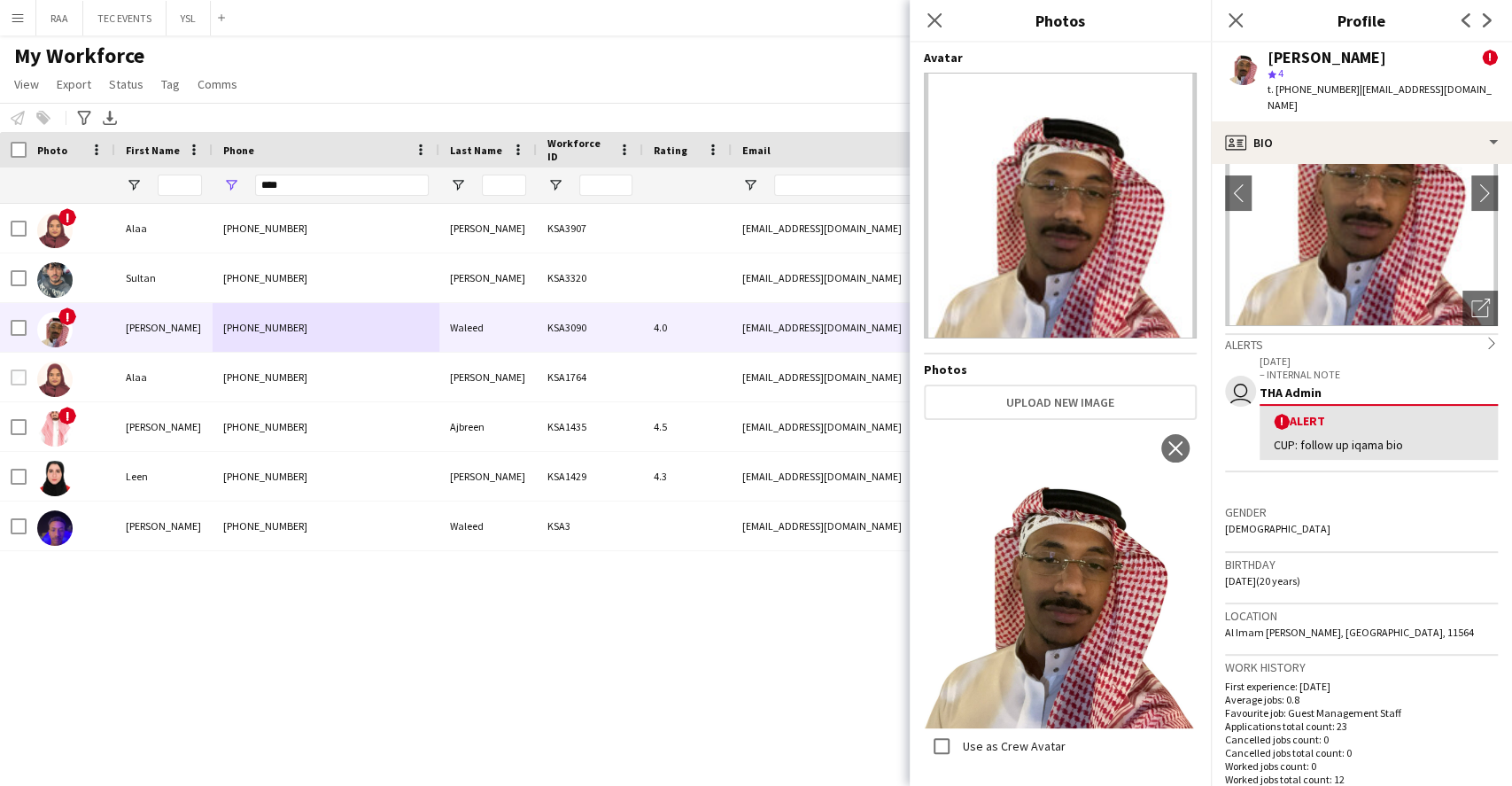
click at [1416, 504] on h3 "Gender" at bounding box center [1361, 512] width 273 height 16
